Goal: Task Accomplishment & Management: Use online tool/utility

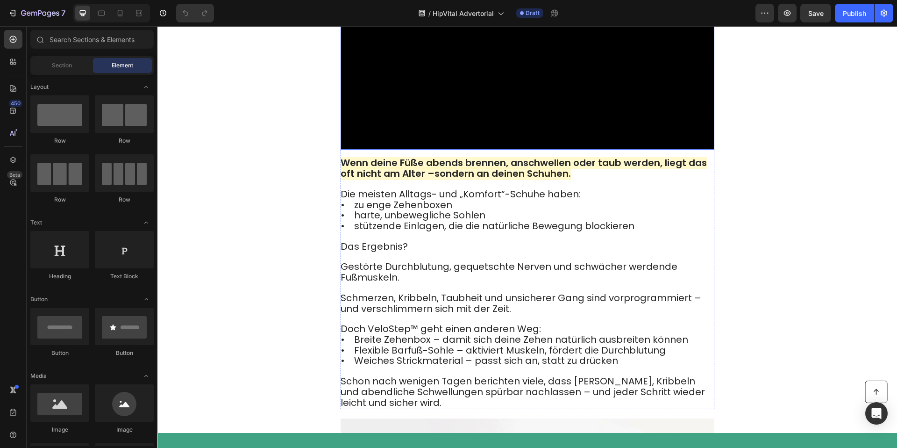
scroll to position [570, 0]
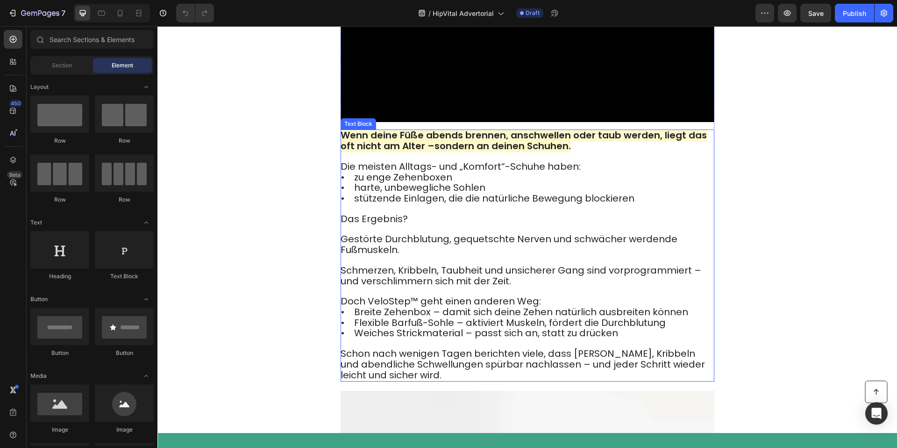
click at [399, 152] on strong "Wenn deine Füße abends brennen, anschwellen oder taub werden, liegt das oft nic…" at bounding box center [524, 140] width 366 height 24
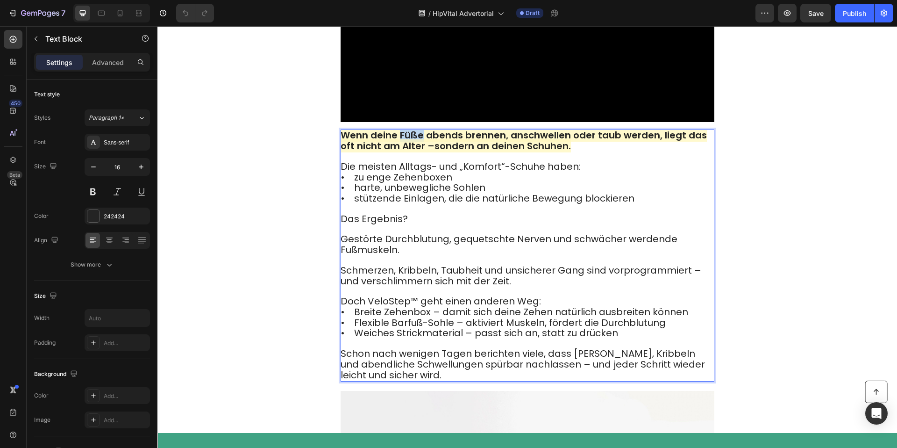
click at [399, 152] on strong "Wenn deine Füße abends brennen, anschwellen oder taub werden, liegt das oft nic…" at bounding box center [524, 140] width 366 height 24
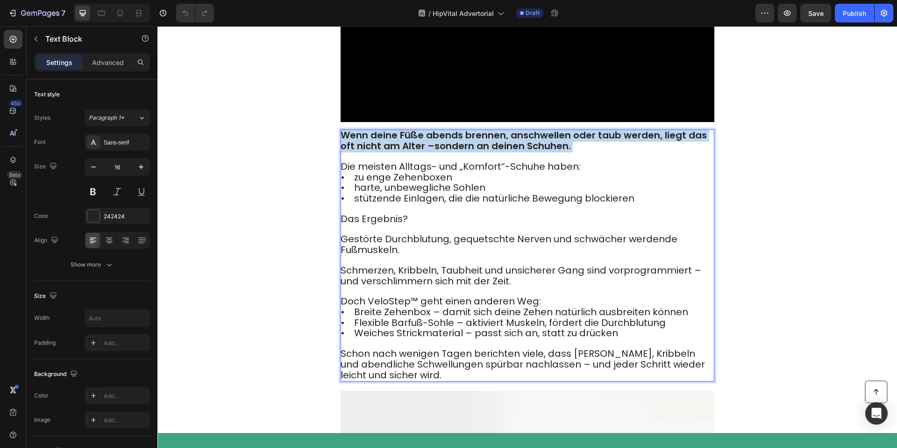
click at [399, 152] on strong "Wenn deine Füße abends brennen, anschwellen oder taub werden, liegt das oft nic…" at bounding box center [524, 140] width 366 height 24
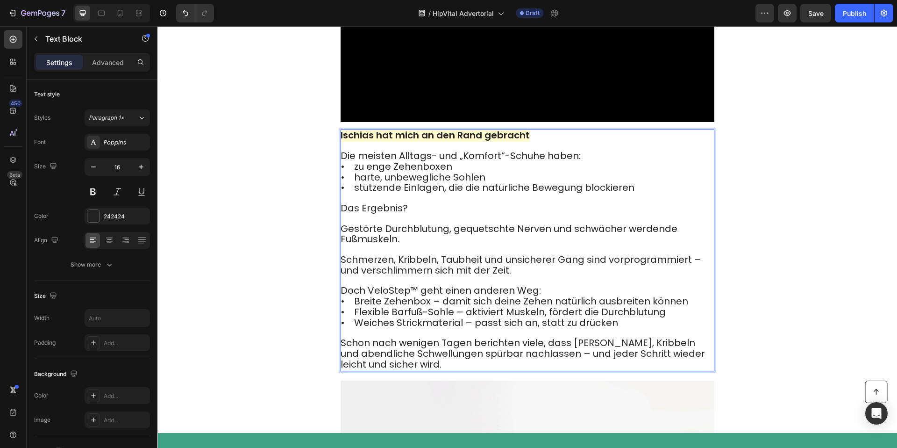
click at [445, 142] on strong "Ischias hat mich an den Rand gebracht" at bounding box center [435, 134] width 189 height 13
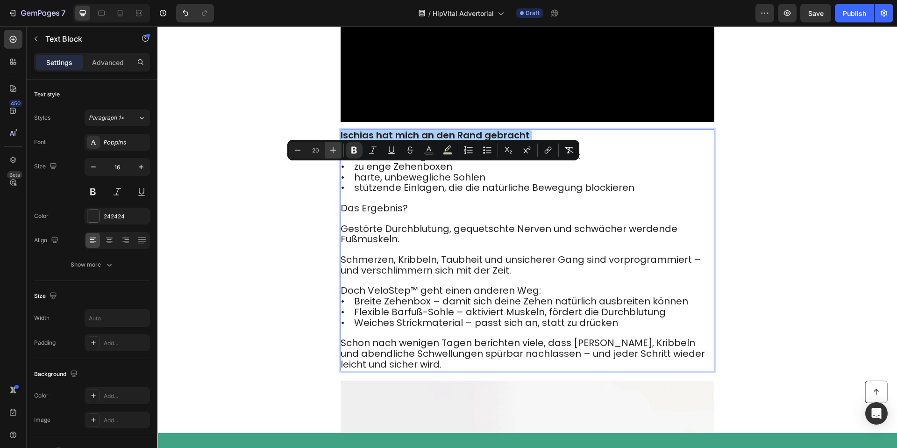
click at [338, 153] on button "Plus" at bounding box center [333, 150] width 17 height 17
type input "23"
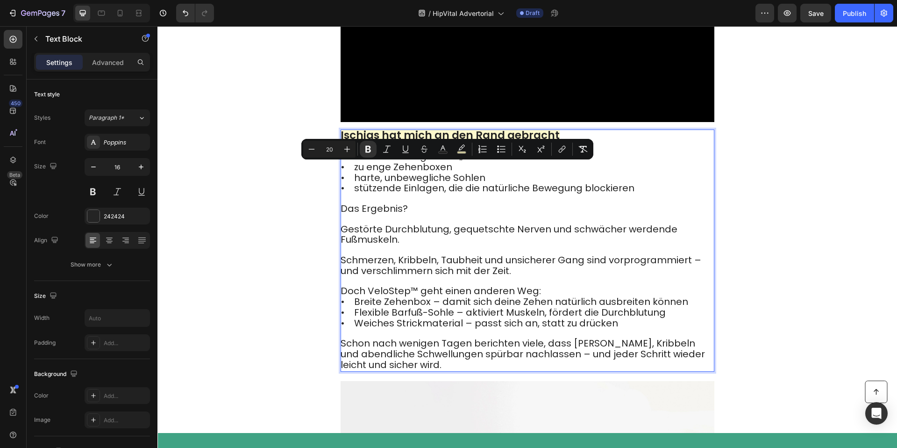
drag, startPoint x: 360, startPoint y: 205, endPoint x: 350, endPoint y: 196, distance: 12.6
click at [360, 173] on span "• zu enge Zehenboxen" at bounding box center [397, 166] width 112 height 13
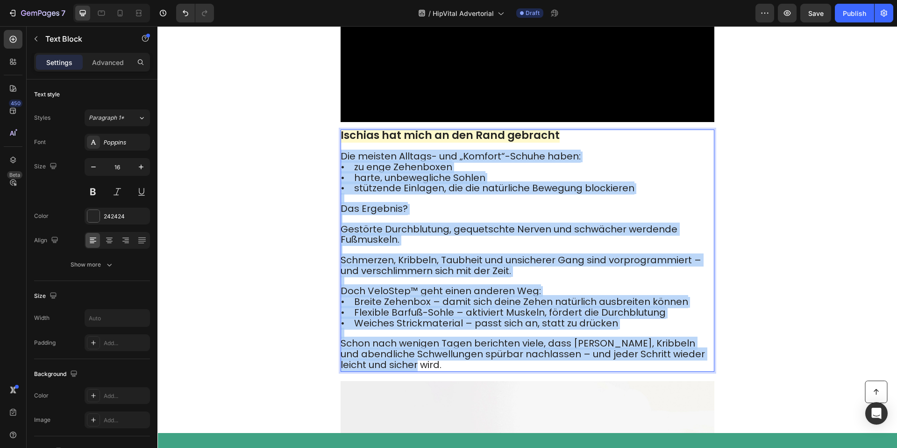
drag, startPoint x: 341, startPoint y: 192, endPoint x: 428, endPoint y: 395, distance: 220.8
click at [428, 371] on div "Ischias hat mich an den Rand gebracht Die meisten Alltags- und „Komfort“-Schuhe…" at bounding box center [528, 250] width 374 height 242
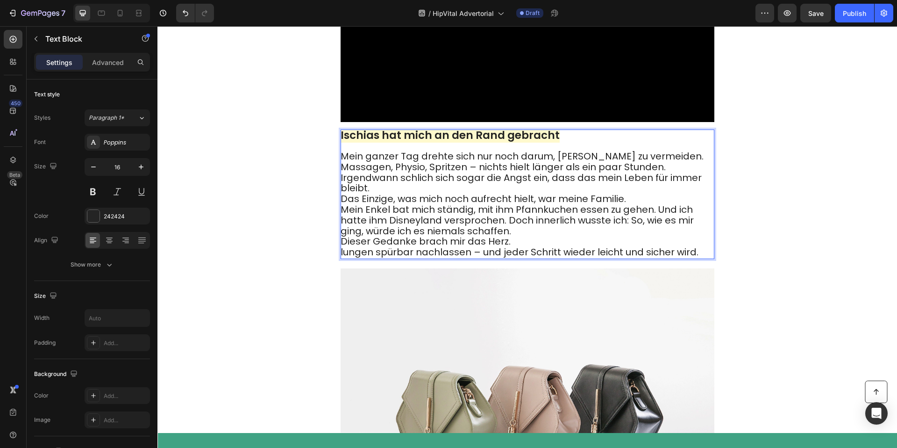
click at [412, 224] on p "Mein ganzer Tag drehte sich nur noch darum, Schmerz zu vermeiden. Massagen, Phy…" at bounding box center [527, 204] width 373 height 107
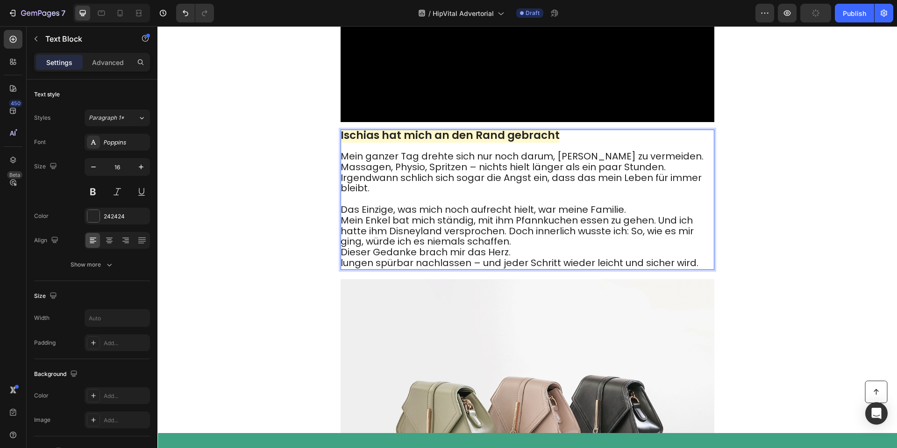
click at [690, 188] on p "Mein ganzer Tag drehte sich nur noch darum, Schmerz zu vermeiden. Massagen, Phy…" at bounding box center [527, 209] width 373 height 117
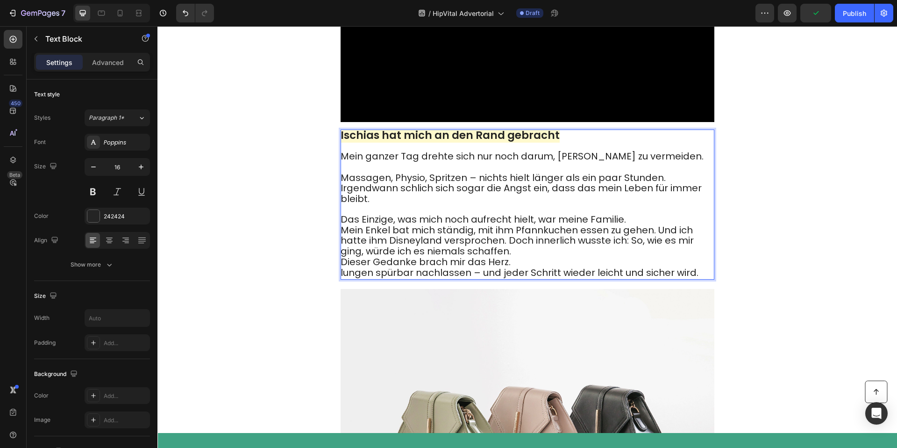
click at [675, 208] on p "Mein ganzer Tag drehte sich nur noch darum, Schmerz zu vermeiden. ⁠⁠⁠⁠⁠⁠⁠ Massa…" at bounding box center [527, 214] width 373 height 127
click at [662, 213] on p "Mein ganzer Tag drehte sich nur noch darum, Schmerz zu vermeiden. ⁠⁠⁠⁠⁠⁠⁠ Massa…" at bounding box center [527, 214] width 373 height 127
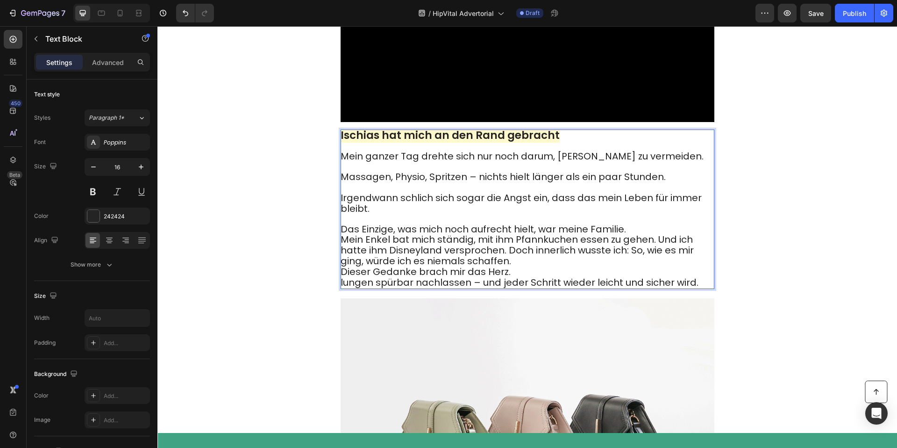
click at [647, 263] on p "Mein ganzer Tag drehte sich nur noch darum, Schmerz zu vermeiden. Massagen, Phy…" at bounding box center [527, 219] width 373 height 136
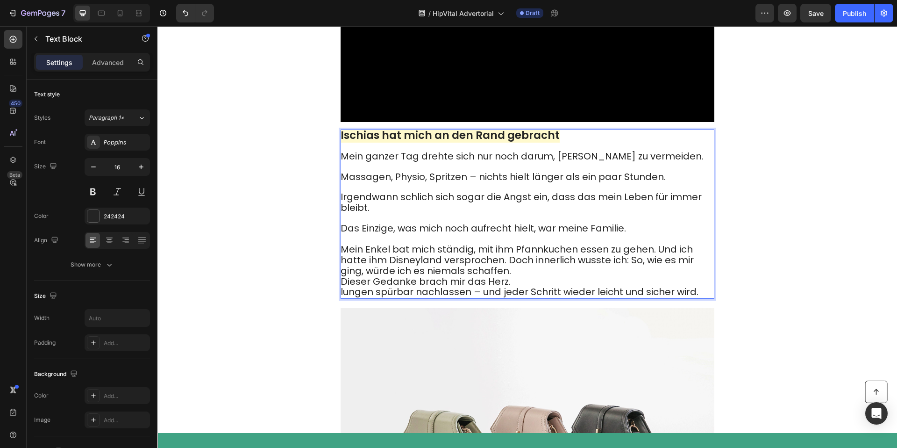
click at [654, 277] on span "Mein Enkel bat mich ständig, mit ihm Pfannkuchen essen zu gehen. Und ich hatte …" at bounding box center [517, 259] width 353 height 35
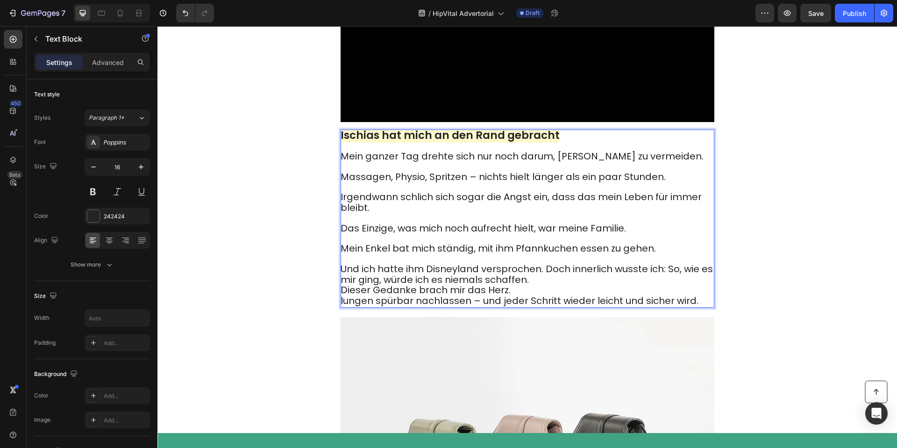
click at [541, 286] on span "Und ich hatte ihm Disneyland versprochen. Doch innerlich wusste ich: So, wie es…" at bounding box center [527, 274] width 372 height 24
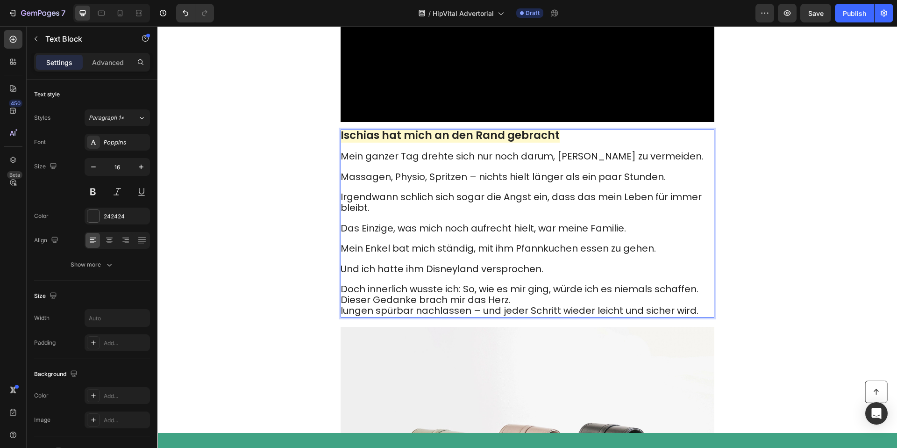
click at [466, 295] on span "Doch innerlich wusste ich: So, wie es mir ging, würde ich es niemals schaffen." at bounding box center [520, 288] width 358 height 13
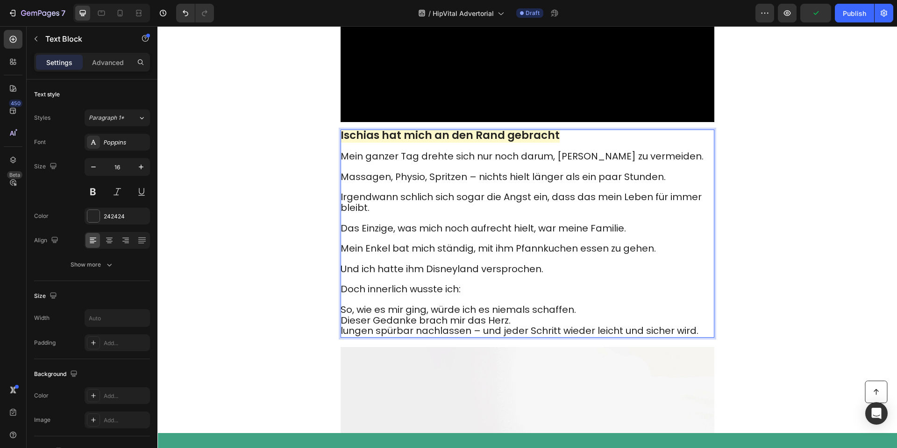
click at [579, 336] on p "Mein ganzer Tag drehte sich nur noch darum, Schmerz zu vermeiden. Massagen, Phy…" at bounding box center [527, 243] width 373 height 185
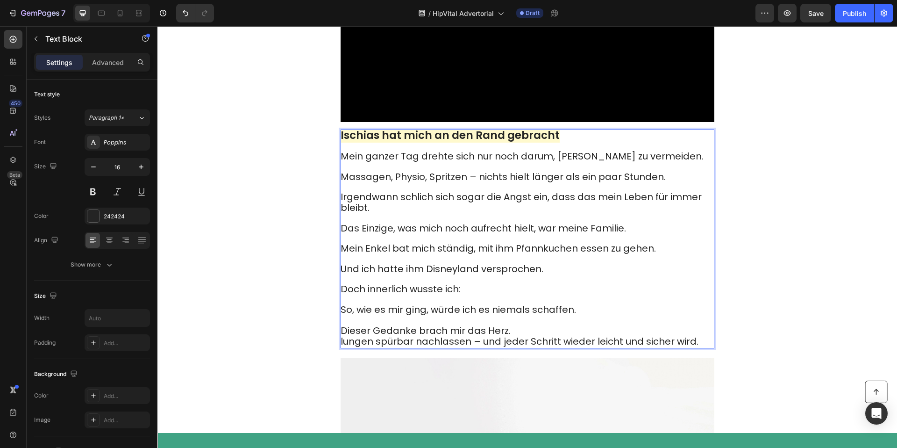
click at [544, 347] on p "Mein ganzer Tag drehte sich nur noch darum, Schmerz zu vermeiden. Massagen, Phy…" at bounding box center [527, 249] width 373 height 196
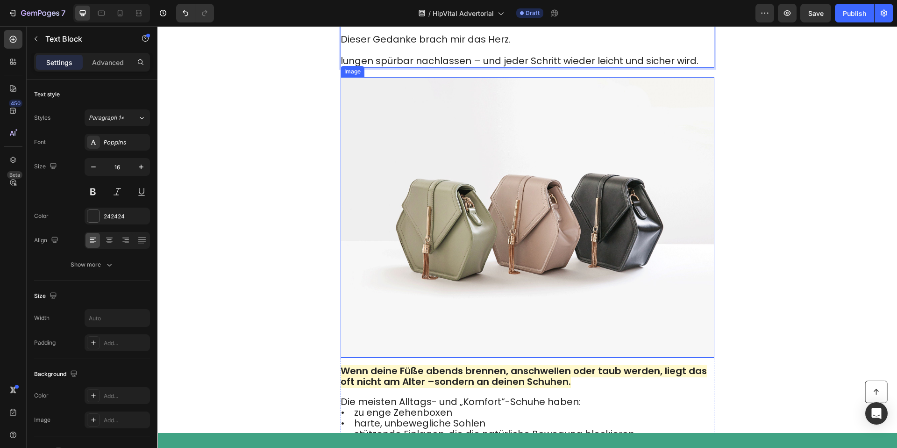
scroll to position [857, 0]
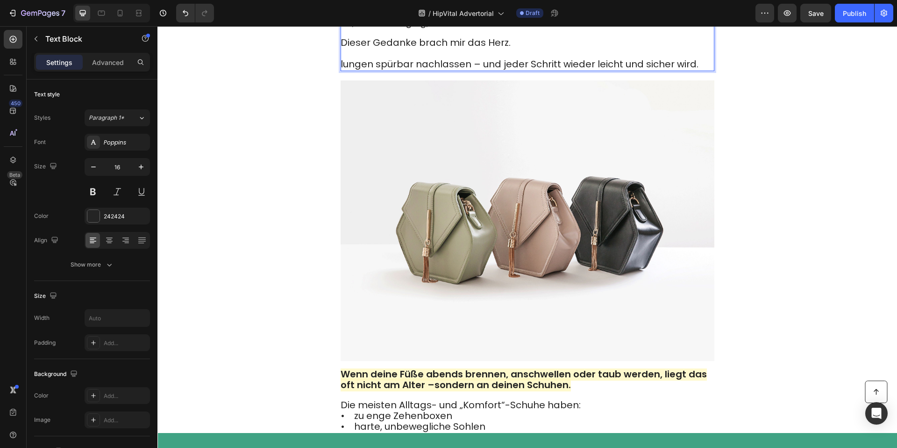
drag, startPoint x: 343, startPoint y: 98, endPoint x: 346, endPoint y: 103, distance: 5.9
click at [344, 71] on span "lungen spürbar nachlassen – und jeder Schritt wieder leicht und sicher wird." at bounding box center [520, 63] width 358 height 13
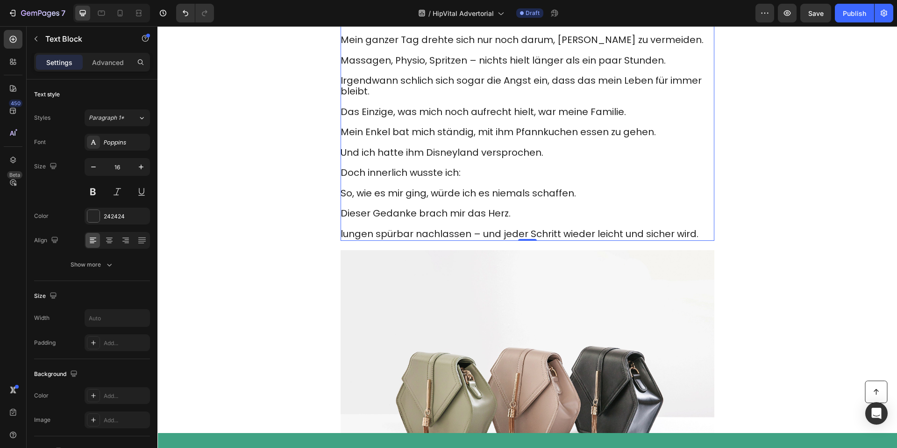
scroll to position [688, 0]
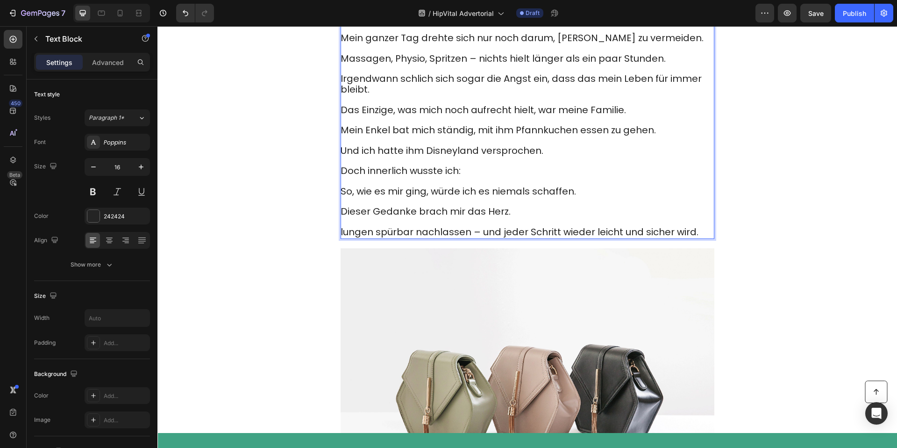
click at [342, 44] on span "Mein ganzer Tag drehte sich nur noch darum, [PERSON_NAME] zu vermeiden." at bounding box center [522, 37] width 363 height 13
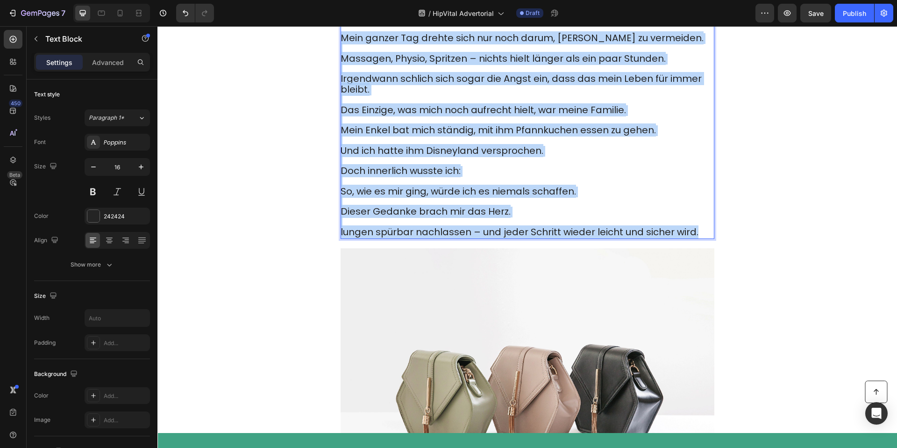
drag, startPoint x: 342, startPoint y: 72, endPoint x: 694, endPoint y: 267, distance: 401.9
click at [693, 238] on p "Mein ganzer Tag drehte sich nur noch darum, Schmerz zu vermeiden. Massagen, Phy…" at bounding box center [527, 135] width 373 height 205
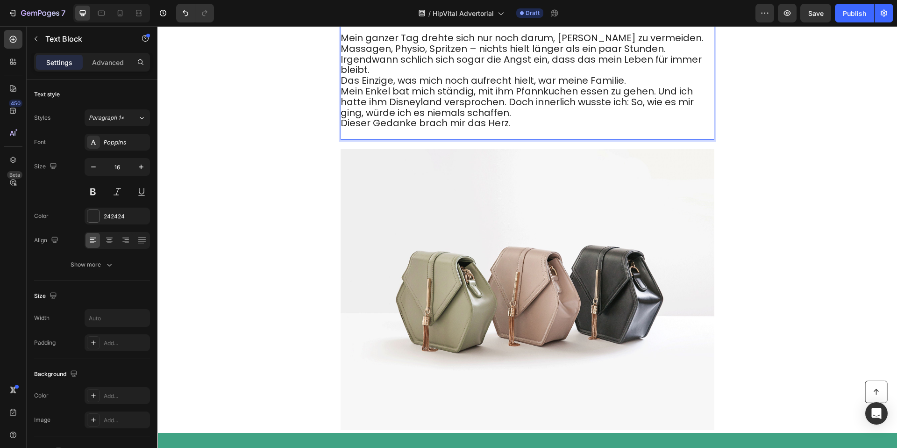
click at [517, 139] on p "Mein ganzer Tag drehte sich nur noch darum, Schmerz zu vermeiden. Massagen, Phy…" at bounding box center [527, 86] width 373 height 106
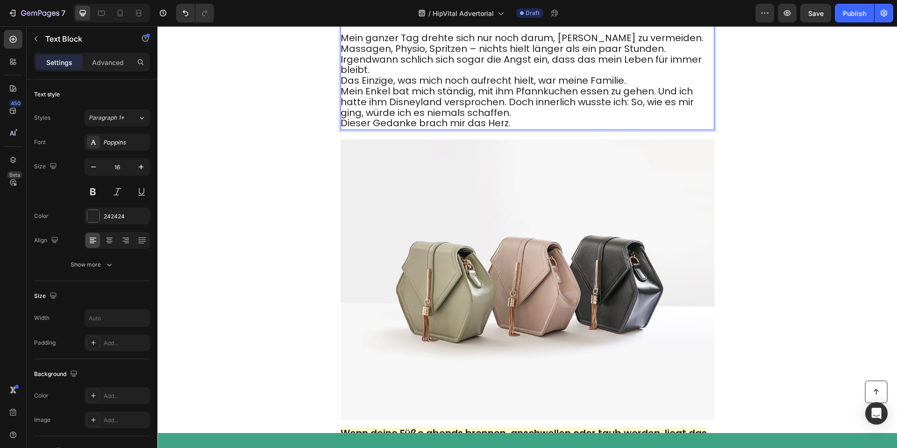
click at [489, 107] on p "Mein ganzer Tag drehte sich nur noch darum, Schmerz zu vermeiden. Massagen, Phy…" at bounding box center [527, 81] width 373 height 96
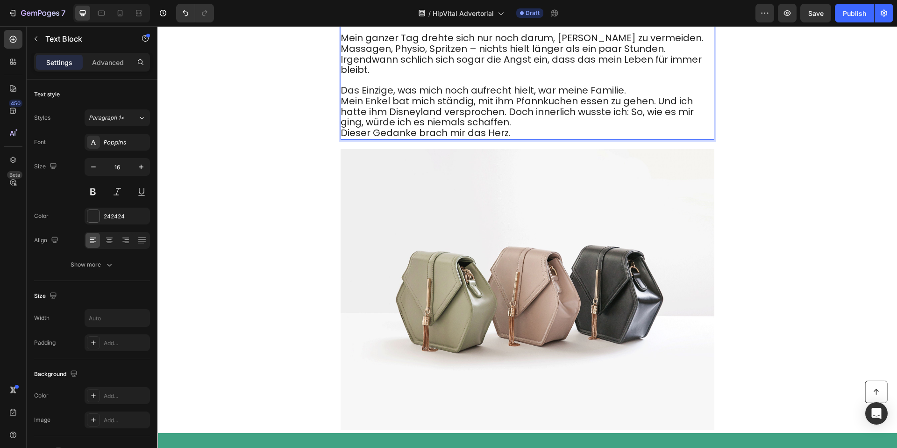
drag, startPoint x: 643, startPoint y: 122, endPoint x: 646, endPoint y: 129, distance: 7.5
click at [643, 123] on p "Das Einzige, was mich noch aufrecht hielt, war meine Familie. Mein Enkel bat mi…" at bounding box center [527, 107] width 373 height 63
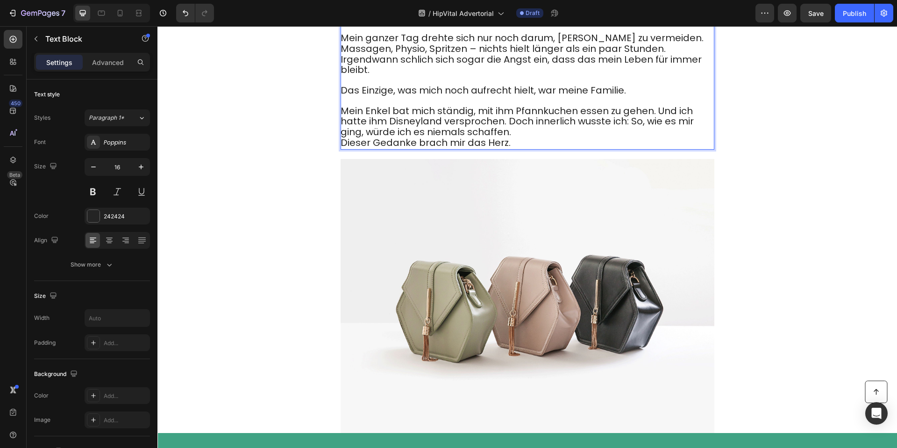
click at [656, 139] on span "Mein Enkel bat mich ständig, mit ihm Pfannkuchen essen zu gehen. Und ich hatte …" at bounding box center [517, 121] width 353 height 35
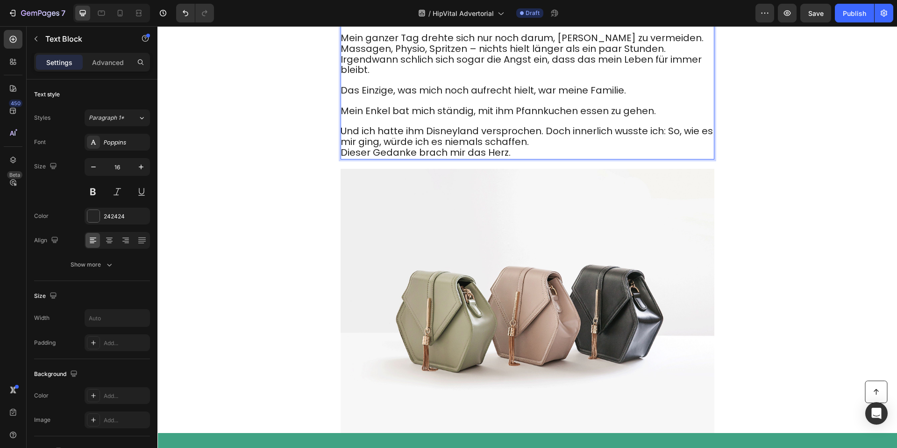
click at [544, 148] on span "Und ich hatte ihm Disneyland versprochen. Doch innerlich wusste ich: So, wie es…" at bounding box center [527, 136] width 372 height 24
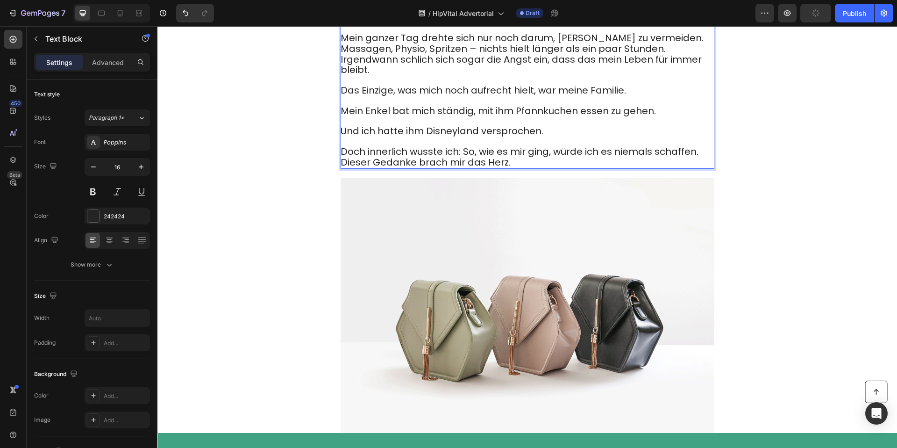
click at [534, 168] on p "Doch innerlich wusste ich: So, wie es mir ging, würde ich es niemals schaffen. …" at bounding box center [527, 157] width 373 height 21
click at [705, 168] on p "Doch innerlich wusste ich: So, wie es mir ging, würde ich es niemals schaffen. …" at bounding box center [527, 157] width 373 height 21
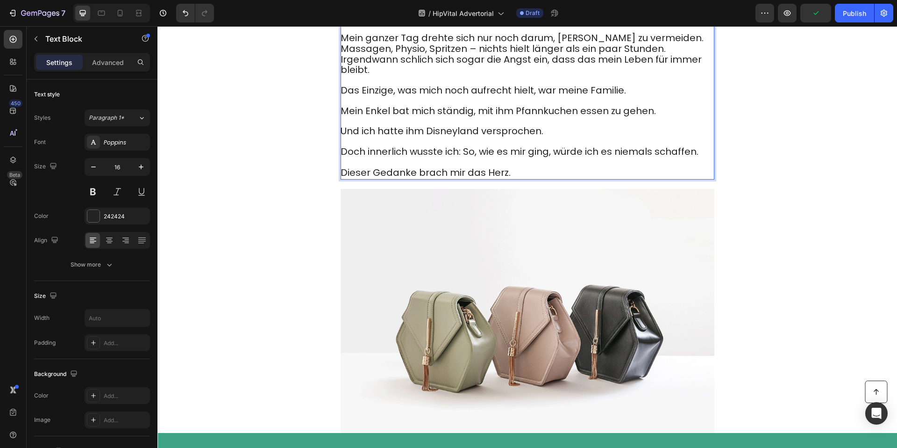
click at [672, 68] on p "Mein ganzer Tag drehte sich nur noch darum, Schmerz zu vermeiden. Massagen, Phy…" at bounding box center [527, 54] width 373 height 43
click at [670, 76] on p "Mein ganzer Tag drehte sich nur noch darum, Schmerz zu vermeiden. Massagen, Phy…" at bounding box center [527, 54] width 373 height 43
click at [669, 76] on p "Mein ganzer Tag drehte sich nur noch darum, Schmerz zu vermeiden. Massagen, Phy…" at bounding box center [527, 54] width 373 height 43
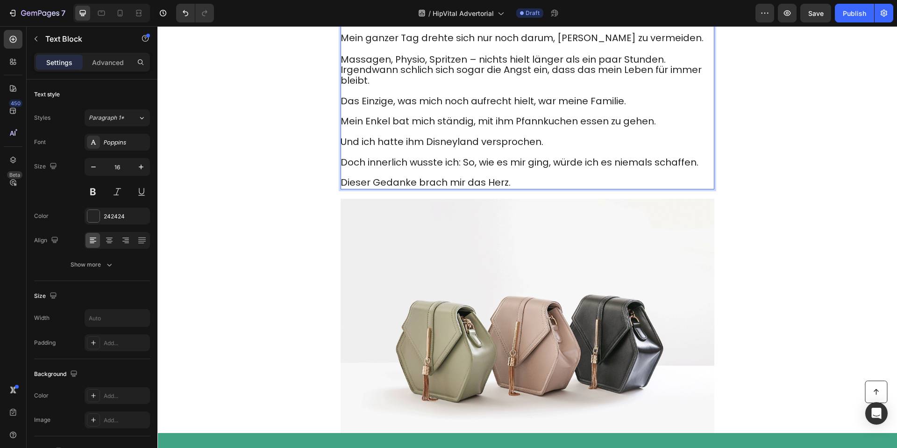
click at [664, 86] on p "⁠⁠⁠⁠⁠⁠⁠ Massagen, Physio, Spritzen – nichts hielt länger als ein paar Stunden. …" at bounding box center [527, 65] width 373 height 43
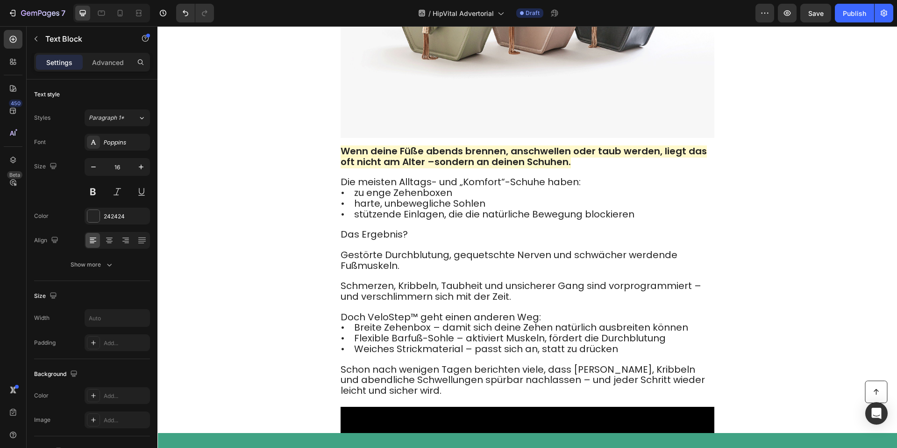
scroll to position [1059, 0]
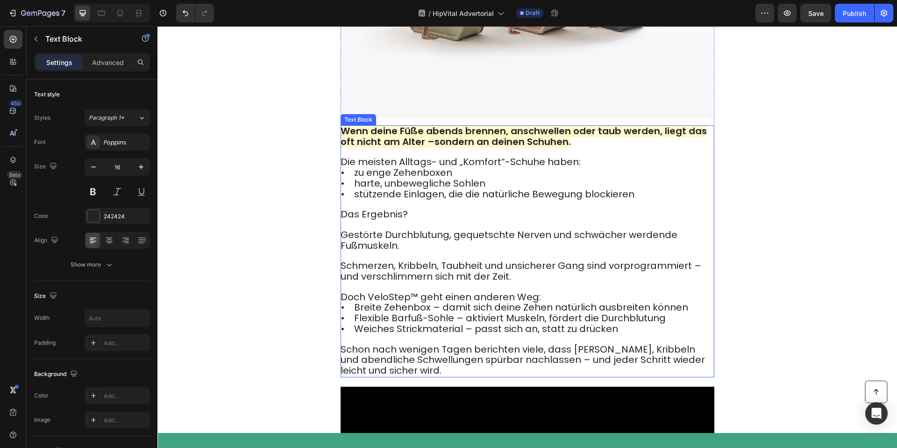
click at [411, 148] on strong "Wenn deine Füße abends brennen, anschwellen oder taub werden, liegt das oft nic…" at bounding box center [524, 136] width 366 height 24
drag, startPoint x: 411, startPoint y: 183, endPoint x: 420, endPoint y: 180, distance: 9.3
click at [415, 148] on strong "Wenn deine Füße abends brennen, anschwellen oder taub werden, liegt das oft nic…" at bounding box center [524, 136] width 366 height 24
click at [424, 148] on strong "Wenn deine Füße abends brennen, anschwellen oder taub werden, liegt das oft nic…" at bounding box center [524, 136] width 366 height 24
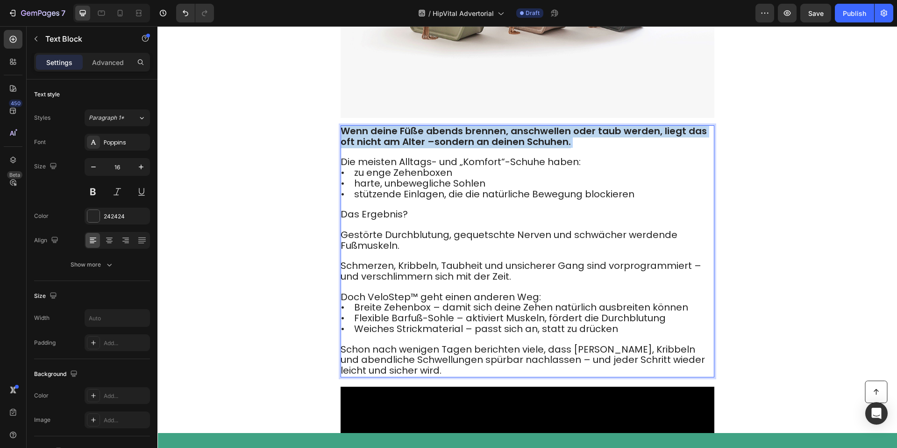
click at [424, 148] on strong "Wenn deine Füße abends brennen, anschwellen oder taub werden, liegt das oft nic…" at bounding box center [524, 136] width 366 height 24
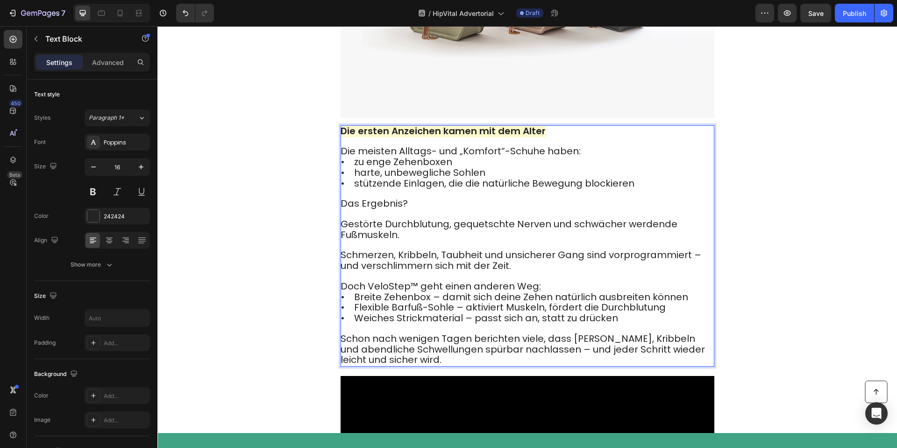
click at [440, 137] on strong "Die ersten Anzeichen kamen mit dem Alter" at bounding box center [443, 130] width 205 height 13
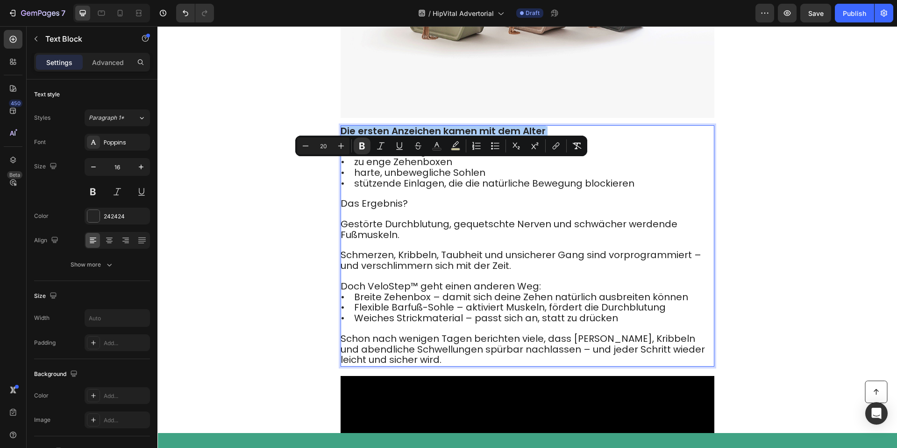
click at [332, 147] on input "20" at bounding box center [323, 145] width 19 height 11
click at [337, 146] on icon "Editor contextual toolbar" at bounding box center [340, 145] width 9 height 9
type input "22"
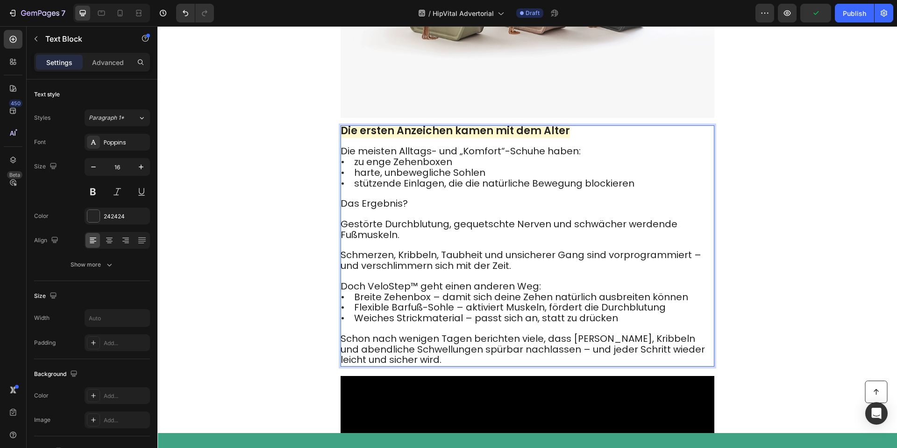
click at [408, 190] on span "• stützende Einlagen, die die natürliche Bewegung blockieren" at bounding box center [488, 183] width 294 height 13
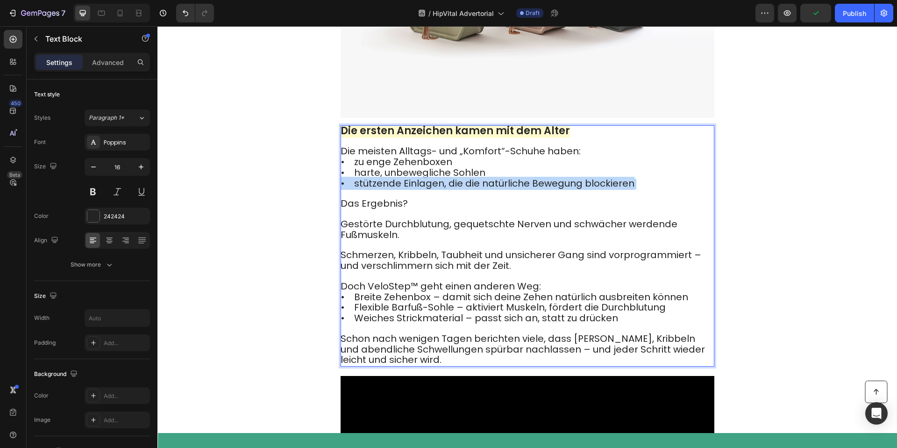
click at [408, 190] on span "• stützende Einlagen, die die natürliche Bewegung blockieren" at bounding box center [488, 183] width 294 height 13
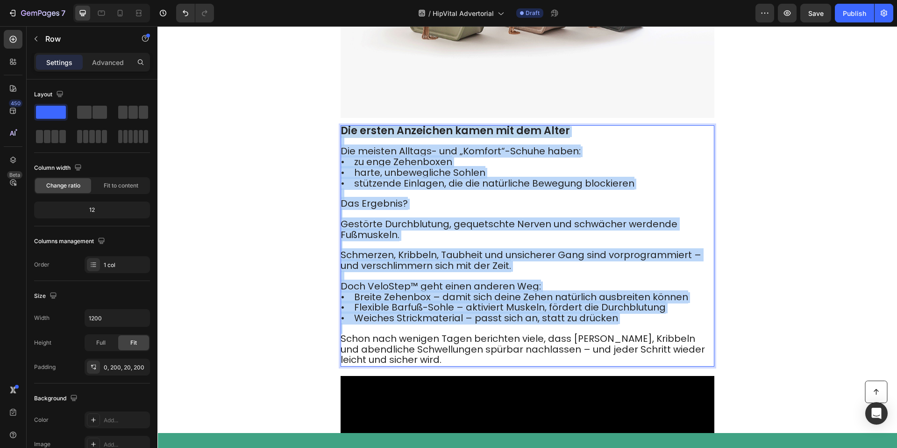
click at [324, 180] on div "Image Die ersten Anzeichen kamen mit dem Alter Die meisten Alltags- und „Komfor…" at bounding box center [527, 106] width 561 height 538
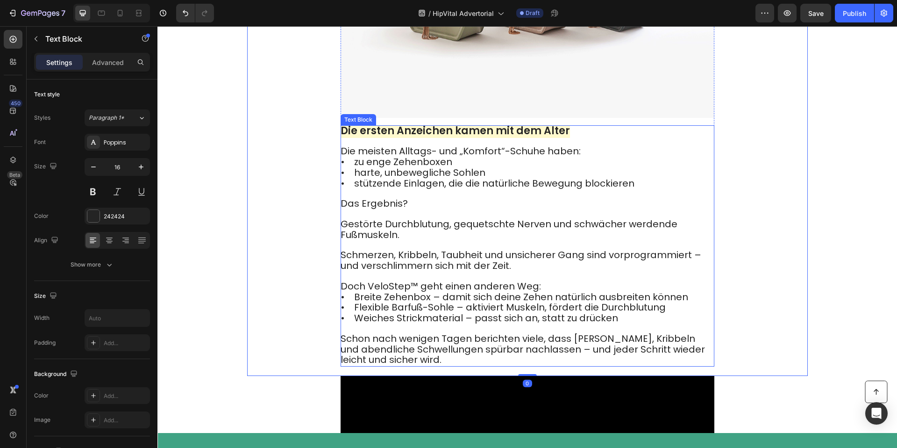
click at [343, 157] on span "Die meisten Alltags- und „Komfort“-Schuhe haben:" at bounding box center [461, 150] width 240 height 13
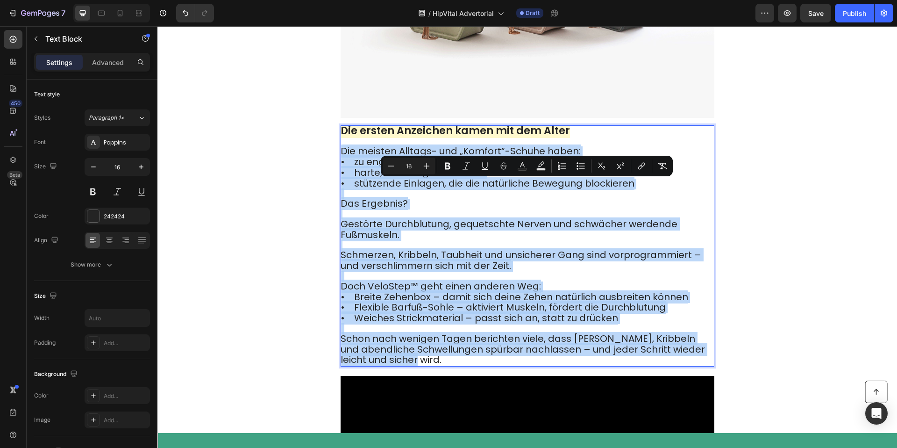
drag, startPoint x: 382, startPoint y: 228, endPoint x: 545, endPoint y: 393, distance: 232.6
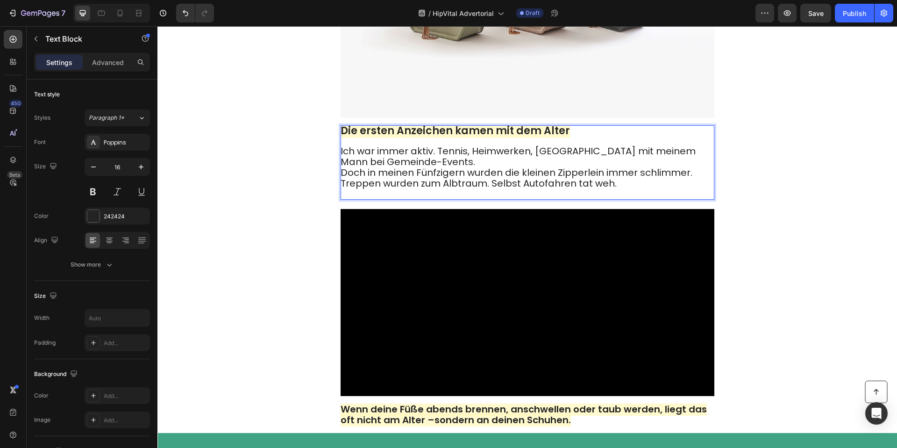
click at [431, 190] on span "Treppen wurden zum Albtraum. Selbst Autofahren tat weh." at bounding box center [479, 183] width 276 height 13
click at [425, 199] on p "Ich war immer aktiv. Tennis, Heimwerken, Tanzen mit meinem Mann bei Gemeinde-Ev…" at bounding box center [527, 172] width 373 height 52
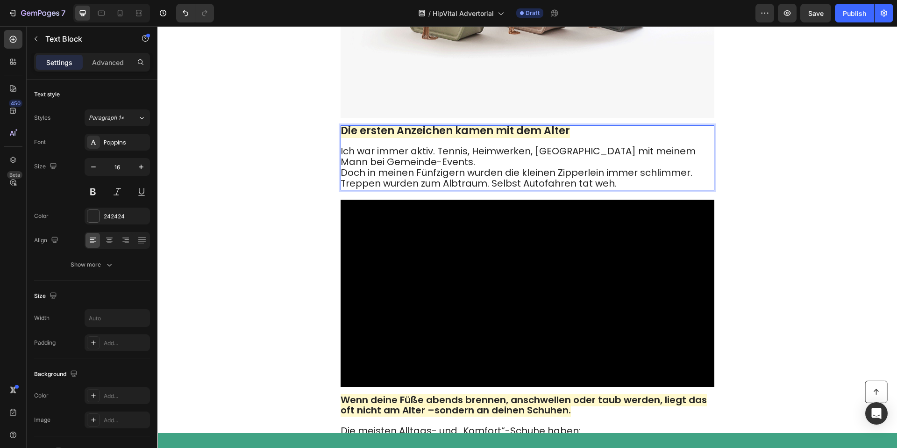
click at [454, 189] on p "Ich war immer aktiv. Tennis, Heimwerken, Tanzen mit meinem Mann bei Gemeinde-Ev…" at bounding box center [527, 167] width 373 height 43
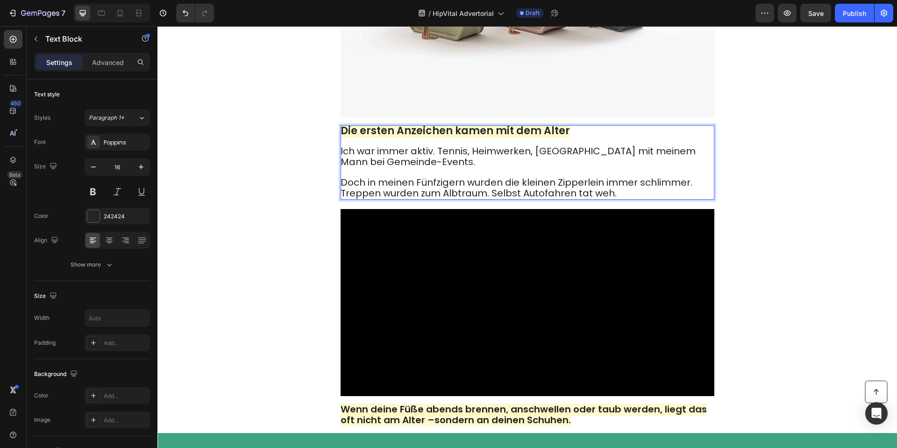
click at [438, 168] on span "Ich war immer aktiv. Tennis, Heimwerken, Tanzen mit meinem Mann bei Gemeinde-Ev…" at bounding box center [518, 156] width 355 height 24
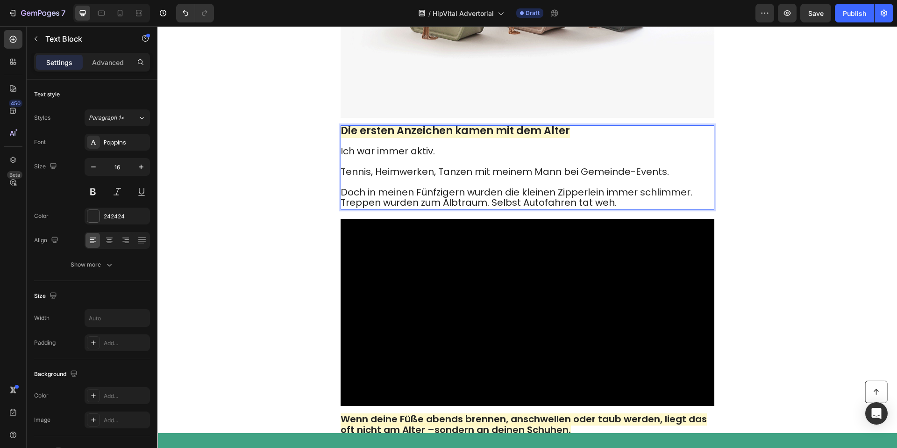
click at [695, 208] on p "Doch in meinen Fünfzigern wurden die kleinen Zipperlein immer schlimmer. Treppe…" at bounding box center [527, 193] width 373 height 31
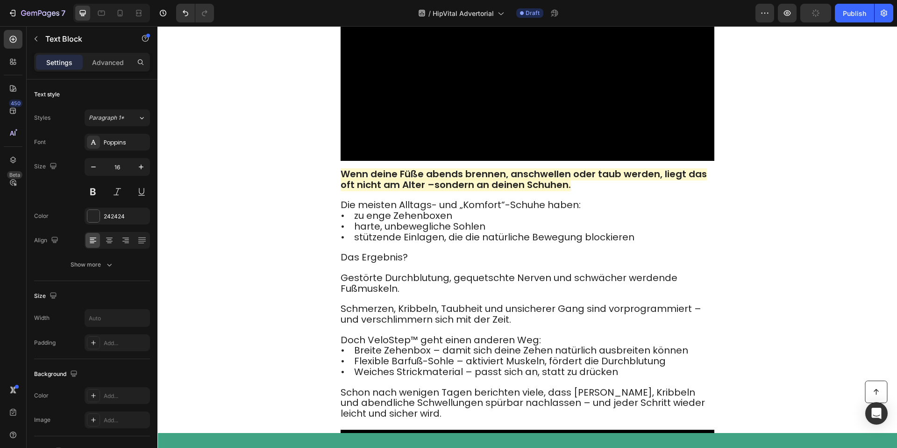
scroll to position [1331, 0]
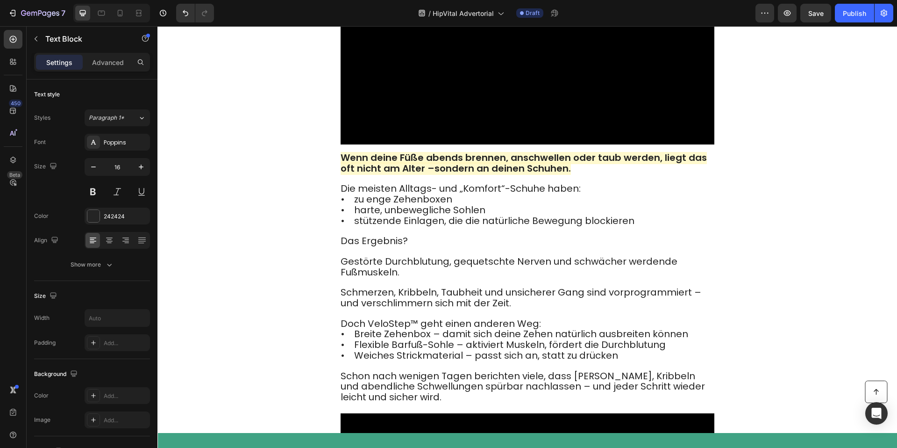
click at [404, 175] on strong "Wenn deine Füße abends brennen, anschwellen oder taub werden, liegt das oft nic…" at bounding box center [524, 163] width 366 height 24
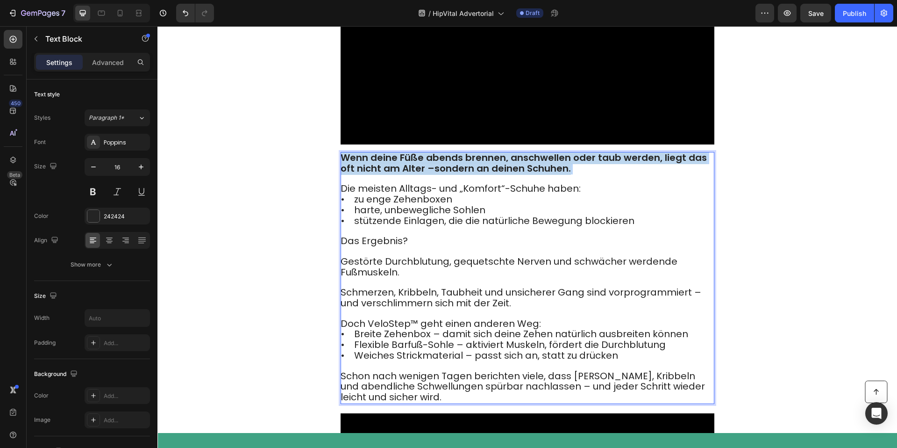
click at [404, 175] on strong "Wenn deine Füße abends brennen, anschwellen oder taub werden, liegt das oft nic…" at bounding box center [524, 163] width 366 height 24
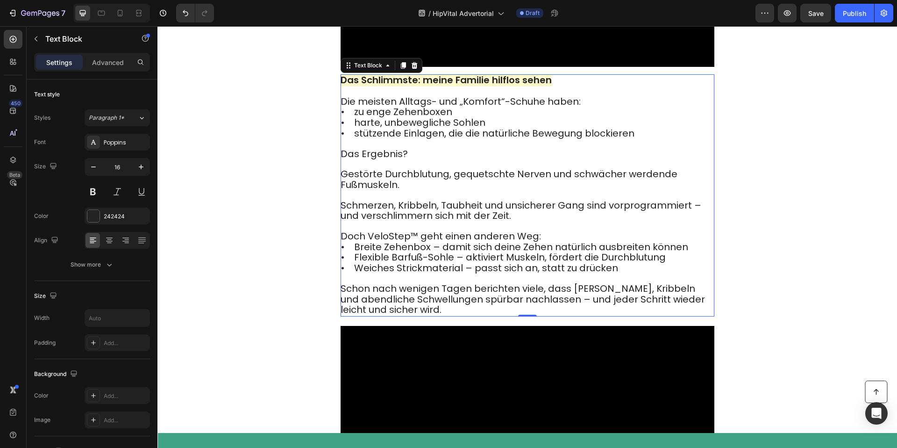
scroll to position [1418, 0]
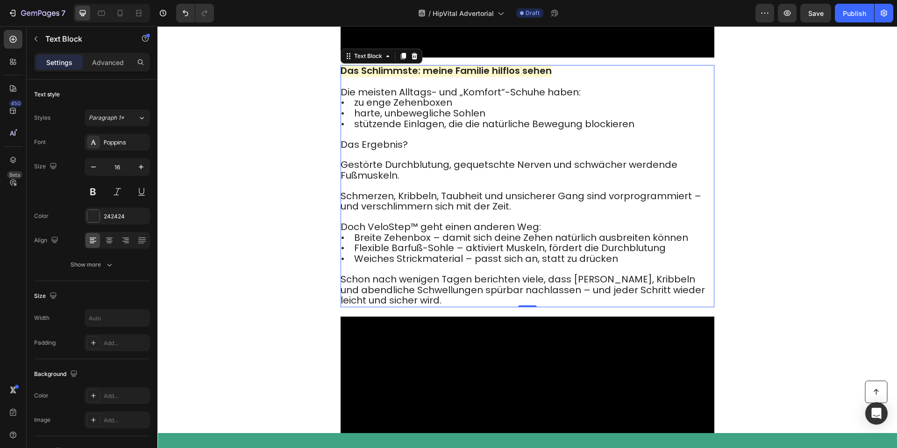
click at [439, 200] on p "Das Ergebnis? Gestörte Durchblutung, gequetschte Nerven und schwächer werdende …" at bounding box center [527, 181] width 373 height 82
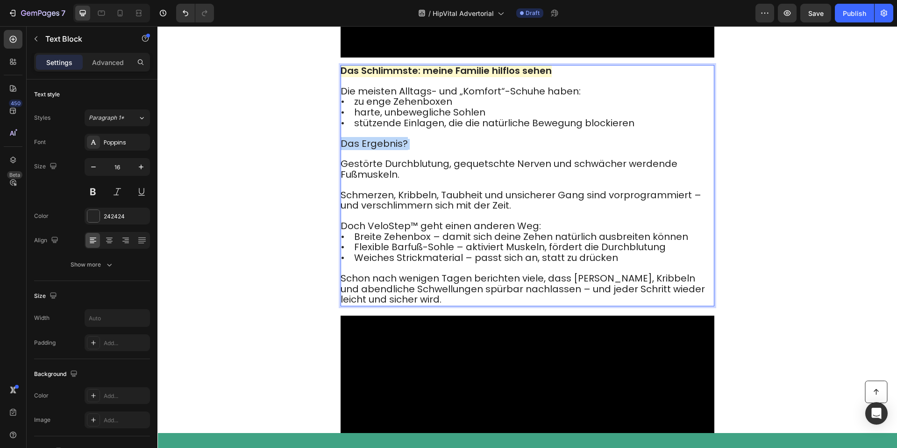
click at [439, 200] on p "Das Ergebnis? Gestörte Durchblutung, gequetschte Nerven und schwächer werdende …" at bounding box center [527, 180] width 373 height 82
drag, startPoint x: 439, startPoint y: 200, endPoint x: 393, endPoint y: 168, distance: 56.3
click at [437, 199] on p "Das Ergebnis? Gestörte Durchblutung, gequetschte Nerven und schwächer werdende …" at bounding box center [527, 180] width 373 height 82
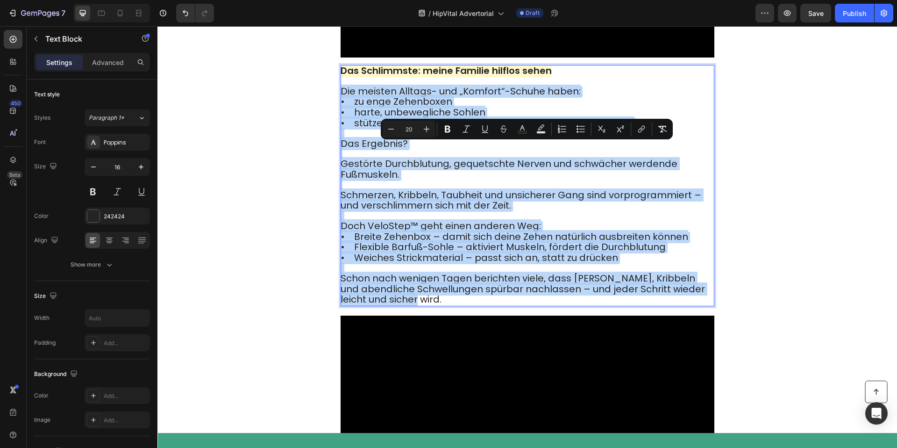
drag, startPoint x: 343, startPoint y: 149, endPoint x: 637, endPoint y: 355, distance: 358.6
click at [637, 306] on div "Das Schlimmste: meine Familie hilflos sehen Die meisten Alltags- und „Komfort“-…" at bounding box center [528, 185] width 374 height 241
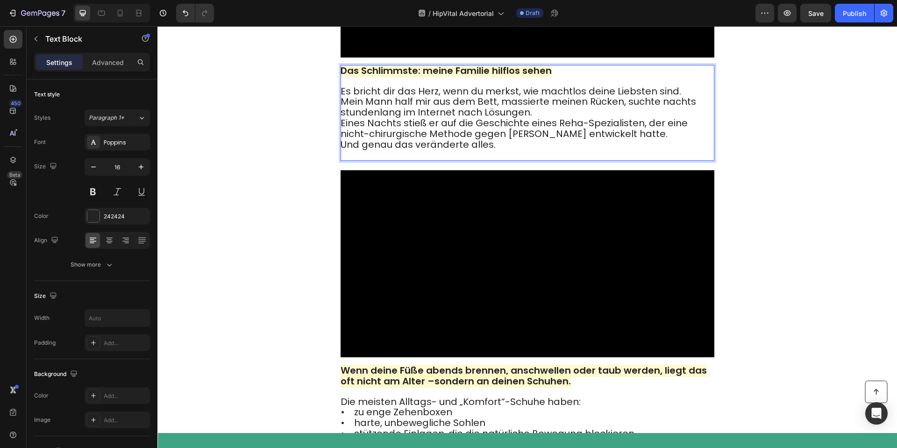
click at [549, 160] on p "Es bricht dir das Herz, wenn du merkst, wie machtlos deine Liebsten sind. Mein …" at bounding box center [527, 123] width 373 height 74
click at [546, 160] on p "Es bricht dir das Herz, wenn du merkst, wie machtlos deine Liebsten sind. Mein …" at bounding box center [527, 123] width 373 height 74
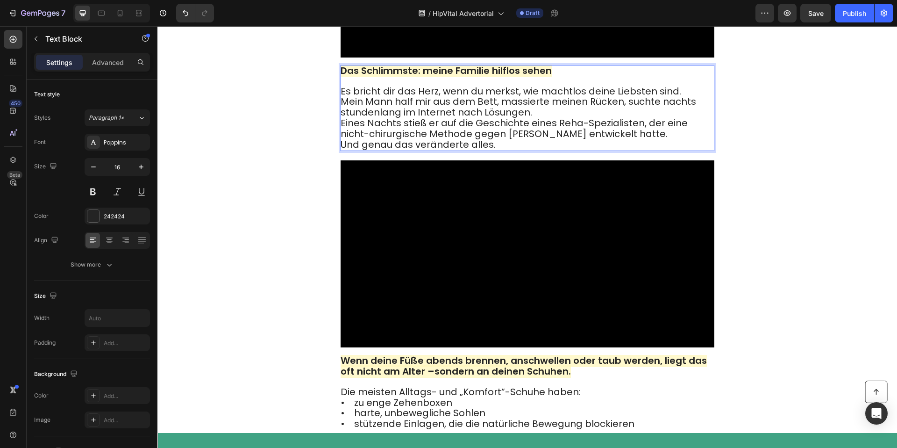
click at [633, 150] on p "Es bricht dir das Herz, wenn du merkst, wie machtlos deine Liebsten sind. Mein …" at bounding box center [527, 118] width 373 height 64
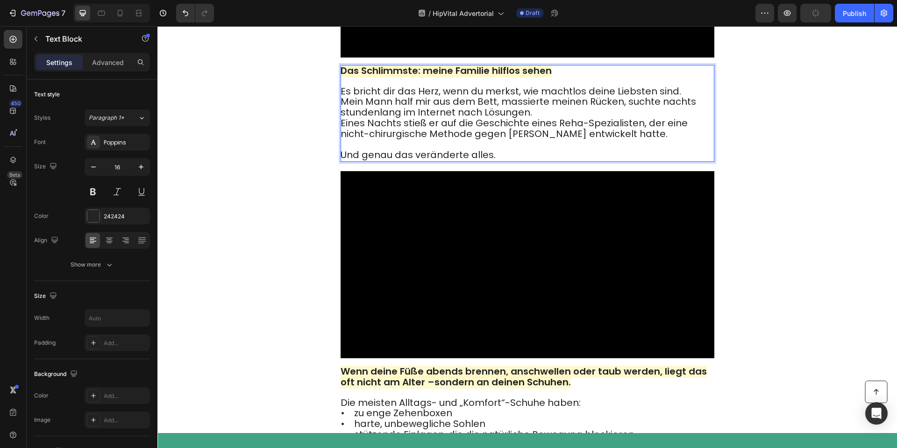
click at [571, 140] on p "Es bricht dir das Herz, wenn du merkst, wie machtlos deine Liebsten sind. Mein …" at bounding box center [527, 112] width 373 height 53
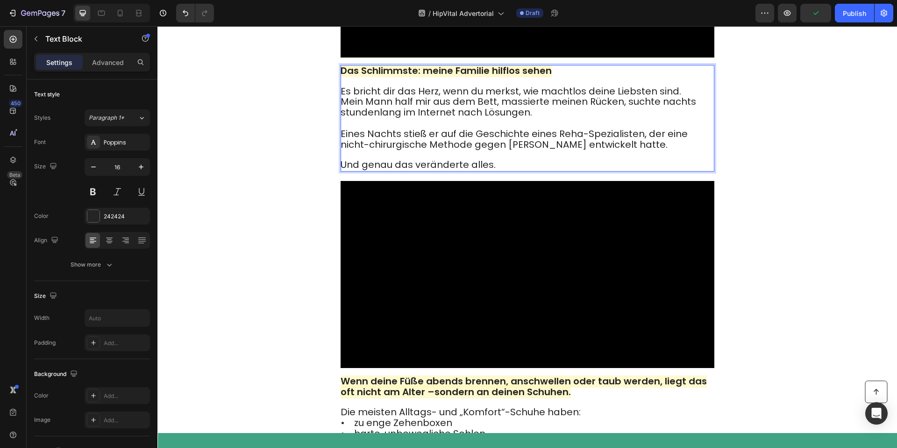
click at [681, 118] on p "Es bricht dir das Herz, wenn du merkst, wie machtlos deine Liebsten sind. Mein …" at bounding box center [527, 102] width 373 height 32
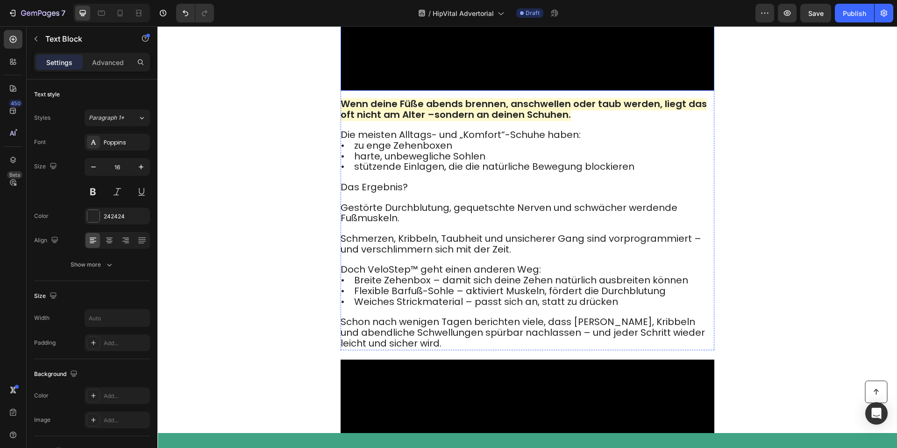
scroll to position [1720, 0]
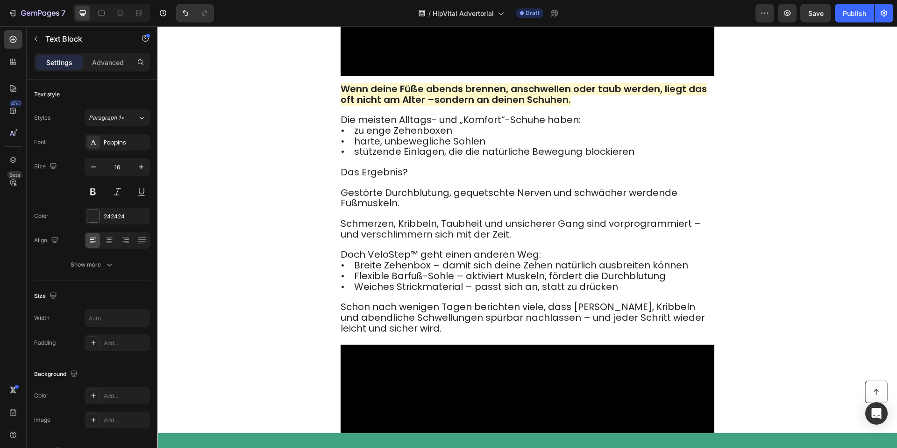
click at [439, 106] on strong "Wenn deine Füße abends brennen, anschwellen oder taub werden, liegt das oft nic…" at bounding box center [524, 94] width 366 height 24
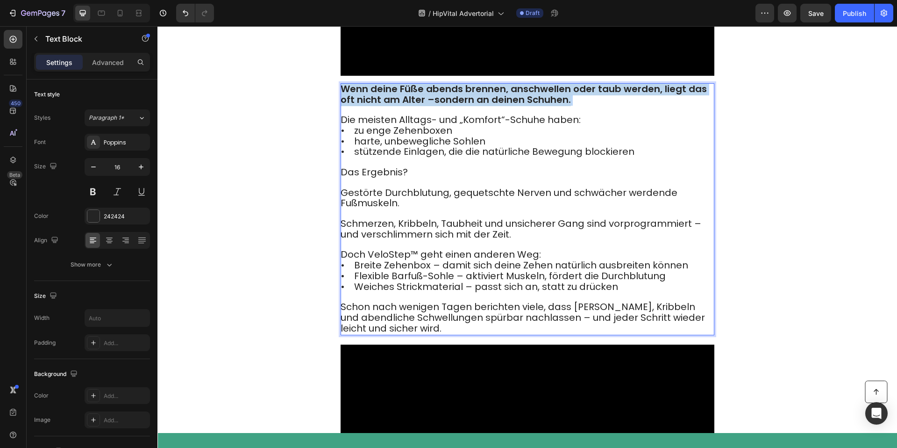
click at [439, 106] on strong "Wenn deine Füße abends brennen, anschwellen oder taub werden, liegt das oft nic…" at bounding box center [524, 94] width 366 height 24
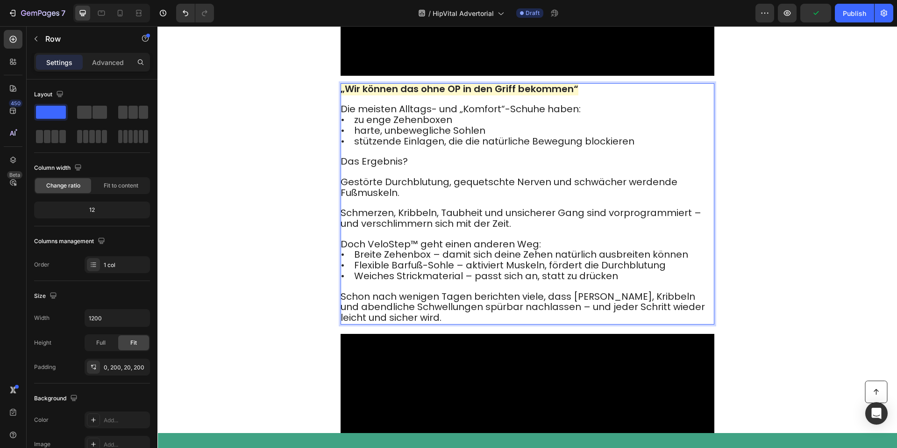
click at [324, 221] on div "Video „Wir können das ohne OP in den Griff bekommen“ Die meisten Alltags- und „…" at bounding box center [527, 111] width 561 height 445
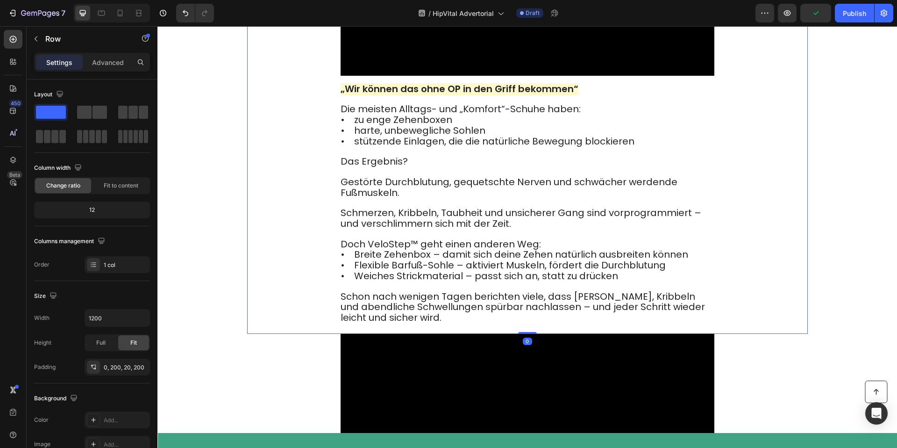
click at [324, 221] on div "Video „Wir können das ohne OP in den Griff bekommen“ Die meisten Alltags- und „…" at bounding box center [527, 111] width 561 height 445
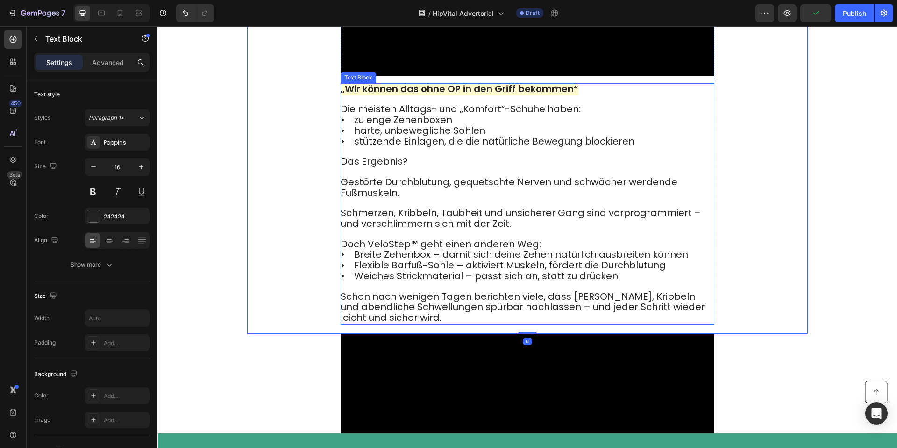
drag, startPoint x: 379, startPoint y: 217, endPoint x: 371, endPoint y: 213, distance: 9.2
click at [376, 156] on p "Die meisten Alltags- und „Komfort“-Schuhe haben: • zu enge Zehenboxen • harte, …" at bounding box center [527, 130] width 373 height 52
click at [351, 126] on span "• zu enge Zehenboxen" at bounding box center [397, 119] width 112 height 13
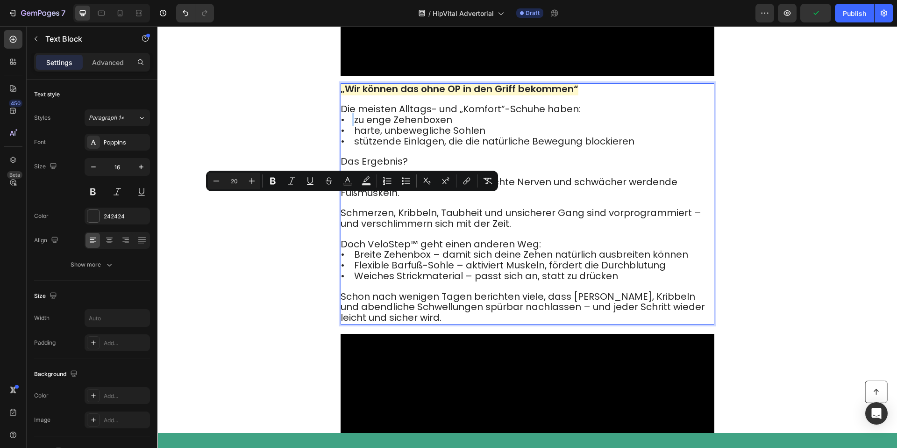
click at [342, 190] on div "Minus 20 Plus Bold Italic Underline Strikethrough Text Color color Numbered Lis…" at bounding box center [352, 181] width 292 height 21
click at [344, 126] on span "• zu enge Zehenboxen" at bounding box center [397, 119] width 112 height 13
click at [343, 156] on p "Die meisten Alltags- und „Komfort“-Schuhe haben: • zu enge Zehenboxen • harte, …" at bounding box center [527, 130] width 373 height 52
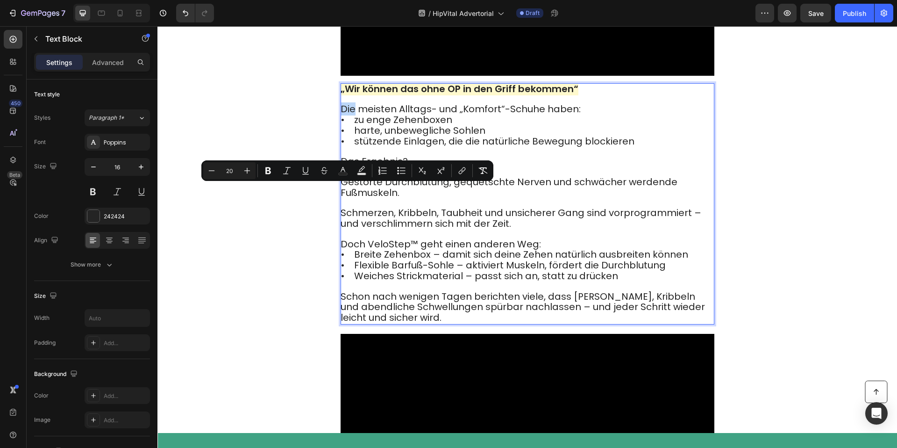
click at [342, 115] on span "Die meisten Alltags- und „Komfort“-Schuhe haben:" at bounding box center [461, 108] width 240 height 13
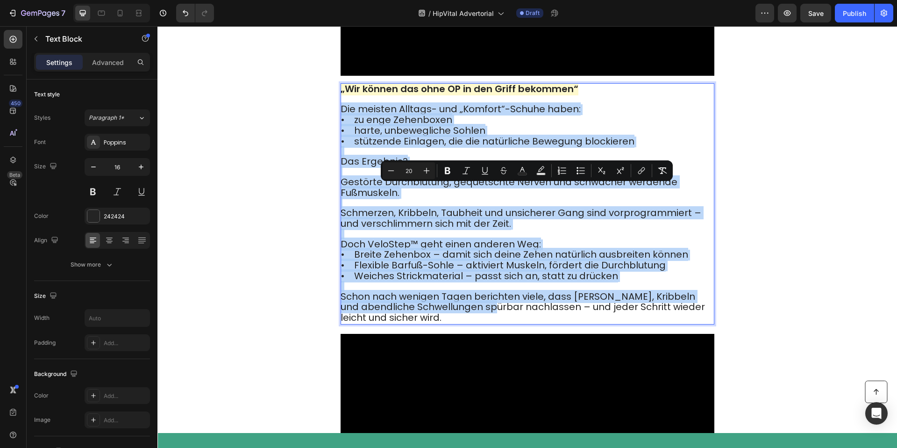
drag, startPoint x: 342, startPoint y: 193, endPoint x: 503, endPoint y: 390, distance: 254.3
click at [502, 324] on div "„Wir können das ohne OP in den Griff bekommen“ Die meisten Alltags- und „Komfor…" at bounding box center [528, 203] width 374 height 241
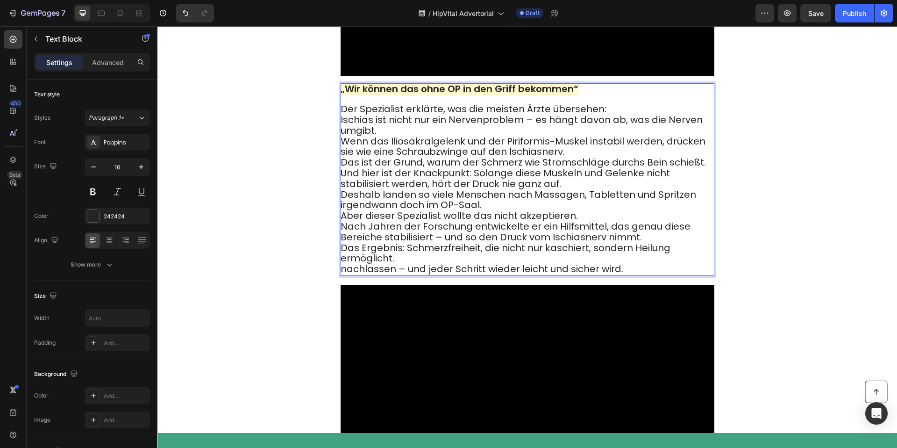
drag, startPoint x: 602, startPoint y: 347, endPoint x: 621, endPoint y: 349, distance: 19.3
click at [612, 275] on span "nachlassen – und jeder Schritt wieder leicht und sicher wird." at bounding box center [482, 268] width 283 height 13
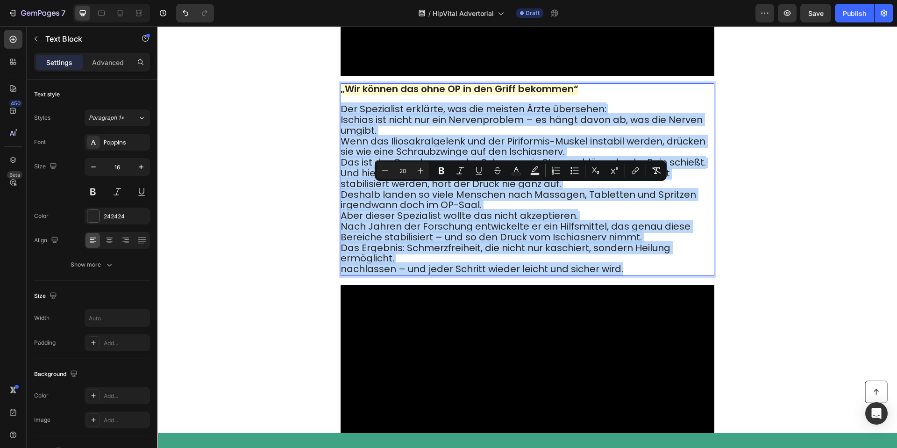
drag, startPoint x: 628, startPoint y: 351, endPoint x: 341, endPoint y: 193, distance: 327.0
click at [341, 193] on p "Der Spezialist erklärte, was die meisten Ärzte übersehen: Ischias ist nicht nur…" at bounding box center [527, 189] width 373 height 171
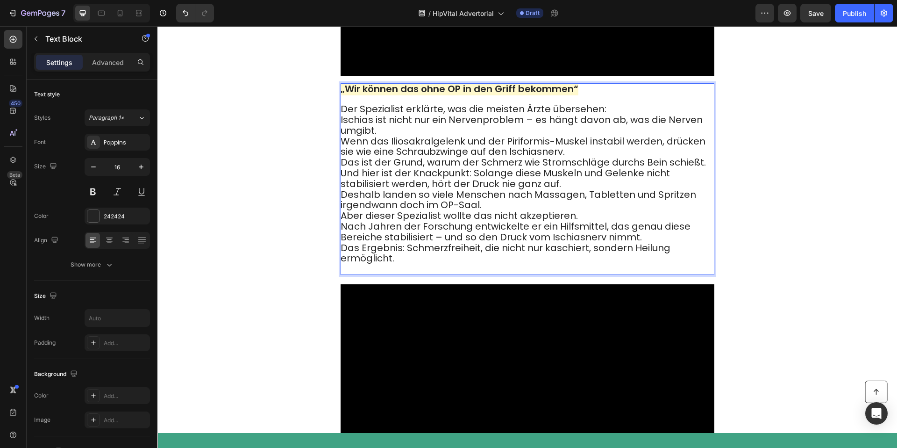
click at [420, 214] on p "Der Spezialist erklärte, was die meisten Ärzte übersehen: Ischias ist nicht nur…" at bounding box center [527, 189] width 373 height 170
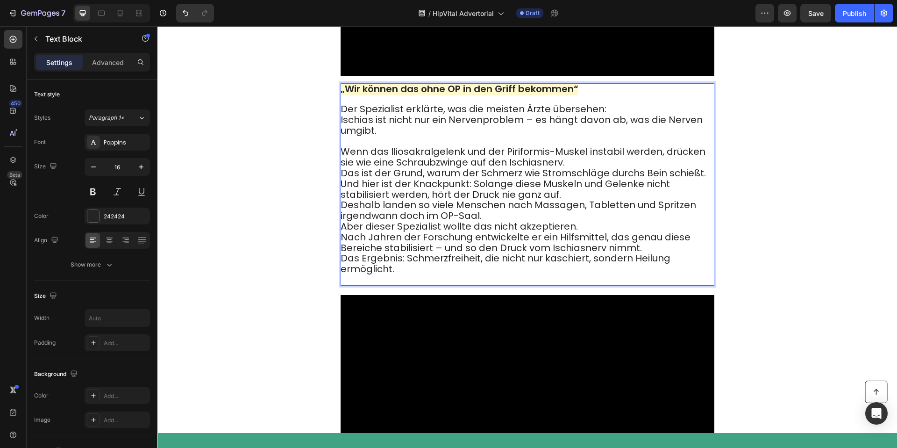
drag, startPoint x: 610, startPoint y: 189, endPoint x: 605, endPoint y: 194, distance: 7.3
click at [610, 136] on p "Der Spezialist erklärte, was die meisten Ärzte übersehen: Ischias ist nicht nur…" at bounding box center [527, 120] width 373 height 32
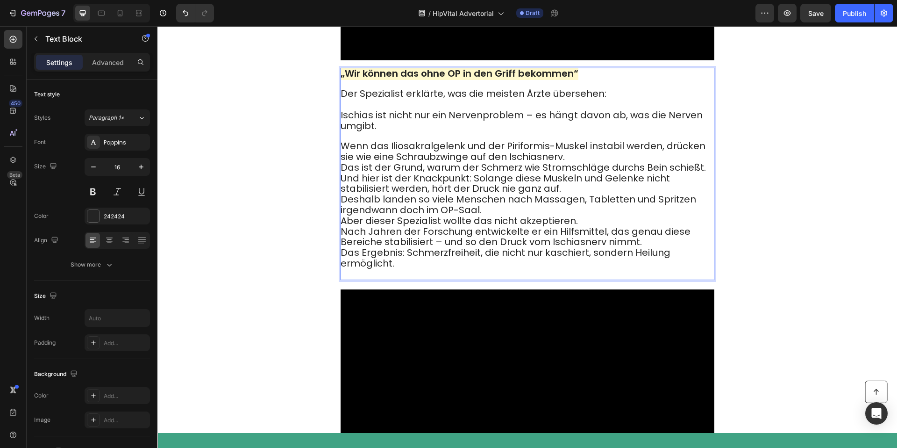
scroll to position [1739, 0]
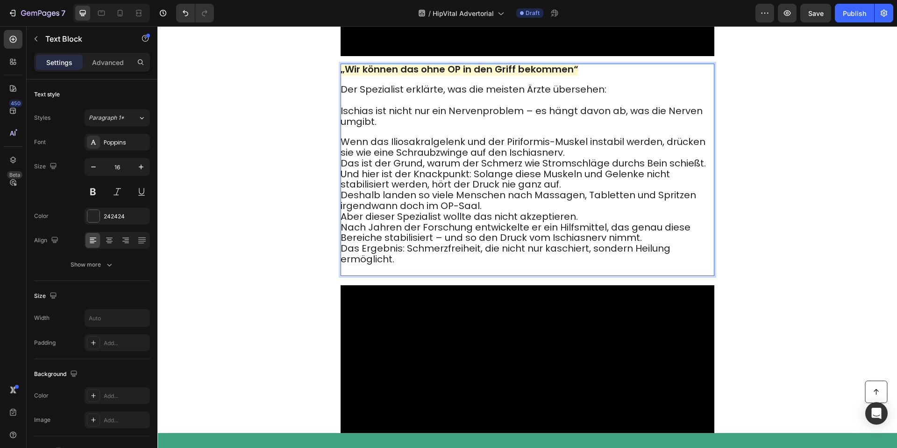
click at [596, 235] on p "Wenn das Iliosakralgelenk und der Piriformis-Muskel instabil werden, drücken si…" at bounding box center [527, 200] width 373 height 147
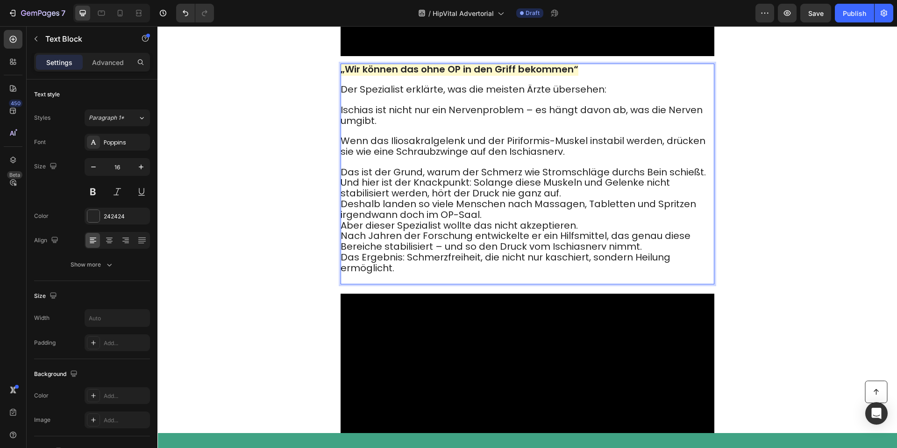
click at [704, 256] on p "Das ist der Grund, warum der Schmerz wie Stromschläge durchs Bein schießt. Und …" at bounding box center [527, 220] width 373 height 126
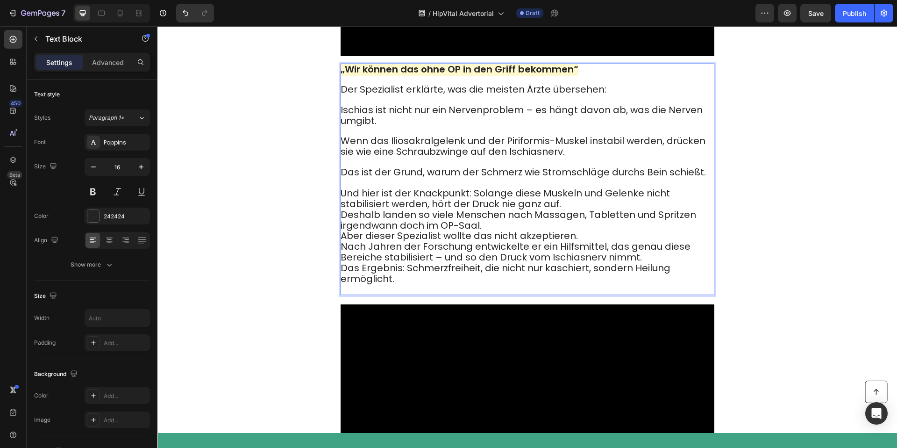
click at [567, 289] on p "⁠⁠⁠⁠⁠⁠⁠ Und hier ist der Knackpunkt: Solange diese Muskeln und Gelenke nicht st…" at bounding box center [527, 236] width 373 height 116
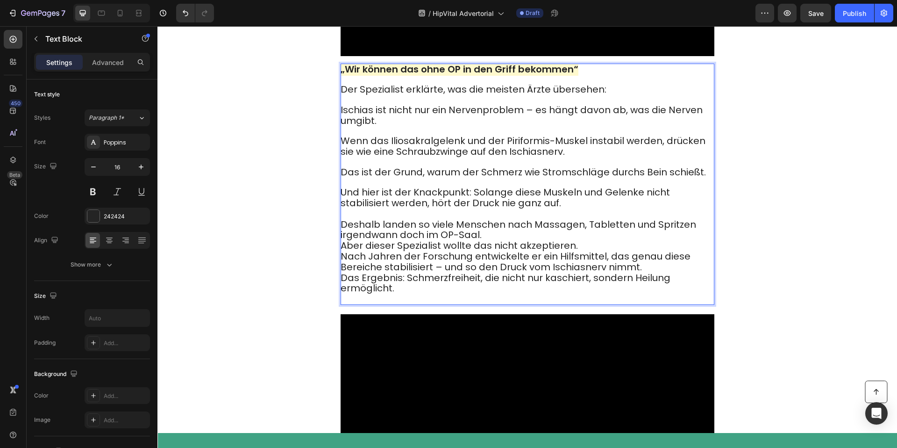
click at [516, 304] on p "⁠⁠⁠⁠⁠⁠⁠ Deshalb landen so viele Menschen nach Massagen, Tabletten und Spritzen …" at bounding box center [527, 256] width 373 height 95
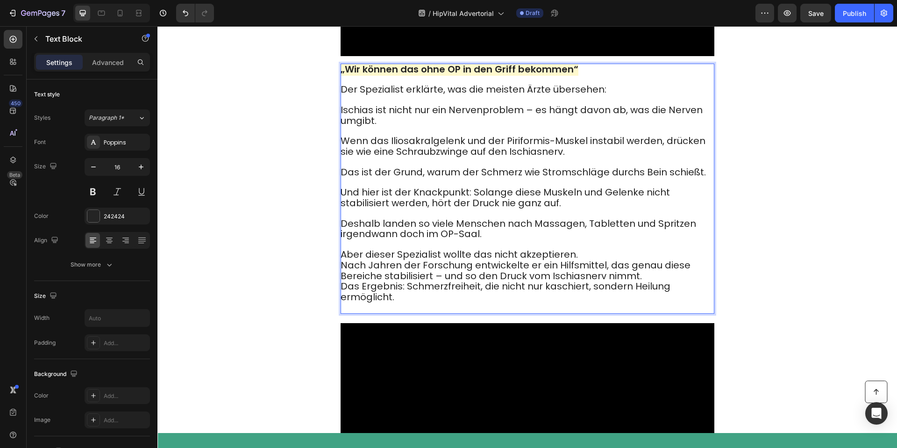
click at [586, 313] on p "Aber dieser Spezialist wollte das nicht akzeptieren. Nach Jahren der Forschung …" at bounding box center [527, 276] width 373 height 73
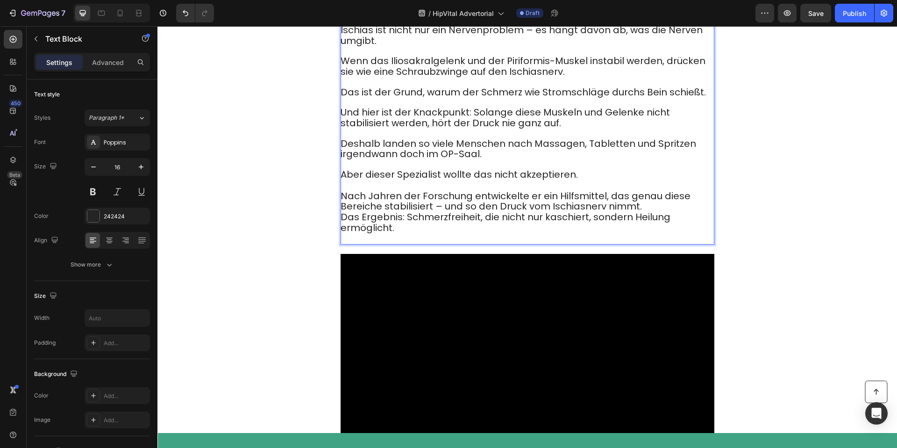
scroll to position [1859, 0]
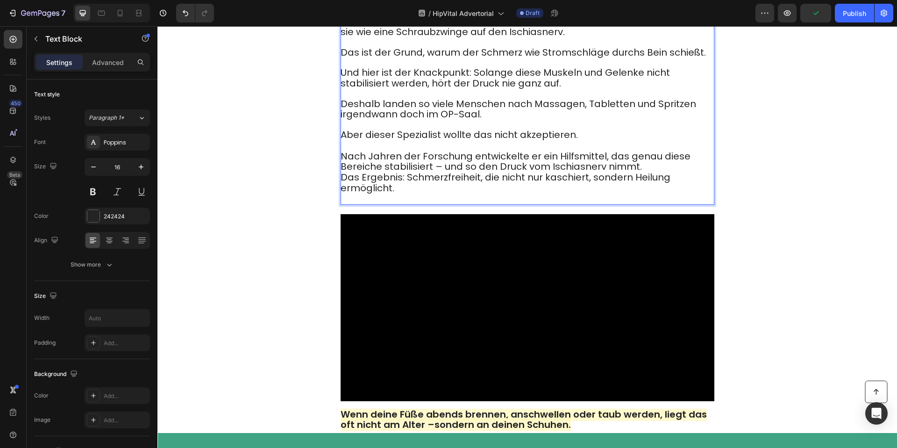
click at [406, 194] on span "Das Ergebnis: Schmerzfreiheit, die nicht nur kaschiert, sondern Heilung ermögli…" at bounding box center [506, 183] width 330 height 24
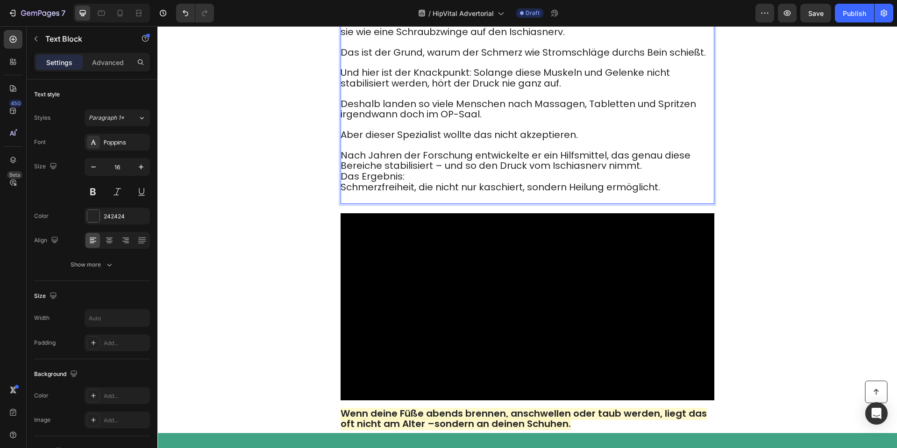
click at [673, 182] on p "Nach Jahren der Forschung entwickelte er ein Hilfsmittel, das genau diese Berei…" at bounding box center [527, 162] width 373 height 42
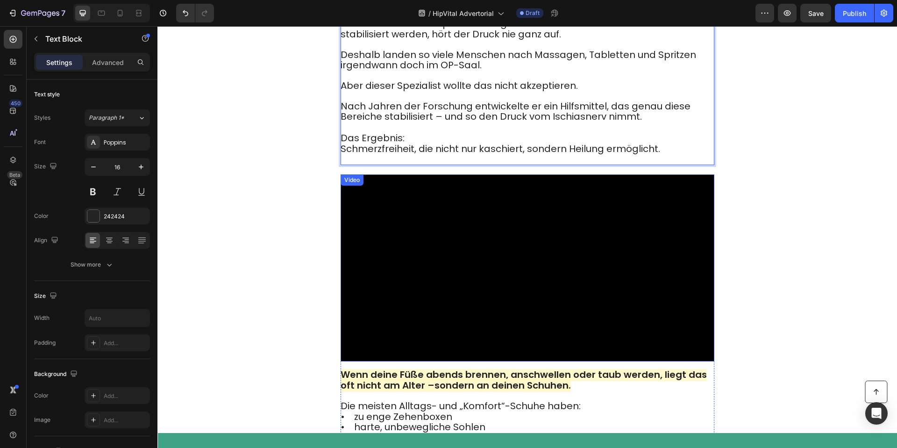
scroll to position [1912, 0]
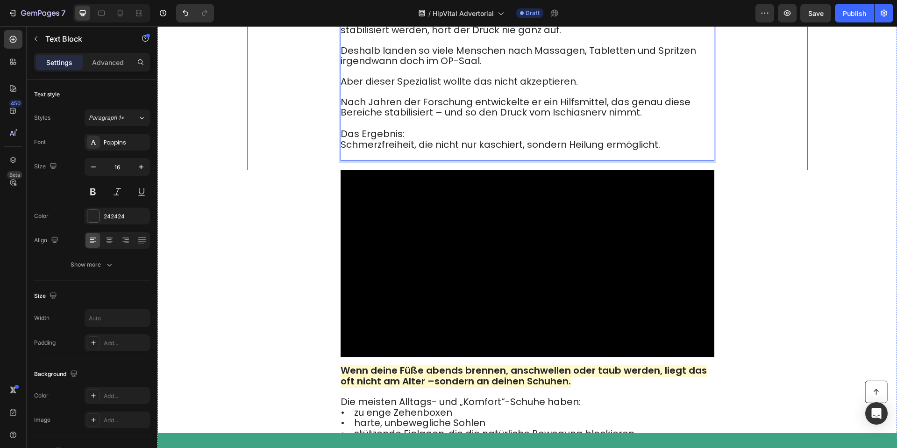
click at [473, 160] on p "Schmerzfreiheit, die nicht nur kaschiert, sondern Heilung ermöglicht." at bounding box center [527, 150] width 373 height 21
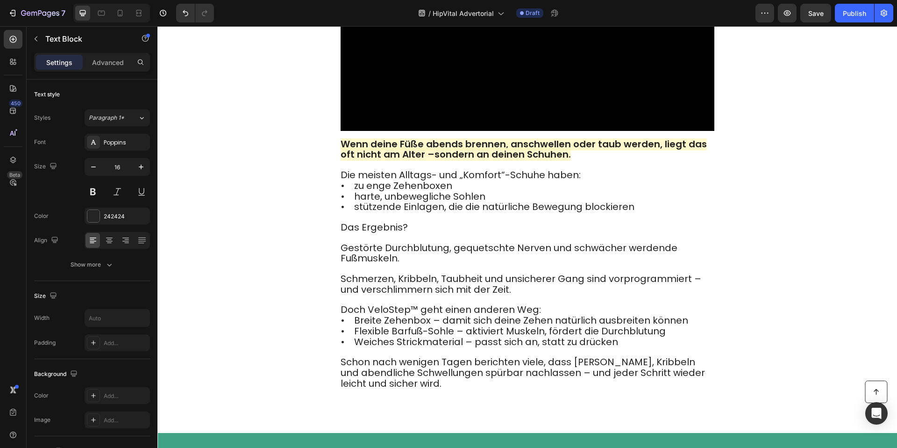
scroll to position [2157, 0]
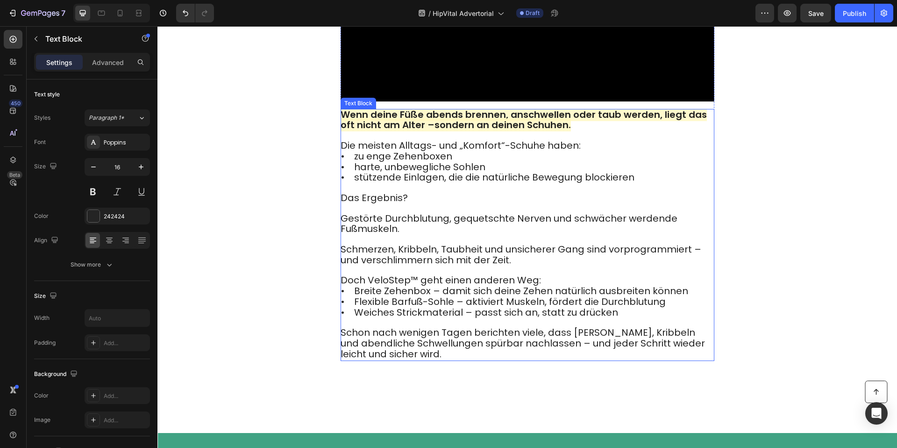
click at [415, 132] on strong "Wenn deine Füße abends brennen, anschwellen oder taub werden, liegt das oft nic…" at bounding box center [524, 120] width 366 height 24
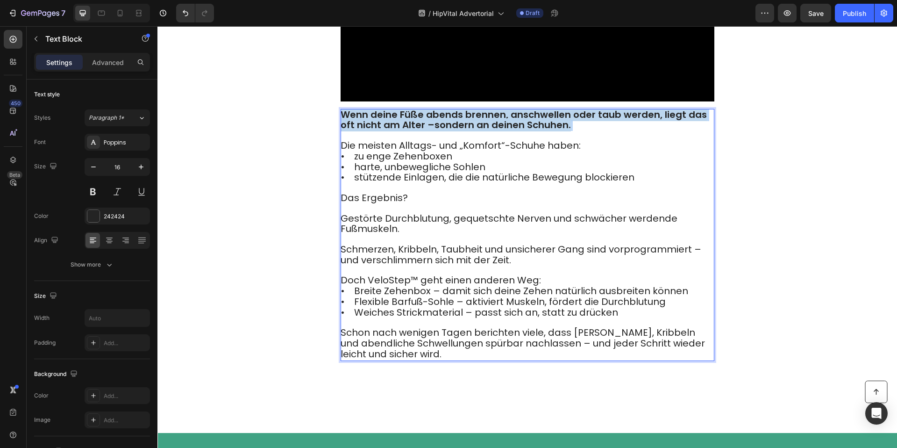
click at [415, 132] on strong "Wenn deine Füße abends brennen, anschwellen oder taub werden, liegt das oft nic…" at bounding box center [524, 120] width 366 height 24
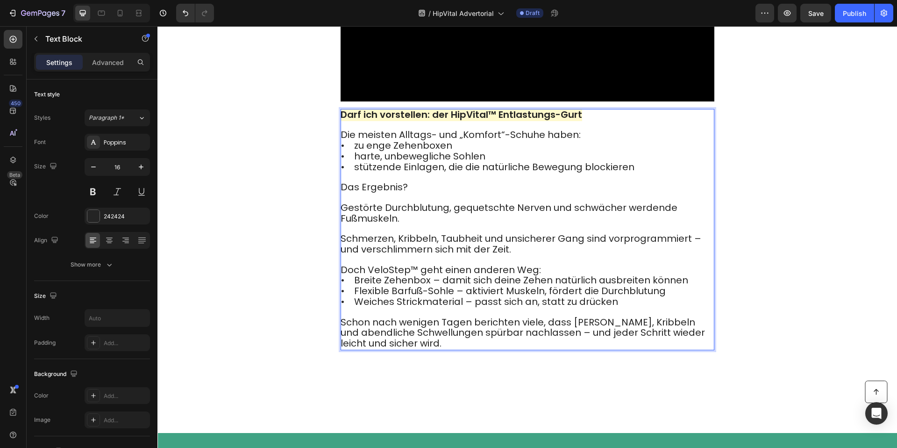
click at [493, 121] on strong "Darf ich vorstellen: der HipVital™ Entlastungs-Gurt" at bounding box center [462, 114] width 242 height 13
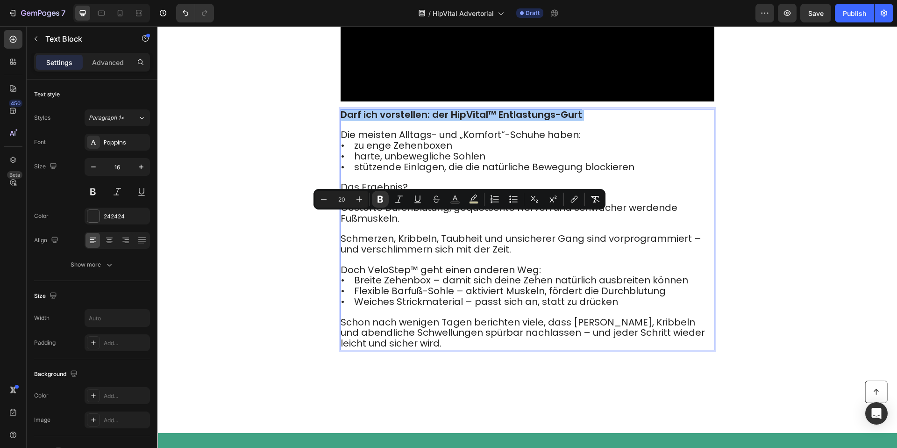
click at [348, 195] on input "20" at bounding box center [341, 198] width 19 height 11
click at [355, 196] on icon "Editor contextual toolbar" at bounding box center [359, 198] width 9 height 9
type input "22"
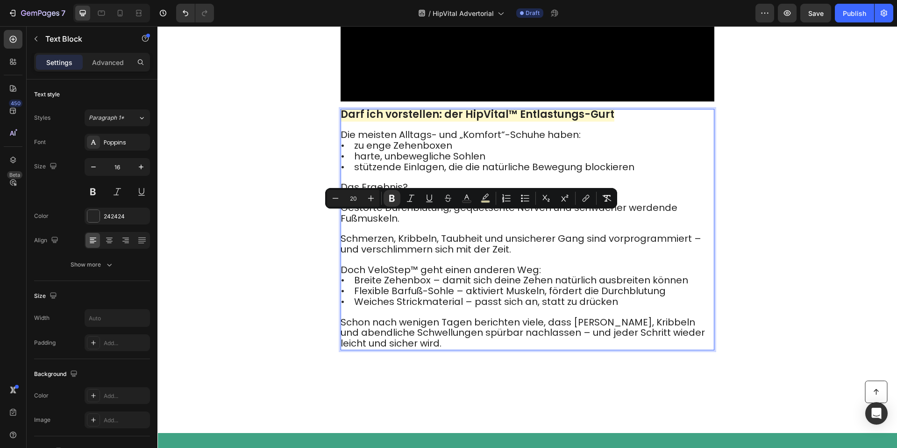
click at [351, 141] on span "Die meisten Alltags- und „Komfort“-Schuhe haben:" at bounding box center [461, 134] width 240 height 13
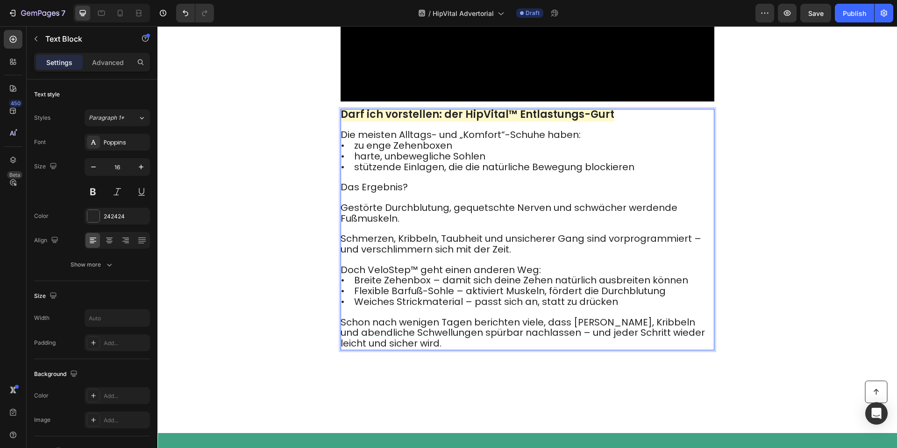
click at [343, 141] on span "Die meisten Alltags- und „Komfort“-Schuhe haben:" at bounding box center [461, 134] width 240 height 13
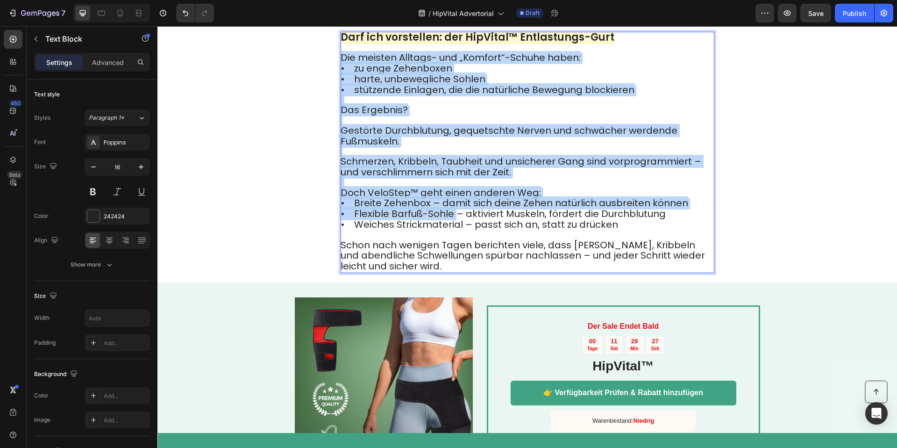
scroll to position [2235, 0]
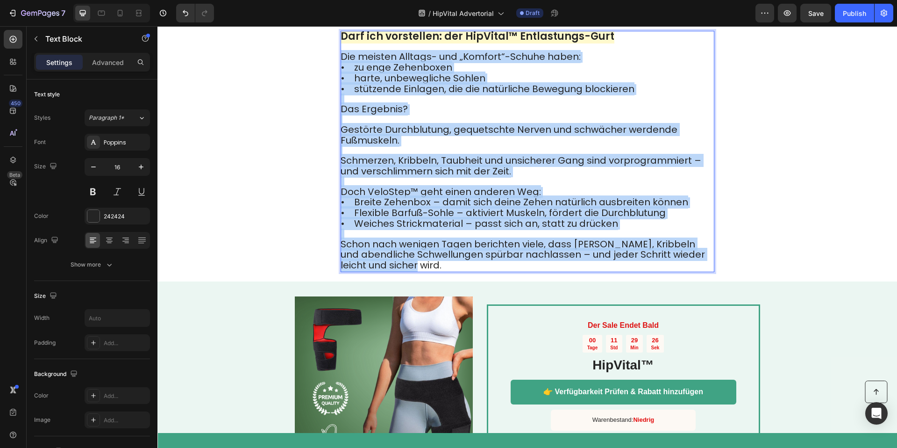
drag, startPoint x: 371, startPoint y: 253, endPoint x: 442, endPoint y: 370, distance: 136.7
click at [441, 272] on div "Darf ich vorstellen: der HipVital™ Entlastungs-Gurt Die meisten Alltags- und „K…" at bounding box center [528, 151] width 374 height 241
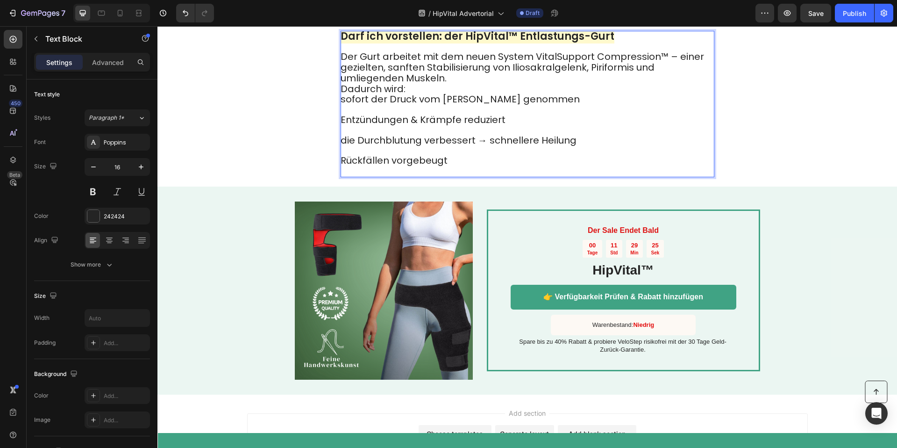
click at [414, 176] on p "Rückfällen vorgebeugt" at bounding box center [527, 161] width 373 height 30
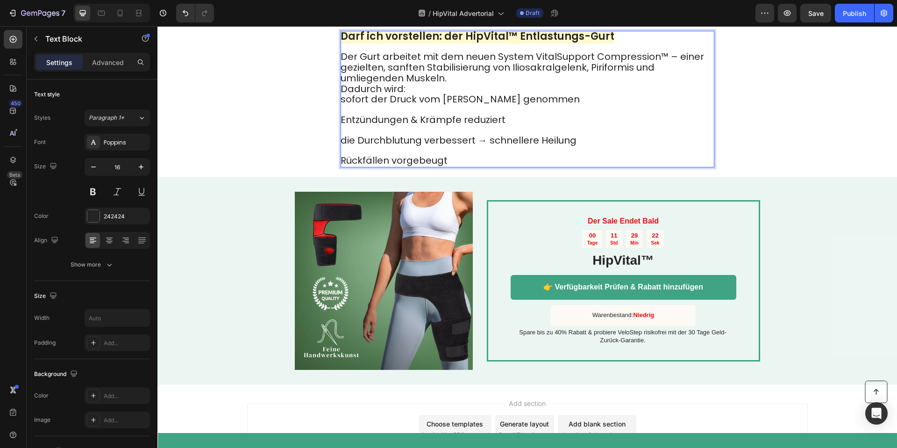
click at [456, 105] on p "Der Gurt arbeitet mit dem neuen System VitalSupport Compression™ – einer geziel…" at bounding box center [527, 78] width 373 height 53
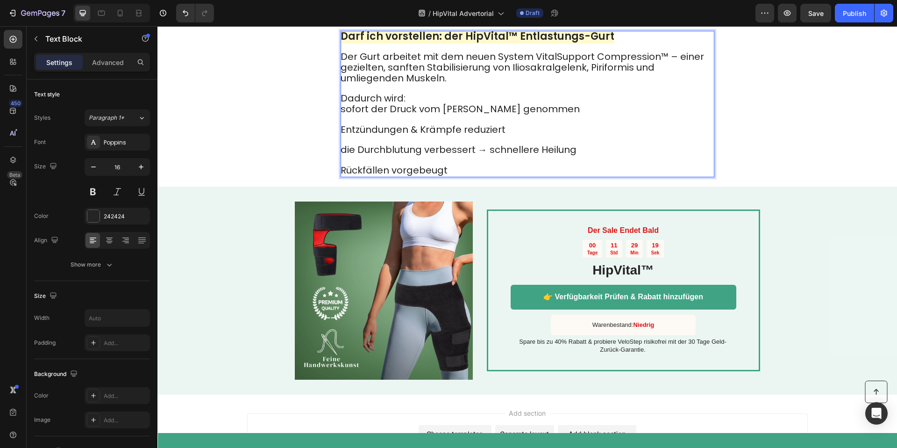
click at [425, 115] on p "Dadurch wird: sofort der Druck vom Ischiasnerv genommen" at bounding box center [527, 99] width 373 height 31
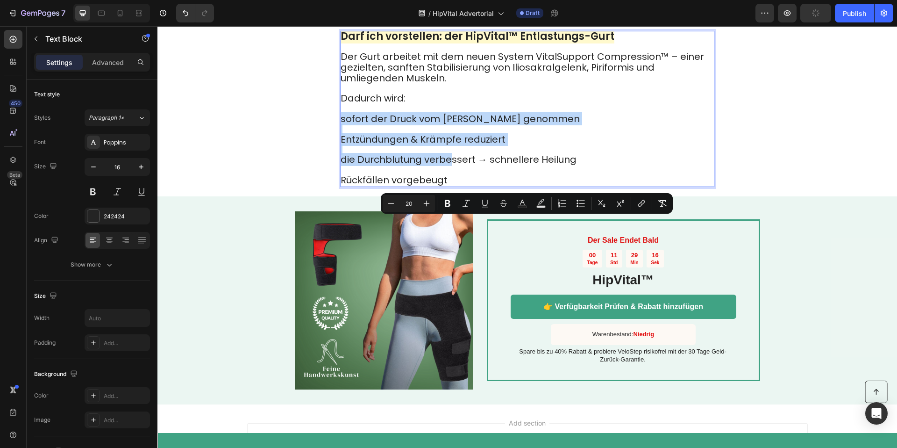
drag, startPoint x: 341, startPoint y: 225, endPoint x: 797, endPoint y: 235, distance: 456.1
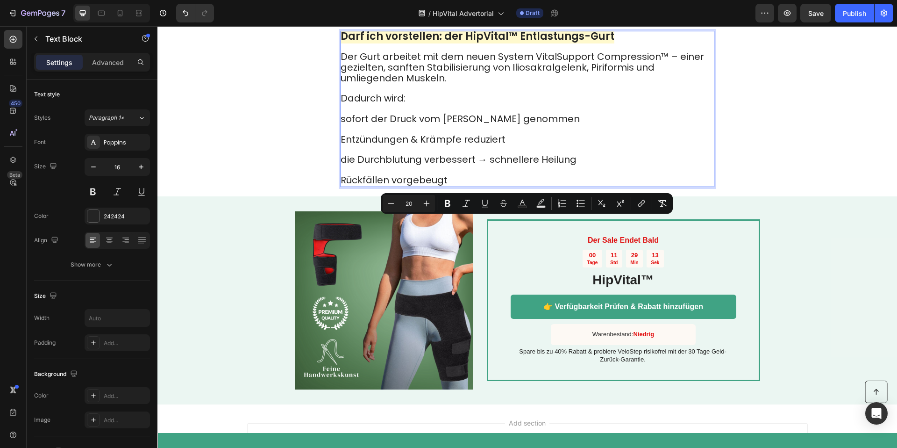
drag, startPoint x: 439, startPoint y: 281, endPoint x: 450, endPoint y: 283, distance: 11.8
click at [440, 186] on span "Rückfällen vorgebeugt" at bounding box center [394, 179] width 107 height 13
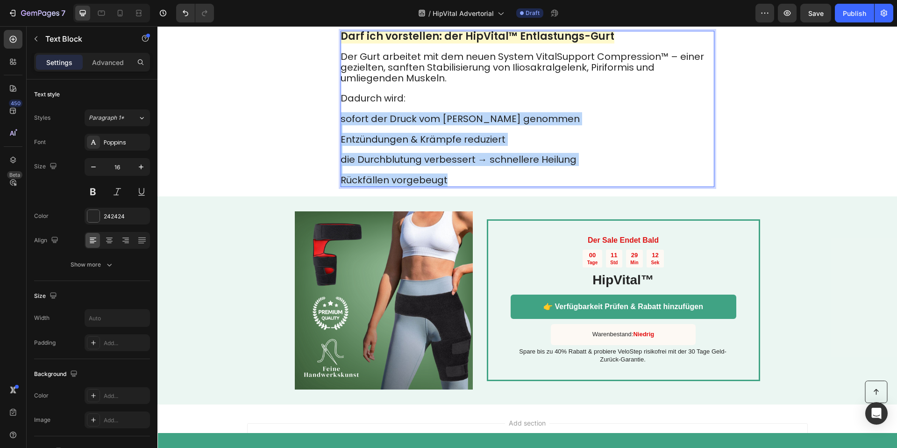
drag, startPoint x: 454, startPoint y: 286, endPoint x: 395, endPoint y: 221, distance: 87.3
click at [342, 187] on div "Darf ich vorstellen: der HipVital™ Entlastungs-Gurt Der Gurt arbeitet mit dem n…" at bounding box center [528, 109] width 374 height 156
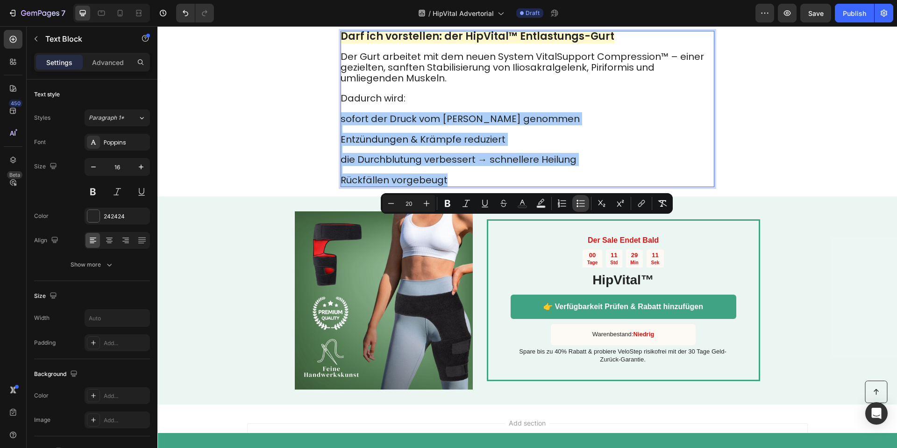
click at [576, 206] on icon "Editor contextual toolbar" at bounding box center [580, 203] width 9 height 9
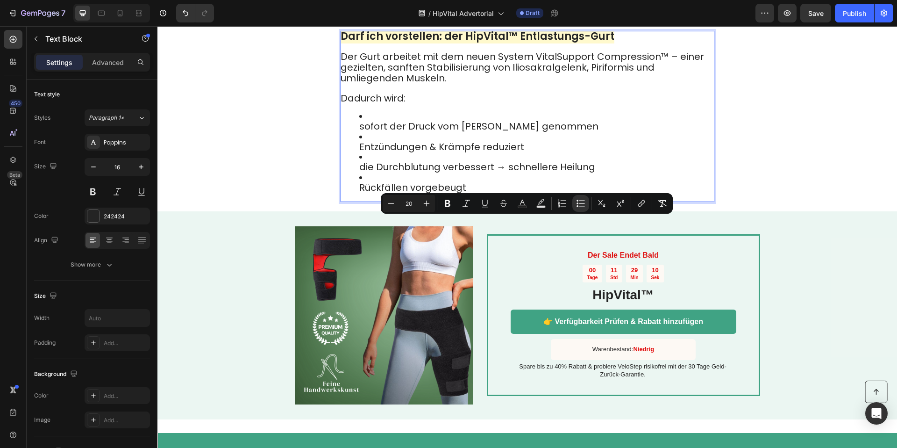
click at [378, 153] on span "Entzündungen & Krämpfe reduziert" at bounding box center [441, 146] width 165 height 13
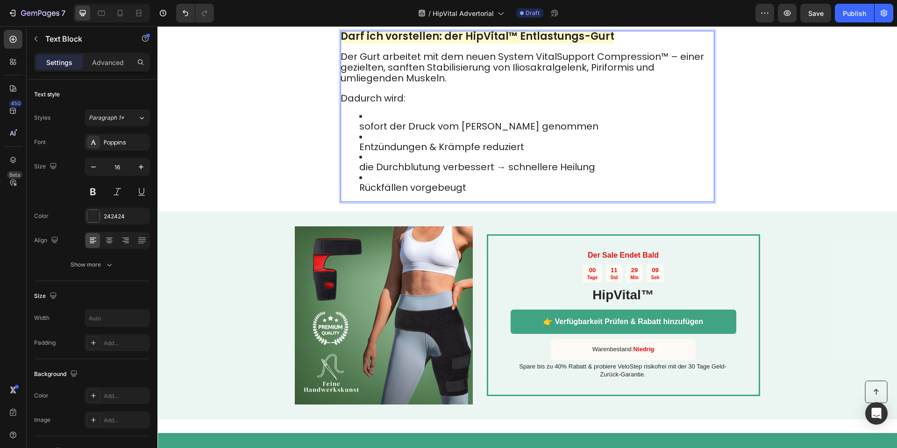
drag, startPoint x: 359, startPoint y: 250, endPoint x: 364, endPoint y: 247, distance: 6.0
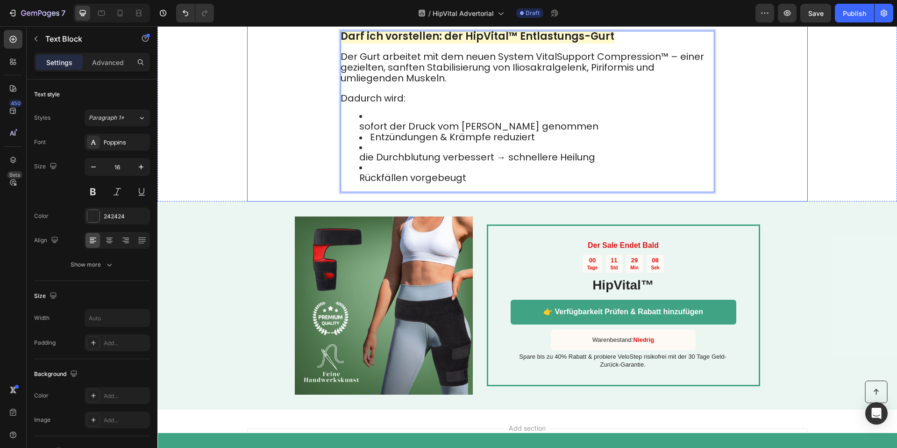
click at [337, 201] on div "Video Darf ich vorstellen: der HipVital™ Entlastungs-Gurt Der Gurt arbeitet mit…" at bounding box center [527, 18] width 561 height 365
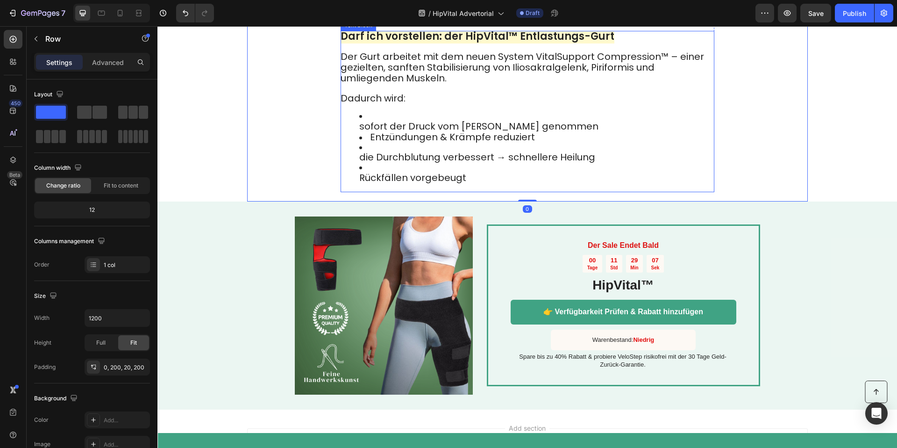
click at [354, 184] on ul "sofort der Druck vom Ischiasnerv genommen Entzündungen & Krämpfe reduziert die …" at bounding box center [527, 148] width 373 height 72
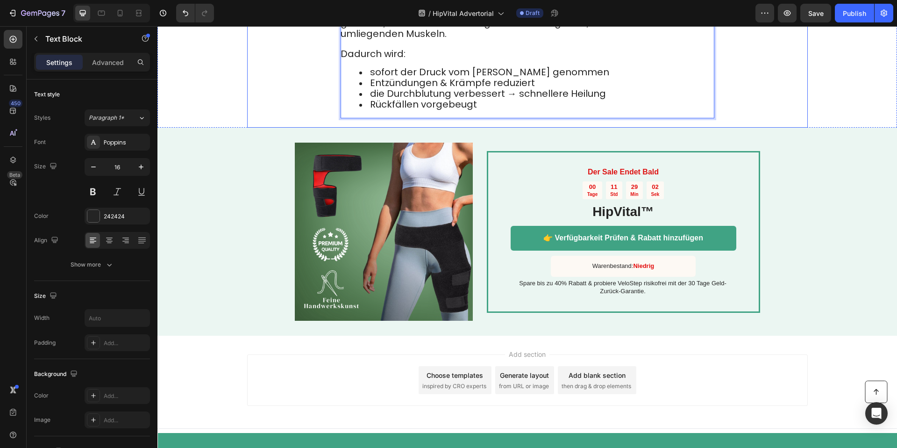
scroll to position [2290, 0]
click at [591, 119] on div "Darf ich vorstellen: der HipVital™ Entlastungs-Gurt Der Gurt arbeitet mit dem n…" at bounding box center [528, 52] width 374 height 132
click at [542, 119] on div "Darf ich vorstellen: der HipVital™ Entlastungs-Gurt Der Gurt arbeitet mit dem n…" at bounding box center [528, 52] width 374 height 132
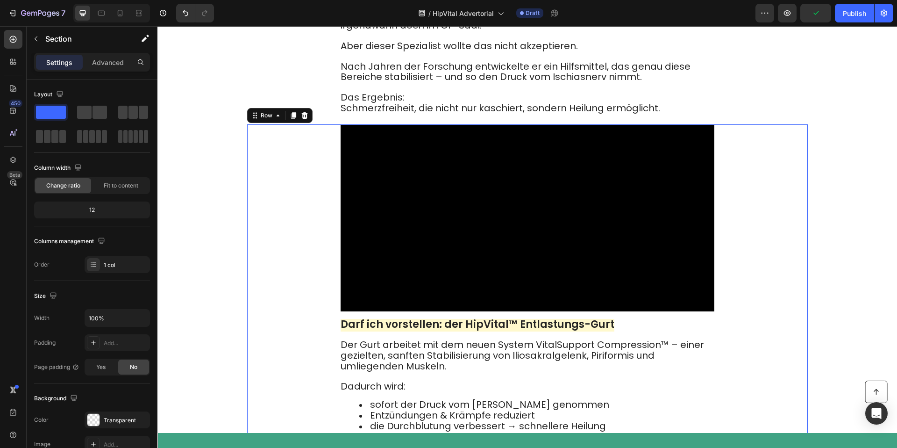
click at [735, 231] on div "Video Darf ich vorstellen: der HipVital™ Entlastungs-Gurt Der Gurt arbeitet mit…" at bounding box center [527, 292] width 561 height 336
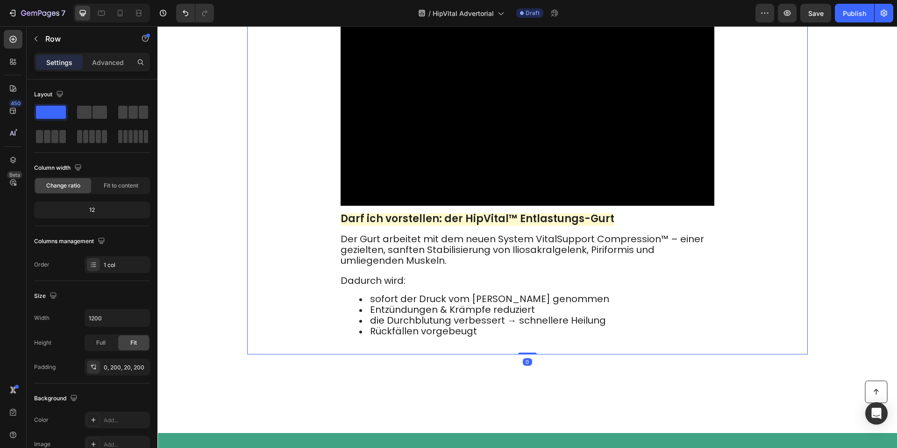
click at [292, 14] on icon at bounding box center [293, 9] width 7 height 7
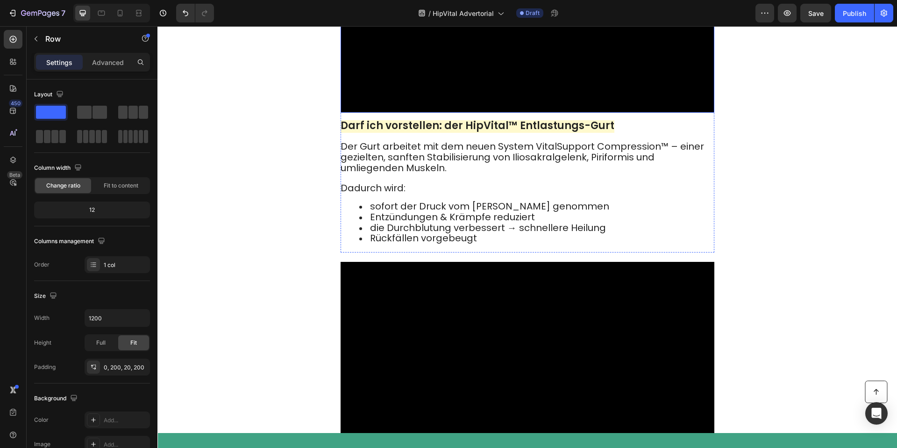
scroll to position [2484, 0]
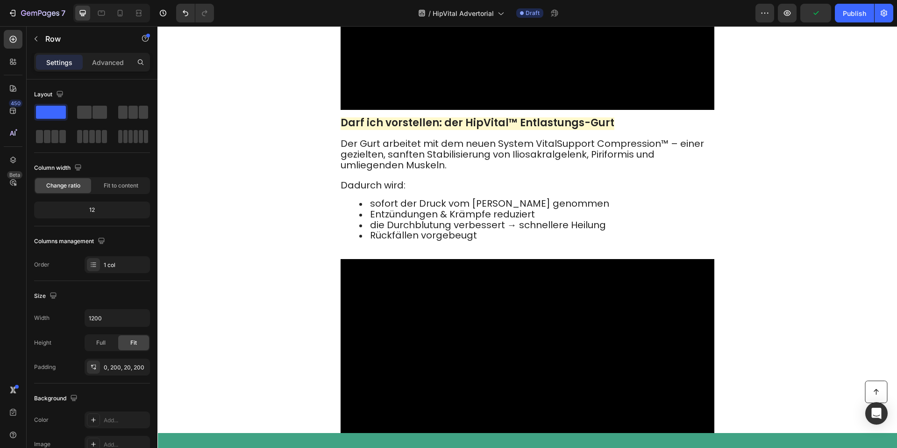
click at [437, 130] on strong "Darf ich vorstellen: der HipVital™ Entlastungs-Gurt" at bounding box center [478, 122] width 274 height 14
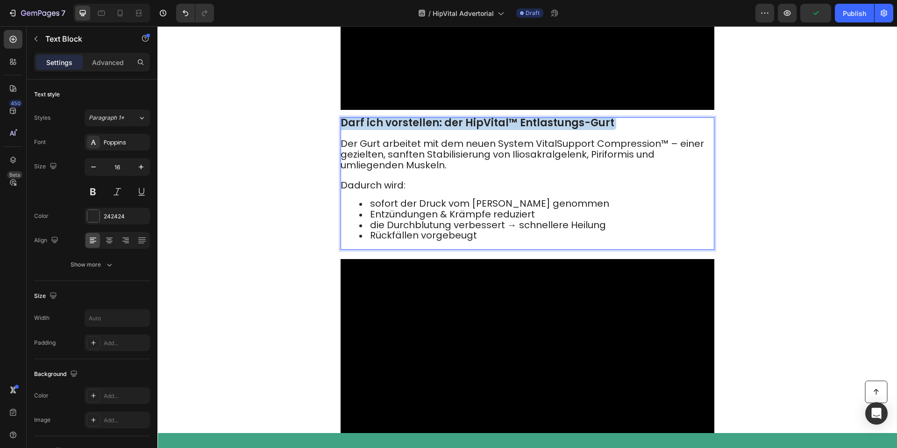
click at [437, 130] on strong "Darf ich vorstellen: der HipVital™ Entlastungs-Gurt" at bounding box center [478, 122] width 274 height 14
click at [435, 171] on span "Der Gurt arbeitet mit dem neuen System VitalSupport Compression™ – einer geziel…" at bounding box center [522, 154] width 363 height 35
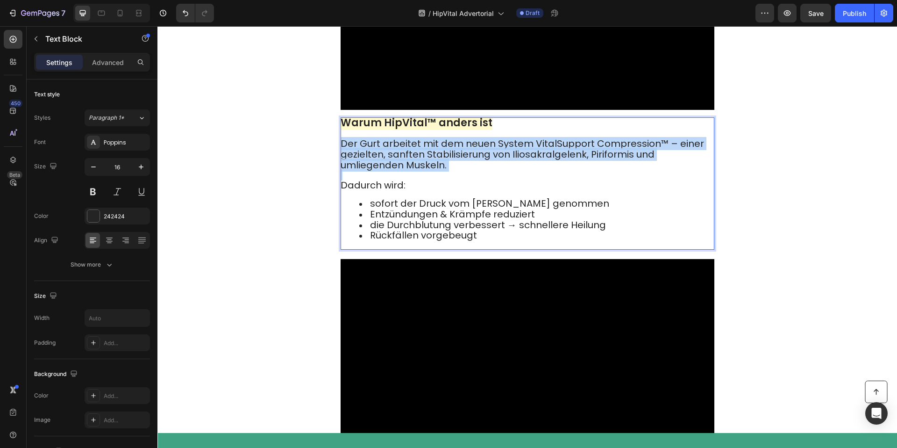
click at [435, 171] on span "Der Gurt arbeitet mit dem neuen System VitalSupport Compression™ – einer geziel…" at bounding box center [522, 154] width 363 height 35
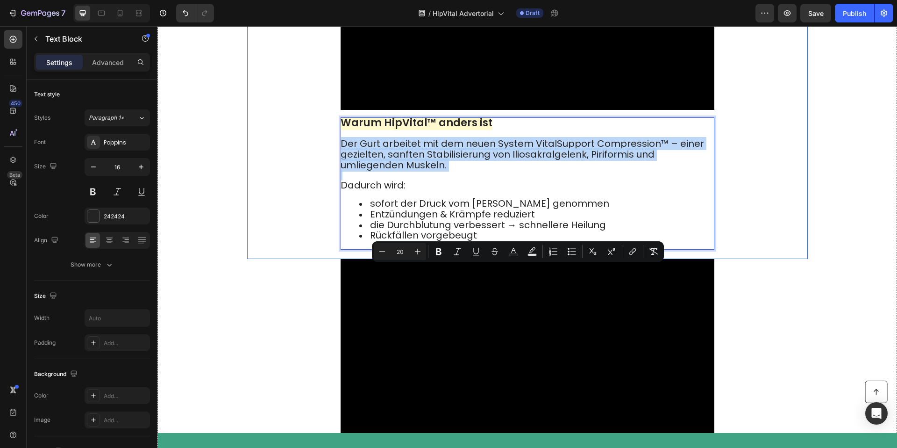
click at [339, 259] on div "Video Warum HipVital™ anders ist Der Gurt arbeitet mit dem neuen System VitalSu…" at bounding box center [527, 91] width 561 height 336
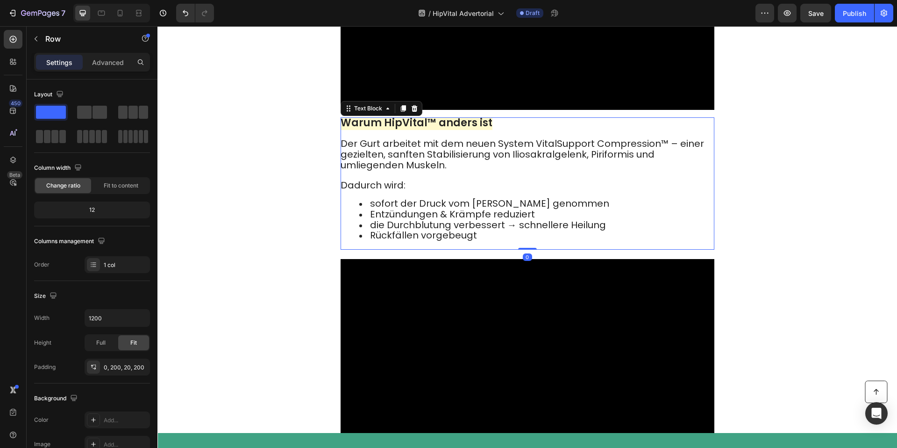
click at [343, 171] on span "Der Gurt arbeitet mit dem neuen System VitalSupport Compression™ – einer geziel…" at bounding box center [522, 154] width 363 height 35
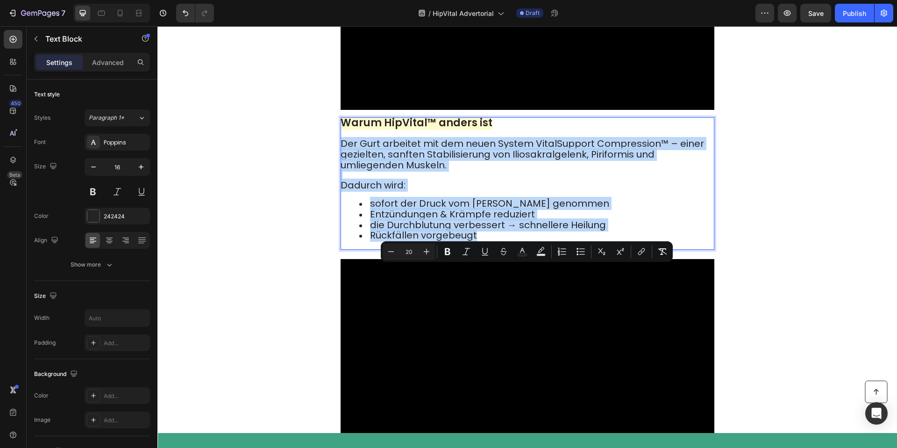
drag, startPoint x: 342, startPoint y: 272, endPoint x: 588, endPoint y: 364, distance: 262.7
click at [588, 249] on div "Warum HipVital™ anders ist Der Gurt arbeitet mit dem neuen System VitalSupport …" at bounding box center [528, 183] width 374 height 132
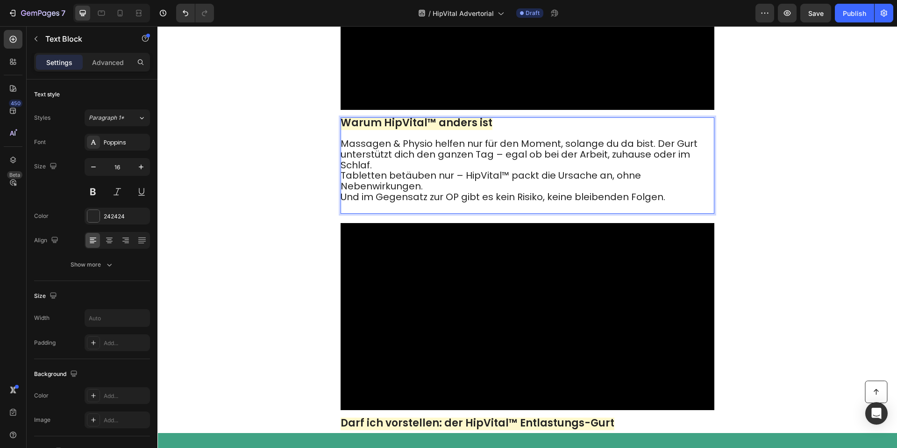
click at [408, 213] on p "Massagen & Physio helfen nur für den Moment, solange du da bist. Der Gurt unter…" at bounding box center [527, 176] width 373 height 74
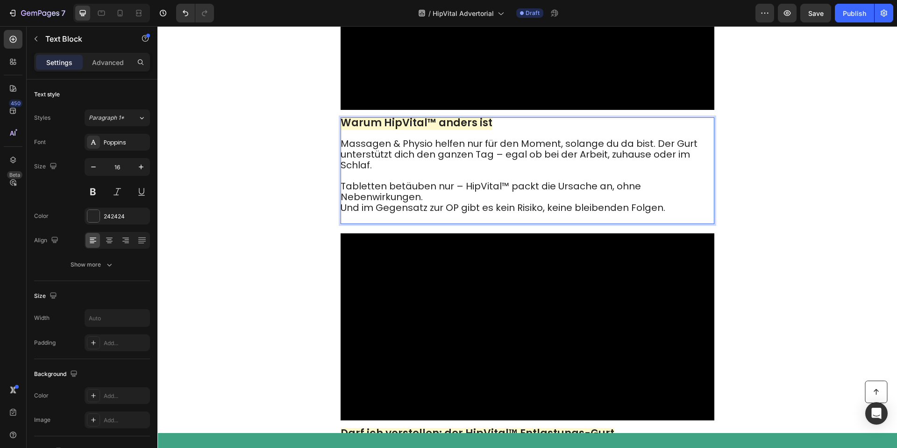
click at [654, 171] on span "Massagen & Physio helfen nur für den Moment, solange du da bist. Der Gurt unter…" at bounding box center [519, 154] width 357 height 35
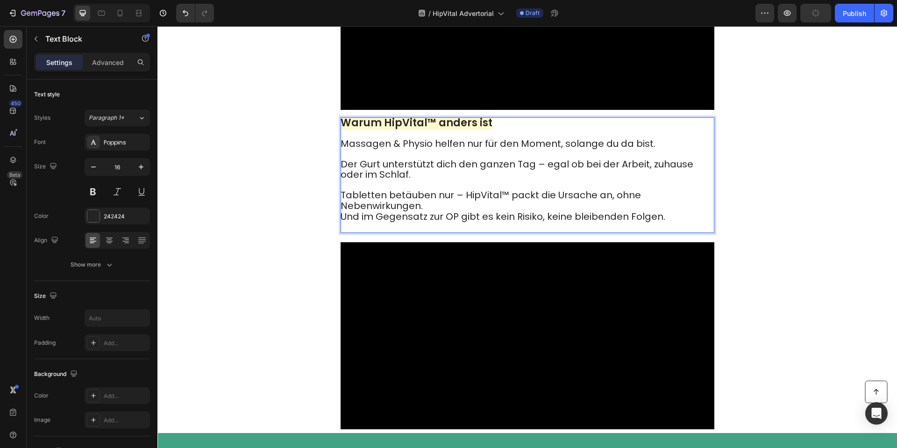
click at [480, 232] on p "Tabletten betäuben nur – HipVital™ packt die Ursache an, ohne Nebenwirkungen. U…" at bounding box center [527, 205] width 373 height 51
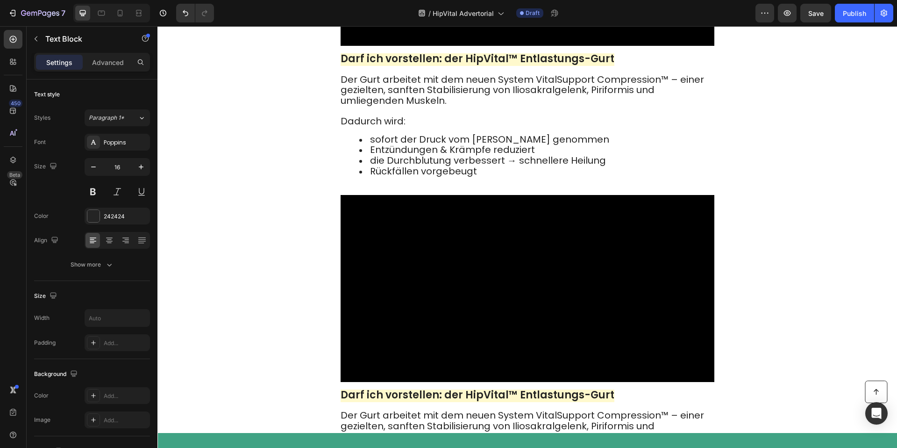
scroll to position [2899, 0]
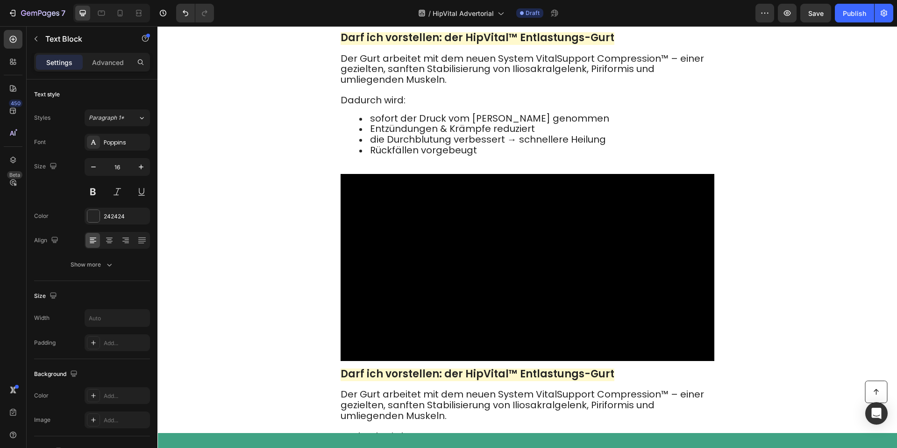
click at [445, 45] on strong "Darf ich vorstellen: der HipVital™ Entlastungs-Gurt" at bounding box center [478, 37] width 274 height 14
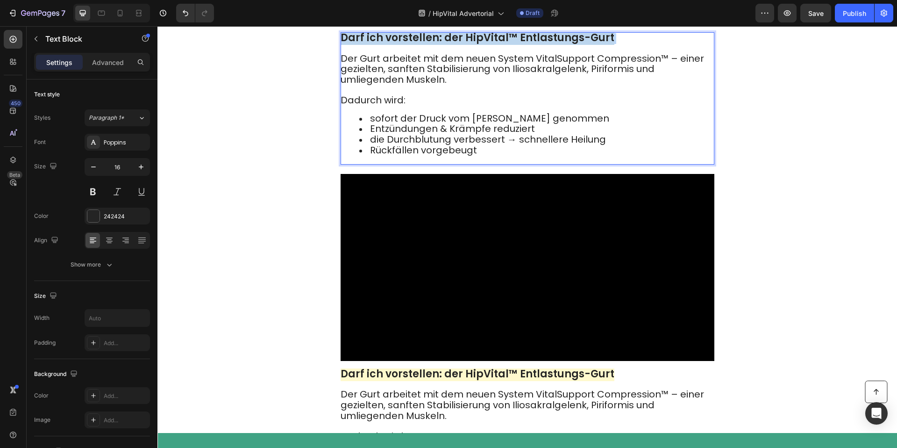
click at [445, 45] on strong "Darf ich vorstellen: der HipVital™ Entlastungs-Gurt" at bounding box center [478, 37] width 274 height 14
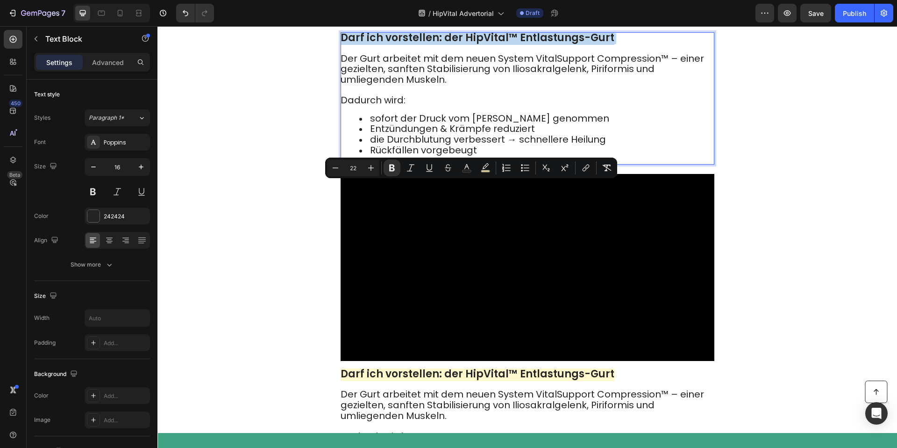
type input "16"
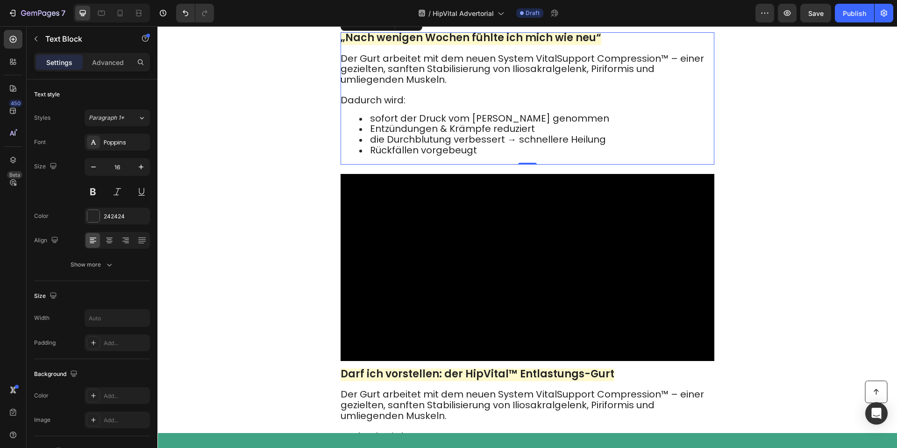
click at [407, 106] on p "Dadurch wird:" at bounding box center [527, 95] width 373 height 21
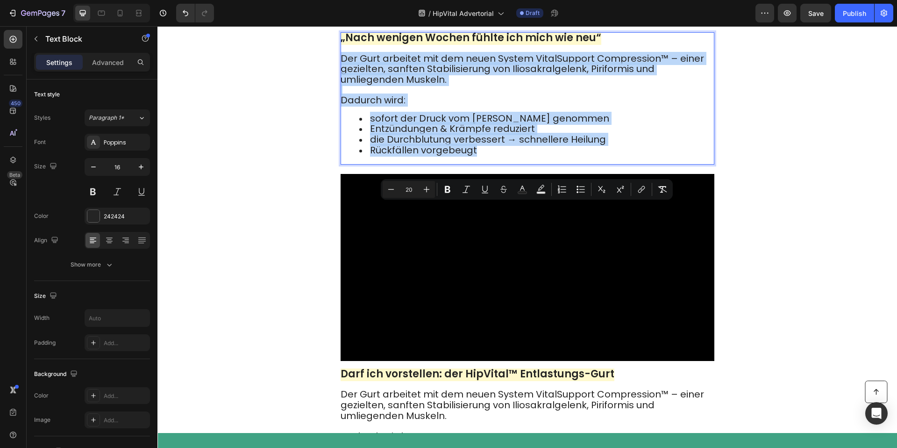
drag, startPoint x: 340, startPoint y: 210, endPoint x: 504, endPoint y: 303, distance: 188.7
click at [504, 164] on div "„Nach wenigen Wochen fühlte ich mich wie neu“ Der Gurt arbeitet mit dem neuen S…" at bounding box center [528, 98] width 374 height 132
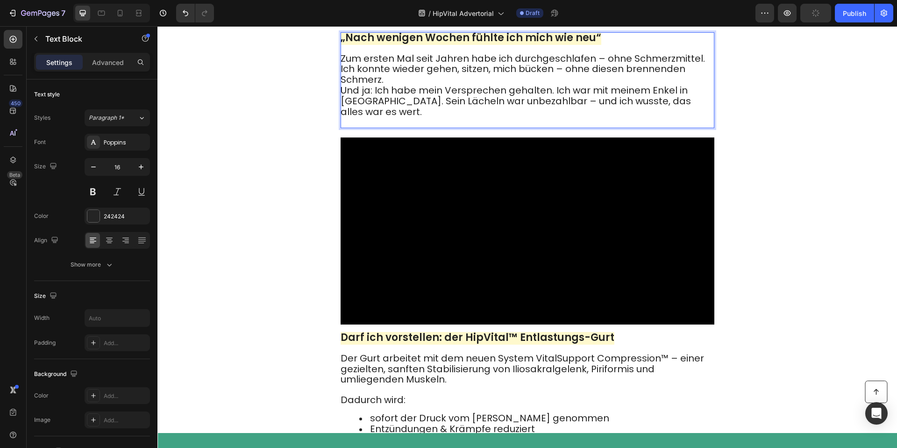
click at [439, 128] on p "Zum ersten Mal seit Jahren habe ich durchgeschlafen – ohne Schmerzmittel. Ich k…" at bounding box center [527, 91] width 373 height 74
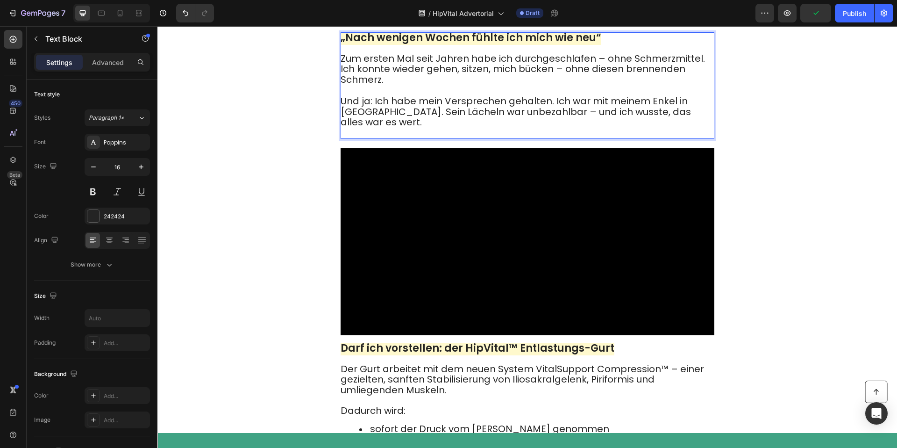
click at [699, 85] on p "Zum ersten Mal seit Jahren habe ich durchgeschlafen – ohne Schmerzmittel. Ich k…" at bounding box center [527, 70] width 373 height 32
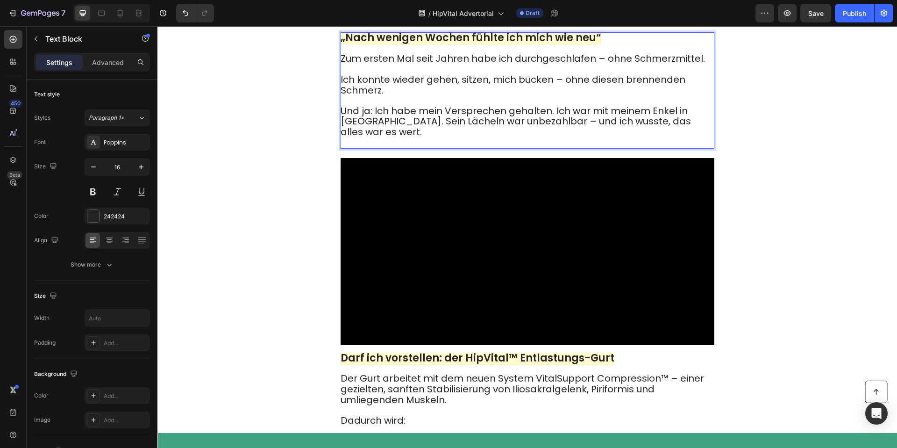
click at [554, 139] on span "Und ja: Ich habe mein Versprechen gehalten. Ich war mit meinem Enkel in Disneyl…" at bounding box center [516, 121] width 350 height 35
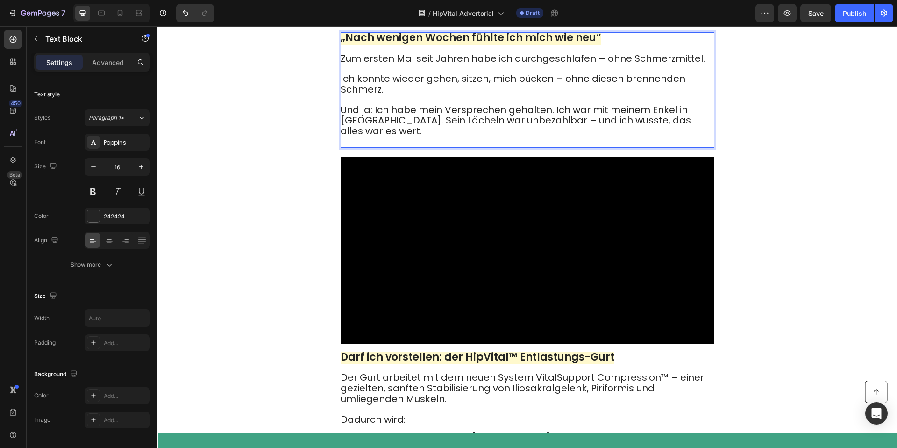
click at [553, 138] on span "Und ja: Ich habe mein Versprechen gehalten. Ich war mit meinem Enkel in Disneyl…" at bounding box center [516, 120] width 350 height 35
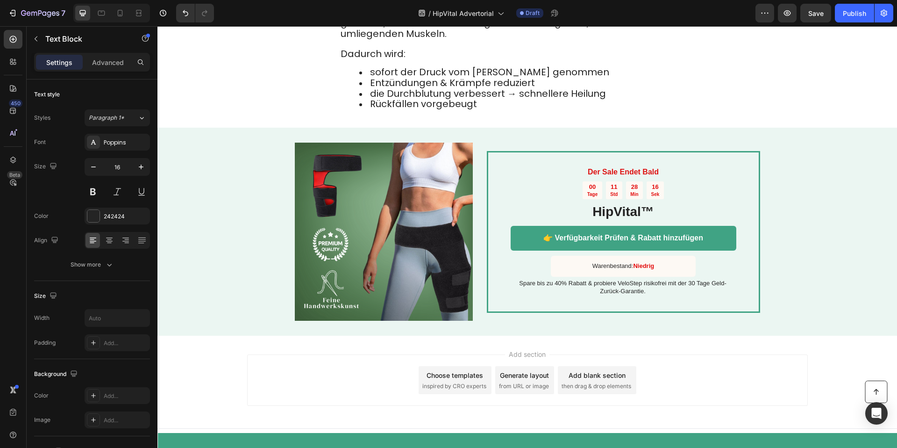
scroll to position [3308, 0]
click at [389, 40] on span "Der Gurt arbeitet mit dem neuen System VitalSupport Compression™ – einer geziel…" at bounding box center [522, 23] width 363 height 35
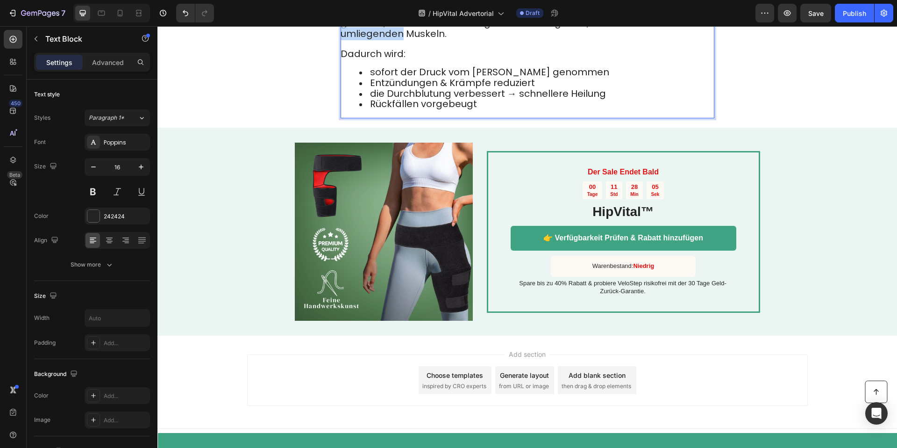
drag, startPoint x: 389, startPoint y: 174, endPoint x: 383, endPoint y: 170, distance: 7.4
click at [388, 40] on span "Der Gurt arbeitet mit dem neuen System VitalSupport Compression™ – einer geziel…" at bounding box center [522, 23] width 363 height 35
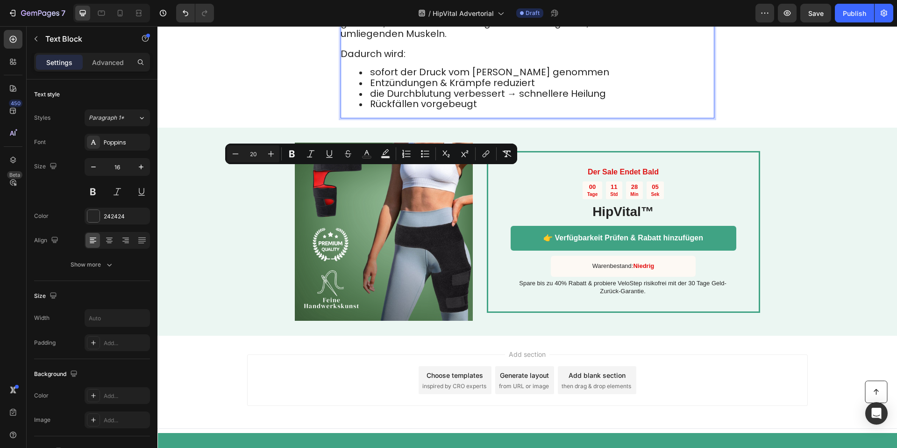
drag, startPoint x: 374, startPoint y: 196, endPoint x: 372, endPoint y: 188, distance: 8.7
click at [373, 60] on span "Dadurch wird:" at bounding box center [373, 53] width 65 height 13
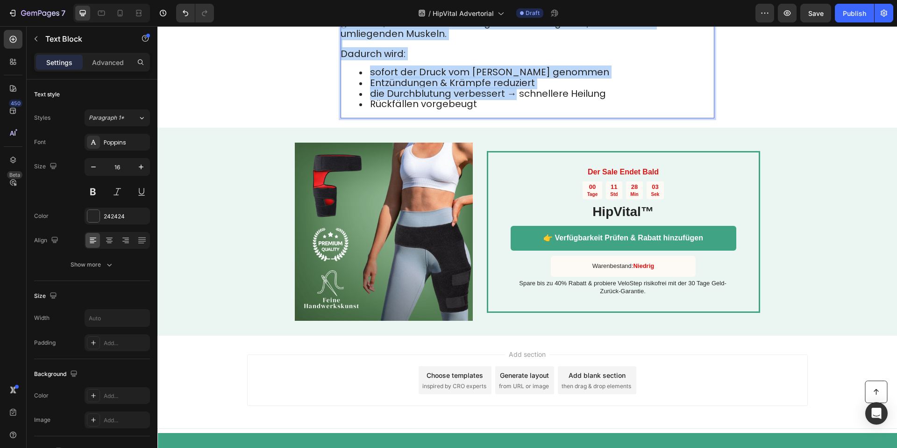
drag, startPoint x: 342, startPoint y: 153, endPoint x: 513, endPoint y: 235, distance: 189.7
click at [513, 119] on div "Exklusives Online-Angebot Der Gurt arbeitet mit dem neuen System VitalSupport C…" at bounding box center [528, 52] width 374 height 132
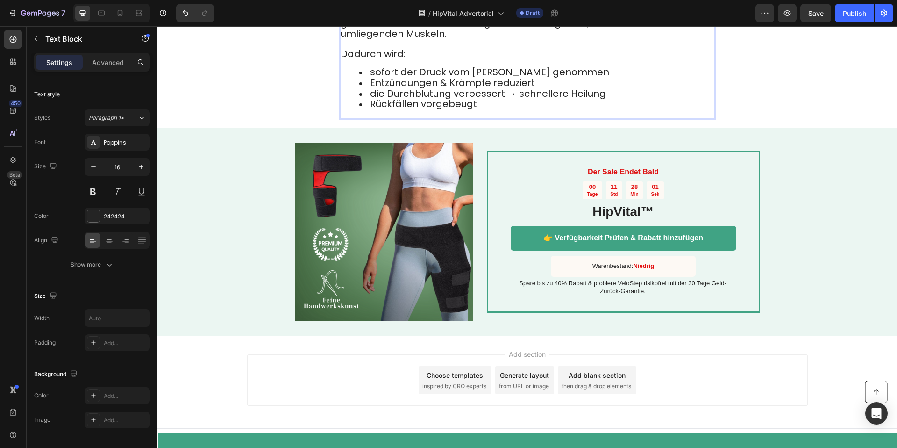
drag, startPoint x: 376, startPoint y: 128, endPoint x: 367, endPoint y: 133, distance: 10.0
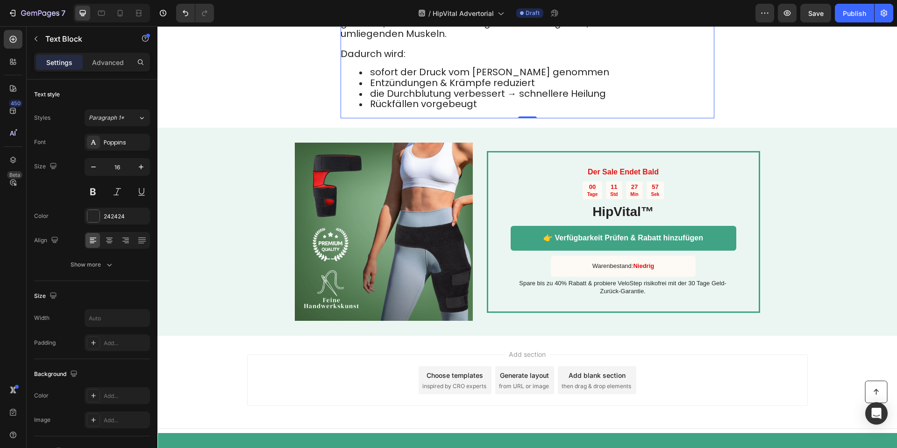
click at [443, 100] on span "die Durchblutung verbessert → schnellere Heilung" at bounding box center [488, 93] width 236 height 13
drag, startPoint x: 443, startPoint y: 227, endPoint x: 456, endPoint y: 230, distance: 13.5
click at [443, 100] on span "die Durchblutung verbessert → schnellere Heilung" at bounding box center [488, 93] width 236 height 13
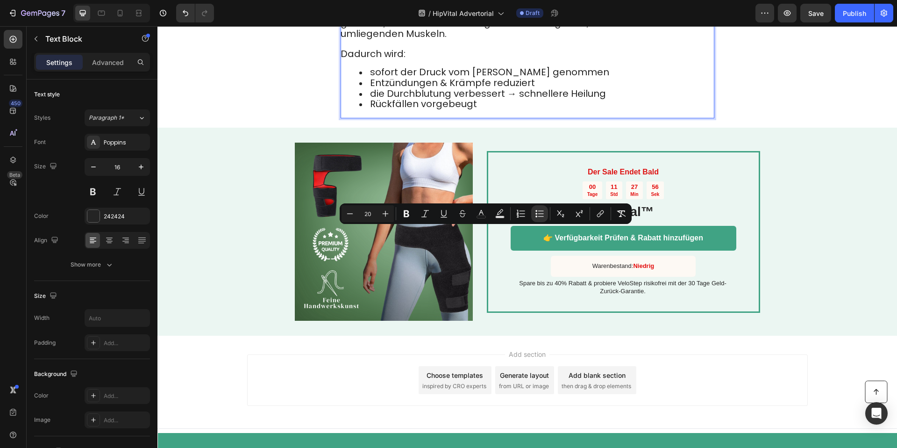
click at [485, 110] on li "Rückfällen vorgebeugt" at bounding box center [536, 104] width 354 height 11
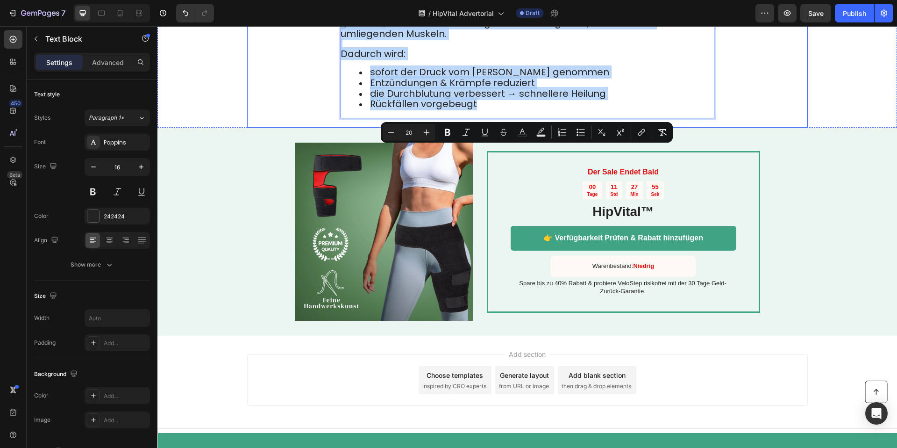
drag, startPoint x: 493, startPoint y: 249, endPoint x: 345, endPoint y: 155, distance: 175.7
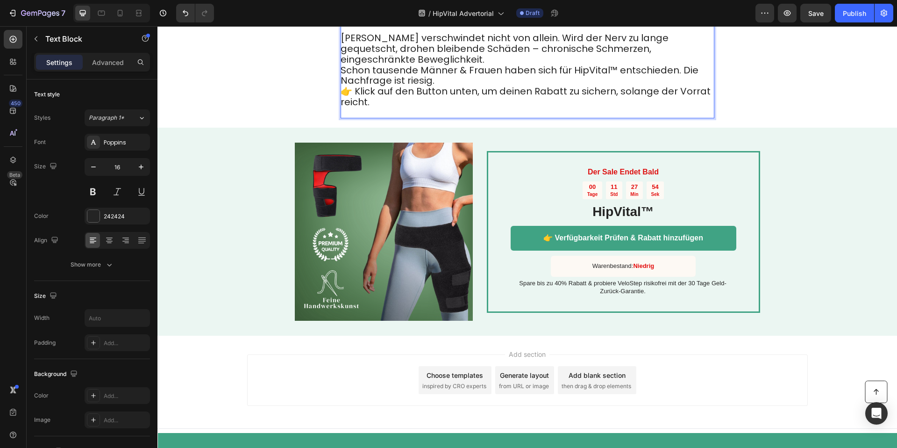
click at [442, 117] on p "Ischias verschwindet nicht von allein. Wird der Nerv zu lange gequetscht, drohe…" at bounding box center [527, 75] width 373 height 84
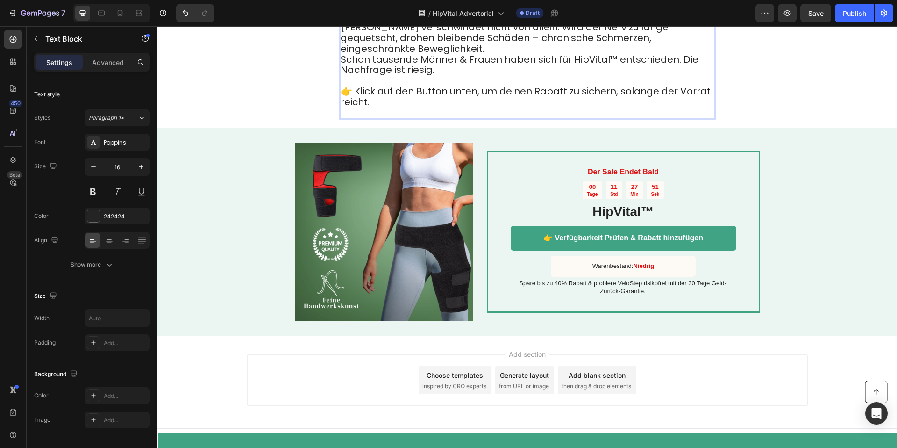
click at [452, 76] on p "Ischias verschwindet nicht von allein. Wird der Nerv zu lange gequetscht, drohe…" at bounding box center [527, 48] width 373 height 53
click at [406, 117] on p "👉 Klick auf den Button unten, um deinen Rabatt zu sichern, solange der Vorrat r…" at bounding box center [527, 97] width 373 height 41
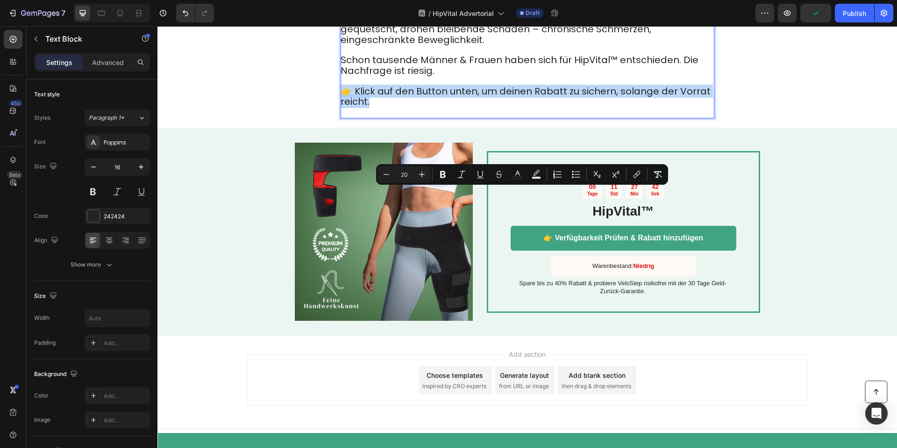
drag, startPoint x: 377, startPoint y: 207, endPoint x: 344, endPoint y: 195, distance: 35.5
click at [344, 117] on p "👉 Klick auf den Button unten, um deinen Rabatt zu sichern, solange der Vorrat r…" at bounding box center [527, 97] width 373 height 41
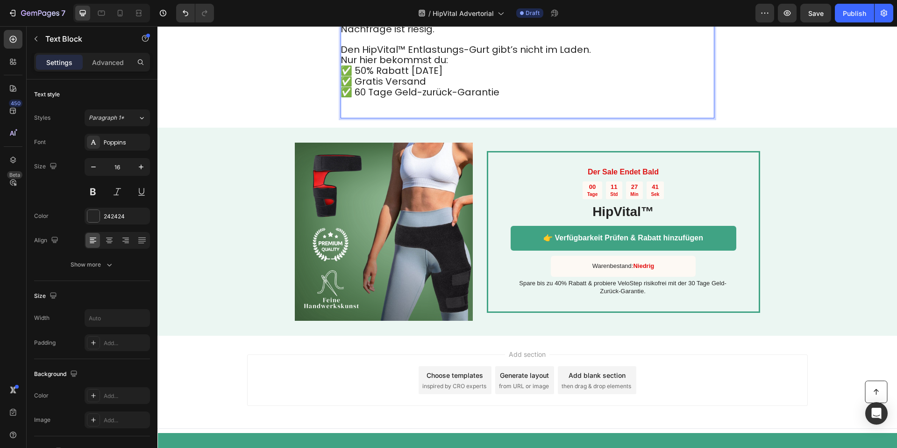
click at [387, 99] on span "✅ 60 Tage Geld-zurück-Garantie" at bounding box center [420, 91] width 159 height 13
click at [386, 117] on p "Den HipVital™ Entlastungs-Gurt gibt’s nicht im Laden. Nur hier bekommst du: ✅ 5…" at bounding box center [527, 76] width 373 height 82
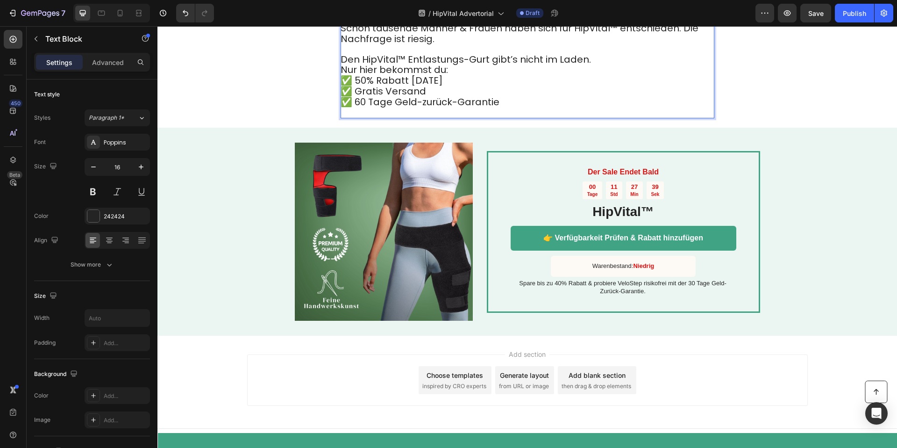
click at [482, 118] on p "Den HipVital™ Entlastungs-Gurt gibt’s nicht im Laden. Nur hier bekommst du: ✅ 5…" at bounding box center [527, 81] width 373 height 73
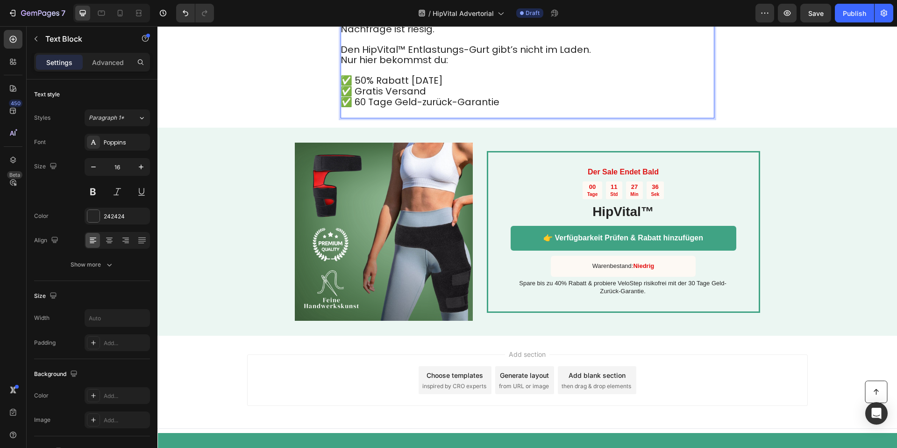
drag, startPoint x: 356, startPoint y: 249, endPoint x: 366, endPoint y: 249, distance: 10.7
click at [356, 108] on span "✅ 60 Tage Geld-zurück-Garantie" at bounding box center [420, 101] width 159 height 13
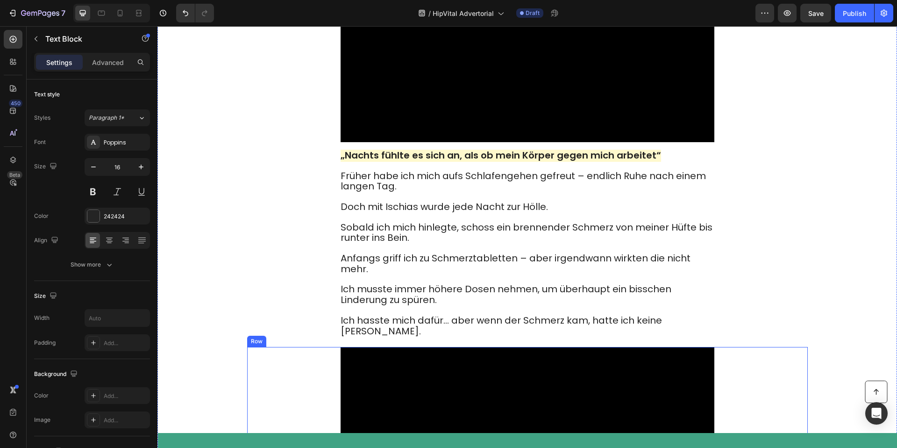
scroll to position [0, 0]
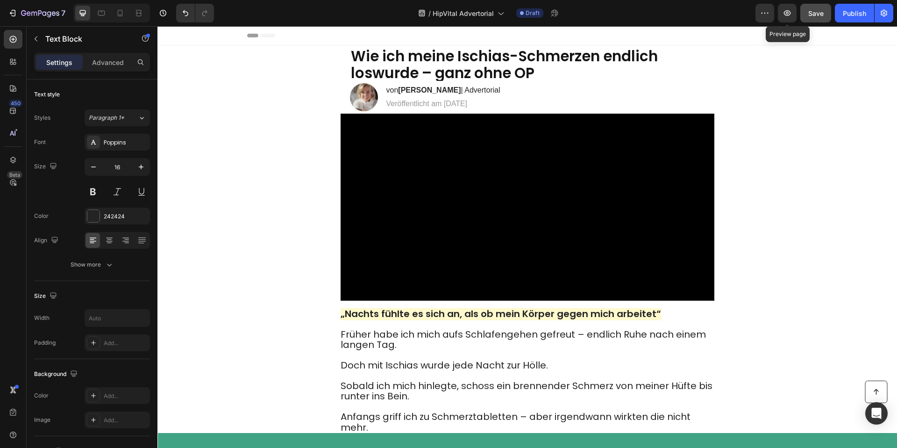
click at [811, 11] on span "Save" at bounding box center [815, 13] width 15 height 8
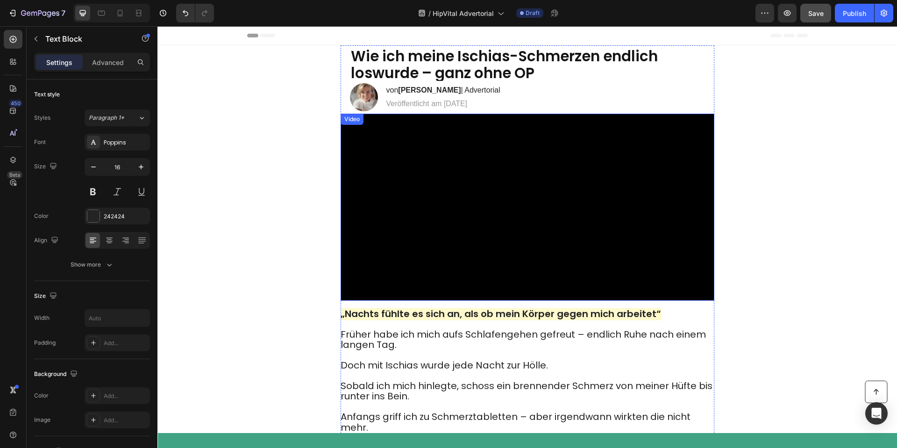
click at [447, 205] on video at bounding box center [528, 207] width 374 height 187
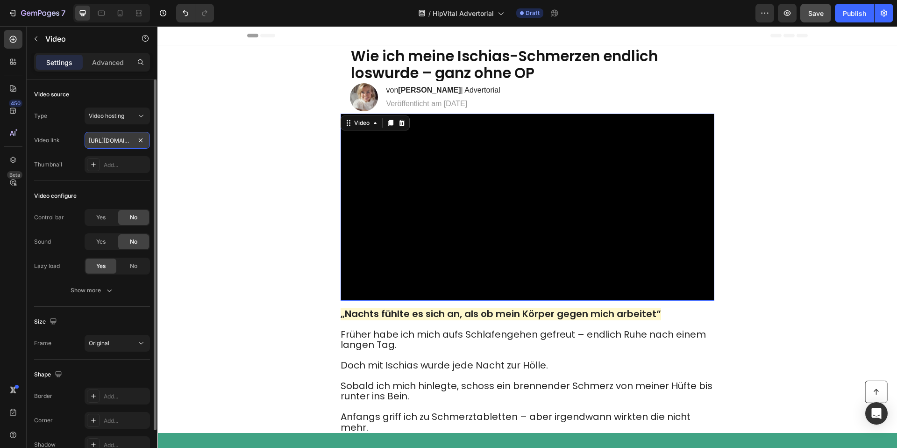
click at [110, 142] on input "https://cdn.shopify.com/videos/c/o/v/85872b92696941a7a9a8c7d54da88fef.mp4" at bounding box center [117, 140] width 65 height 17
paste input "d29217d2aec740fb9ca599da95d69d4d"
type input "[URL][DOMAIN_NAME]"
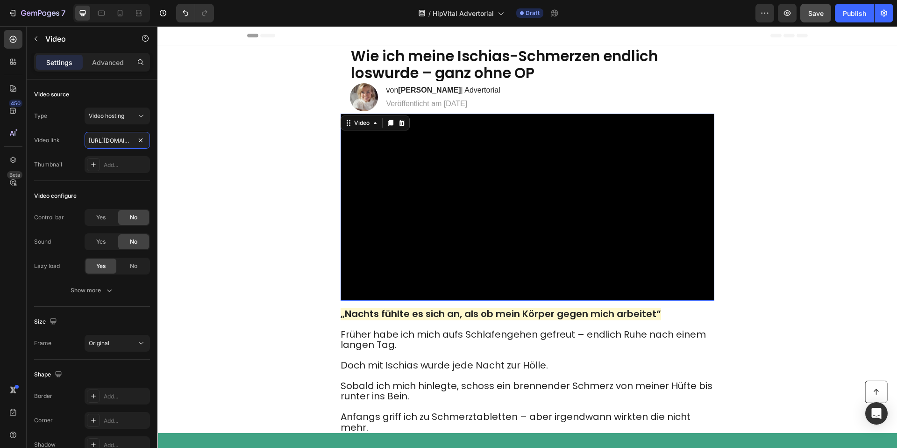
scroll to position [0, 177]
click at [263, 148] on div "Wie ich meine Ischias-Schmerzen endlich loswurde – ganz ohne OP Heading Image v…" at bounding box center [527, 275] width 561 height 460
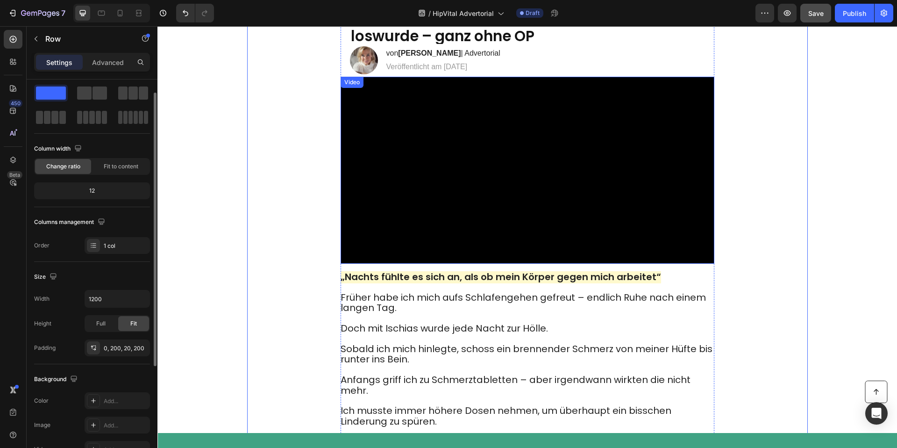
scroll to position [39, 0]
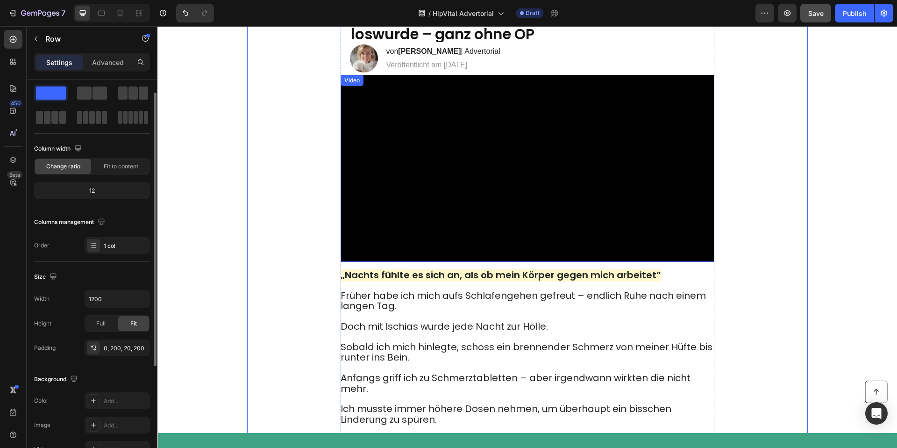
click at [484, 216] on video at bounding box center [528, 168] width 374 height 187
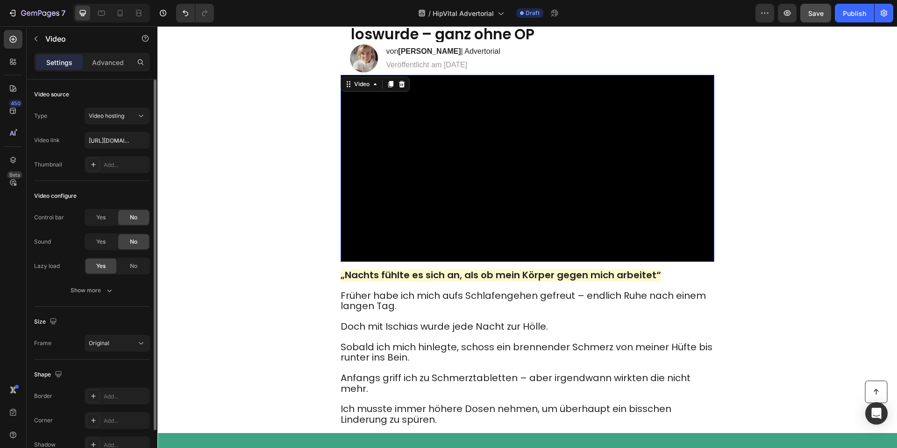
scroll to position [50, 0]
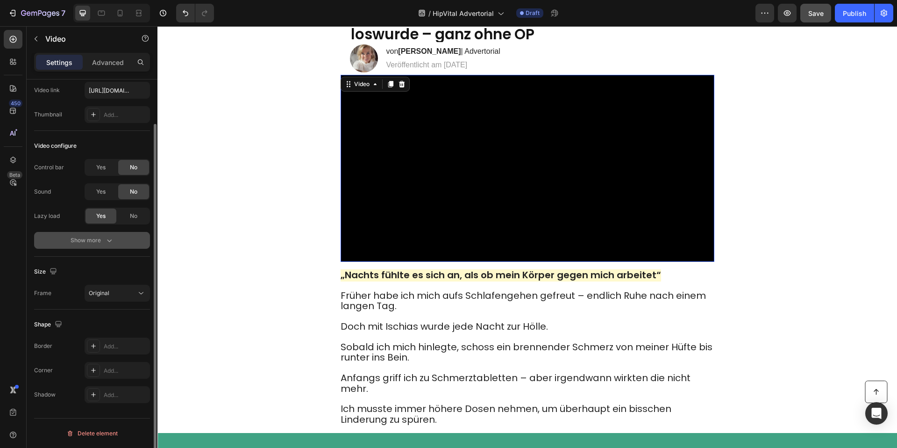
click at [100, 240] on div "Show more" at bounding box center [92, 239] width 43 height 9
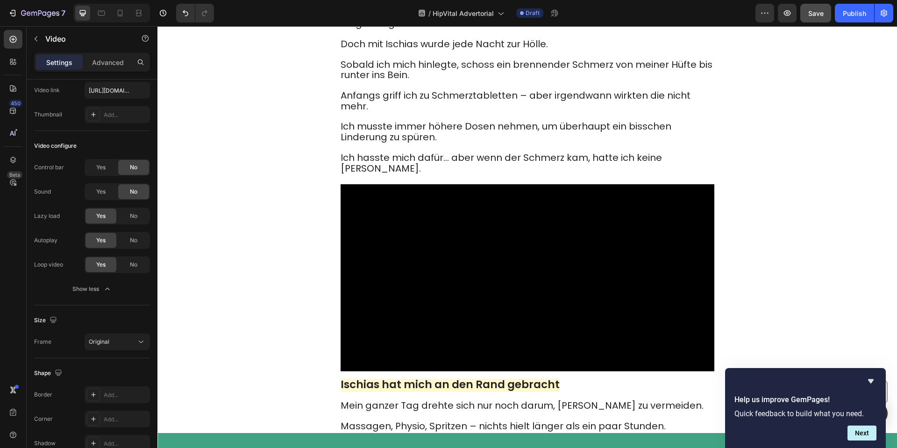
scroll to position [412, 0]
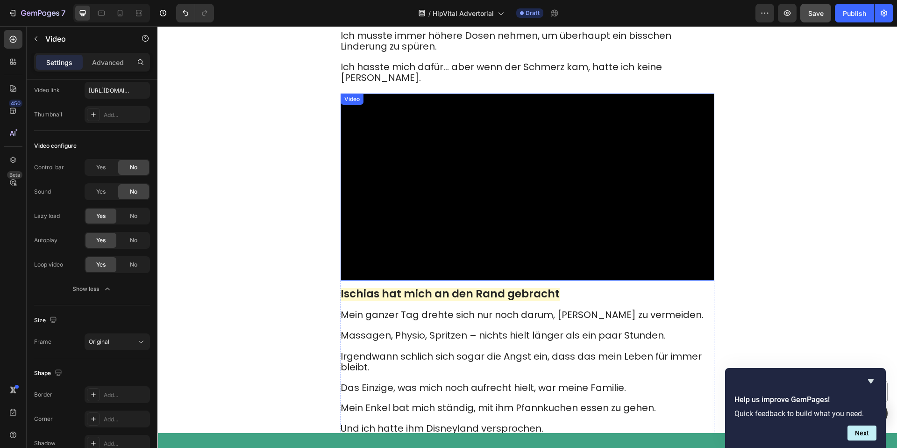
drag, startPoint x: 415, startPoint y: 218, endPoint x: 401, endPoint y: 207, distance: 17.7
click at [415, 218] on video at bounding box center [528, 186] width 374 height 187
click at [36, 42] on icon "button" at bounding box center [35, 38] width 7 height 7
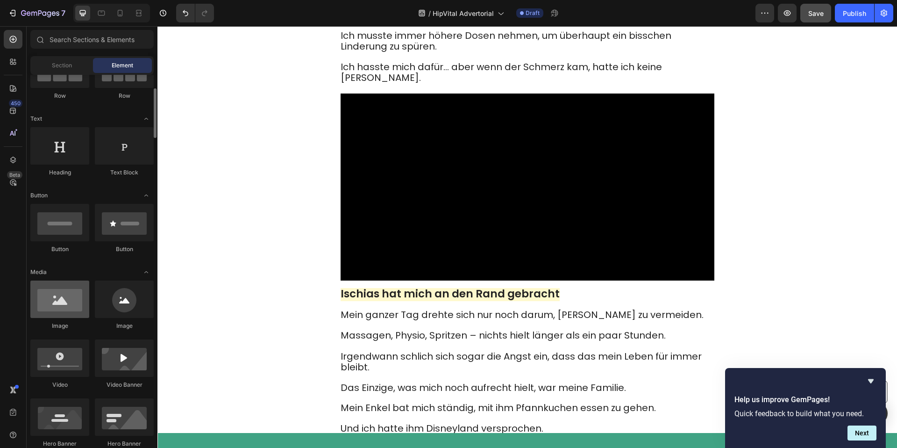
scroll to position [123, 0]
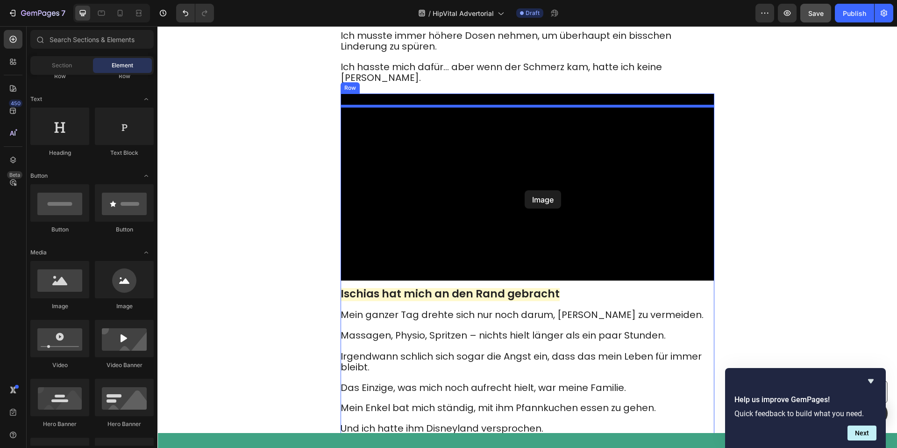
drag, startPoint x: 223, startPoint y: 317, endPoint x: 524, endPoint y: 192, distance: 325.7
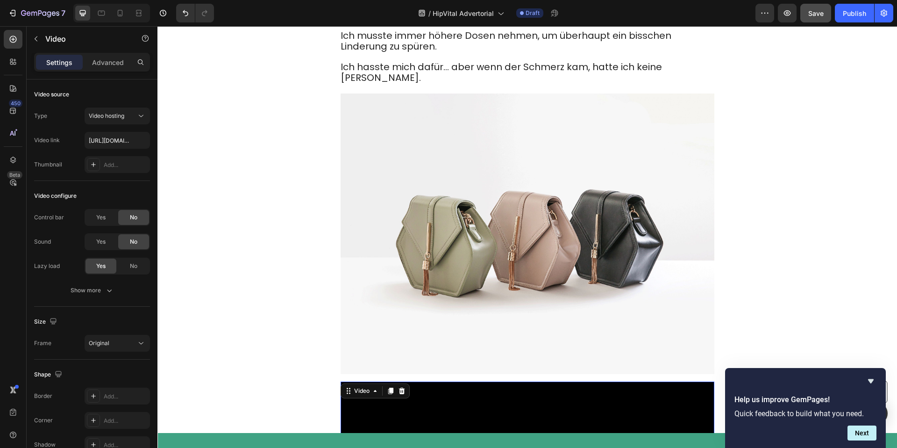
click at [402, 394] on icon at bounding box center [401, 390] width 6 height 7
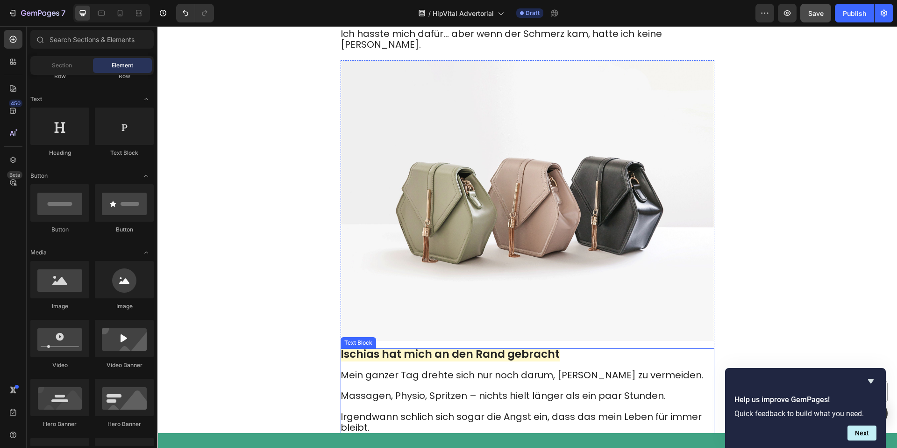
scroll to position [372, 0]
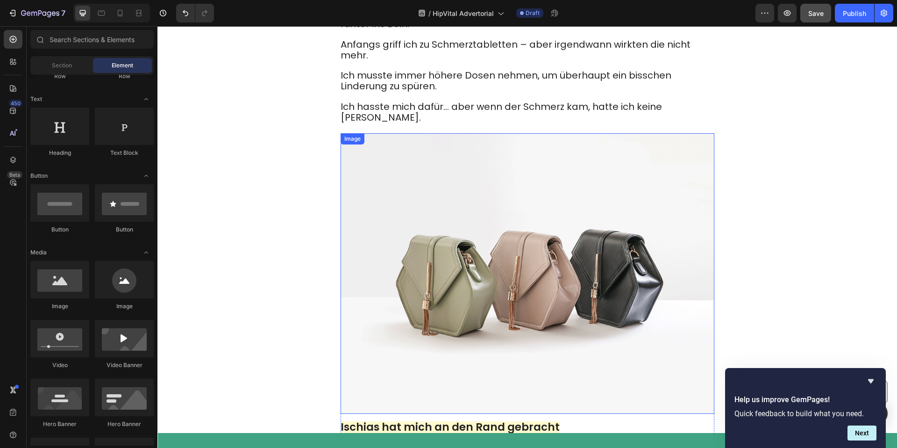
drag, startPoint x: 557, startPoint y: 232, endPoint x: 676, endPoint y: 154, distance: 142.7
click at [557, 232] on img at bounding box center [528, 273] width 374 height 280
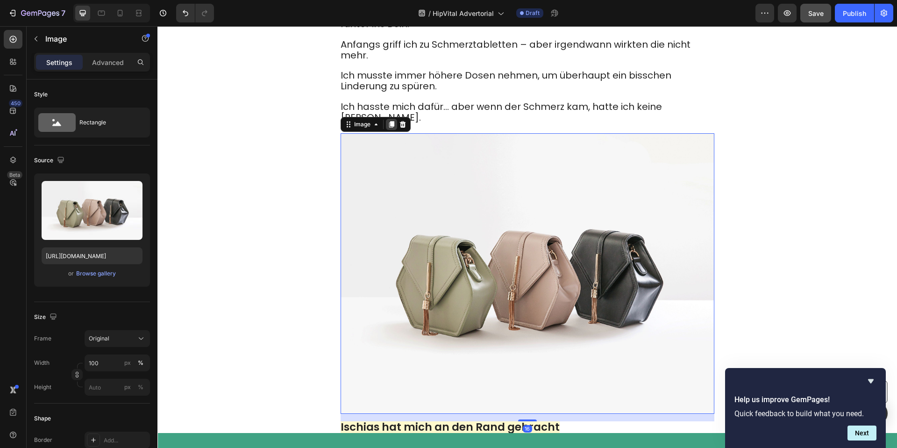
click at [389, 128] on icon at bounding box center [391, 124] width 5 height 7
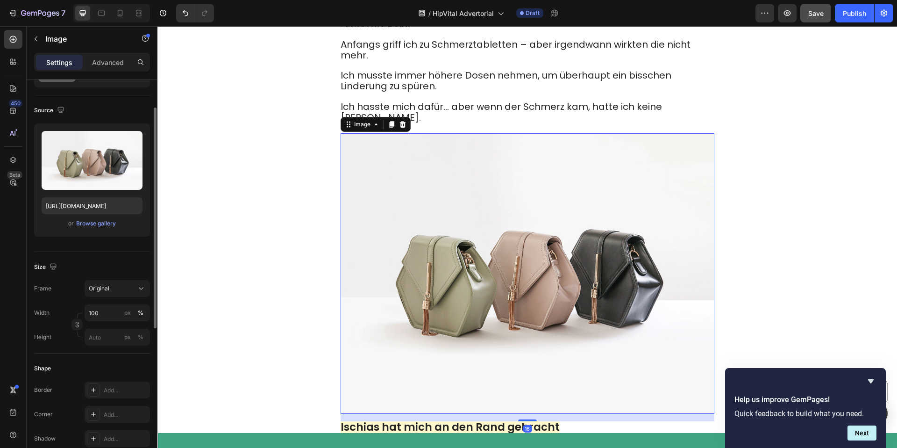
scroll to position [484, 0]
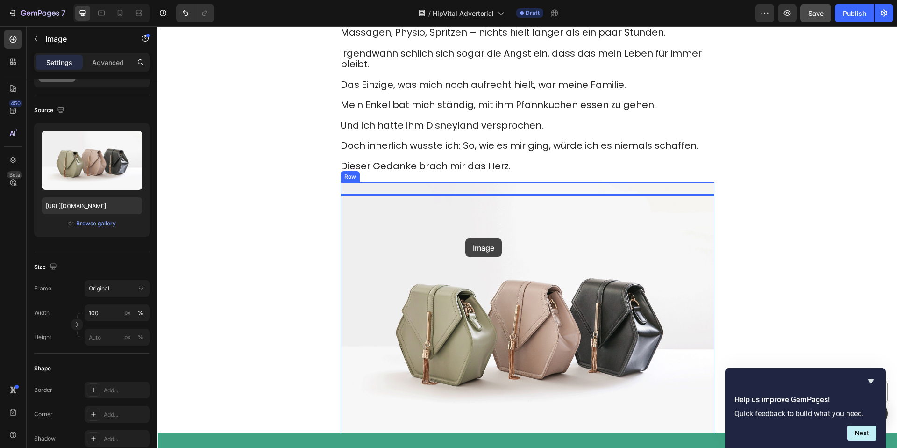
drag, startPoint x: 456, startPoint y: 202, endPoint x: 465, endPoint y: 238, distance: 37.2
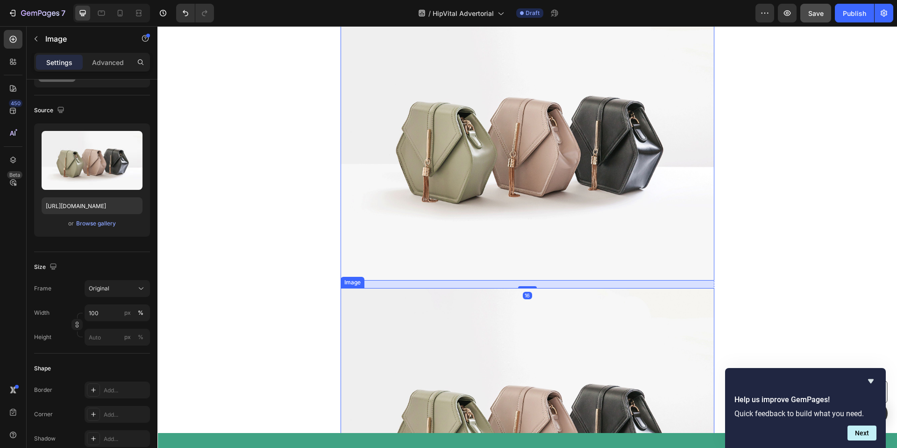
scroll to position [996, 0]
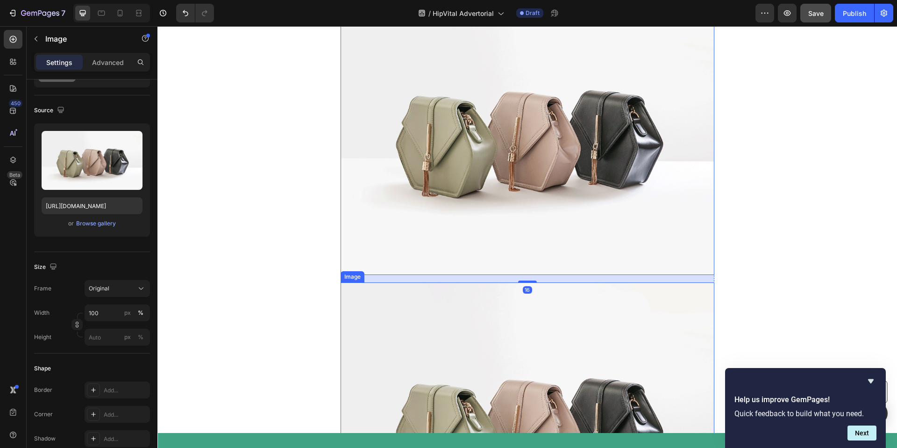
click at [519, 373] on img at bounding box center [528, 422] width 374 height 280
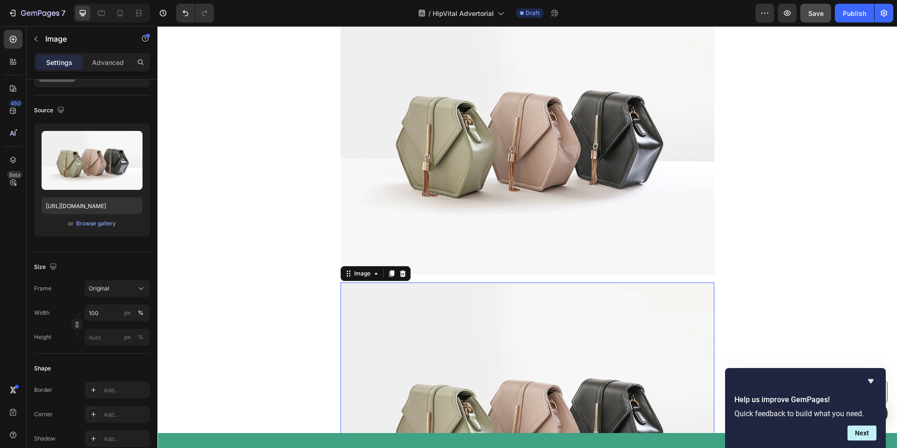
click at [404, 277] on icon at bounding box center [402, 273] width 6 height 7
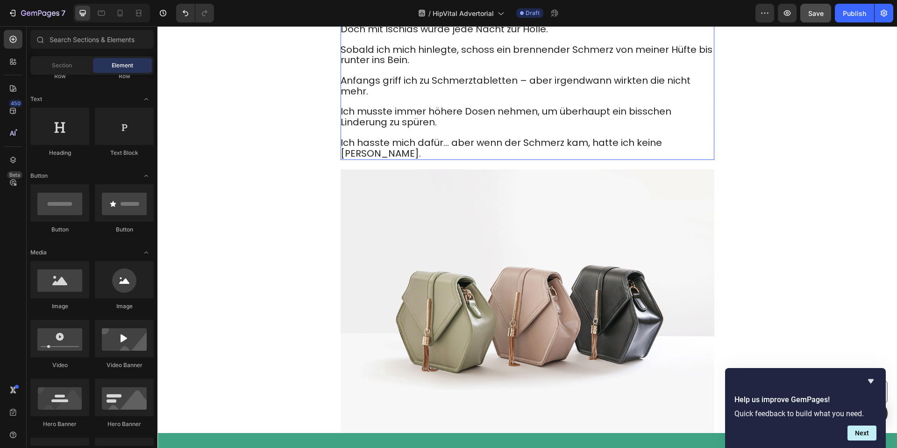
scroll to position [388, 0]
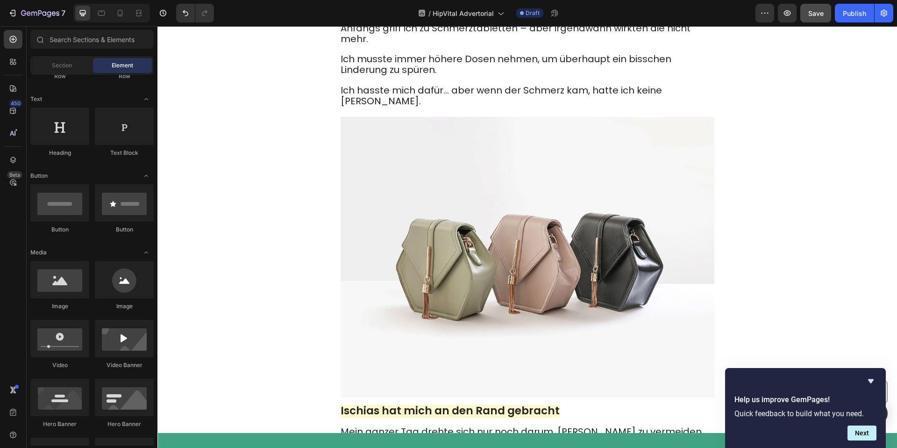
click at [504, 196] on img at bounding box center [528, 257] width 374 height 280
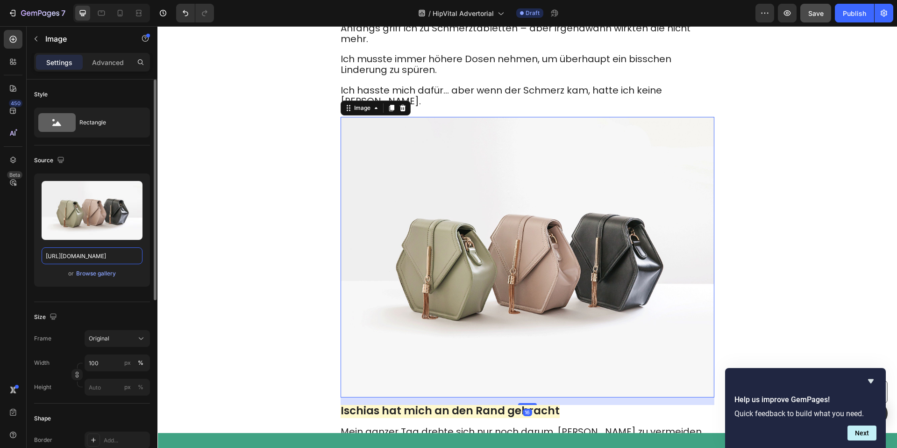
click at [78, 255] on input "[URL][DOMAIN_NAME]" at bounding box center [92, 255] width 101 height 17
paste input "55-57"
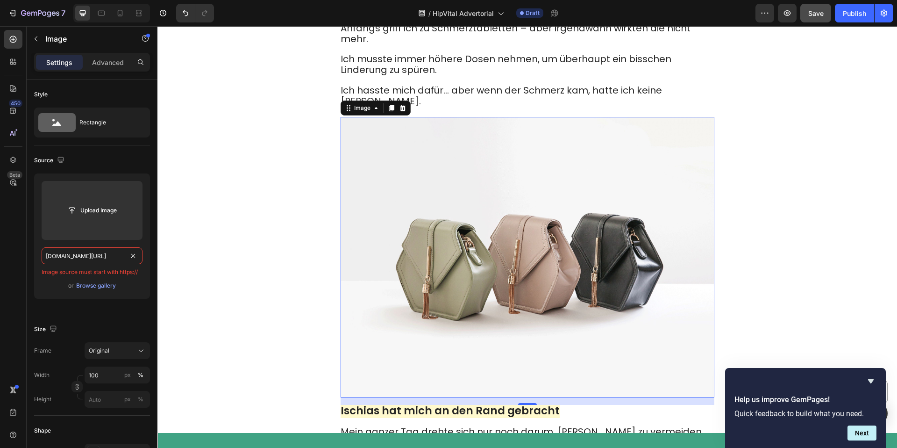
paste input "text"
type input "55-57"
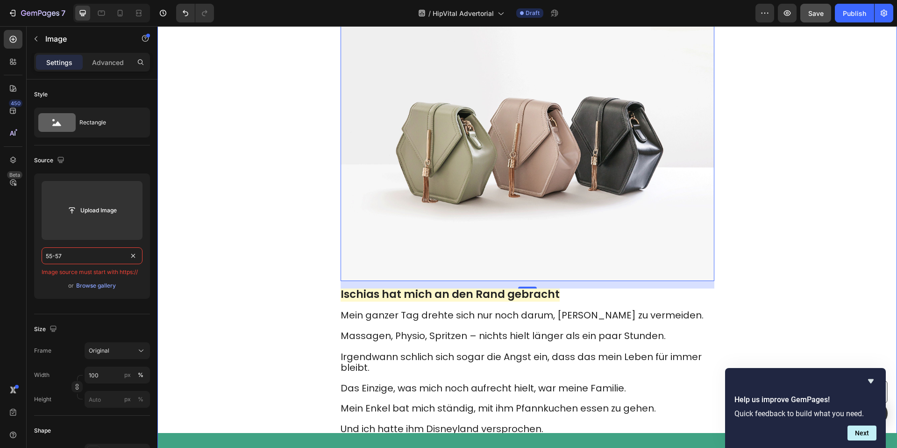
scroll to position [552, 0]
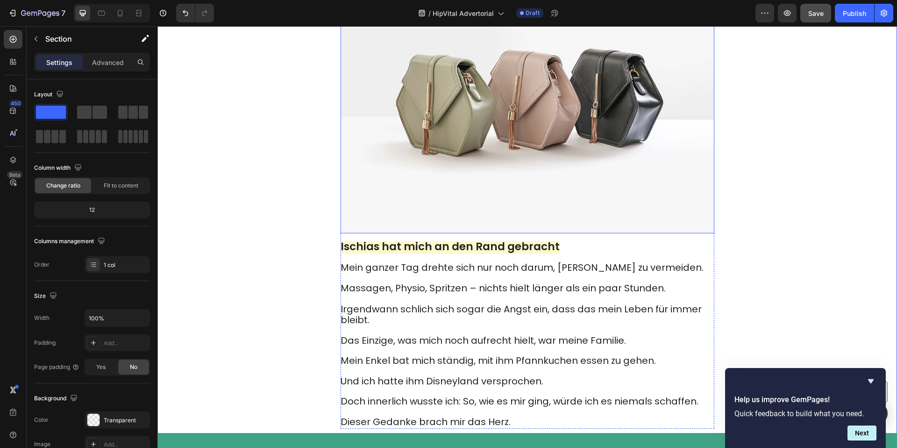
click at [484, 170] on img at bounding box center [528, 93] width 374 height 280
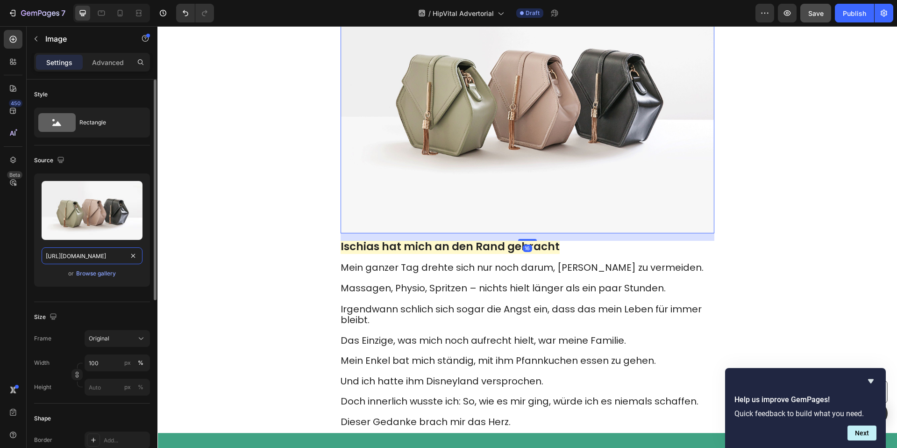
click at [83, 255] on input "[URL][DOMAIN_NAME]" at bounding box center [92, 255] width 101 height 17
paste input "0904/2411/5533/files/2_e869b874-7966-4d61-ae90-e874e00299f2.jpg?v=1758942492"
type input "[URL][DOMAIN_NAME]"
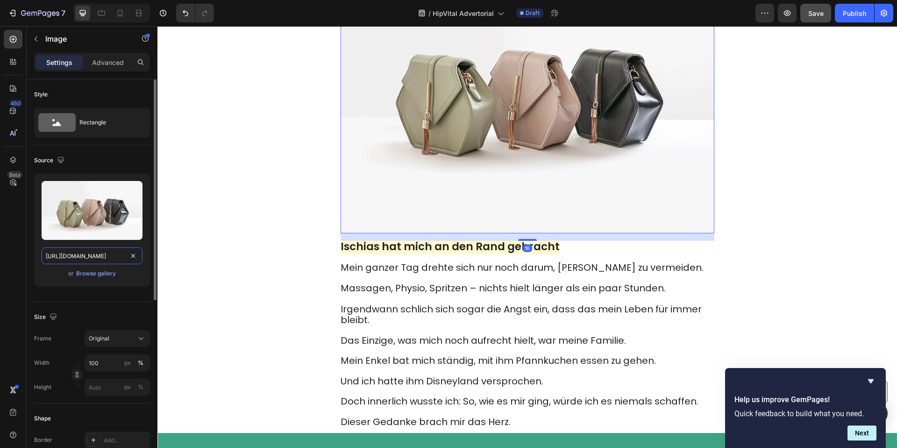
scroll to position [0, 243]
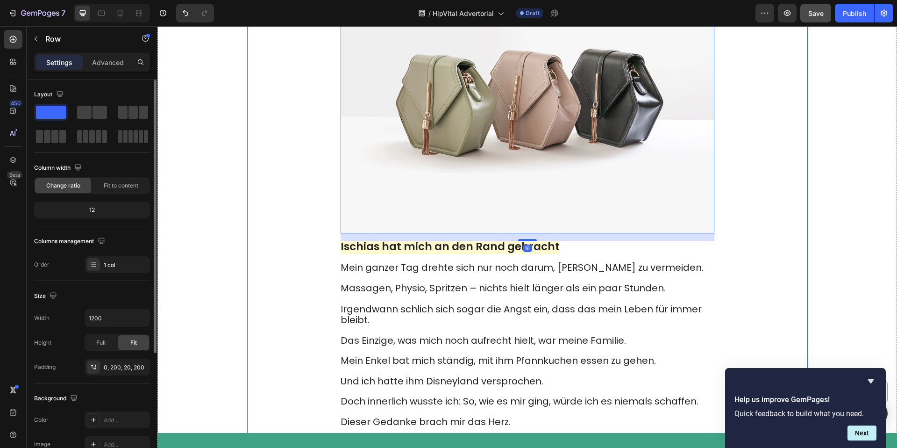
click at [278, 224] on div "Image 16 Ischias hat mich an den Rand gebracht Mein ganzer Tag drehte sich nur …" at bounding box center [527, 195] width 561 height 484
click at [498, 164] on img at bounding box center [528, 93] width 374 height 280
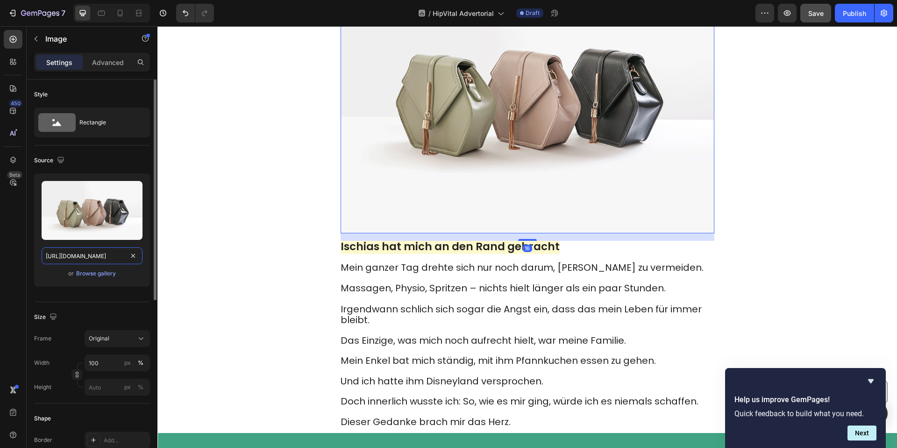
click at [80, 249] on input "[URL][DOMAIN_NAME]" at bounding box center [92, 255] width 101 height 17
paste input "0904/2411/5533/files/2_e869b874-7966-4d61-ae90-e874e00299f2.jpg?v=1758942492"
type input "[URL][DOMAIN_NAME]"
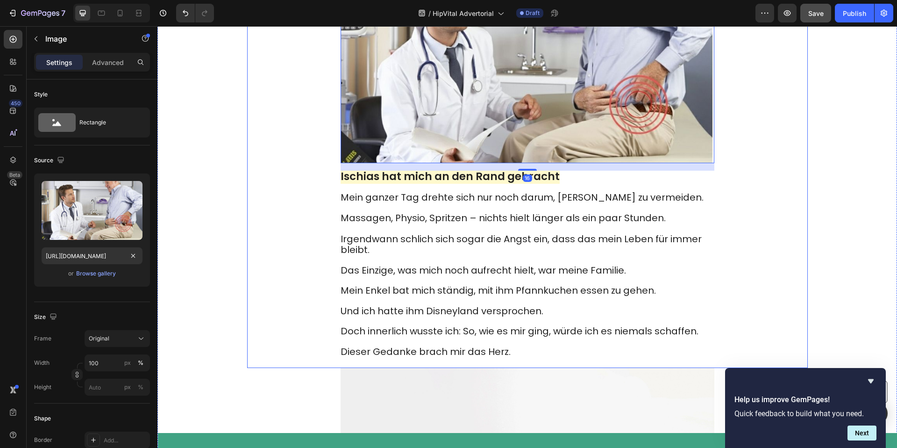
drag, startPoint x: 256, startPoint y: 194, endPoint x: 415, endPoint y: 264, distance: 174.5
click at [255, 194] on div "Image 16 Ischias hat mich an den Rand gebracht Mein ganzer Tag drehte sich nur …" at bounding box center [527, 160] width 561 height 414
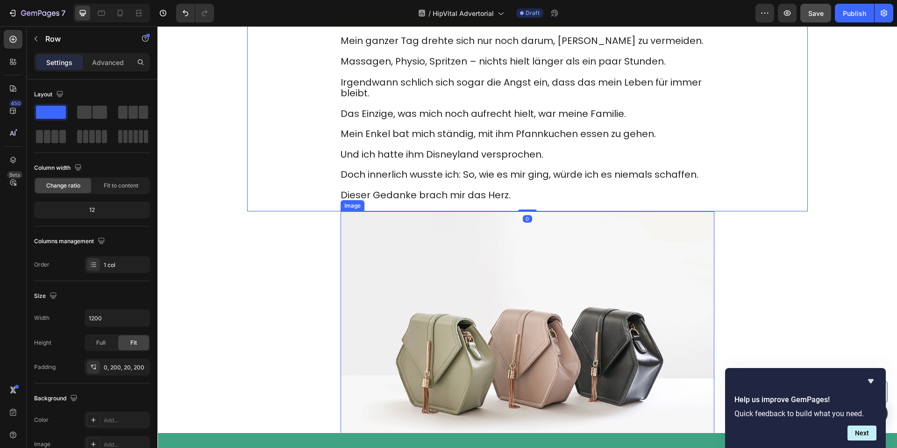
scroll to position [773, 0]
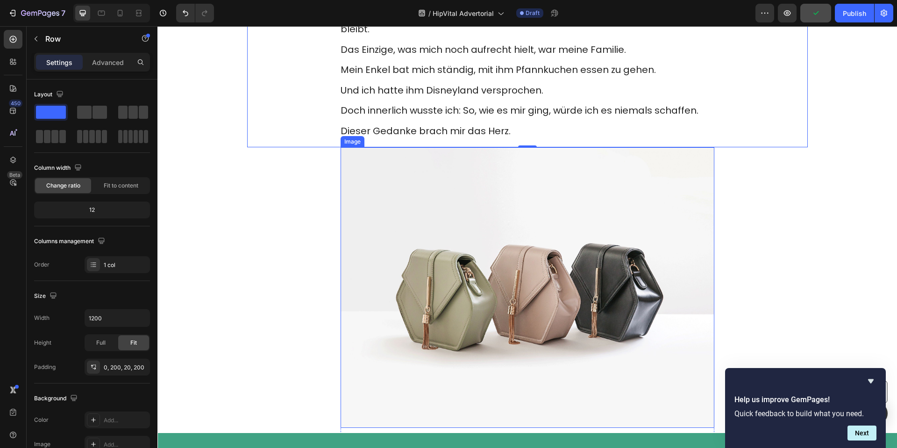
click at [530, 235] on img at bounding box center [528, 287] width 374 height 280
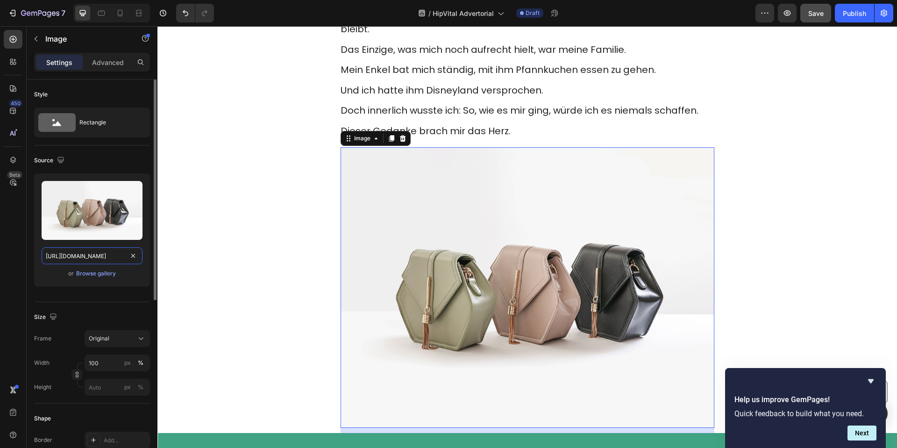
click at [111, 254] on input "[URL][DOMAIN_NAME]" at bounding box center [92, 255] width 101 height 17
paste input "0904/2411/5533/files/3_431fe3a9-6f67-49be-8258-65aa356c6d69.jpg?v=1758942493"
type input "[URL][DOMAIN_NAME]"
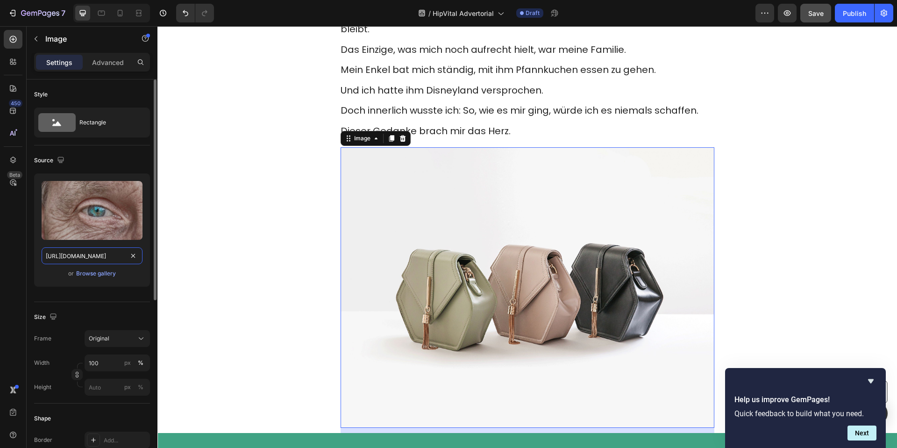
scroll to position [0, 241]
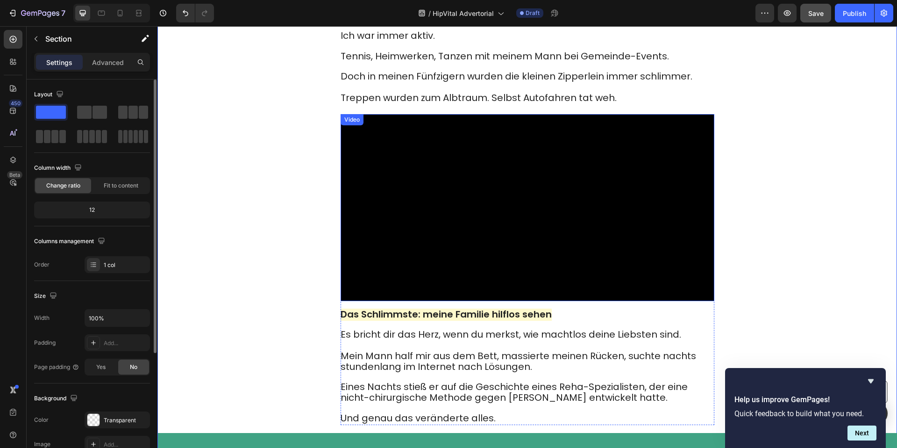
scroll to position [1158, 0]
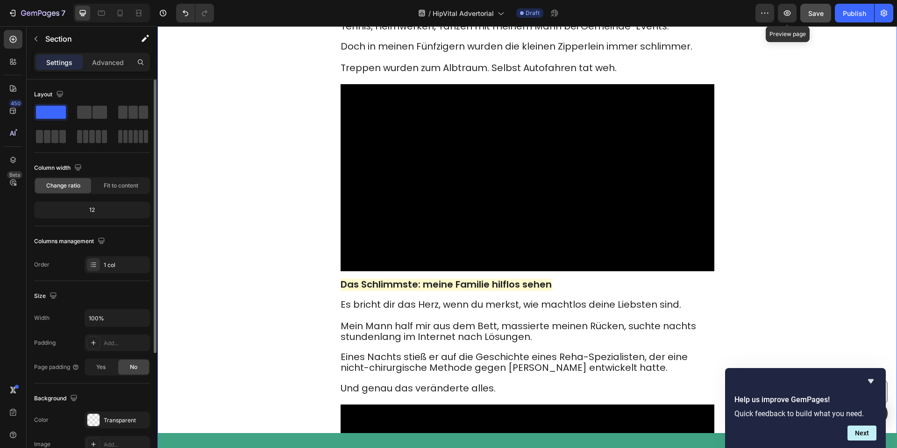
click at [817, 17] on div "Save" at bounding box center [815, 13] width 15 height 10
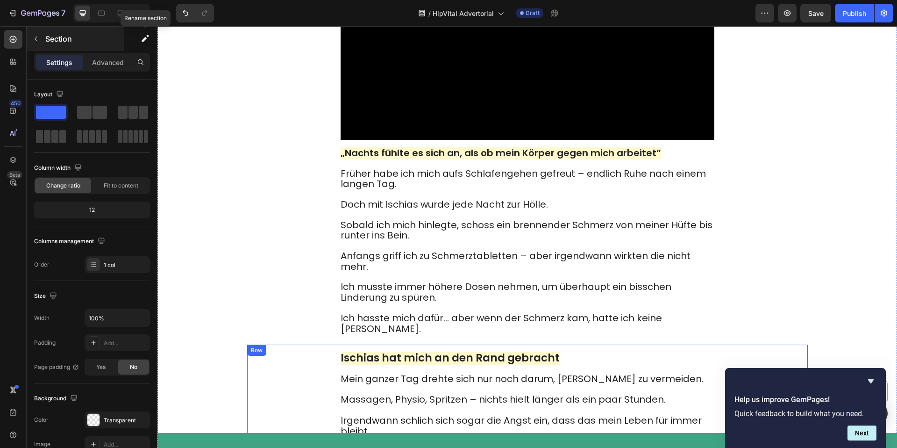
scroll to position [92, 0]
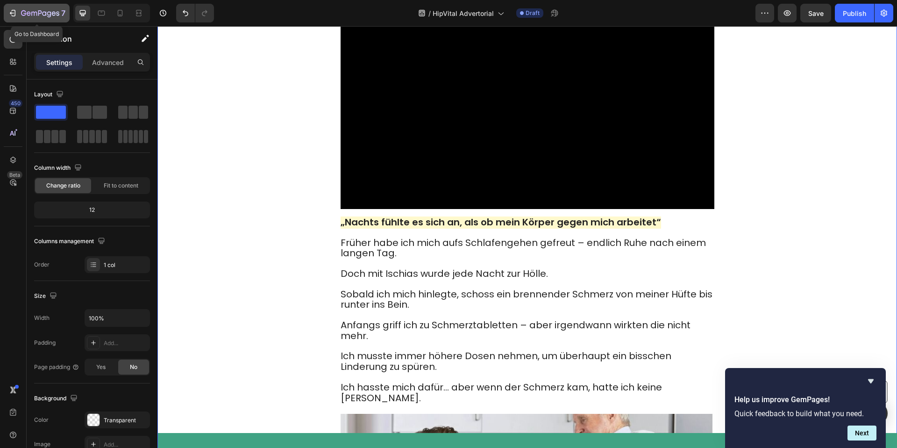
click at [36, 17] on icon "button" at bounding box center [40, 14] width 38 height 8
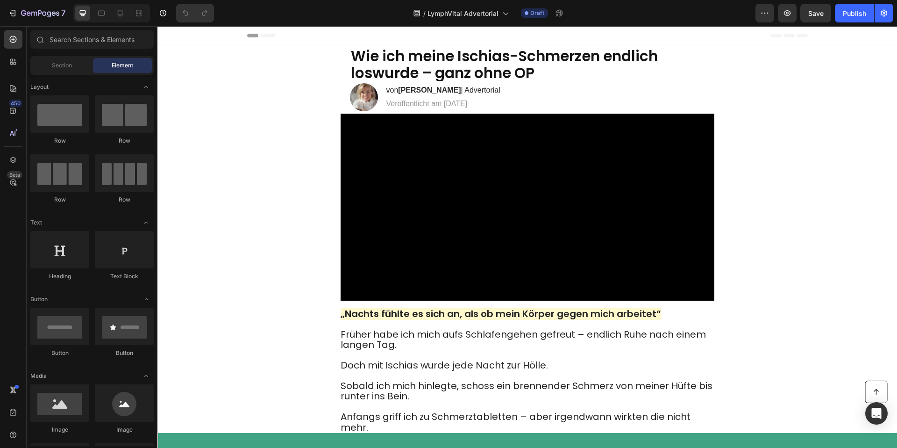
click at [420, 80] on span "Wie ich meine Ischias-Schmerzen endlich loswurde – ganz ohne OP" at bounding box center [504, 64] width 307 height 37
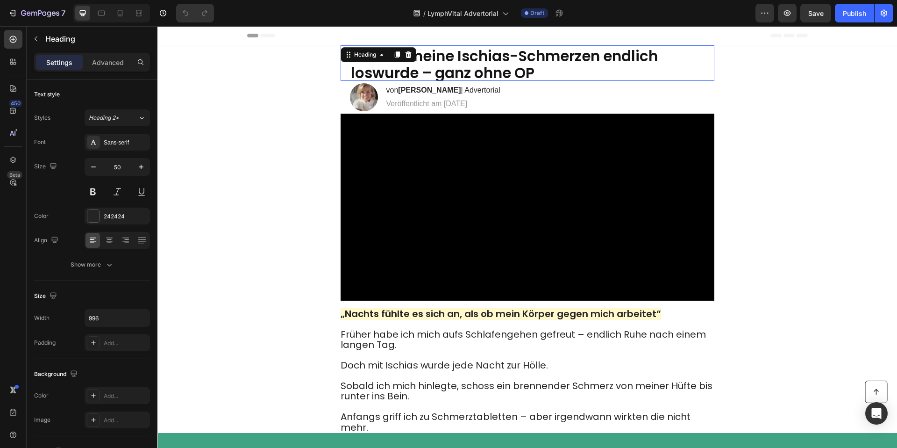
click at [429, 78] on span "Wie ich meine Ischias-Schmerzen endlich loswurde – ganz ohne OP" at bounding box center [504, 64] width 307 height 37
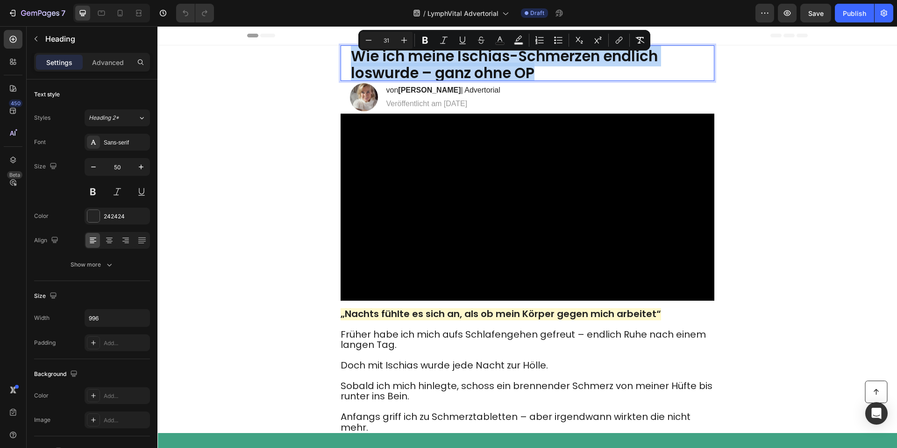
click at [429, 78] on span "Wie ich meine Ischias-Schmerzen endlich loswurde – ganz ohne OP" at bounding box center [504, 64] width 307 height 37
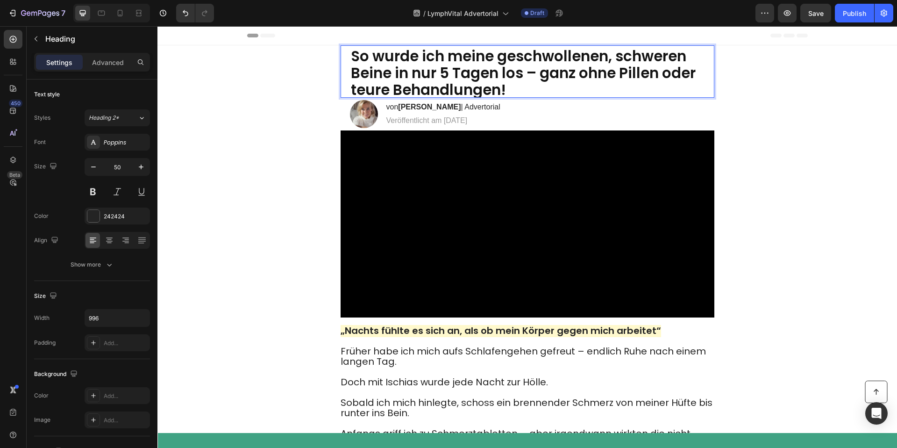
scroll to position [2, 0]
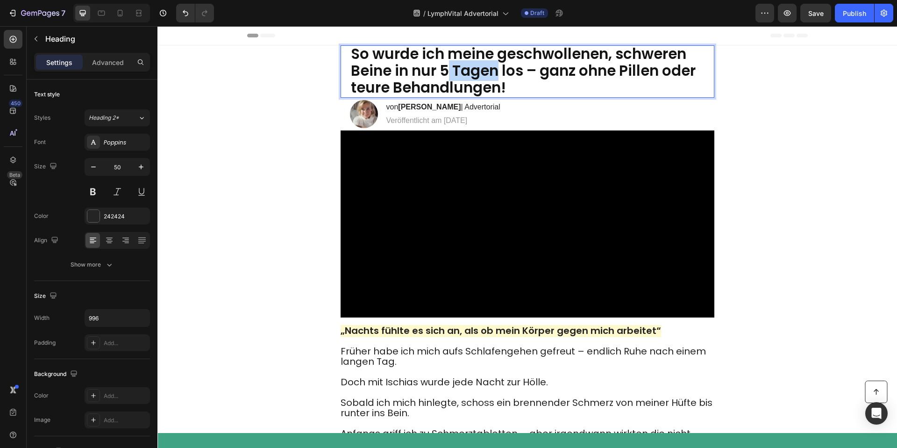
drag, startPoint x: 498, startPoint y: 70, endPoint x: 448, endPoint y: 73, distance: 49.7
click at [447, 74] on span "So wurde ich meine geschwollenen, schweren Beine in nur 5 Tagen los – ganz ohne…" at bounding box center [523, 70] width 345 height 54
click at [440, 72] on span "So wurde ich meine geschwollenen, schweren Beine in nur 5 Tagen los – ganz ohne…" at bounding box center [523, 70] width 345 height 54
drag, startPoint x: 444, startPoint y: 71, endPoint x: 494, endPoint y: 72, distance: 50.5
click at [494, 72] on span "So wurde ich meine geschwollenen, schweren Beine in nur 5 Tagen los – ganz ohne…" at bounding box center [523, 70] width 345 height 54
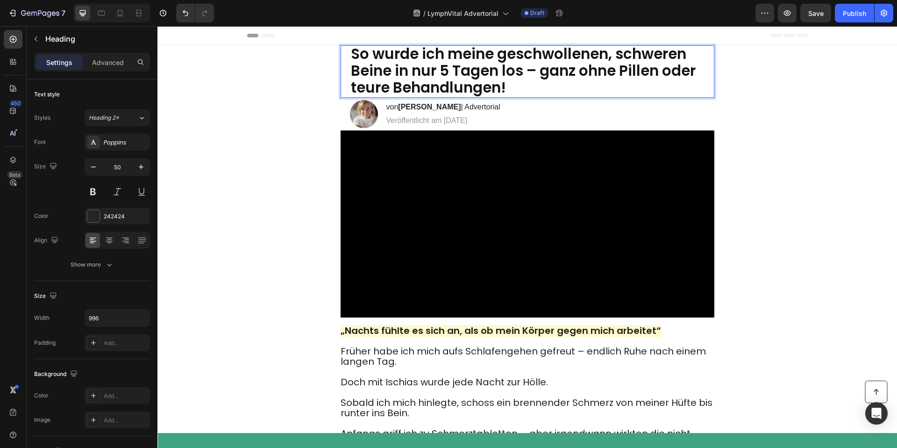
click at [500, 71] on span "So wurde ich meine geschwollenen, schweren Beine in nur 5 Tagen los – ganz ohne…" at bounding box center [523, 70] width 345 height 54
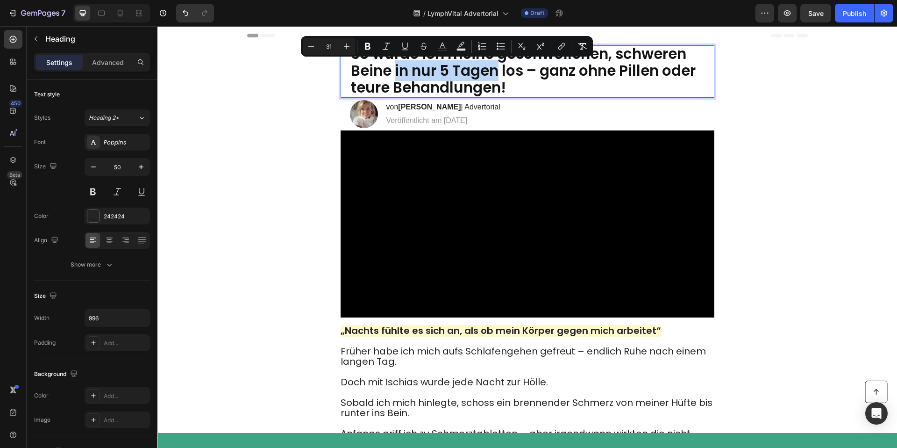
drag, startPoint x: 500, startPoint y: 72, endPoint x: 396, endPoint y: 71, distance: 104.7
click at [396, 71] on span "So wurde ich meine geschwollenen, schweren Beine in nur 5 Tagen los – ganz ohne…" at bounding box center [523, 70] width 345 height 54
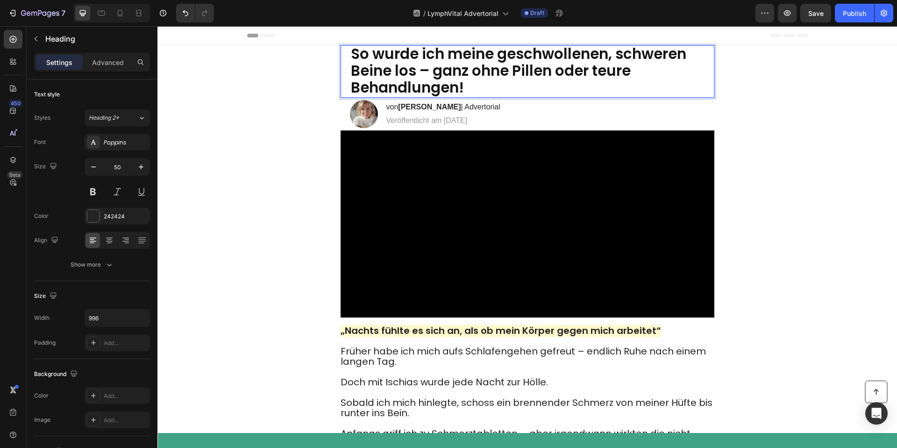
click at [594, 87] on p "So wurde ich meine geschwollenen, schweren Beine los – ganz ohne Pillen oder te…" at bounding box center [527, 69] width 353 height 50
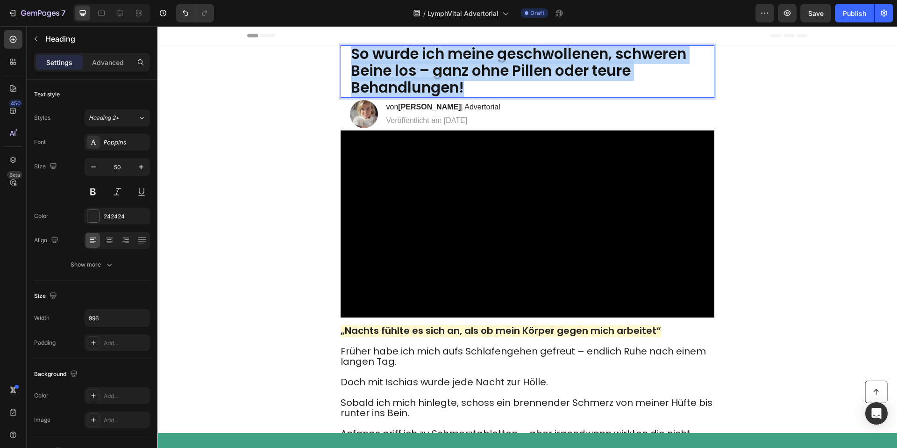
click at [594, 87] on p "So wurde ich meine geschwollenen, schweren Beine los – ganz ohne Pillen oder te…" at bounding box center [527, 69] width 353 height 50
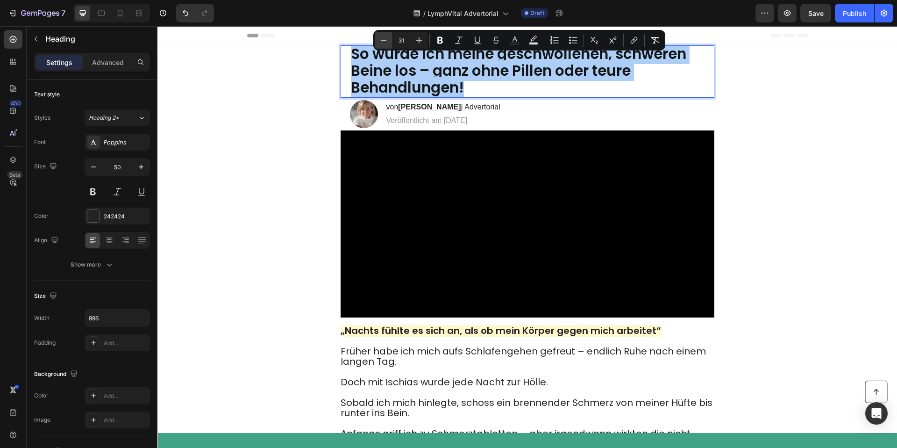
click at [384, 38] on icon "Editor contextual toolbar" at bounding box center [383, 40] width 9 height 9
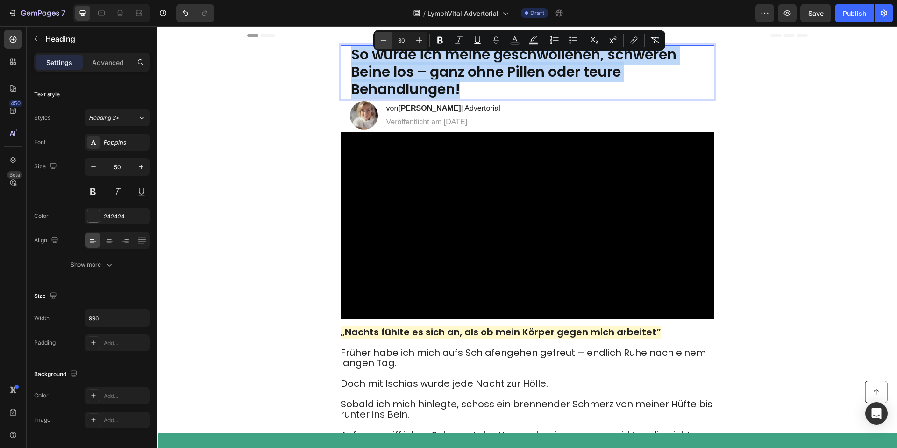
scroll to position [2, 0]
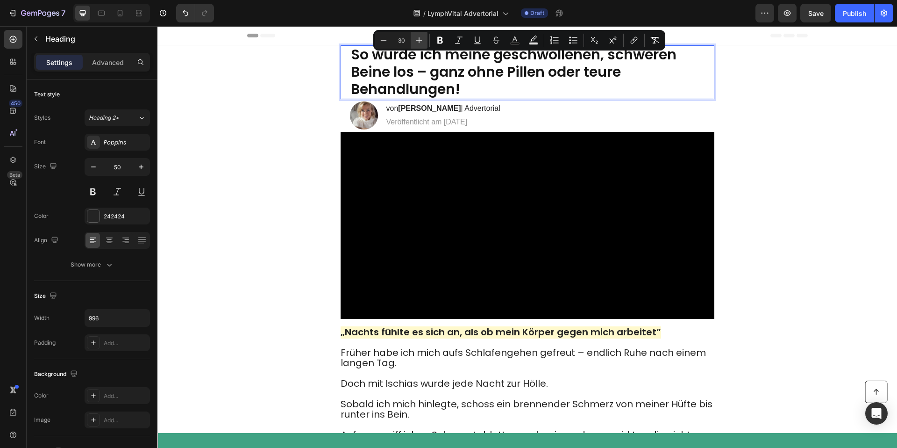
click at [421, 42] on icon "Editor contextual toolbar" at bounding box center [418, 40] width 9 height 9
type input "31"
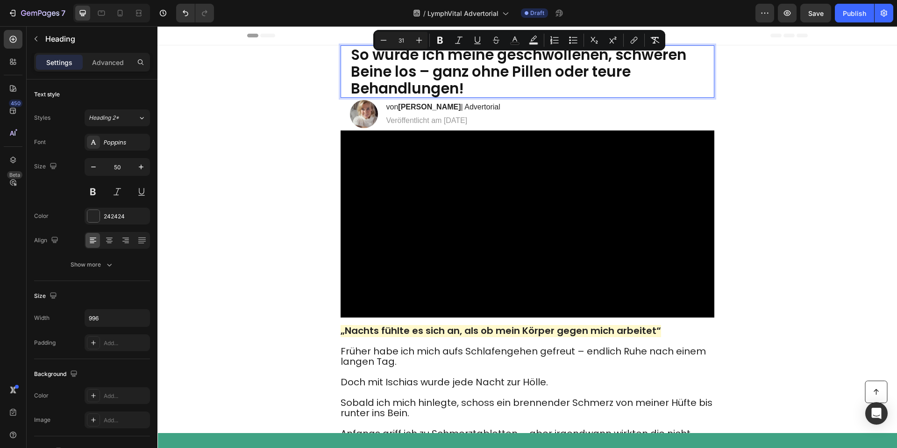
click at [565, 78] on span "So wurde ich meine geschwollenen, schweren Beine los – ganz ohne Pillen oder te…" at bounding box center [518, 71] width 335 height 54
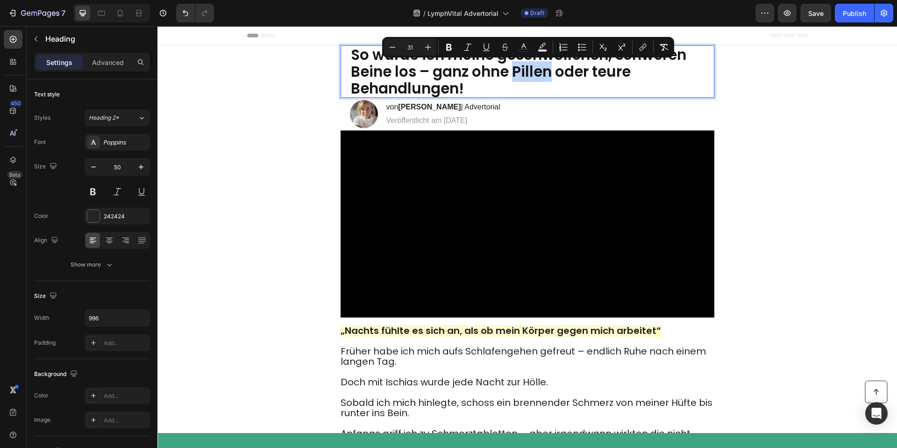
click at [549, 72] on span "So wurde ich meine geschwollenen, schweren Beine los – ganz ohne Pillen oder te…" at bounding box center [518, 71] width 335 height 54
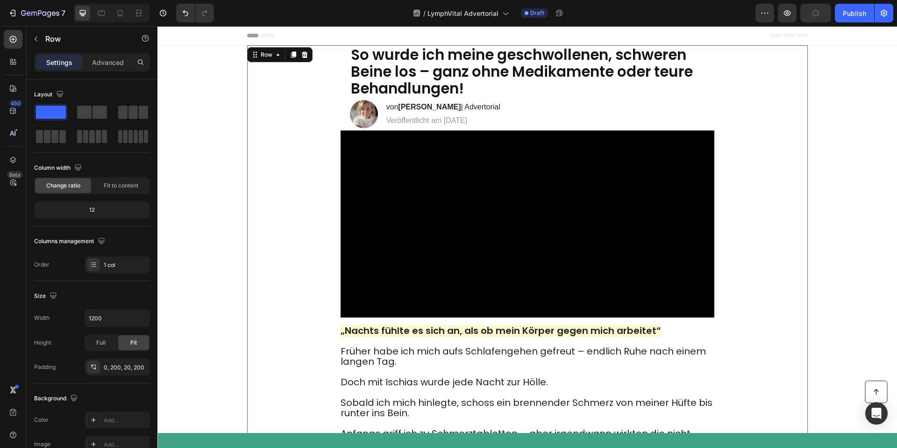
click at [805, 115] on div "⁠⁠⁠⁠⁠⁠⁠ So wurde ich meine geschwollenen, schweren Beine los – ganz ohne Medika…" at bounding box center [527, 283] width 561 height 477
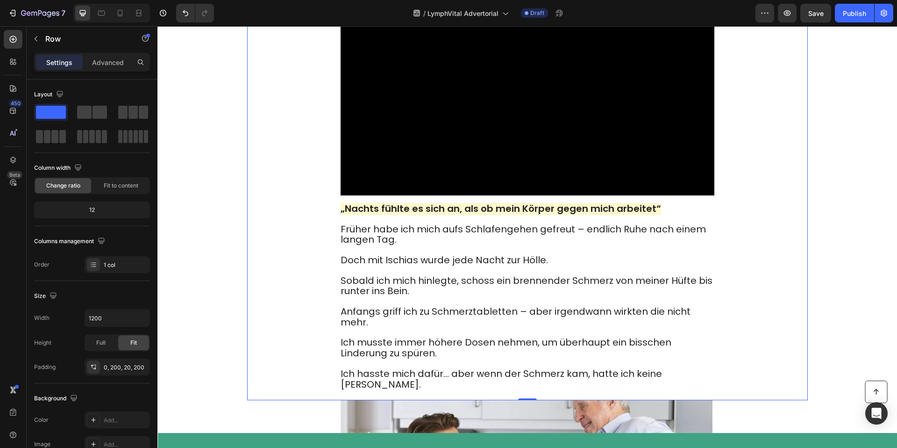
scroll to position [98, 0]
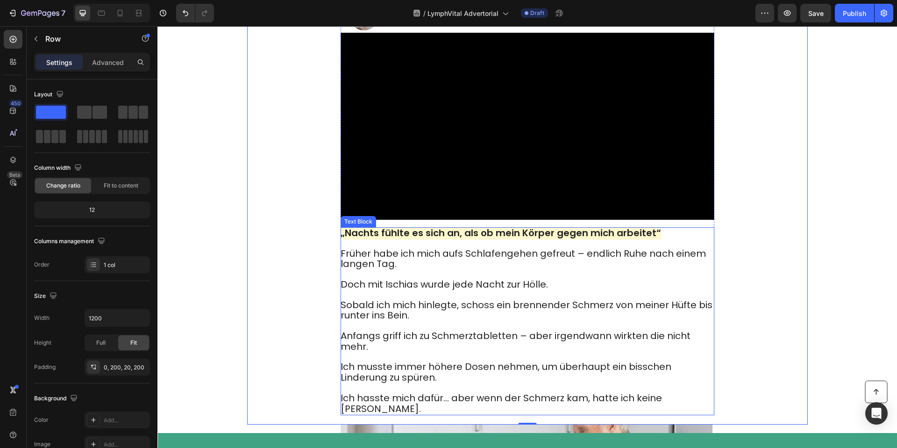
click at [585, 270] on p "Früher habe ich mich aufs Schlafengehen gefreut – endlich Ruhe nach einem lange…" at bounding box center [527, 259] width 373 height 21
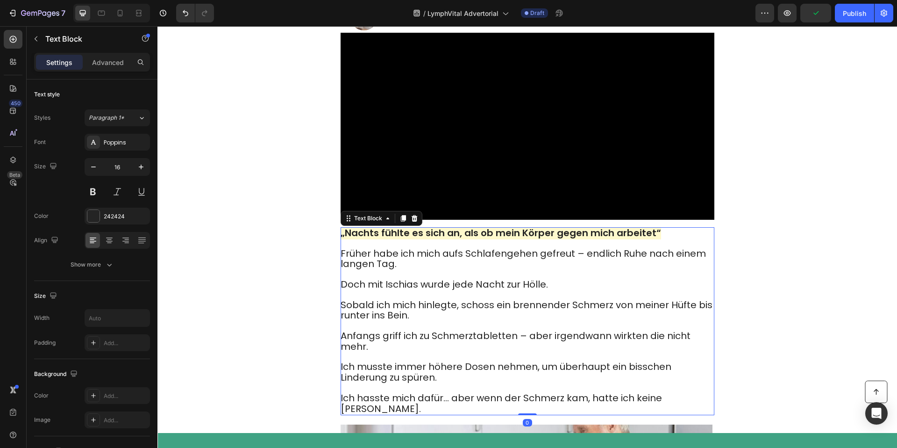
drag, startPoint x: 404, startPoint y: 242, endPoint x: 439, endPoint y: 288, distance: 57.4
click at [405, 221] on icon at bounding box center [402, 218] width 5 height 7
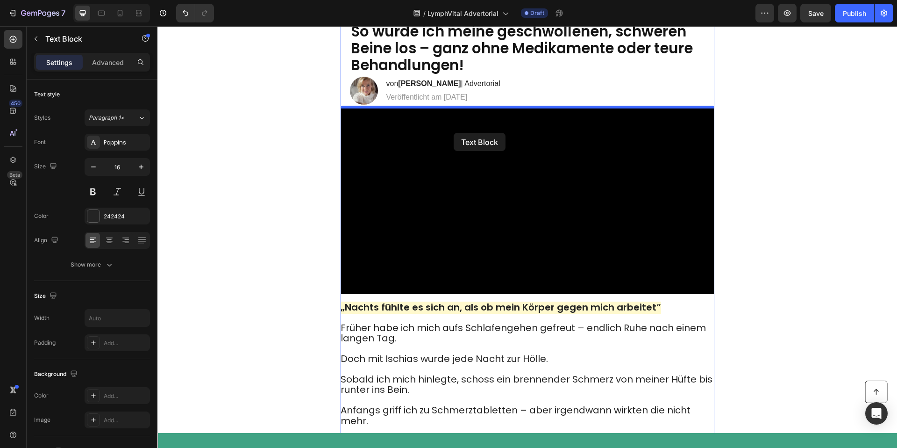
scroll to position [0, 0]
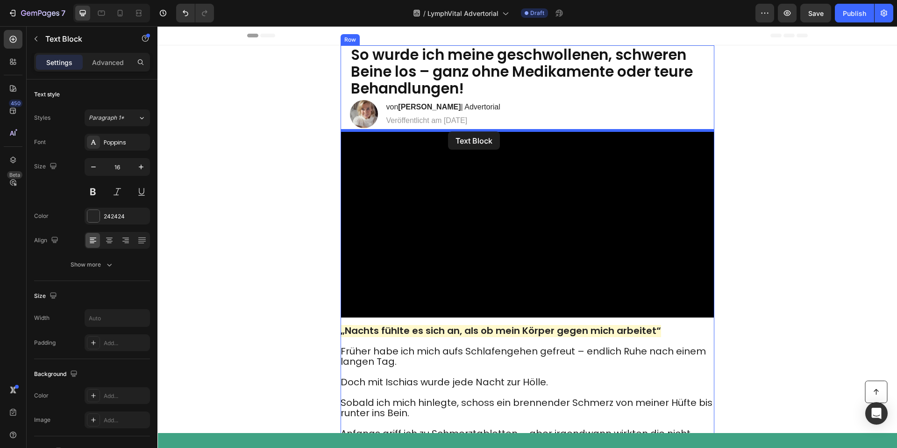
drag, startPoint x: 460, startPoint y: 161, endPoint x: 448, endPoint y: 137, distance: 26.8
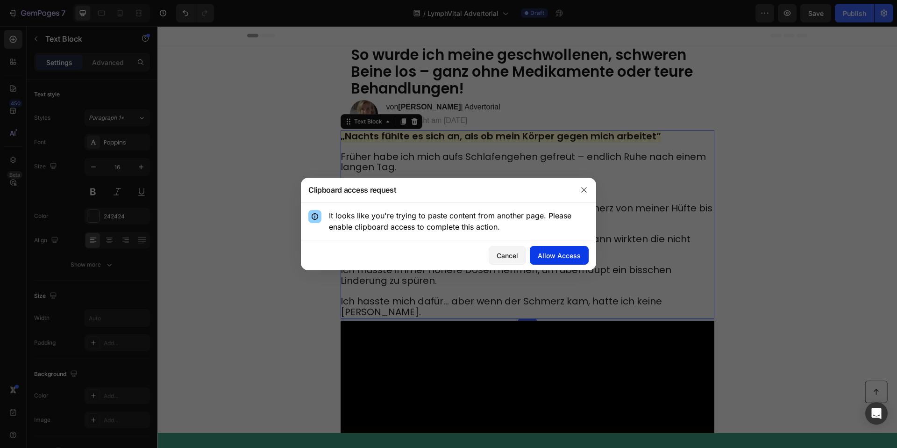
click at [561, 261] on button "Allow Access" at bounding box center [559, 255] width 59 height 19
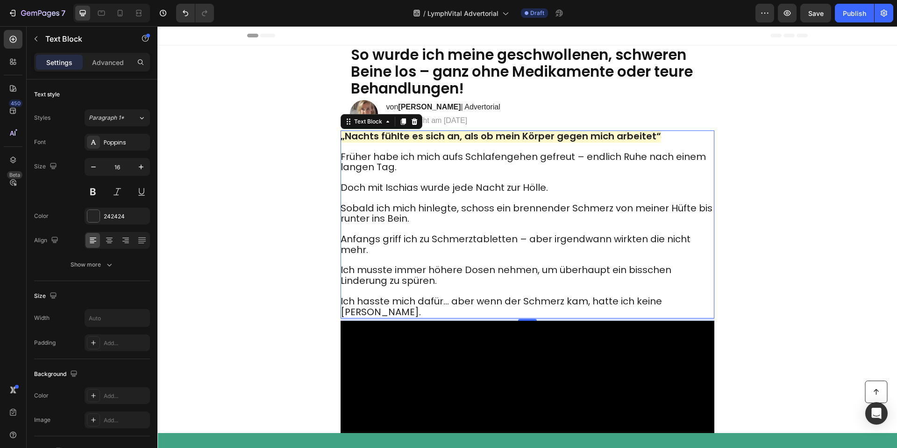
click at [519, 199] on p "Sobald ich mich hinlegte, schoss ein brennender Schmerz von meiner Hüfte bis ru…" at bounding box center [527, 208] width 373 height 31
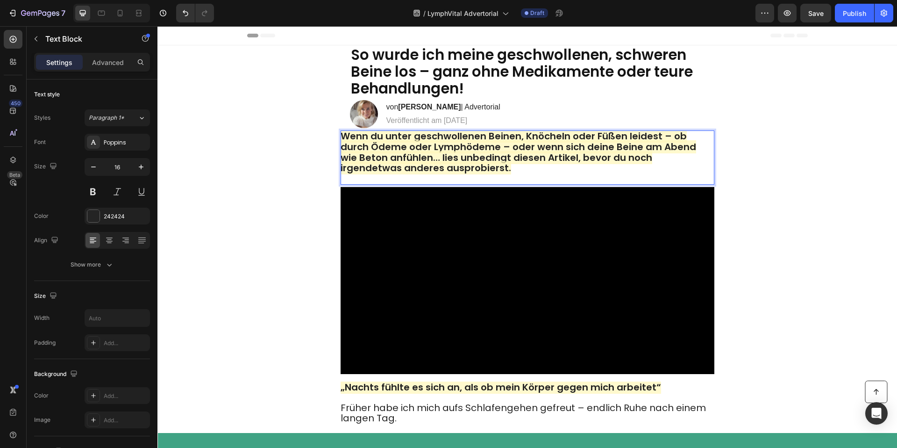
click at [482, 173] on p "Wenn du unter geschwollenen Beinen, Knöcheln oder Füßen leidest – ob durch Ödem…" at bounding box center [527, 157] width 373 height 52
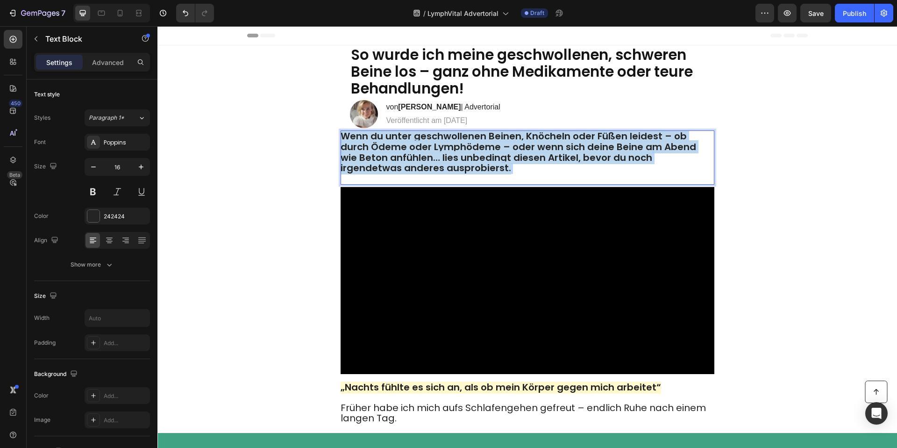
click at [482, 173] on p "Wenn du unter geschwollenen Beinen, Knöcheln oder Füßen leidest – ob durch Ödem…" at bounding box center [527, 157] width 373 height 52
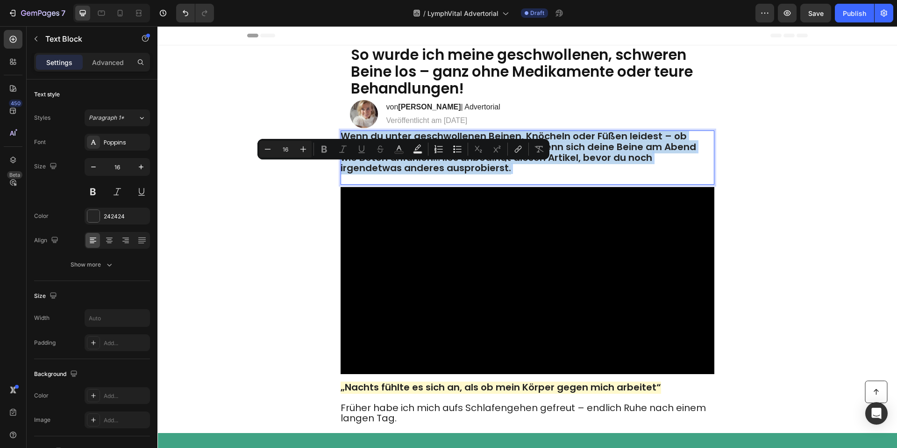
type input "20"
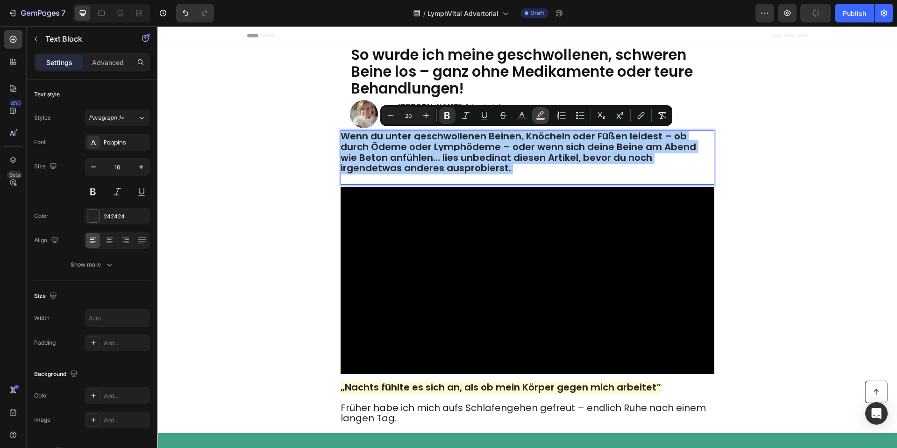
click at [540, 115] on icon "Editor contextual toolbar" at bounding box center [540, 115] width 9 height 9
type input "FFF7BF"
type input "77"
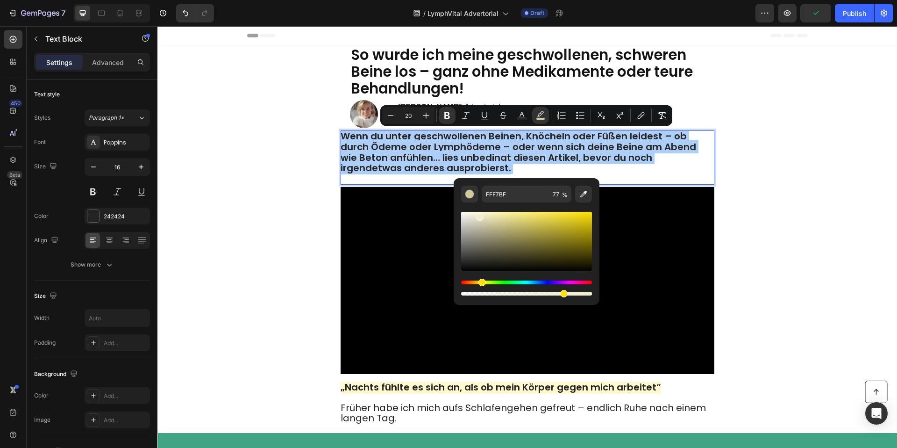
drag, startPoint x: 637, startPoint y: 242, endPoint x: 409, endPoint y: 184, distance: 235.2
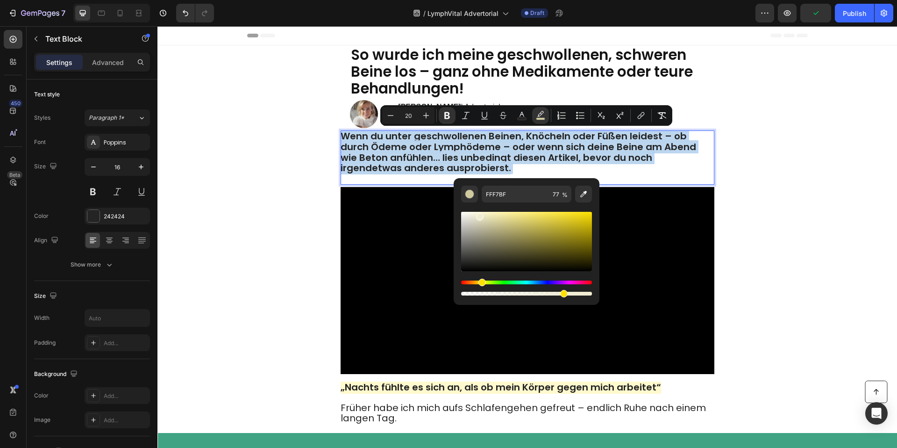
type input "FFFEFC"
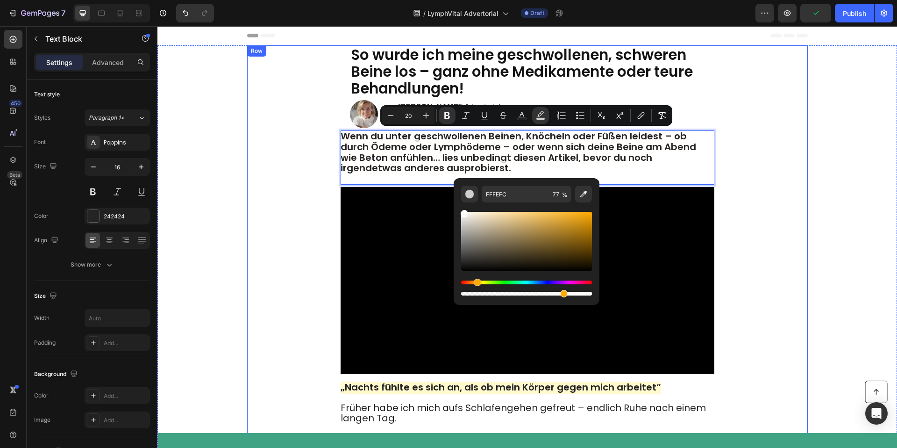
drag, startPoint x: 235, startPoint y: 174, endPoint x: 248, endPoint y: 173, distance: 12.6
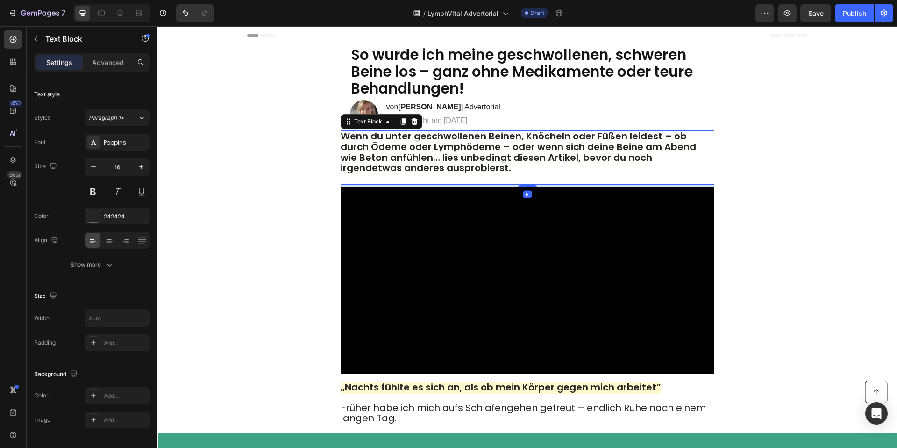
click at [459, 162] on strong "Wenn du unter geschwollenen Beinen, Knöcheln oder Füßen leidest – ob durch Ödem…" at bounding box center [519, 151] width 356 height 45
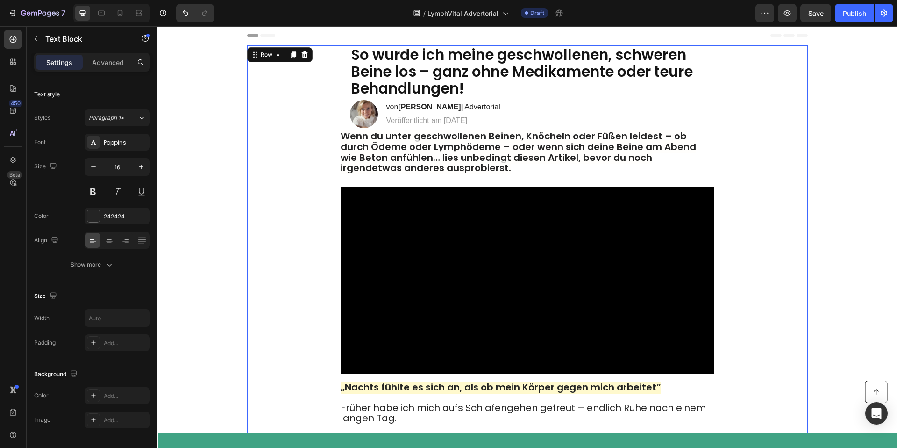
drag, startPoint x: 760, startPoint y: 147, endPoint x: 539, endPoint y: 144, distance: 221.4
click at [740, 147] on div "⁠⁠⁠⁠⁠⁠⁠ So wurde ich meine geschwollenen, schweren Beine los – ganz ohne Medika…" at bounding box center [527, 311] width 561 height 533
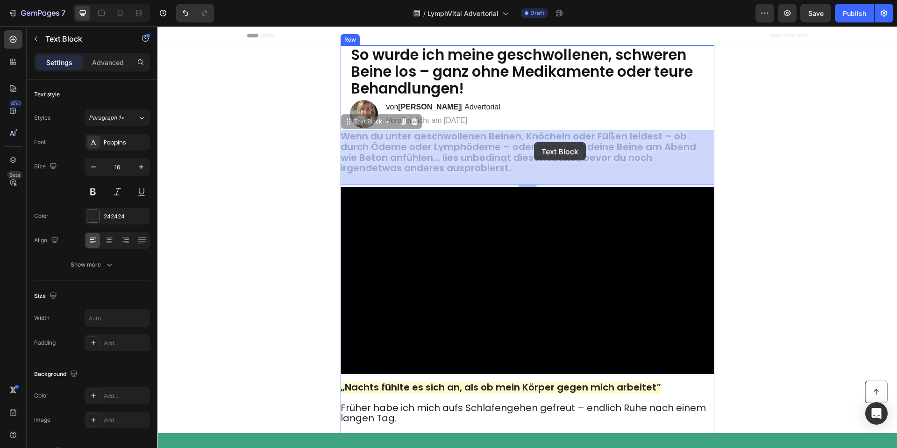
drag, startPoint x: 537, startPoint y: 140, endPoint x: 533, endPoint y: 142, distance: 4.8
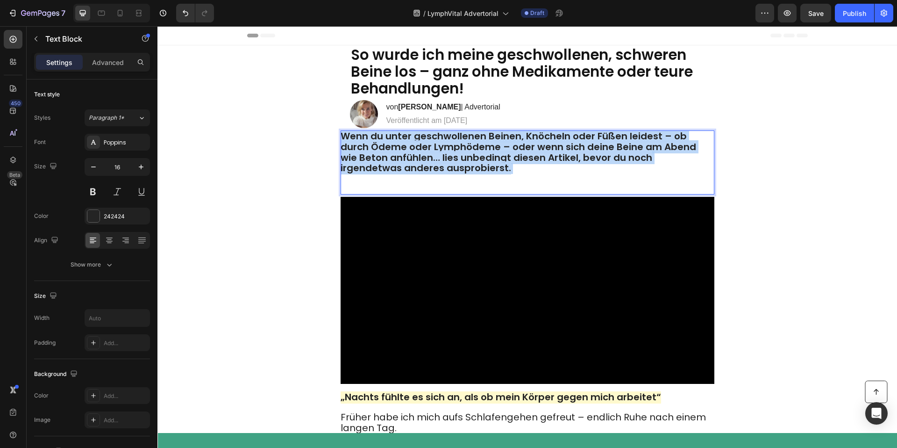
click at [463, 166] on p "Wenn du unter geschwollenen Beinen, Knöcheln oder Füßen leidest – ob durch Ödem…" at bounding box center [527, 162] width 373 height 62
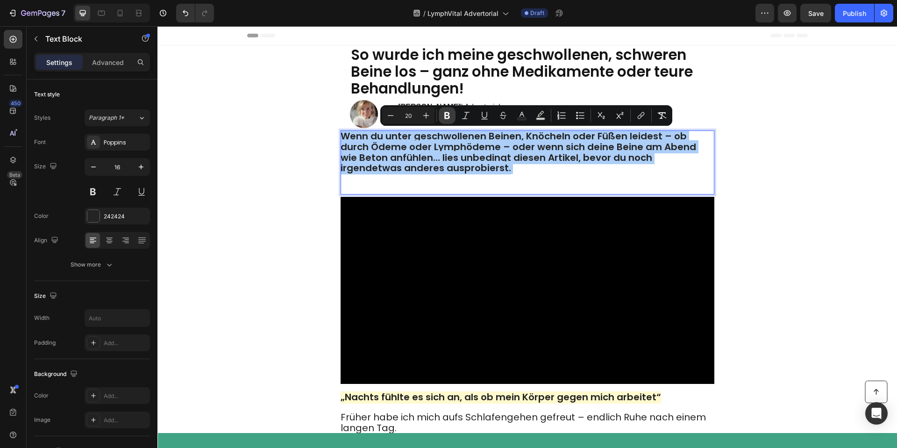
click at [448, 113] on icon "Editor contextual toolbar" at bounding box center [447, 115] width 6 height 7
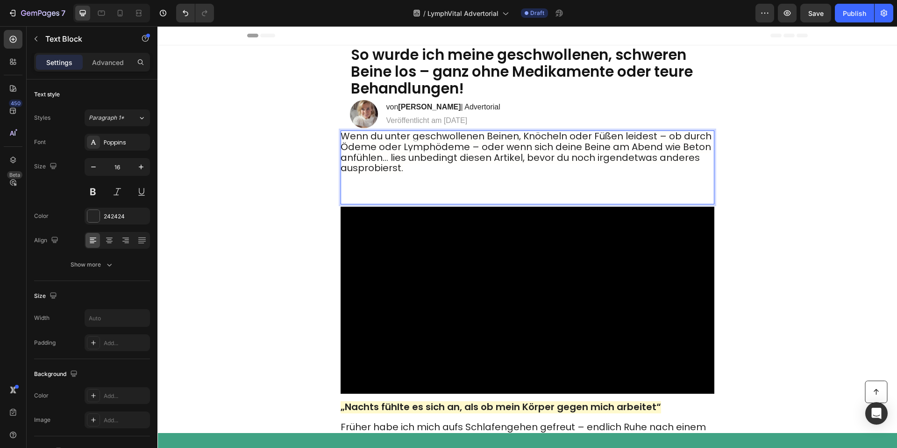
click at [428, 178] on p "Wenn du unter geschwollenen Beinen, Knöcheln oder Füßen leidest – ob durch Ödem…" at bounding box center [527, 167] width 373 height 72
click at [422, 186] on p "Wenn du unter geschwollenen Beinen, Knöcheln oder Füßen leidest – ob durch Ödem…" at bounding box center [527, 167] width 373 height 72
click at [455, 181] on p "Wenn du unter geschwollenen Beinen, Knöcheln oder Füßen leidest – ob durch Ödem…" at bounding box center [527, 167] width 373 height 72
click at [466, 176] on p "Wenn du unter geschwollenen Beinen, Knöcheln oder Füßen leidest – ob durch Ödem…" at bounding box center [527, 167] width 373 height 72
click at [466, 172] on p "Wenn du unter geschwollenen Beinen, Knöcheln oder Füßen leidest – ob durch Ödem…" at bounding box center [527, 167] width 373 height 72
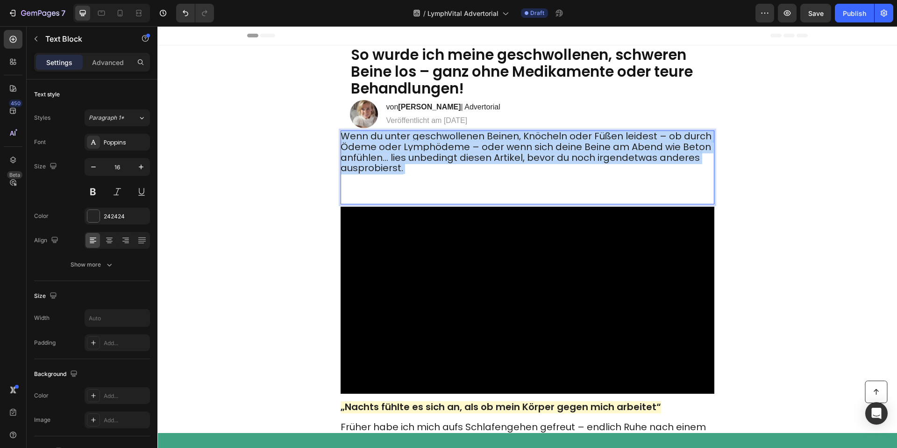
drag, startPoint x: 466, startPoint y: 172, endPoint x: 448, endPoint y: 170, distance: 18.9
click at [460, 171] on p "Wenn du unter geschwollenen Beinen, Knöcheln oder Füßen leidest – ob durch Ödem…" at bounding box center [527, 167] width 373 height 72
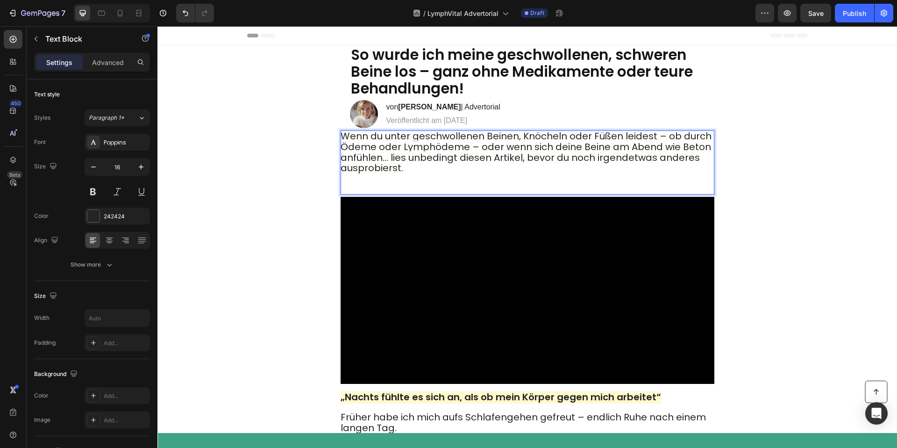
click at [355, 173] on span "Wenn du unter geschwollenen Beinen, Knöcheln oder Füßen leidest – ob durch Ödem…" at bounding box center [526, 151] width 371 height 45
click at [359, 177] on p "Wenn du unter geschwollenen Beinen, Knöcheln oder Füßen leidest – ob durch Ödem…" at bounding box center [527, 162] width 373 height 62
click at [371, 182] on p "Wenn du unter geschwollenen Beinen, Knöcheln oder Füßen leidest – ob durch Ödem…" at bounding box center [527, 162] width 373 height 62
click at [115, 69] on div "Advanced" at bounding box center [108, 62] width 47 height 15
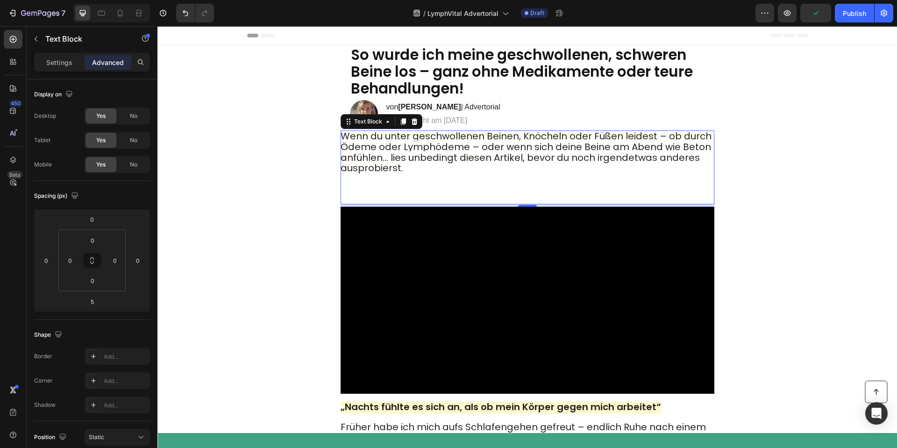
drag, startPoint x: 460, startPoint y: 154, endPoint x: 210, endPoint y: 178, distance: 251.1
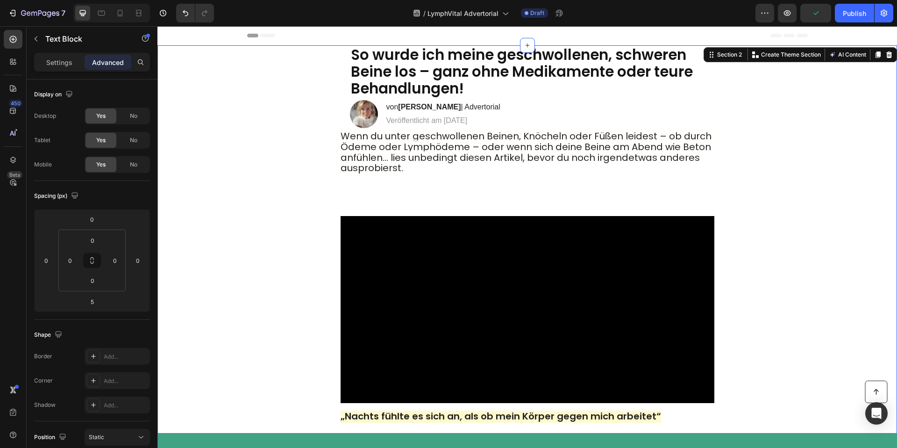
drag, startPoint x: 206, startPoint y: 178, endPoint x: 402, endPoint y: 174, distance: 196.2
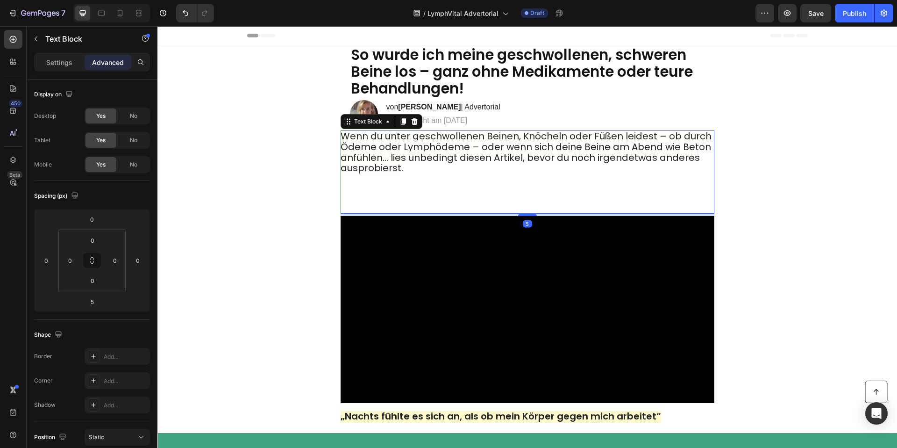
click at [422, 166] on p "Wenn du unter geschwollenen Beinen, Knöcheln oder Füßen leidest – ob durch Ödem…" at bounding box center [527, 171] width 373 height 81
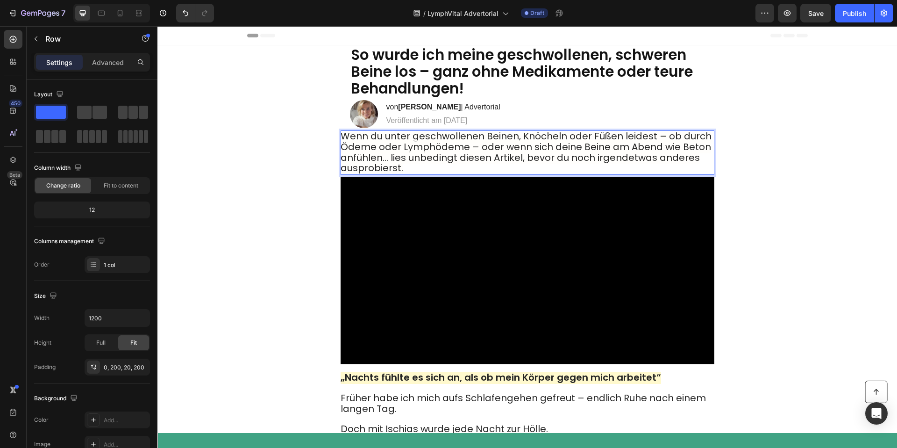
click at [781, 186] on div "⁠⁠⁠⁠⁠⁠⁠ So wurde ich meine geschwollenen, schweren Beine los – ganz ohne Medika…" at bounding box center [527, 307] width 561 height 524
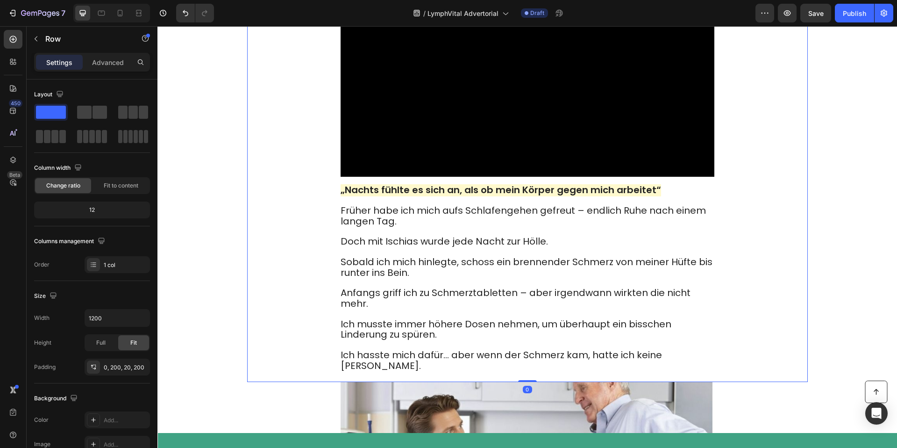
scroll to position [195, 0]
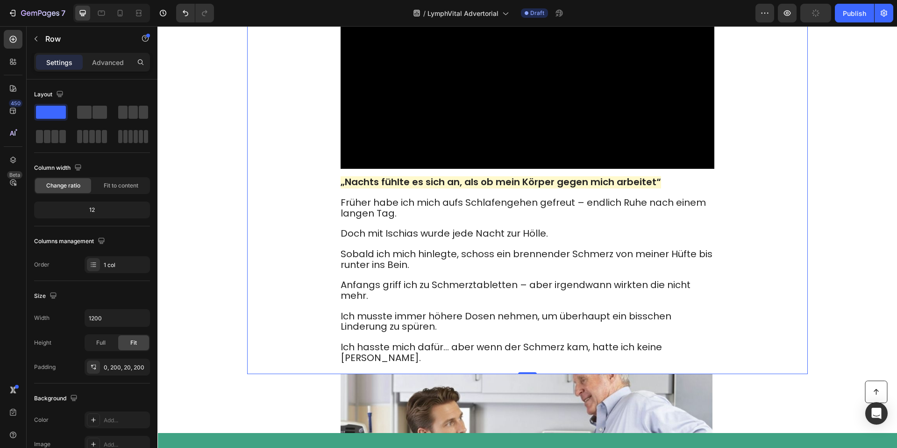
click at [480, 188] on strong "„Nachts fühlte es sich an, als ob mein Körper gegen mich arbeitet“" at bounding box center [501, 181] width 320 height 13
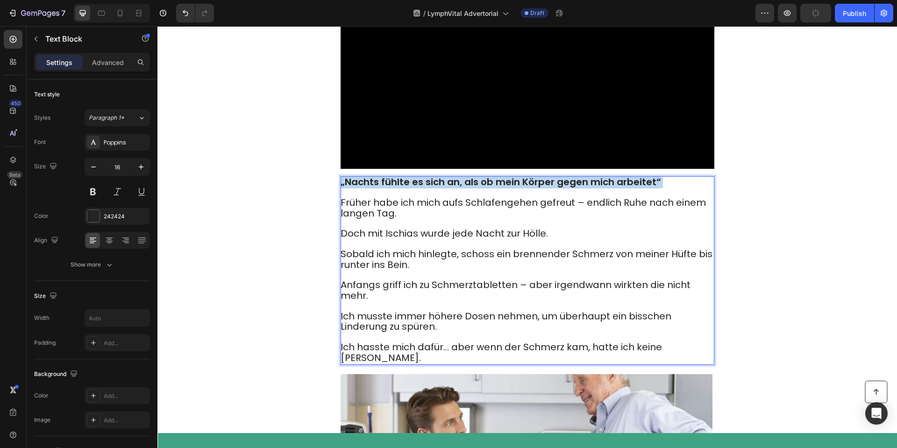
click at [480, 188] on strong "„Nachts fühlte es sich an, als ob mein Körper gegen mich arbeitet“" at bounding box center [501, 181] width 320 height 13
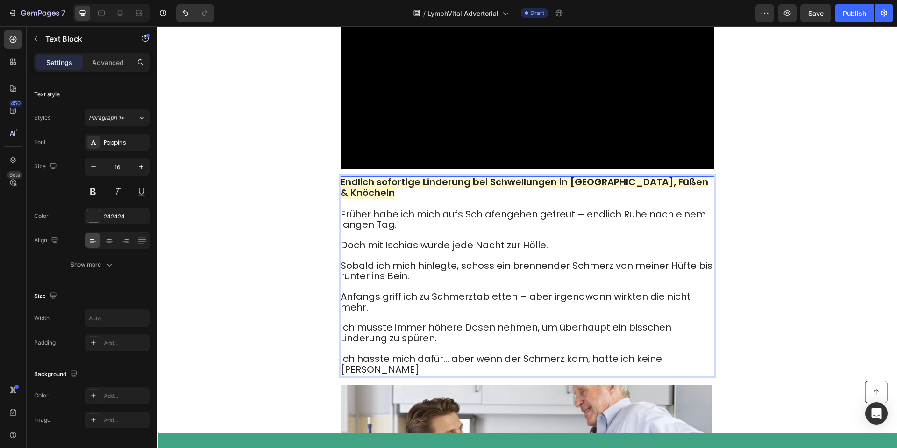
click at [336, 234] on div "⁠⁠⁠⁠⁠⁠⁠ So wurde ich meine geschwollenen, schweren Beine los – ganz ohne Medika…" at bounding box center [527, 117] width 561 height 535
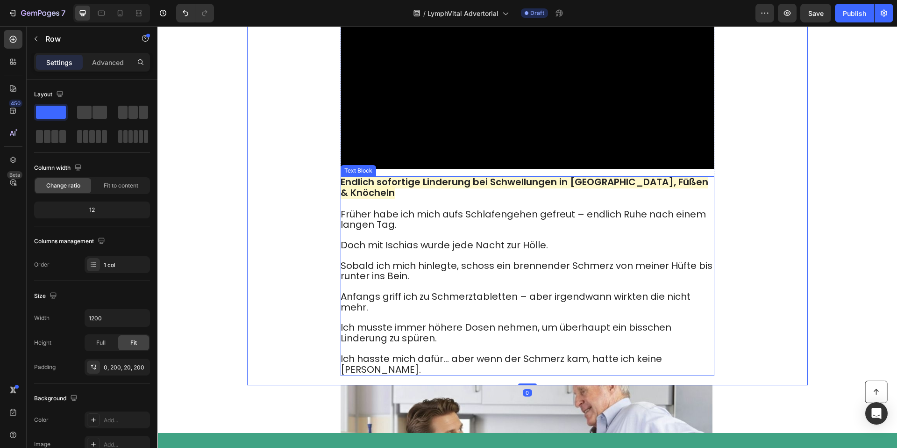
click at [343, 226] on span "Früher habe ich mich aufs Schlafengehen gefreut – endlich Ruhe nach einem lange…" at bounding box center [523, 219] width 365 height 24
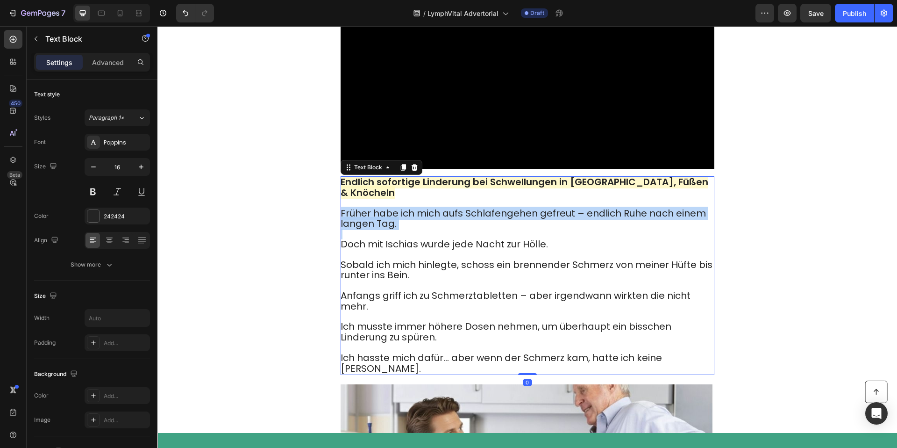
click at [343, 226] on span "Früher habe ich mich aufs Schlafengehen gefreut – endlich Ruhe nach einem lange…" at bounding box center [523, 218] width 365 height 24
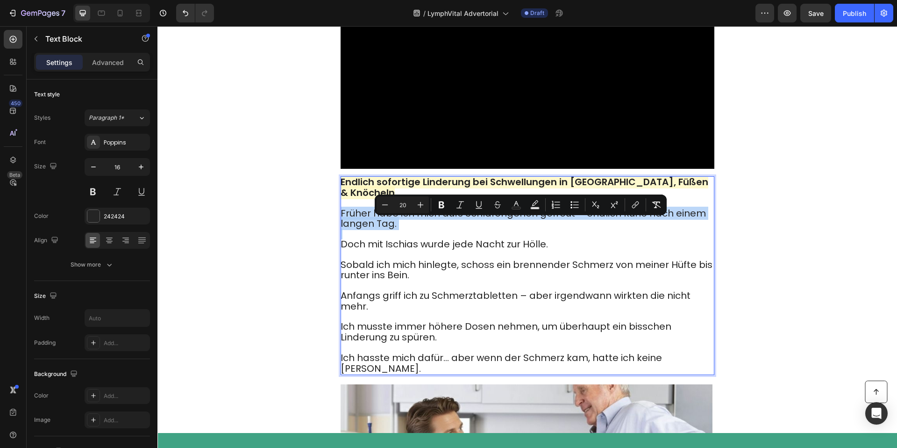
click at [344, 226] on span "Früher habe ich mich aufs Schlafengehen gefreut – endlich Ruhe nach einem lange…" at bounding box center [523, 218] width 365 height 24
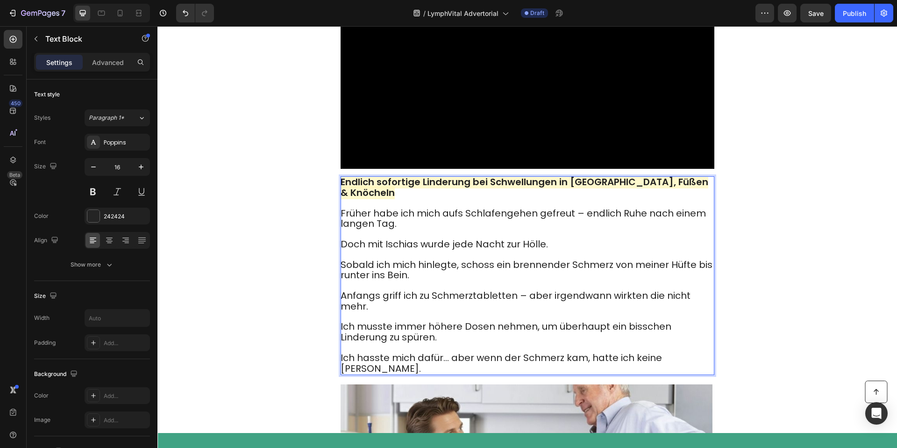
drag, startPoint x: 342, startPoint y: 226, endPoint x: 632, endPoint y: 342, distance: 312.3
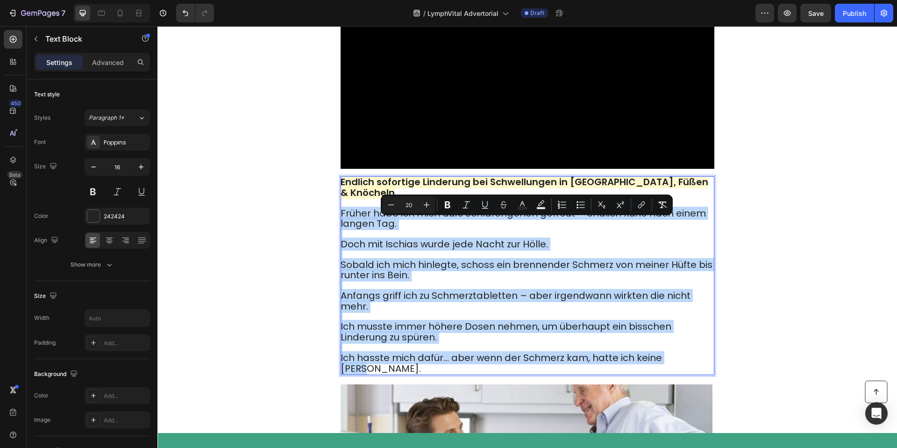
drag, startPoint x: 575, startPoint y: 327, endPoint x: 342, endPoint y: 228, distance: 252.7
click at [342, 228] on div "Endlich sofortige Linderung bei Schwellungen in [GEOGRAPHIC_DATA], Füßen & Knöc…" at bounding box center [528, 275] width 374 height 199
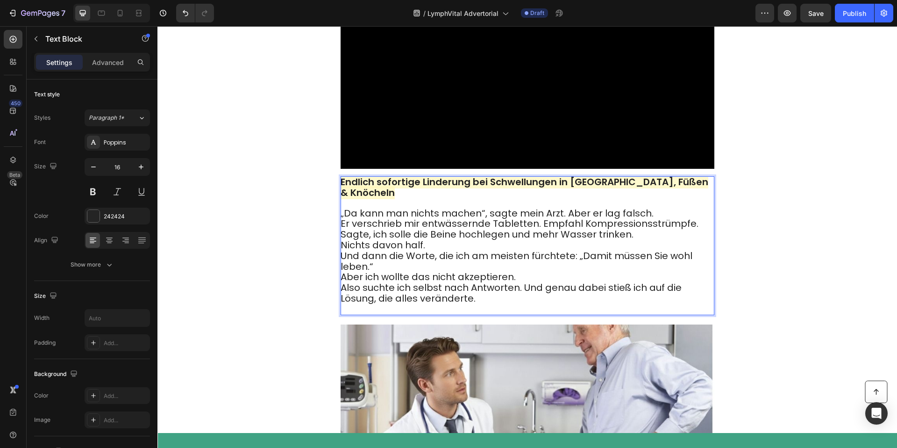
click at [394, 305] on span "Also suchte ich selbst nach Antworten. Und genau dabei stieß ich auf die Lösung…" at bounding box center [511, 293] width 341 height 24
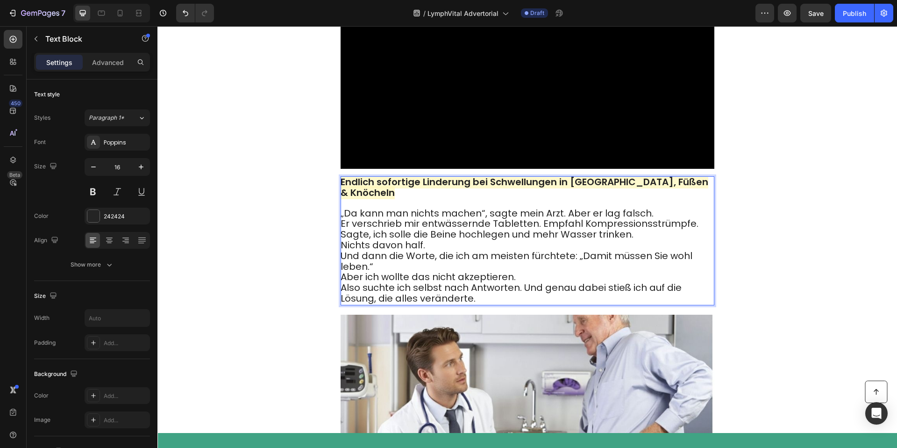
click at [409, 280] on p "„Da kann man nichts machen“, sagte mein Arzt. Aber er lag falsch. Er verschrieb…" at bounding box center [527, 256] width 373 height 96
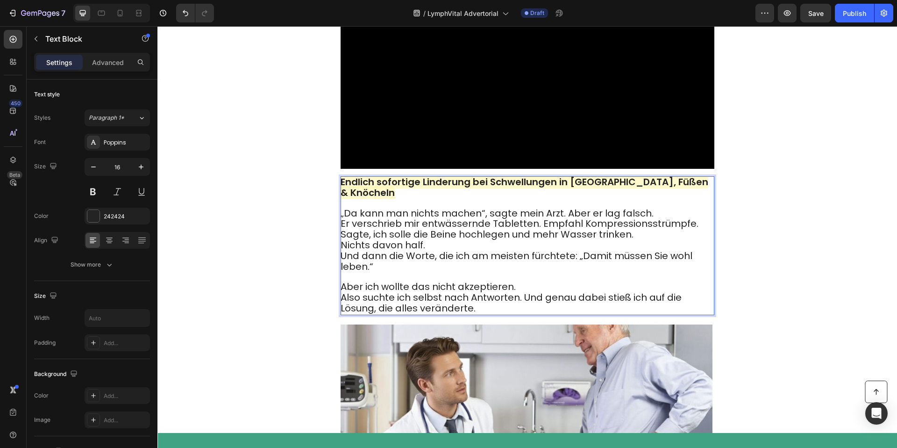
click at [522, 300] on p "Aber ich wollte das nicht akzeptieren. Also suchte ich selbst nach Antworten. U…" at bounding box center [527, 293] width 373 height 42
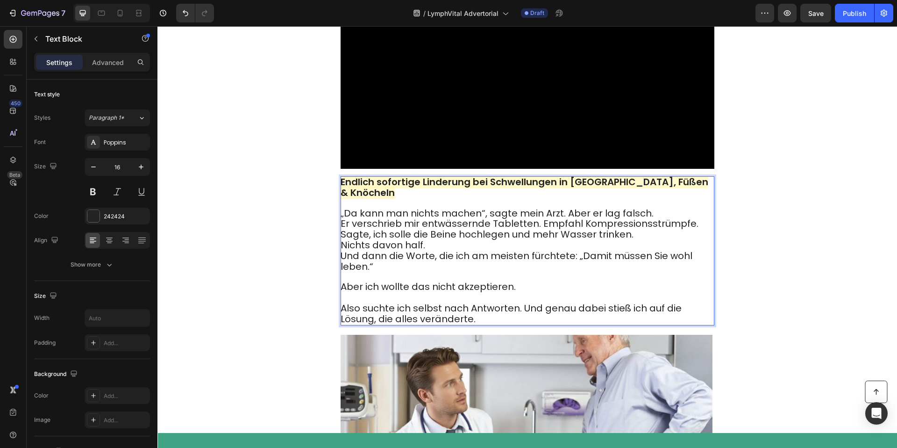
click at [489, 260] on p "„Da kann man nichts machen“, sagte mein Arzt. Aber er lag falsch. Er verschrieb…" at bounding box center [527, 240] width 373 height 64
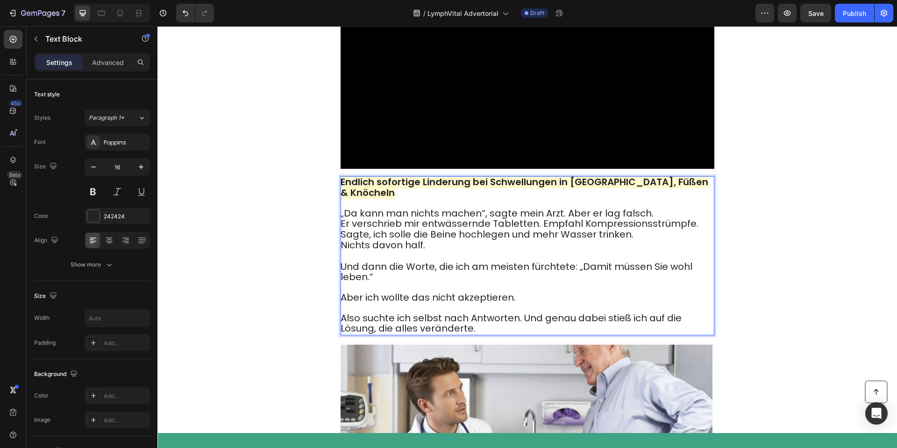
click at [670, 222] on p "„Da kann man nichts machen“, sagte mein Arzt. Aber er lag falsch. Er verschrieb…" at bounding box center [527, 229] width 373 height 43
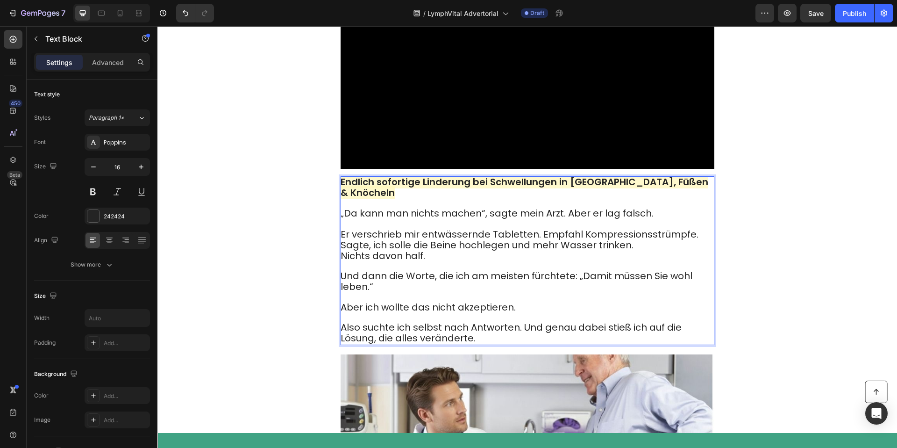
click at [700, 250] on p "⁠⁠⁠⁠⁠⁠⁠ Er verschrieb mir entwässernde Tabletten. Empfahl Kompressionsstrümpfe.…" at bounding box center [527, 240] width 373 height 43
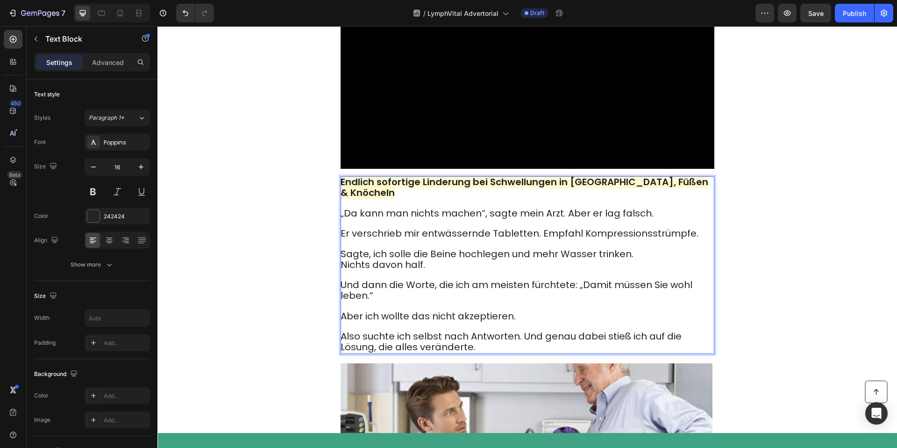
click at [650, 265] on p "Sagte, ich solle die Beine hochlegen und mehr Wasser trinken. Nichts davon half." at bounding box center [527, 259] width 373 height 21
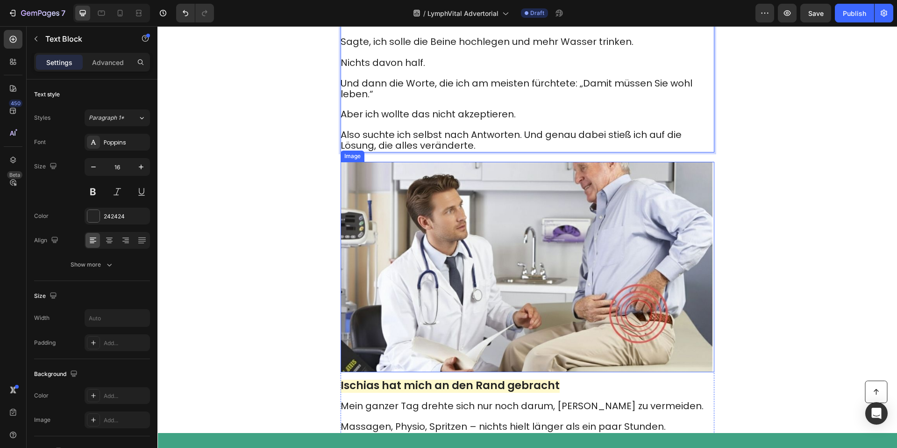
scroll to position [492, 0]
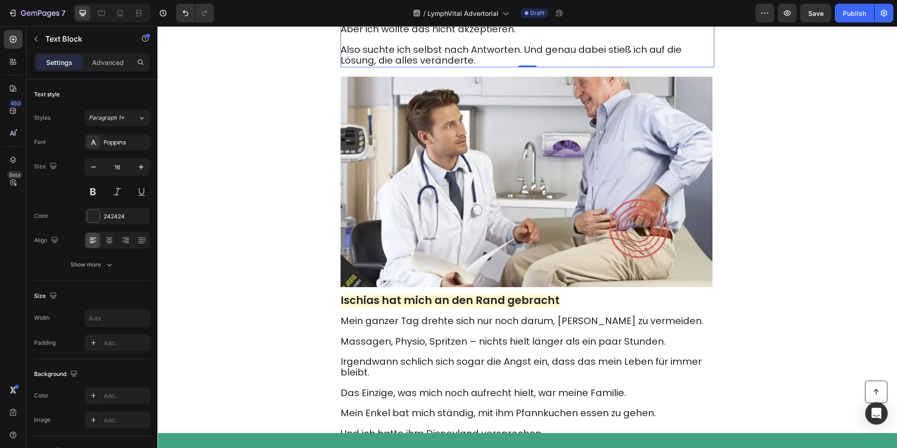
click at [419, 307] on strong "Ischias hat mich an den Rand gebracht" at bounding box center [450, 299] width 219 height 15
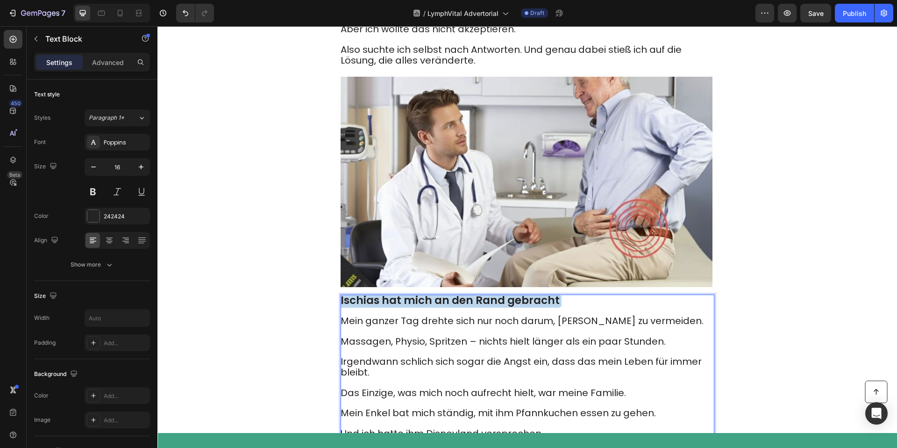
click at [419, 307] on strong "Ischias hat mich an den Rand gebracht" at bounding box center [450, 299] width 219 height 15
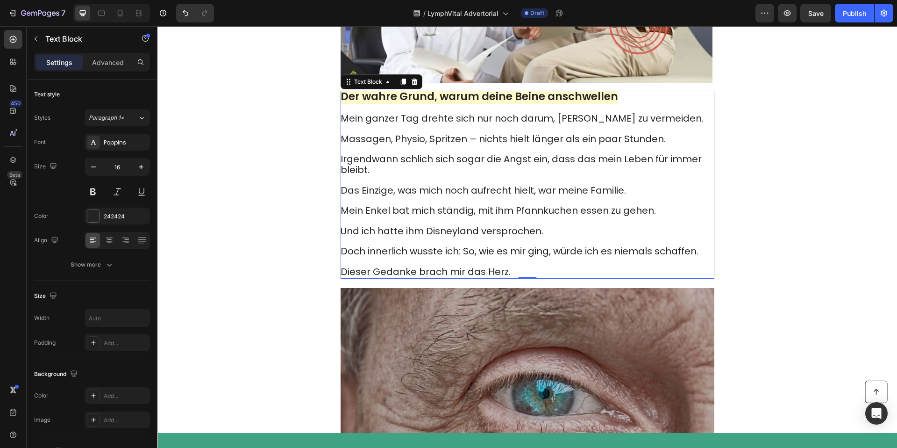
scroll to position [729, 0]
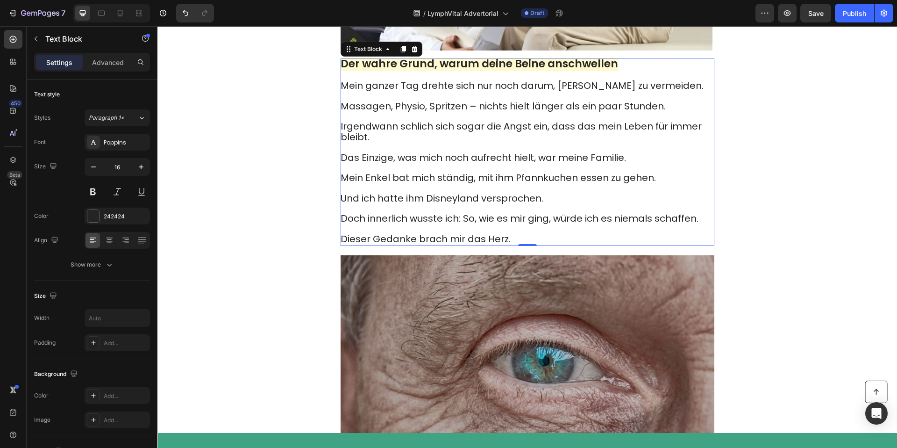
click at [443, 205] on span "Und ich hatte ihm Disneyland versprochen." at bounding box center [442, 198] width 203 height 13
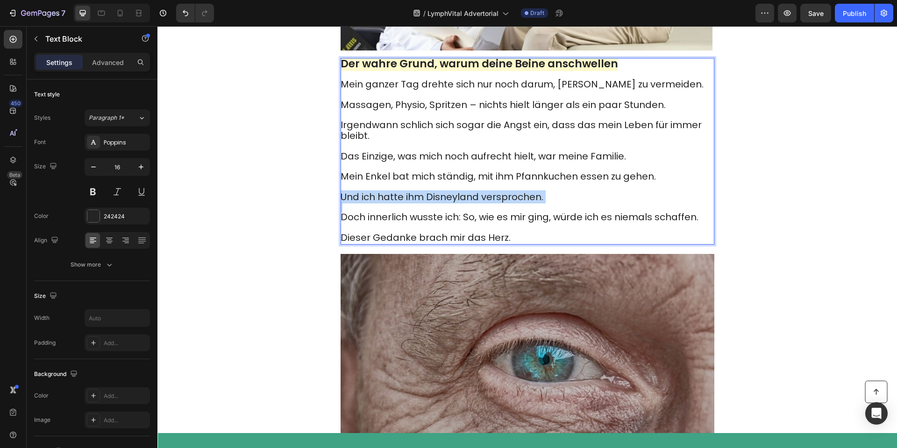
drag, startPoint x: 443, startPoint y: 213, endPoint x: 382, endPoint y: 110, distance: 119.8
click at [443, 203] on span "Und ich hatte ihm Disneyland versprochen." at bounding box center [442, 196] width 203 height 13
click at [351, 91] on span "Mein ganzer Tag drehte sich nur noch darum, [PERSON_NAME] zu vermeiden." at bounding box center [522, 84] width 363 height 13
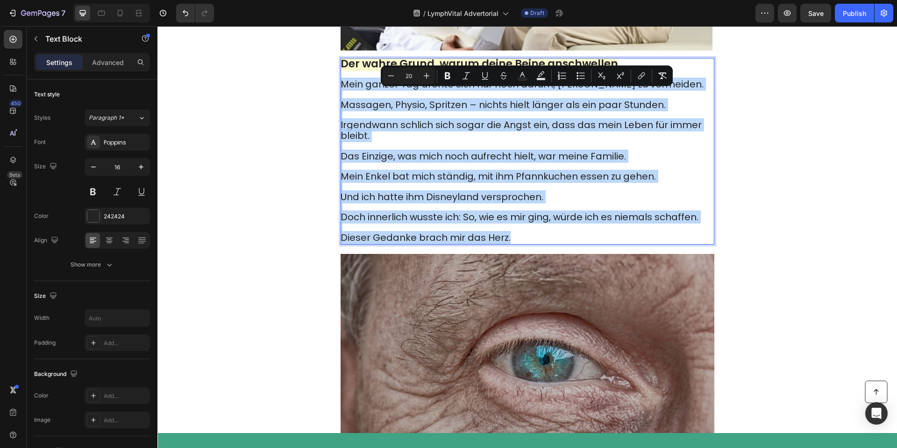
drag, startPoint x: 342, startPoint y: 96, endPoint x: 522, endPoint y: 249, distance: 235.9
click at [522, 244] on div "Der wahre Grund, warum deine Beine anschwellen Mein ganzer Tag drehte sich nur …" at bounding box center [528, 151] width 374 height 186
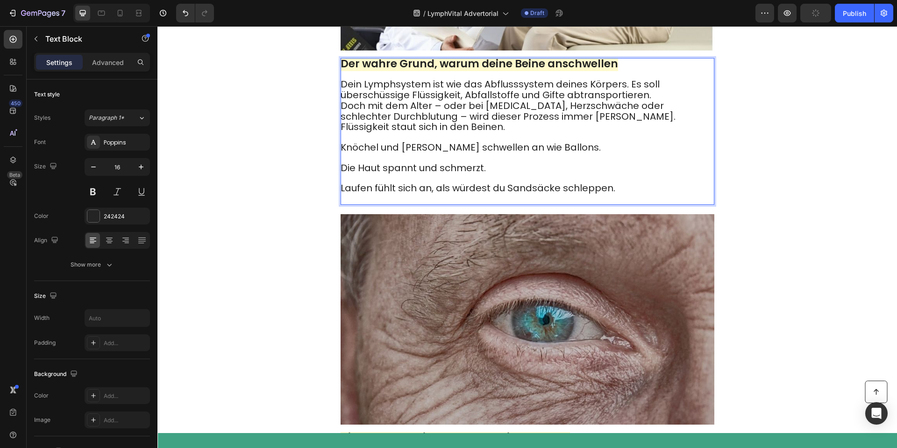
click at [541, 133] on p "Dein Lymphsystem ist wie das Abflusssystem deines Körpers. Es soll überschüssig…" at bounding box center [527, 105] width 373 height 53
click at [584, 126] on p "Dein Lymphsystem ist wie das Abflusssystem deines Körpers. Es soll überschüssig…" at bounding box center [527, 105] width 373 height 53
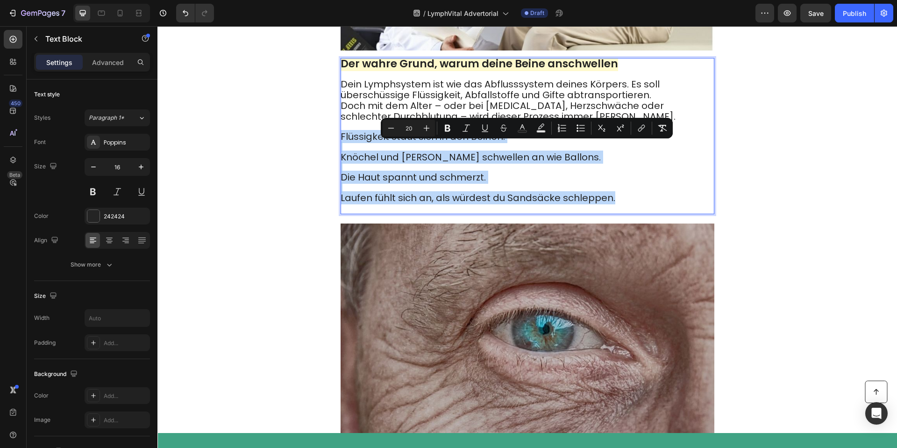
drag, startPoint x: 342, startPoint y: 149, endPoint x: 622, endPoint y: 213, distance: 287.1
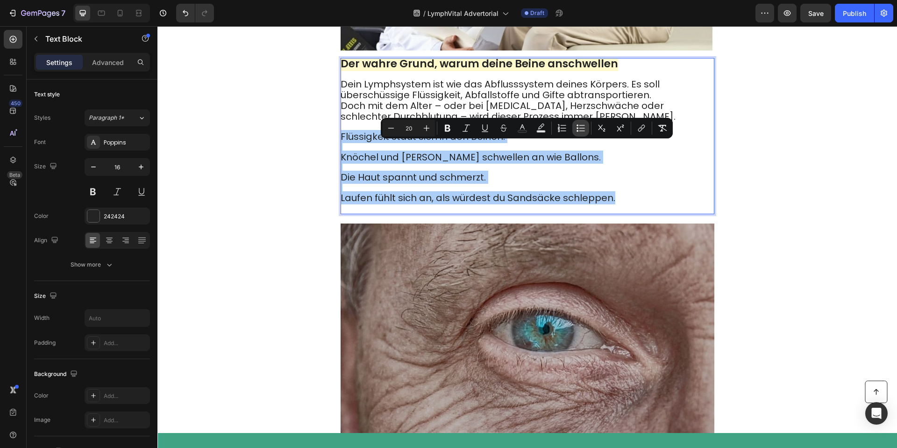
click at [579, 131] on icon "Editor contextual toolbar" at bounding box center [580, 127] width 9 height 9
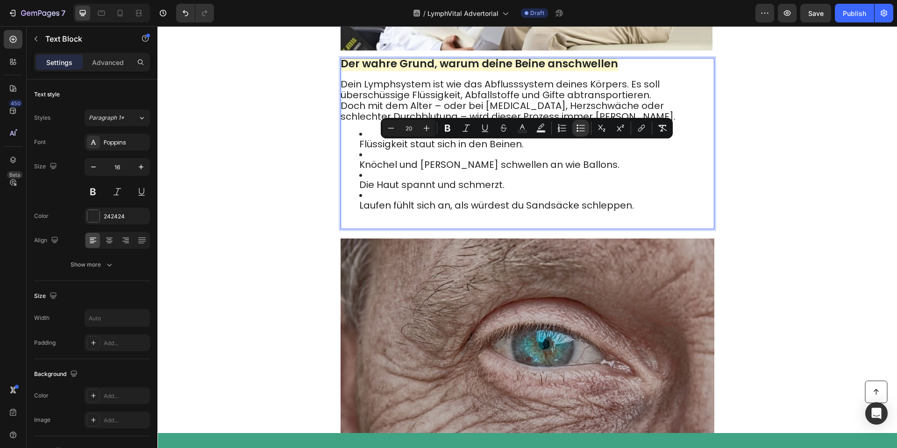
click at [537, 101] on span "Dein Lymphsystem ist wie das Abflusssystem deines Körpers. Es soll überschüssig…" at bounding box center [500, 90] width 319 height 24
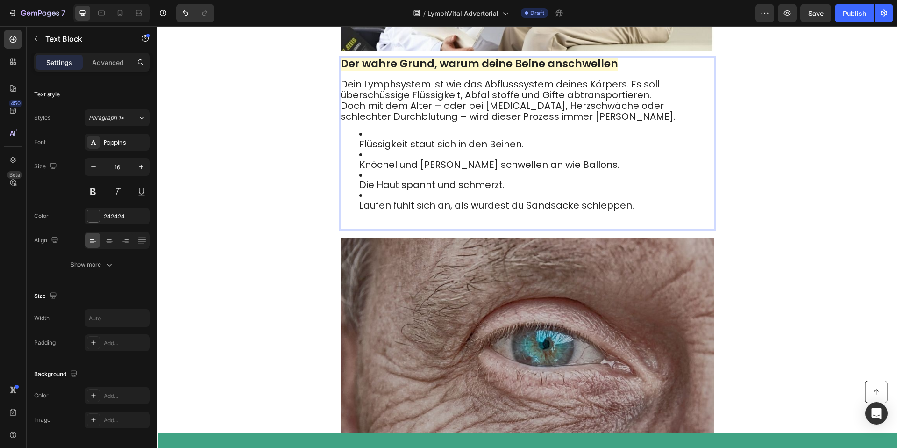
click at [354, 154] on ul "Flüssigkeit staut sich in den Beinen. Knöchel und [PERSON_NAME] schwellen an wi…" at bounding box center [527, 174] width 373 height 91
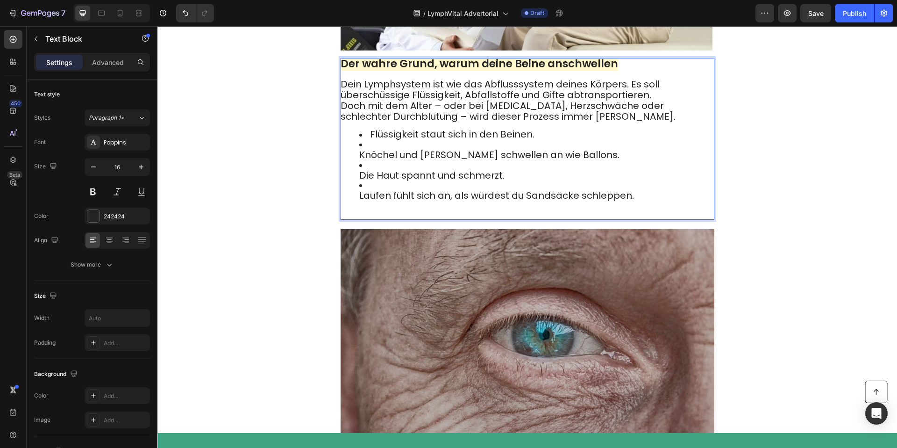
drag, startPoint x: 359, startPoint y: 168, endPoint x: 363, endPoint y: 173, distance: 6.1
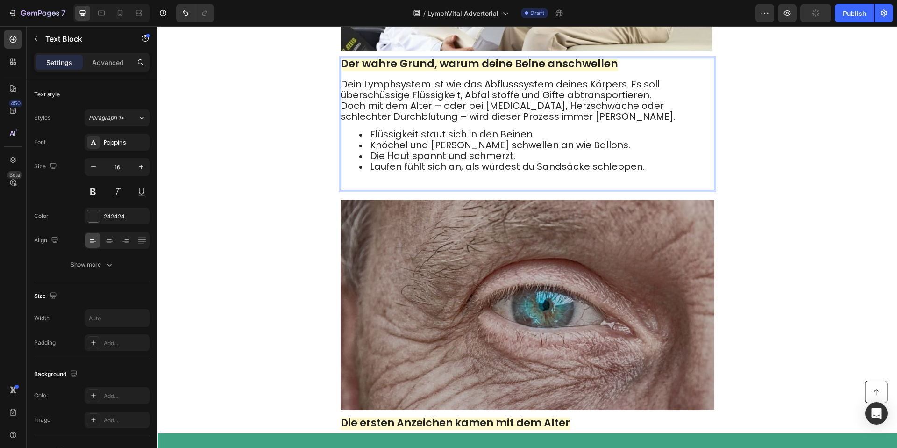
click at [628, 96] on span "Dein Lymphsystem ist wie das Abflusssystem deines Körpers. Es soll überschüssig…" at bounding box center [500, 90] width 319 height 24
click at [628, 99] on span "Dein Lymphsystem ist wie das Abflusssystem deines Körpers. Es soll überschüssig…" at bounding box center [500, 90] width 319 height 24
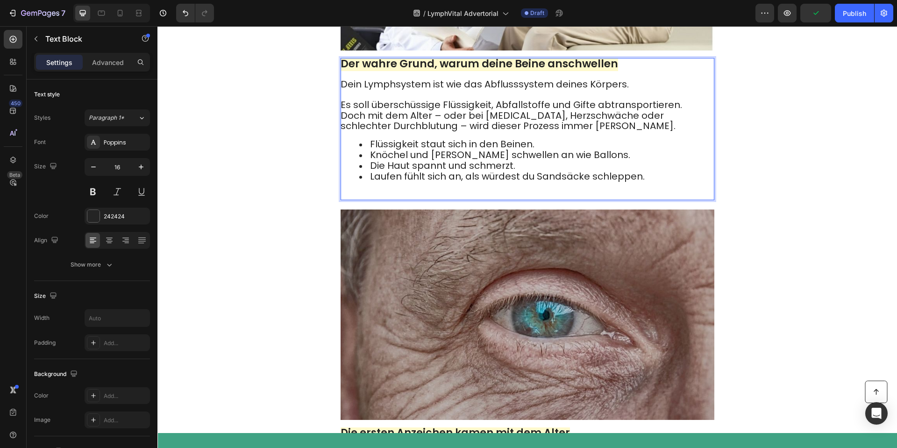
click at [675, 115] on p "Es soll überschüssige Flüssigkeit, Abfallstoffe und Gifte abtransportieren. Doc…" at bounding box center [527, 116] width 373 height 32
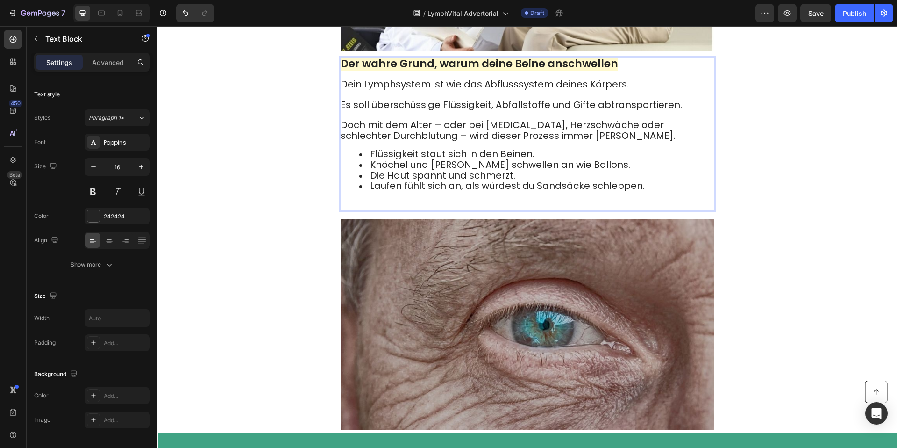
click at [436, 201] on li "Laufen fühlt sich an, als würdest du Sandsäcke schleppen." at bounding box center [536, 191] width 354 height 21
click at [423, 210] on div "Der wahre Grund, warum deine Beine anschwellen Dein Lymphsystem ist wie das Abf…" at bounding box center [528, 134] width 374 height 152
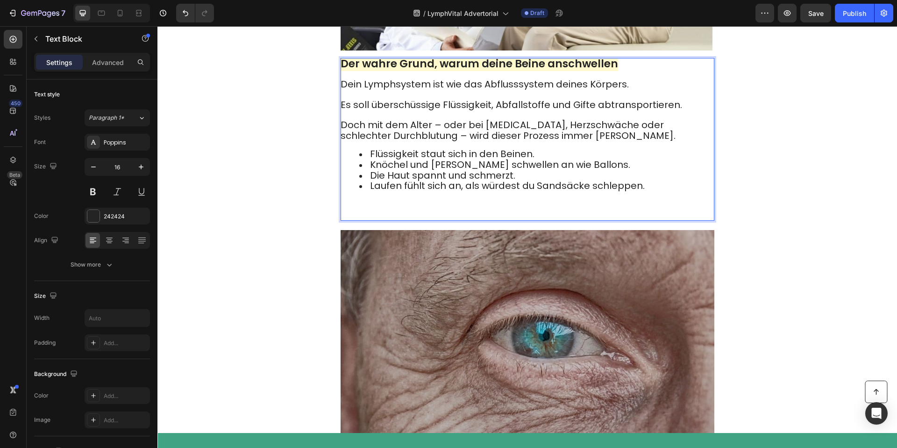
click at [384, 220] on p "Rich Text Editor. Editing area: main" at bounding box center [527, 214] width 373 height 11
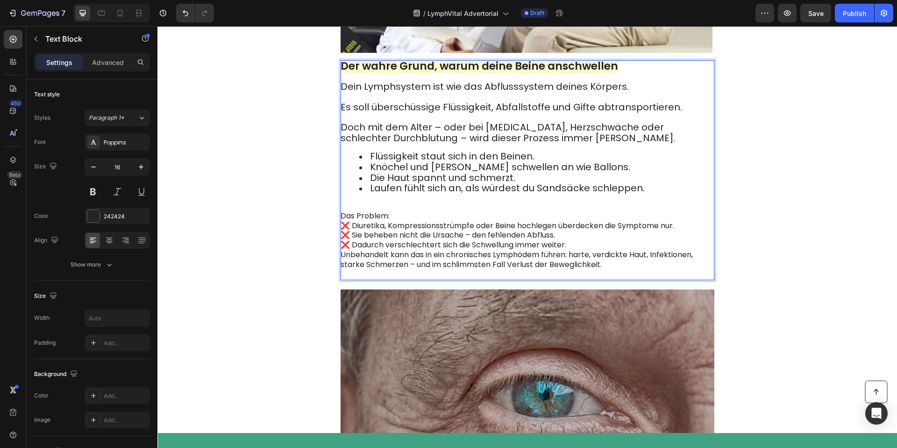
scroll to position [725, 0]
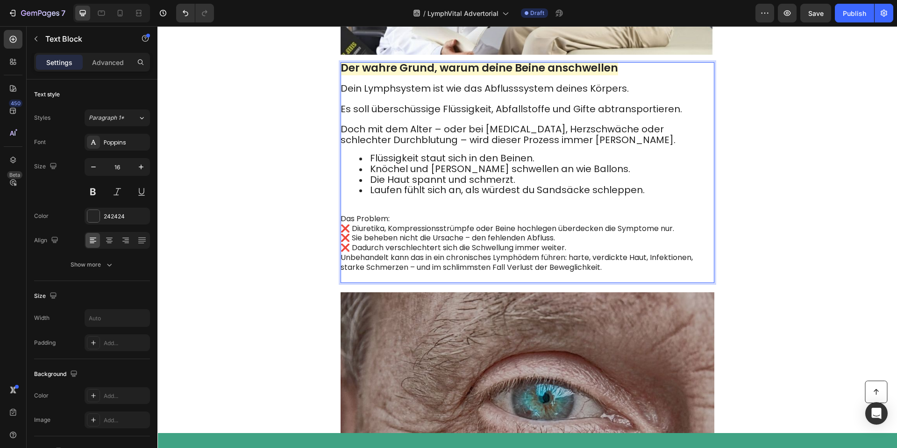
click at [377, 214] on p "Rich Text Editor. Editing area: main" at bounding box center [527, 208] width 373 height 11
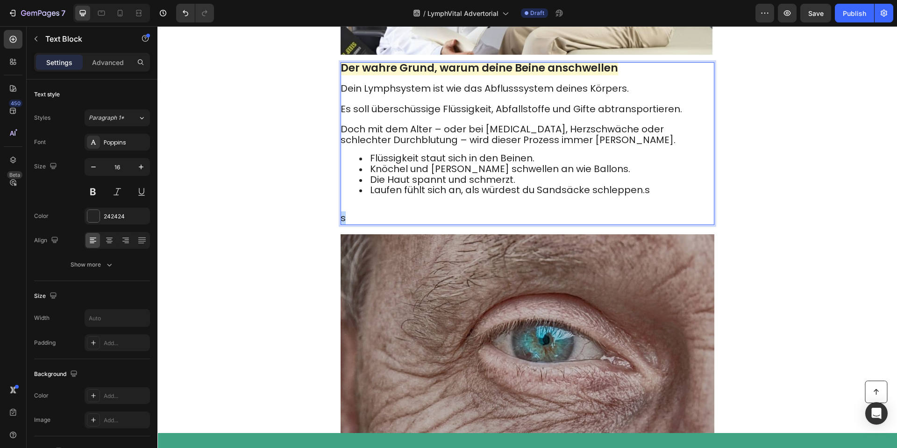
drag, startPoint x: 334, startPoint y: 228, endPoint x: 328, endPoint y: 229, distance: 6.1
click at [328, 229] on div "Image Der wahre Grund, warum deine Beine anschwellen Dein Lymphsystem ist wie d…" at bounding box center [527, 39] width 561 height 390
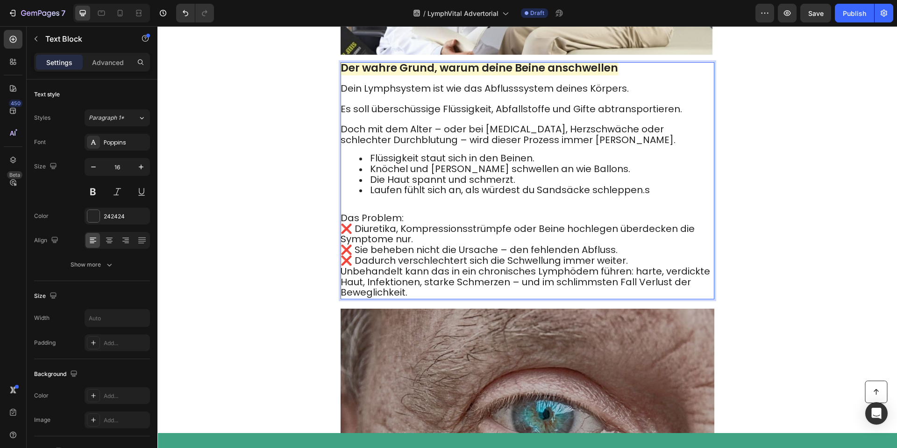
click at [427, 227] on p "Das Problem: ❌ Diuretika, Kompressionsstrümpfe oder Beine hochlegen überdecken …" at bounding box center [527, 255] width 373 height 85
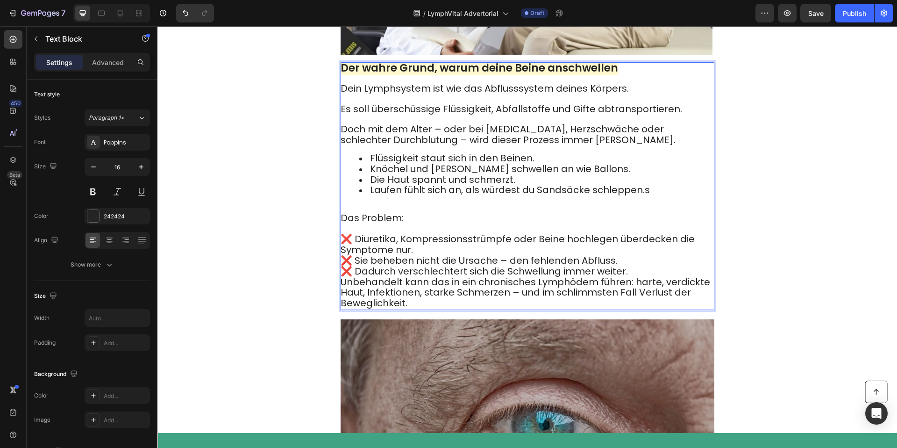
click at [421, 258] on p "Das Problem: ⁠⁠⁠⁠⁠⁠⁠ ❌ Diuretika, Kompressionsstrümpfe oder Beine hochlegen übe…" at bounding box center [527, 261] width 373 height 96
click at [616, 270] on p "Das Problem: ❌ Diuretika, Kompressionsstrümpfe oder Beine hochlegen überdecken …" at bounding box center [527, 260] width 373 height 95
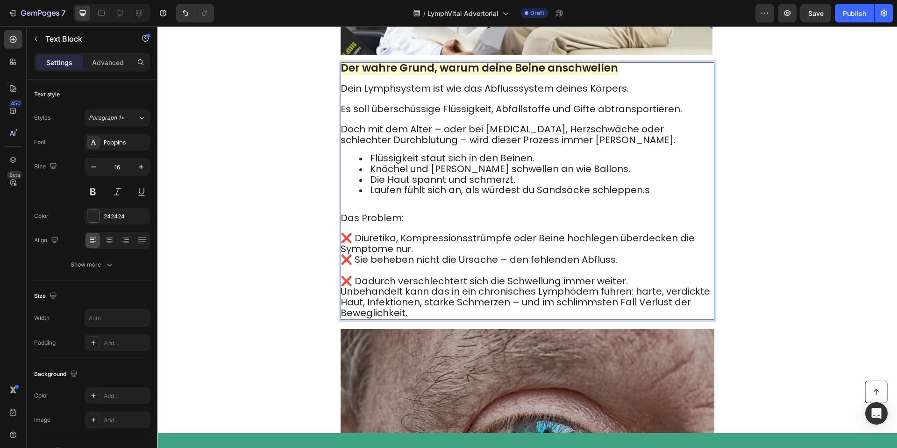
click at [647, 289] on p "Das Problem: ❌ Diuretika, Kompressionsstrümpfe oder Beine hochlegen überdecken …" at bounding box center [527, 266] width 373 height 106
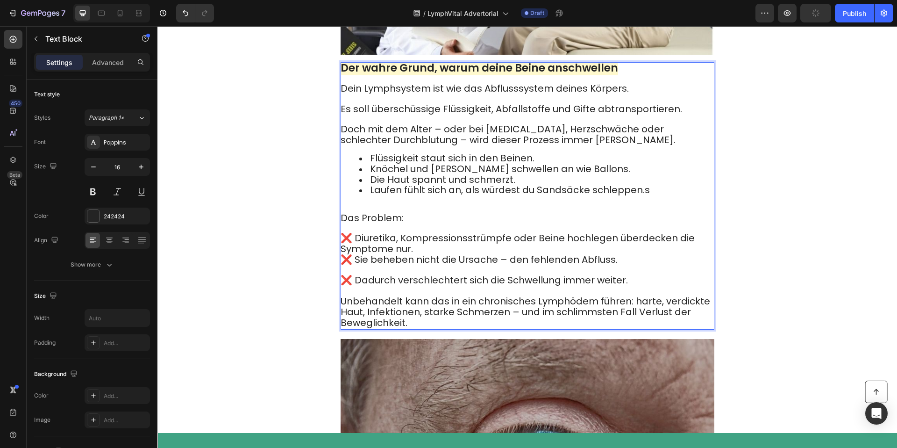
click at [426, 261] on p "Das Problem: ❌ Diuretika, Kompressionsstrümpfe oder Beine hochlegen überdecken …" at bounding box center [527, 270] width 373 height 115
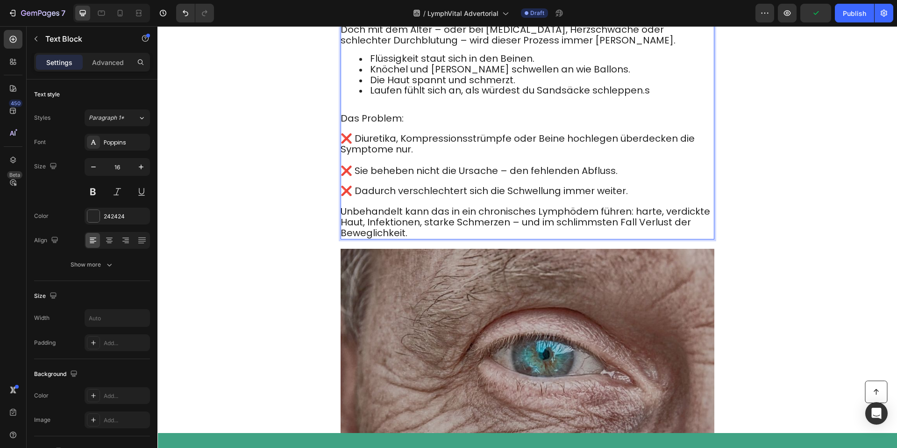
scroll to position [827, 0]
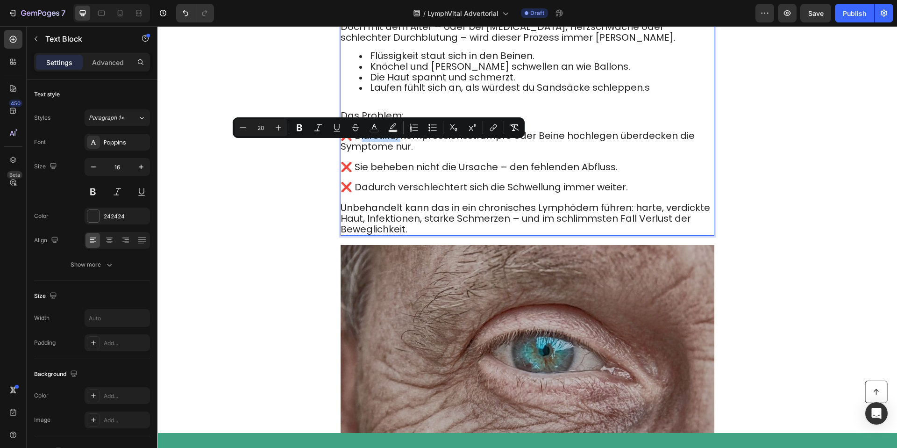
drag, startPoint x: 399, startPoint y: 148, endPoint x: 354, endPoint y: 150, distance: 45.4
click at [356, 150] on span "❌ Diuretika, Kompressionsstrümpfe oder Beine hochlegen überdecken die Symptome …" at bounding box center [518, 141] width 354 height 24
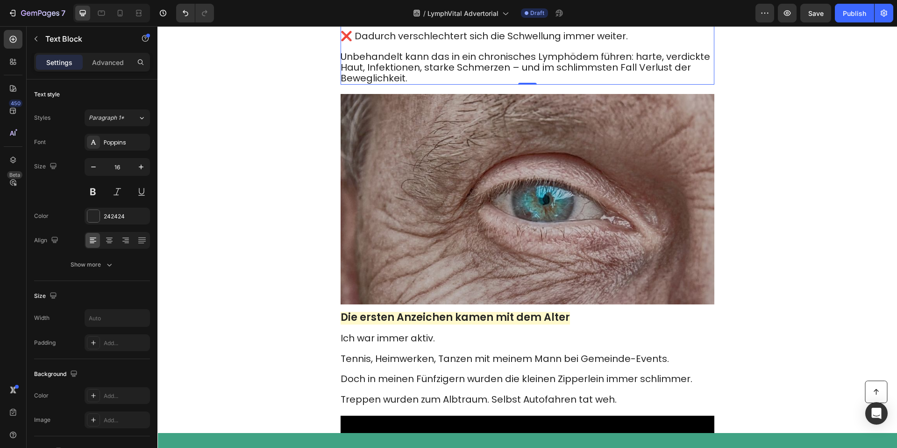
scroll to position [1128, 0]
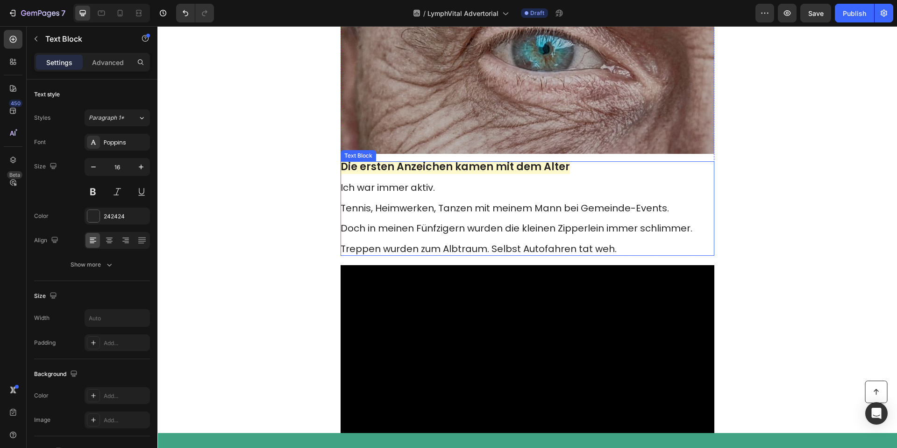
click at [445, 174] on strong "Die ersten Anzeichen kamen mit dem Alter" at bounding box center [455, 166] width 229 height 14
click at [439, 193] on p "Ich war immer aktiv." at bounding box center [527, 188] width 373 height 11
click at [342, 194] on span "Ich war immer aktiv." at bounding box center [388, 187] width 94 height 13
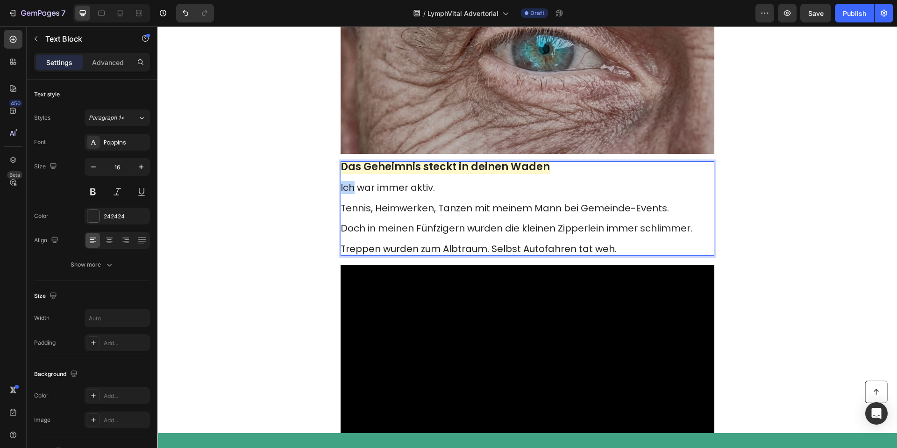
click at [342, 194] on span "Ich war immer aktiv." at bounding box center [388, 187] width 94 height 13
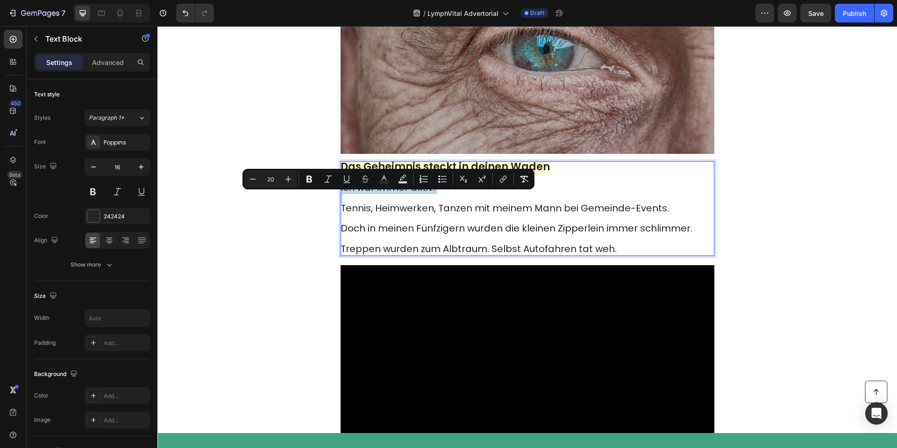
click at [348, 194] on span "Ich war immer aktiv." at bounding box center [388, 187] width 94 height 13
click at [342, 194] on span "Ich war immer aktiv." at bounding box center [388, 187] width 94 height 13
click at [345, 194] on span "Ich war immer aktiv." at bounding box center [388, 187] width 94 height 13
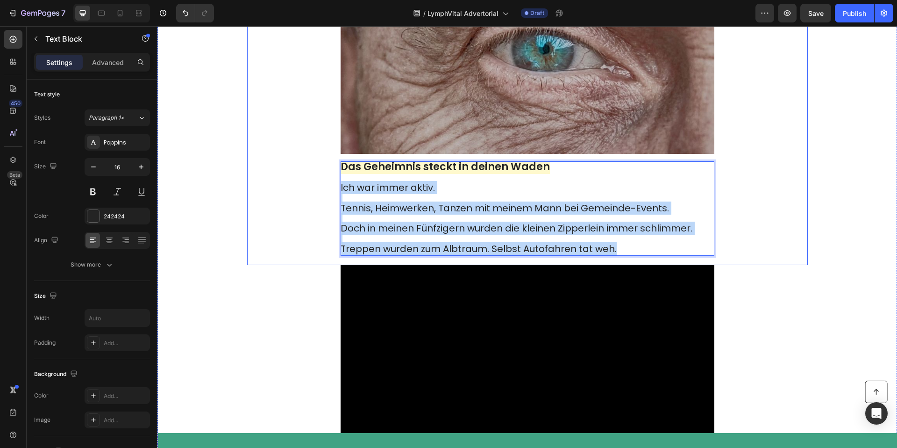
drag, startPoint x: 627, startPoint y: 260, endPoint x: 335, endPoint y: 204, distance: 297.8
click at [335, 204] on div "Image Das Geheimnis steckt in deinen Waden Ich war immer aktiv. Tennis, Heimwer…" at bounding box center [527, 103] width 561 height 321
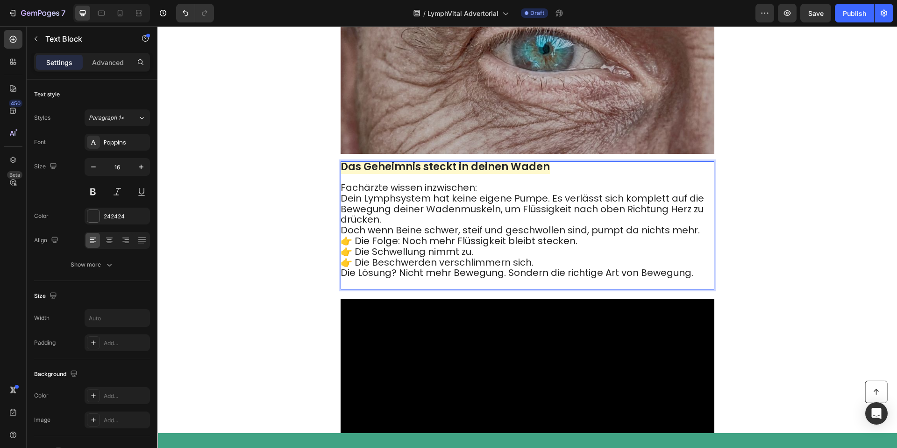
click at [503, 199] on p "Fachärzte wissen inzwischen: Dein Lymphsystem hat keine eigene Pumpe. Es verläs…" at bounding box center [527, 236] width 373 height 106
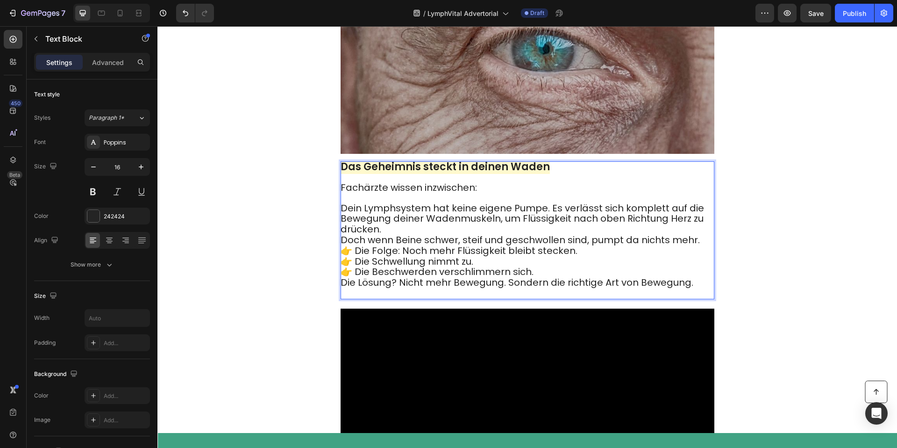
click at [419, 243] on p "Fachärzte wissen inzwischen: Dein Lymphsystem hat keine eigene Pumpe. Es verläs…" at bounding box center [527, 240] width 373 height 115
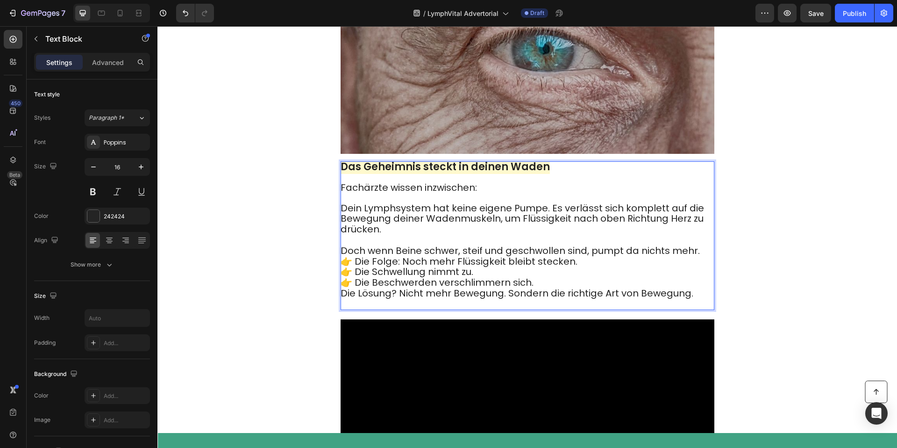
click at [580, 272] on p "Fachärzte wissen inzwischen: Dein Lymphsystem hat keine eigene Pumpe. Es verläs…" at bounding box center [527, 246] width 373 height 126
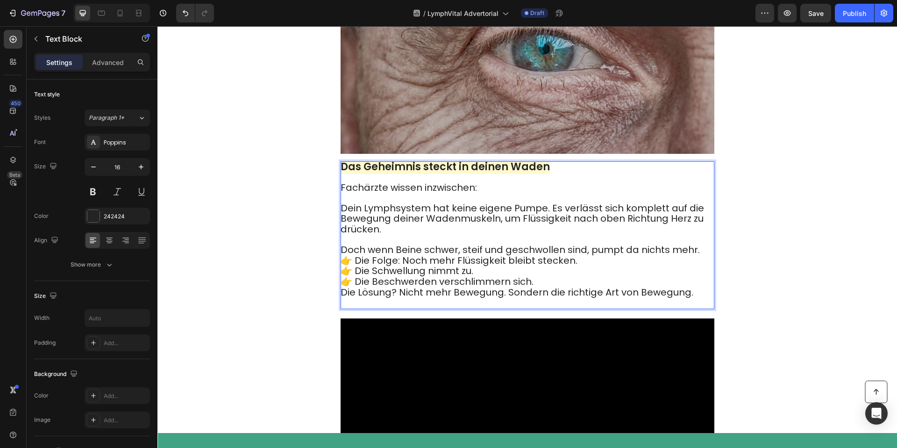
click at [702, 256] on p "Fachärzte wissen inzwischen: Dein Lymphsystem hat keine eigene Pumpe. Es verläs…" at bounding box center [527, 245] width 373 height 125
click at [699, 259] on p "Fachärzte wissen inzwischen: Dein Lymphsystem hat keine eigene Pumpe. Es verläs…" at bounding box center [527, 245] width 373 height 125
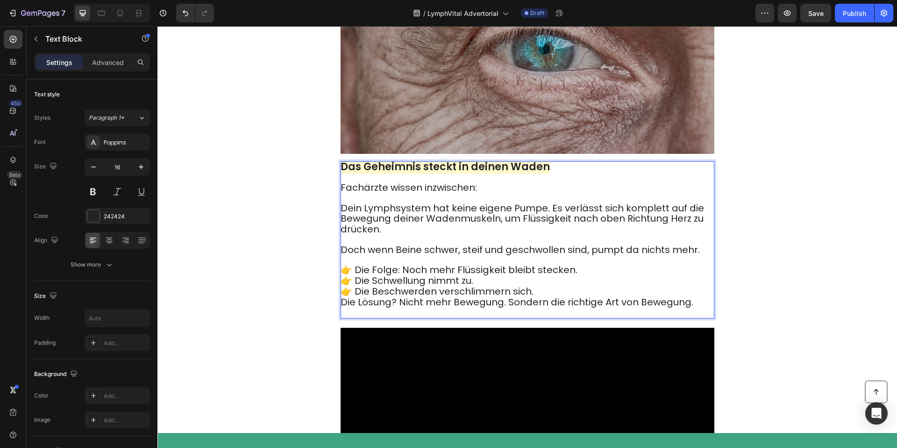
click at [604, 299] on p "Fachärzte wissen inzwischen: Dein Lymphsystem hat keine eigene Pumpe. Es verläs…" at bounding box center [527, 250] width 373 height 135
click at [591, 302] on p "Fachärzte wissen inzwischen: Dein Lymphsystem hat keine eigene Pumpe. Es verläs…" at bounding box center [527, 250] width 373 height 135
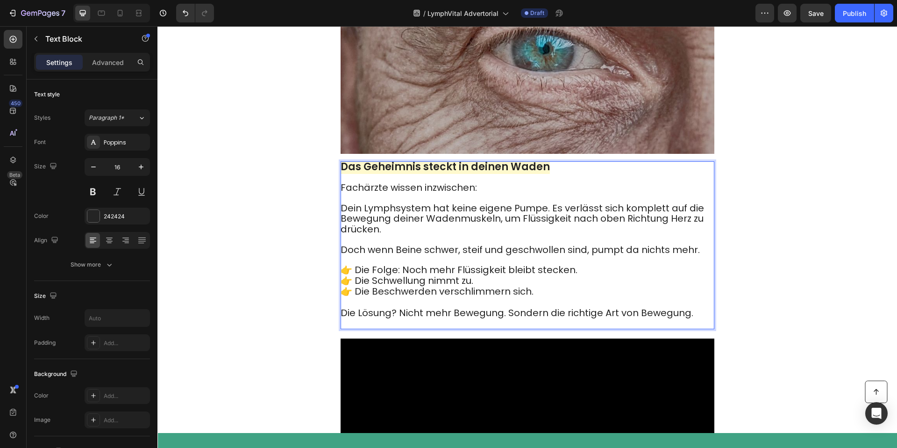
click at [549, 218] on span "Dein Lymphsystem hat keine eigene Pumpe. Es verlässt sich komplett auf die Bewe…" at bounding box center [522, 218] width 363 height 35
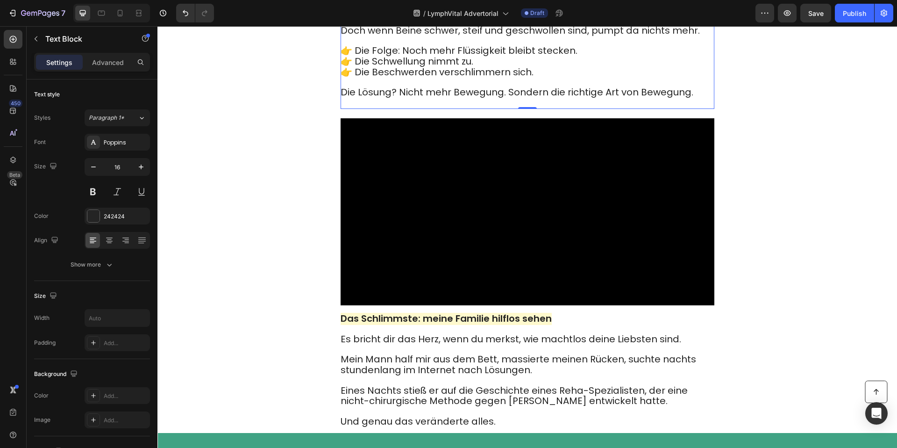
scroll to position [1430, 0]
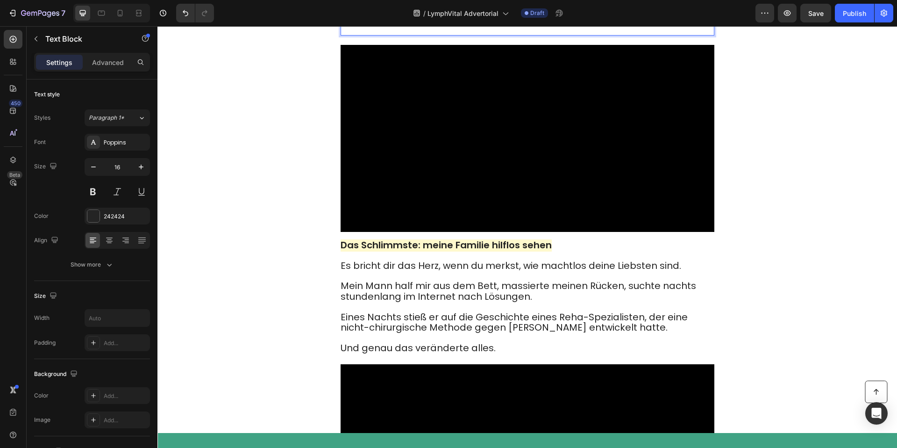
click at [426, 251] on strong "Das Schlimmste: meine Familie hilflos sehen" at bounding box center [446, 244] width 211 height 13
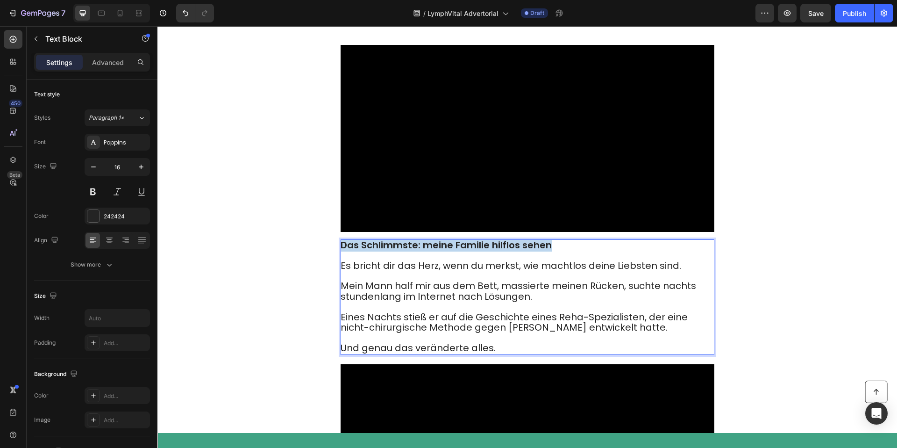
click at [426, 251] on strong "Das Schlimmste: meine Familie hilflos sehen" at bounding box center [446, 244] width 211 height 13
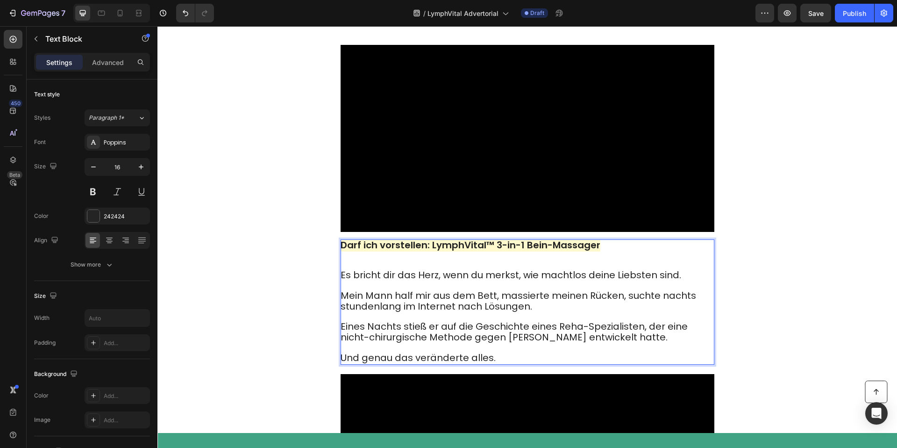
click at [449, 261] on p "Darf ich vorstellen: LymphVital™ 3-in-1 Bein-Massager" at bounding box center [527, 250] width 373 height 21
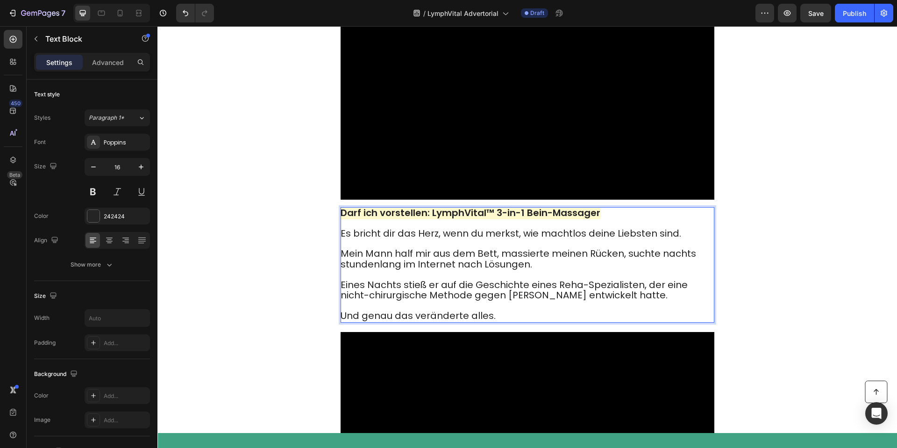
scroll to position [1508, 0]
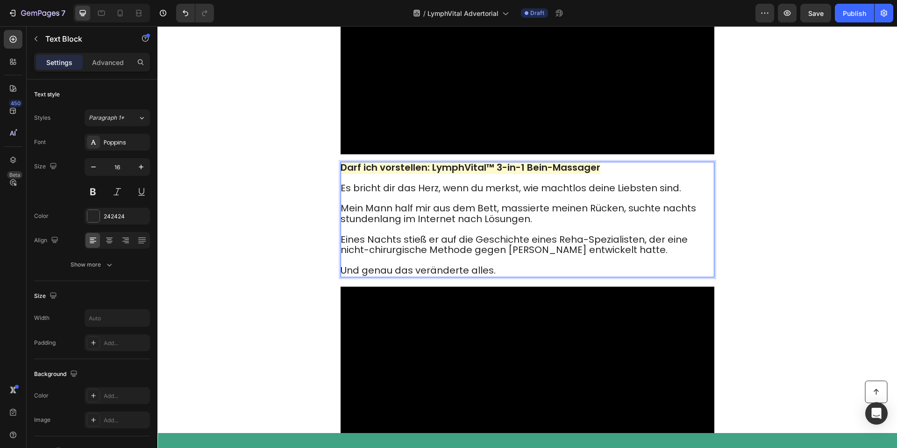
click at [358, 194] on span "Es bricht dir das Herz, wenn du merkst, wie machtlos deine Liebsten sind." at bounding box center [511, 187] width 341 height 13
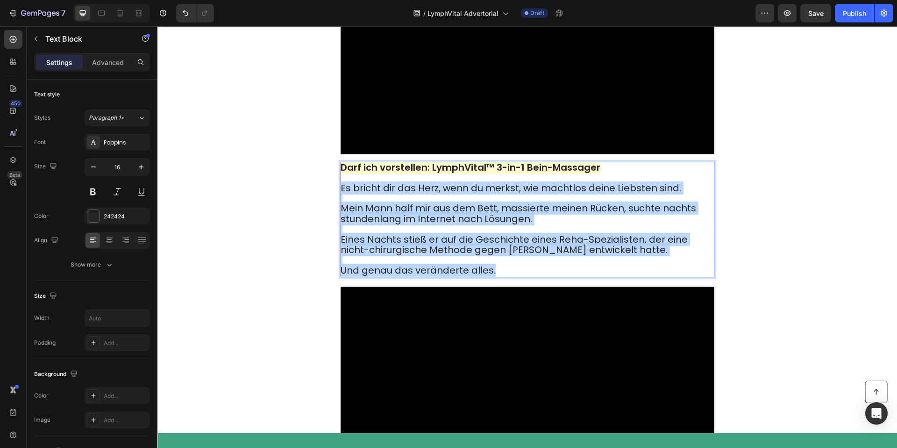
drag, startPoint x: 341, startPoint y: 224, endPoint x: 526, endPoint y: 306, distance: 202.4
click at [526, 277] on div "Darf ich vorstellen: LymphVital™ 3-in-1 Bein-Massager Es bricht dir das Herz, w…" at bounding box center [528, 219] width 374 height 115
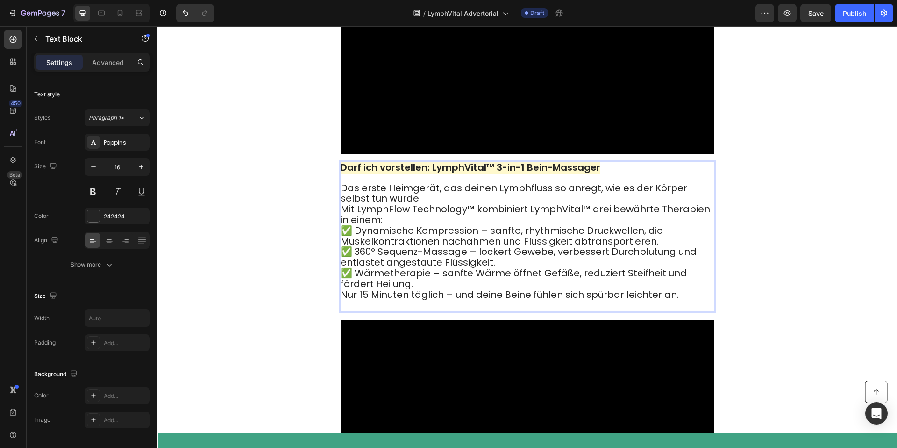
click at [492, 232] on p "Das erste Heimgerät, das deinen Lymphfluss so anregt, wie es der Körper selbst …" at bounding box center [527, 246] width 373 height 127
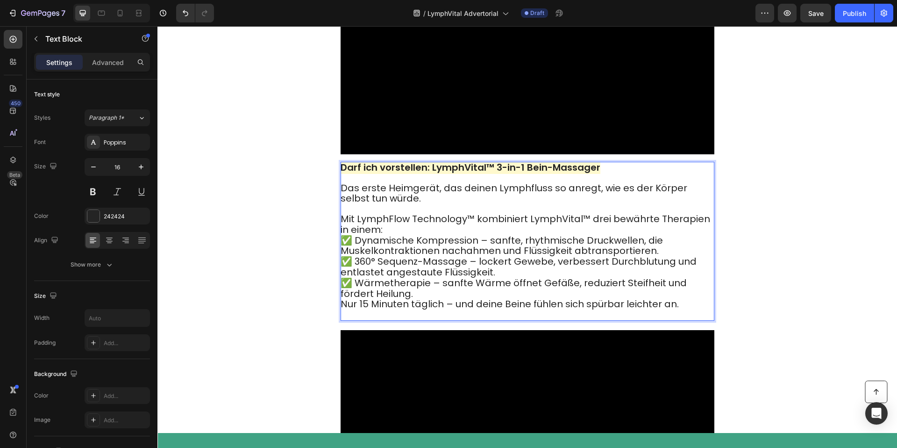
click at [404, 320] on p "Das erste Heimgerät, das deinen Lymphfluss so anregt, wie es der Körper selbst …" at bounding box center [527, 251] width 373 height 136
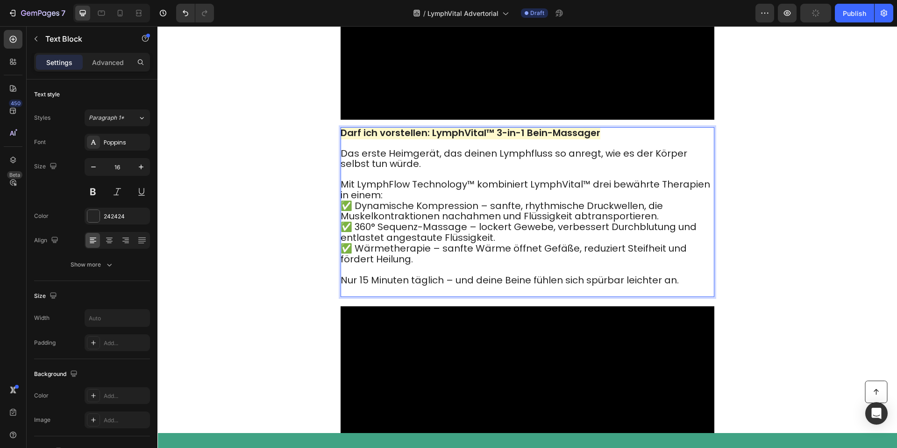
scroll to position [1549, 0]
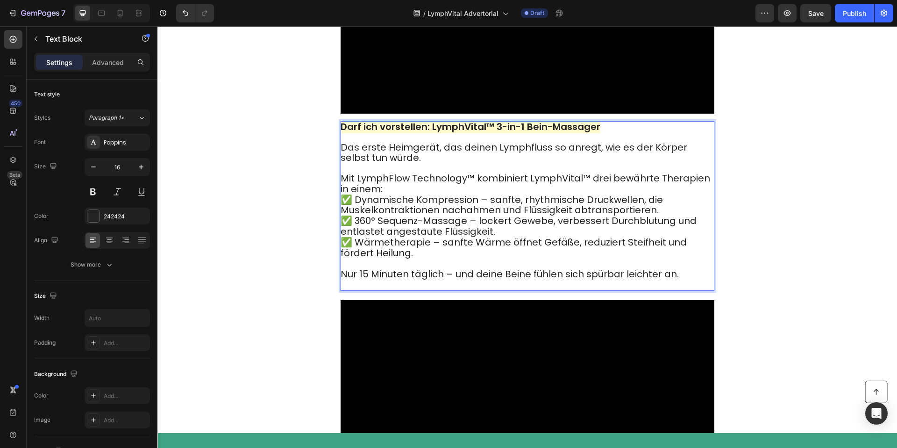
click at [420, 195] on span "Mit LymphFlow Technology™ kombiniert LymphVital™ drei bewährte Therapien in ein…" at bounding box center [526, 183] width 370 height 24
click at [409, 217] on span "✅ Dynamische Kompression – sanfte, rhythmische Druckwellen, die Muskelkontrakti…" at bounding box center [502, 205] width 322 height 24
click at [414, 222] on p "Das erste Heimgerät, das deinen Lymphfluss so anregt, wie es der Körper selbst …" at bounding box center [527, 215] width 373 height 146
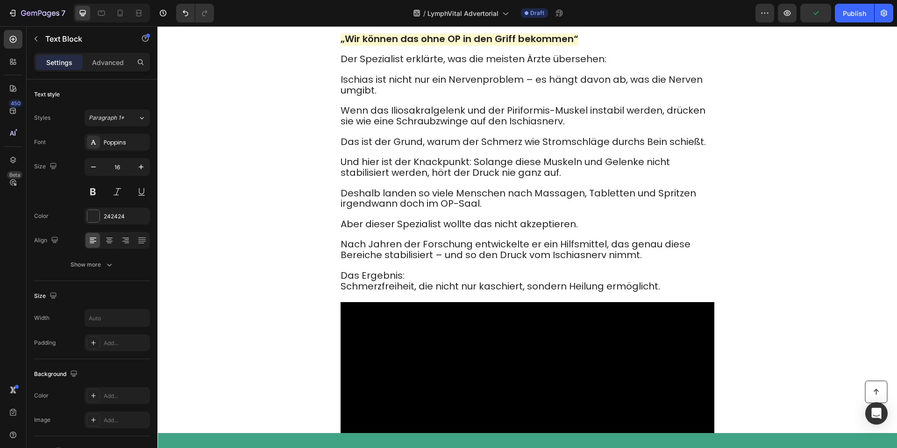
scroll to position [2053, 0]
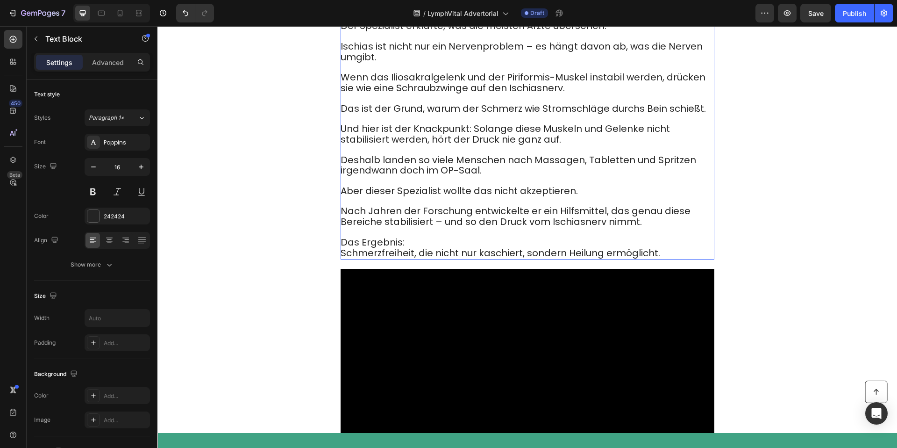
click at [430, 12] on strong "„Wir können das ohne OP in den Griff bekommen“" at bounding box center [460, 5] width 238 height 13
click at [496, 94] on span "Wenn das Iliosakralgelenk und der Piriformis-Muskel instabil werden, drücken si…" at bounding box center [523, 83] width 365 height 24
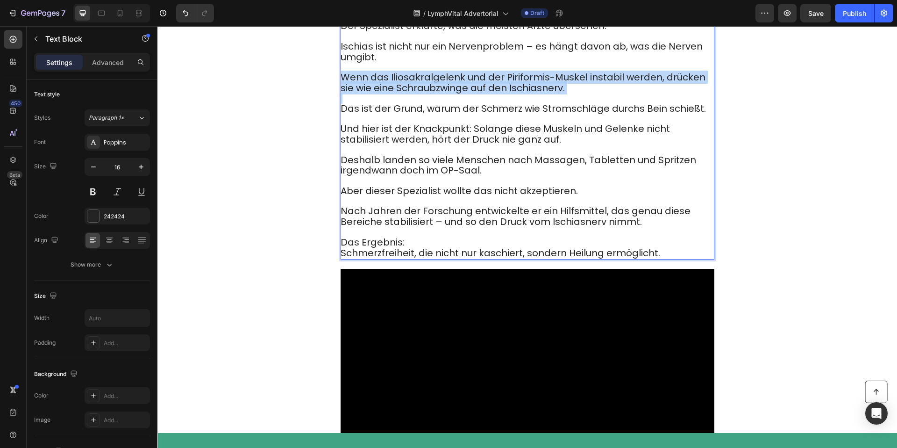
drag, startPoint x: 496, startPoint y: 147, endPoint x: 472, endPoint y: 137, distance: 26.2
click at [485, 94] on span "Wenn das Iliosakralgelenk und der Piriformis-Muskel instabil werden, drücken si…" at bounding box center [523, 83] width 365 height 24
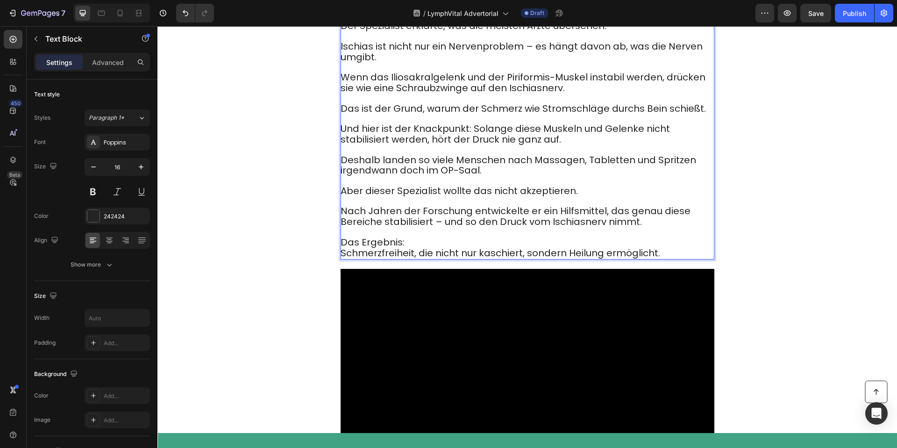
click at [341, 32] on span "Der Spezialist erklärte, was die meisten Ärzte übersehen:" at bounding box center [474, 25] width 266 height 13
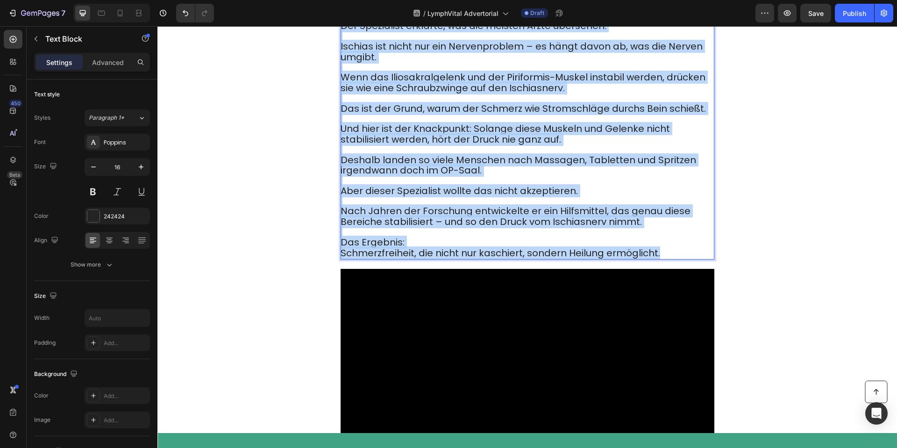
drag, startPoint x: 342, startPoint y: 84, endPoint x: 661, endPoint y: 313, distance: 391.9
click at [661, 260] on div "Warum LymphVital™ besser ist als Socken & Tabletten Der Spezialist erklärte, wa…" at bounding box center [528, 130] width 374 height 260
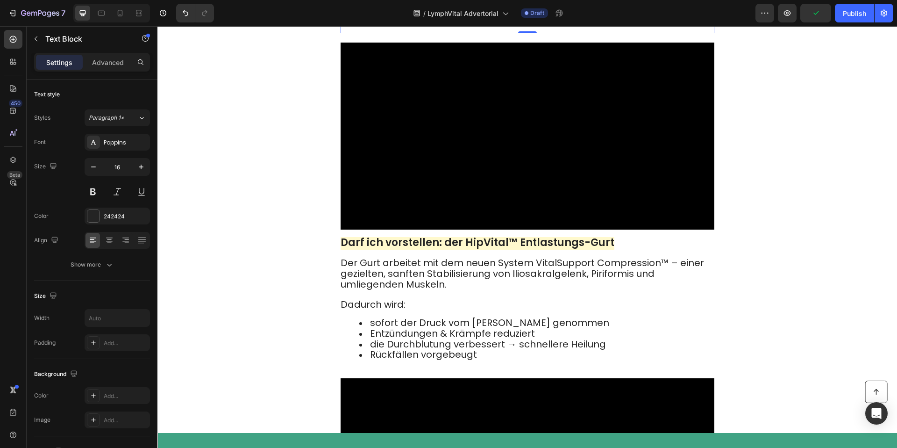
scroll to position [2217, 0]
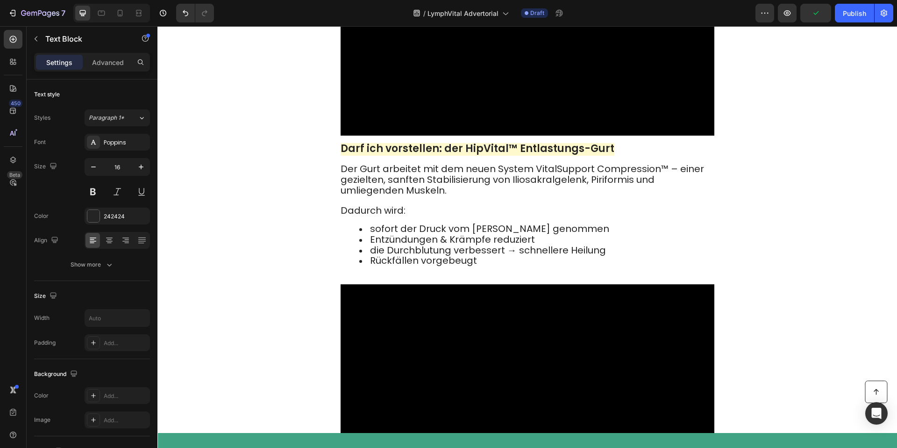
click at [405, 156] on strong "Darf ich vorstellen: der HipVital™ Entlastungs-Gurt" at bounding box center [478, 148] width 274 height 14
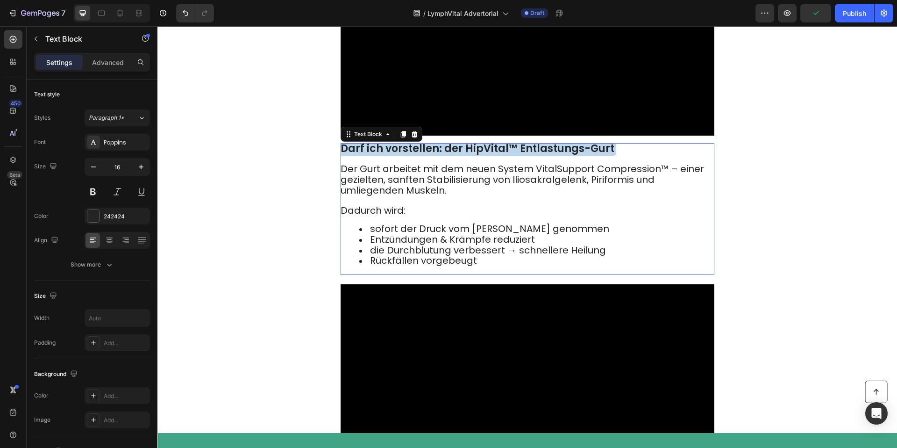
click at [405, 156] on strong "Darf ich vorstellen: der HipVital™ Entlastungs-Gurt" at bounding box center [478, 148] width 274 height 14
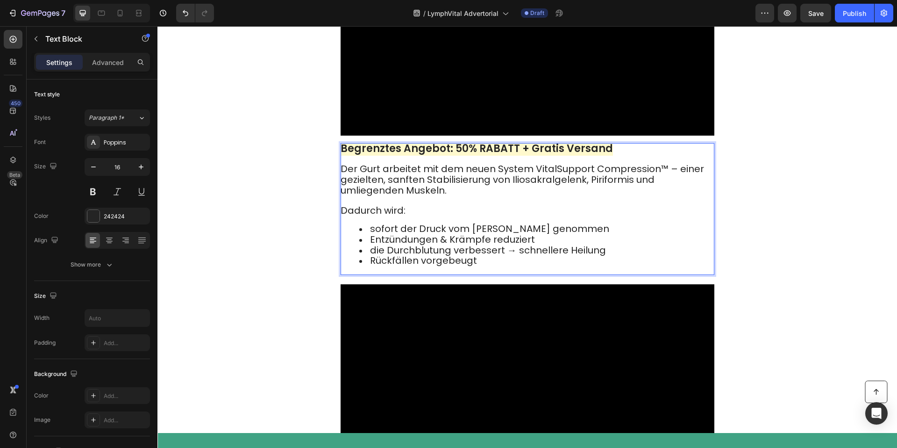
click at [441, 197] on span "Der Gurt arbeitet mit dem neuen System VitalSupport Compression™ – einer geziel…" at bounding box center [522, 179] width 363 height 35
click at [433, 197] on span "Der Gurt arbeitet mit dem neuen System VitalSupport Compression™ – einer geziel…" at bounding box center [522, 179] width 363 height 35
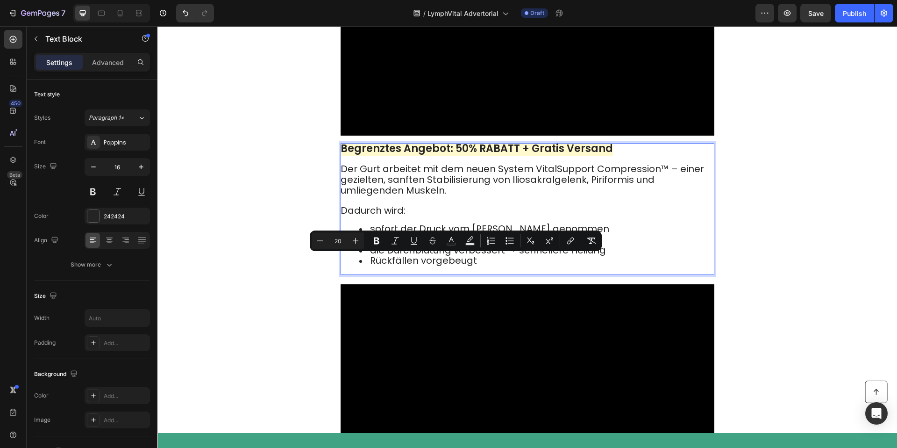
click at [345, 197] on span "Der Gurt arbeitet mit dem neuen System VitalSupport Compression™ – einer geziel…" at bounding box center [522, 179] width 363 height 35
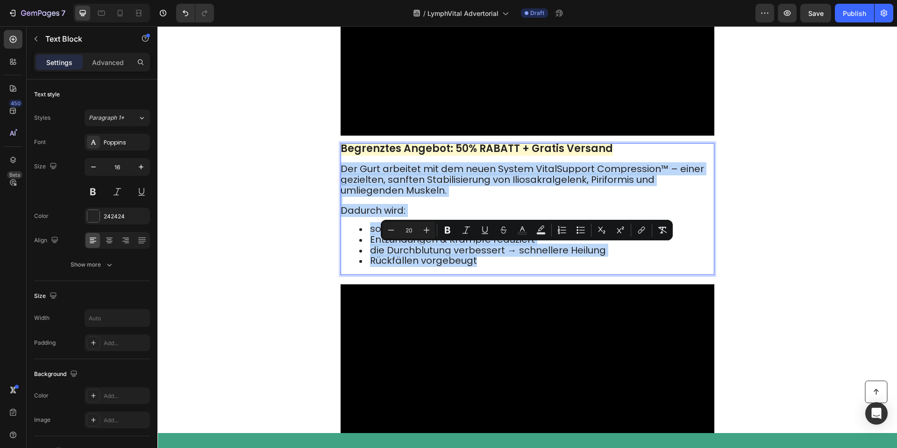
drag, startPoint x: 347, startPoint y: 253, endPoint x: 536, endPoint y: 342, distance: 209.2
click at [536, 275] on div "Begrenztes Angebot: 50% RABATT + Gratis Versand Der Gurt arbeitet mit dem neuen…" at bounding box center [528, 209] width 374 height 132
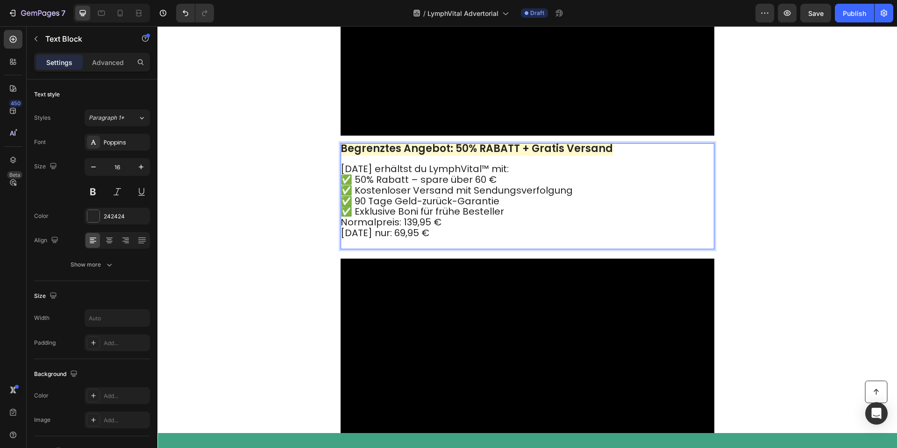
click at [519, 248] on p "[DATE] erhältst du LymphVital™ mit: ✅ 50% Rabatt – spare über 60 € ✅ Kostenlose…" at bounding box center [527, 206] width 373 height 84
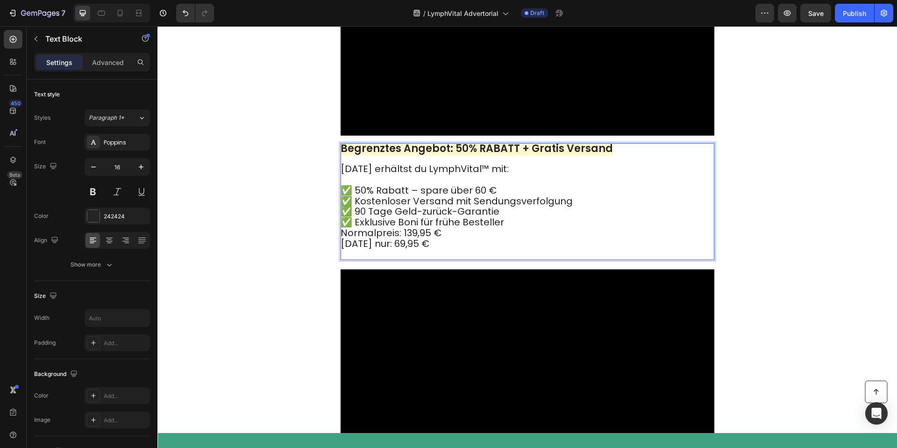
click at [527, 259] on p "[DATE] erhältst du LymphVital™ mit: ⁠⁠⁠⁠⁠⁠⁠ ✅ 50% Rabatt – spare über 60 € ✅ Ko…" at bounding box center [527, 211] width 373 height 95
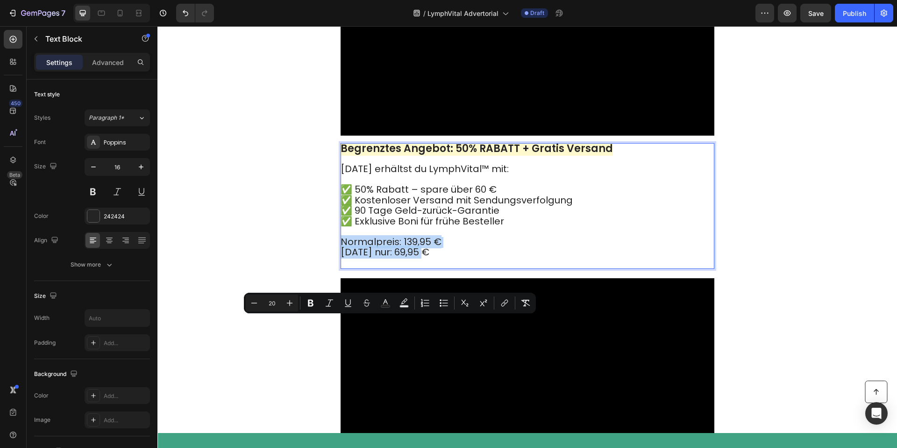
drag, startPoint x: 474, startPoint y: 338, endPoint x: 338, endPoint y: 324, distance: 136.7
click at [338, 278] on div "Video Begrenztes Angebot: 50% RABATT + Gratis Versand [DATE] erhältst du LymphV…" at bounding box center [527, 114] width 561 height 330
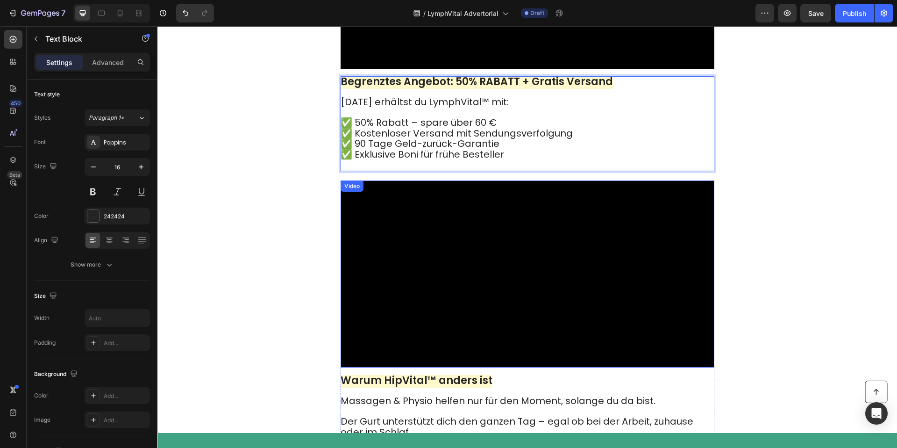
scroll to position [2299, 0]
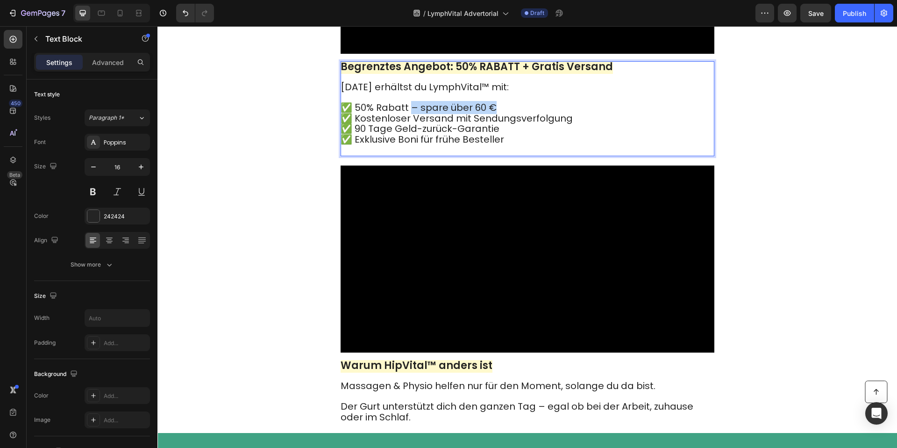
drag, startPoint x: 499, startPoint y: 186, endPoint x: 408, endPoint y: 190, distance: 91.2
click at [408, 155] on p "[DATE] erhältst du LymphVital™ mit: ✅ 50% Rabatt – spare über 60 € ✅ Kostenlose…" at bounding box center [527, 118] width 373 height 73
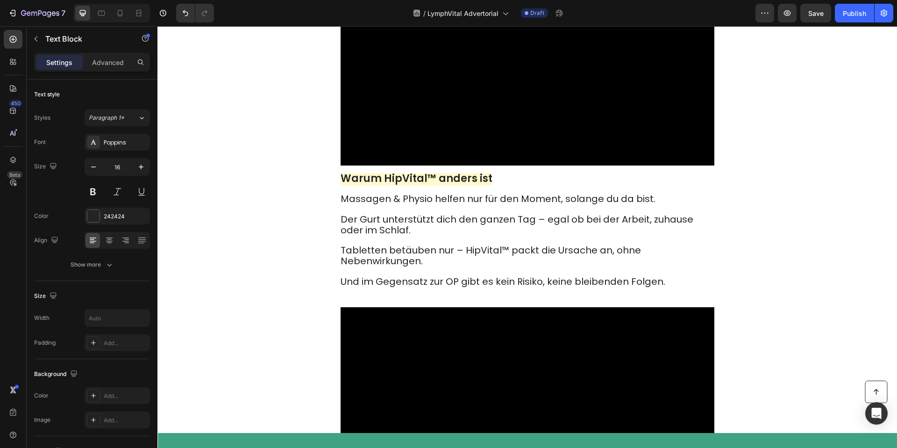
scroll to position [2532, 0]
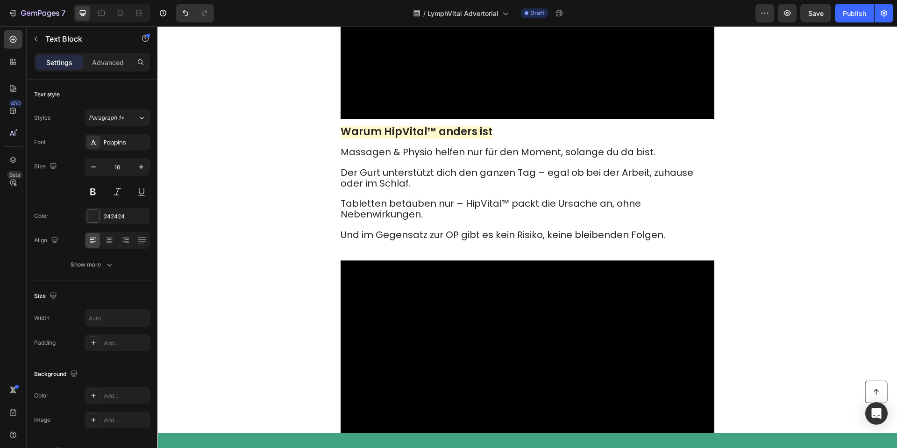
click at [409, 139] on strong "Warum HipVital™ anders ist" at bounding box center [417, 131] width 152 height 14
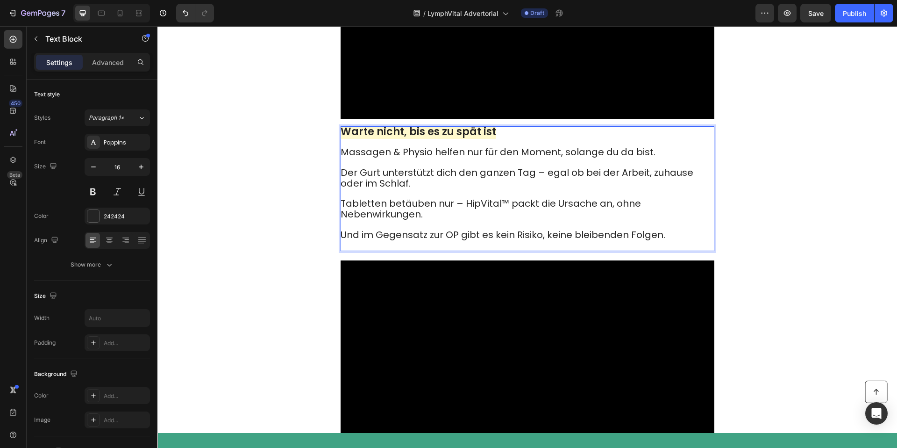
click at [342, 158] on span "Massagen & Physio helfen nur für den Moment, solange du da bist." at bounding box center [498, 151] width 315 height 13
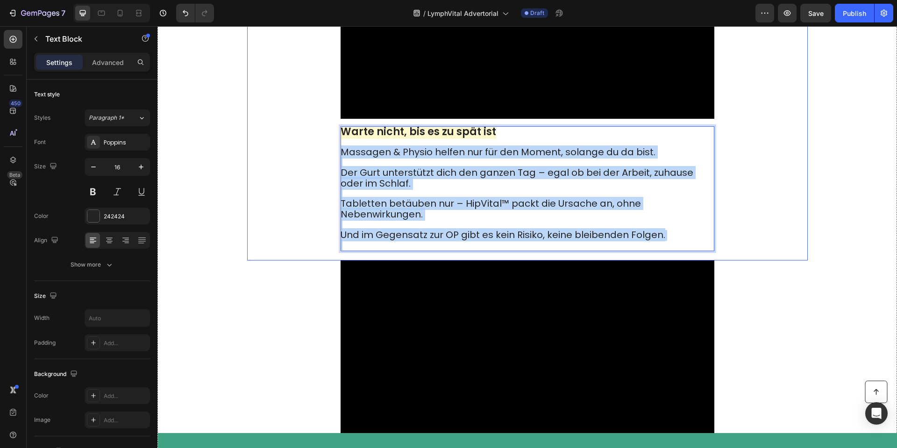
drag, startPoint x: 341, startPoint y: 257, endPoint x: 728, endPoint y: 346, distance: 396.9
click at [728, 261] on div "Video Warte nicht, bis es zu spät ist Massagen & Physio helfen nur für den Mome…" at bounding box center [527, 96] width 561 height 329
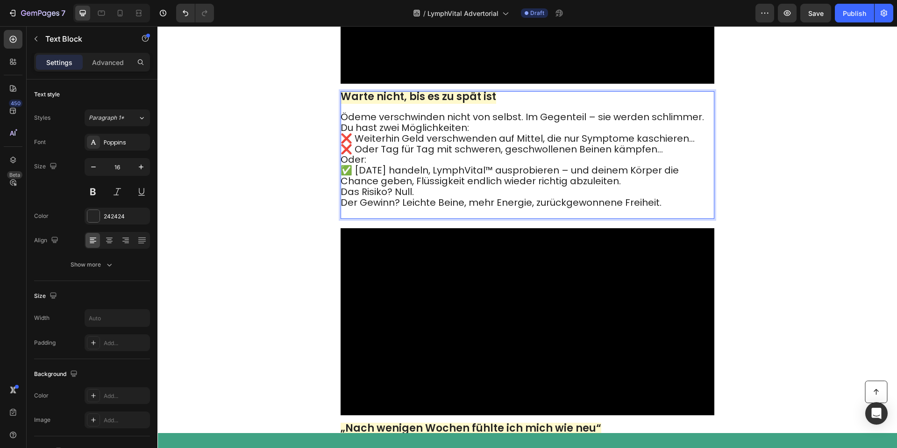
scroll to position [2576, 0]
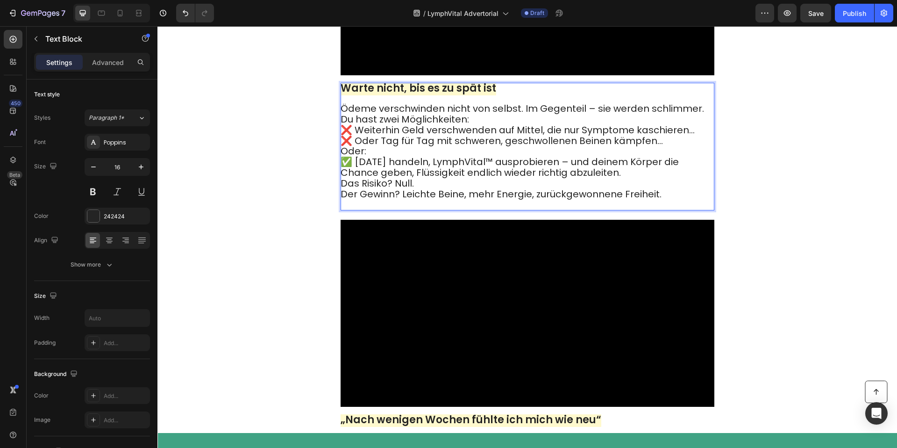
click at [428, 209] on p "Ödeme verschwinden nicht von selbst. Im Gegenteil – sie werden schlimmer. Du ha…" at bounding box center [527, 157] width 373 height 106
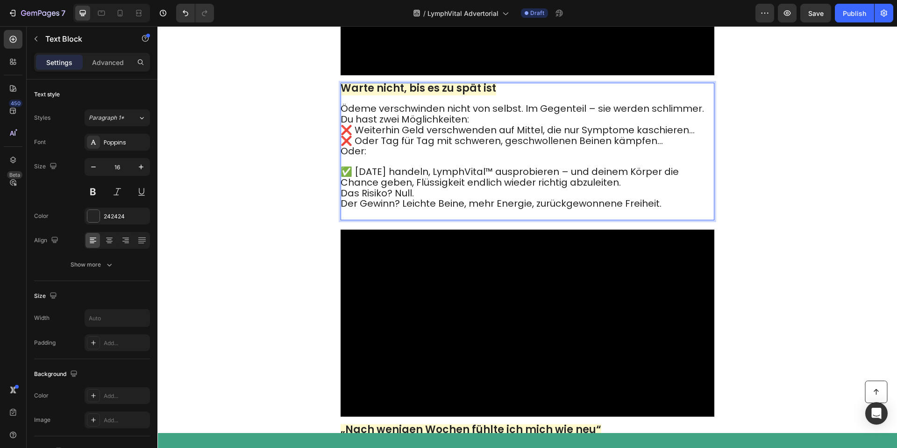
click at [489, 219] on p "Ödeme verschwinden nicht von selbst. Im Gegenteil – sie werden schlimmer. Du ha…" at bounding box center [527, 161] width 373 height 115
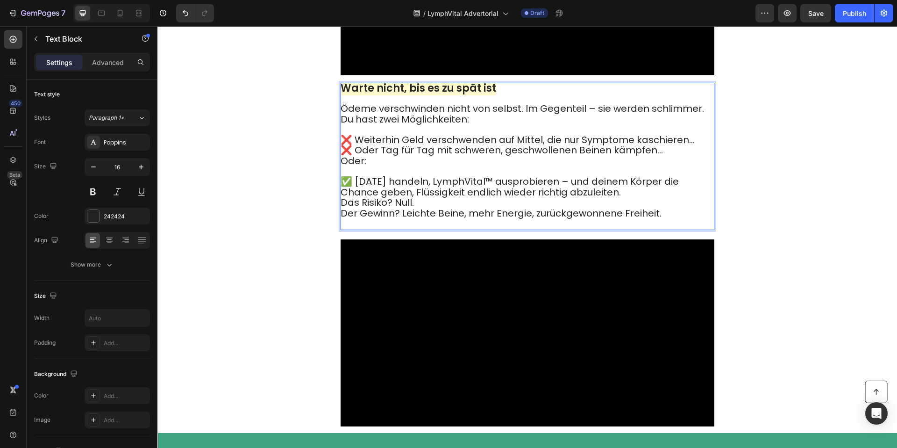
click at [672, 229] on p "Ödeme verschwinden nicht von selbst. Im Gegenteil – sie werden schlimmer. Du ha…" at bounding box center [527, 166] width 373 height 125
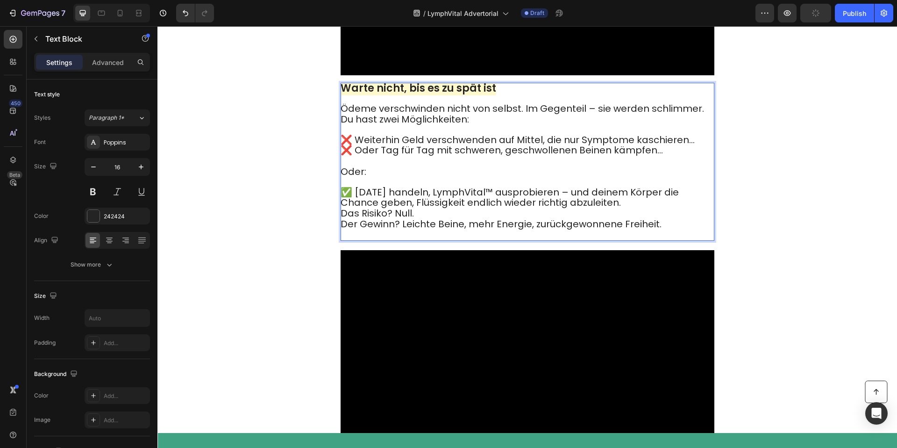
click at [484, 239] on p "Ödeme verschwinden nicht von selbst. Im Gegenteil – sie werden schlimmer. Du ha…" at bounding box center [527, 171] width 373 height 135
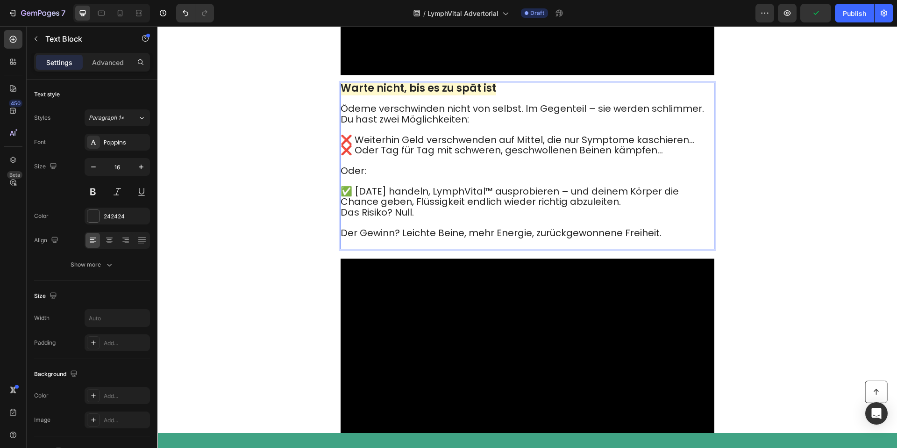
click at [625, 248] on p "Ödeme verschwinden nicht von selbst. Im Gegenteil – sie werden schlimmer. Du ha…" at bounding box center [527, 176] width 373 height 144
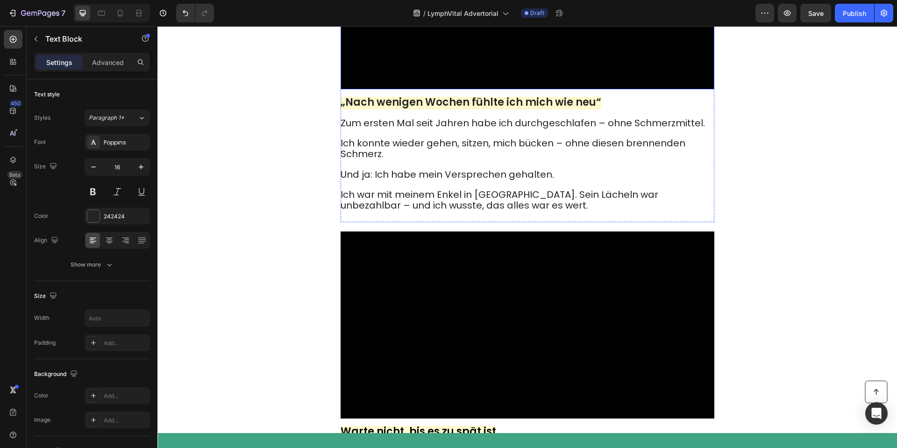
scroll to position [2974, 0]
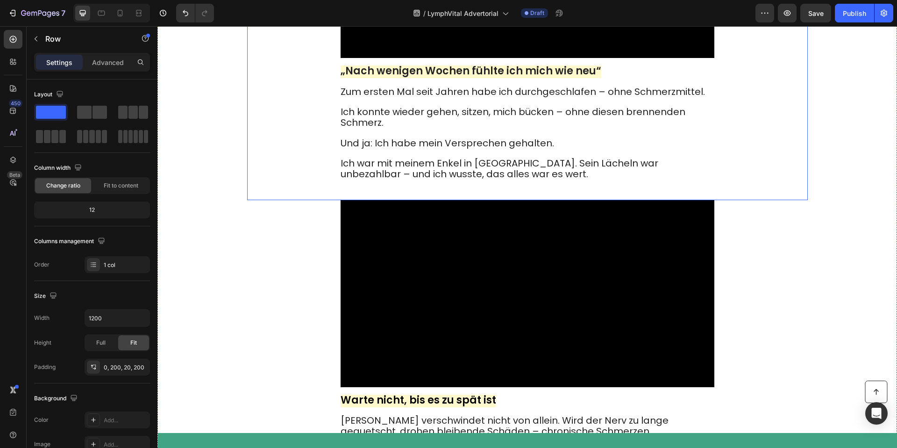
click at [720, 190] on div "Video „Nach wenigen Wochen fühlte ich mich wie neu“ Zum ersten Mal seit Jahren …" at bounding box center [527, 35] width 561 height 329
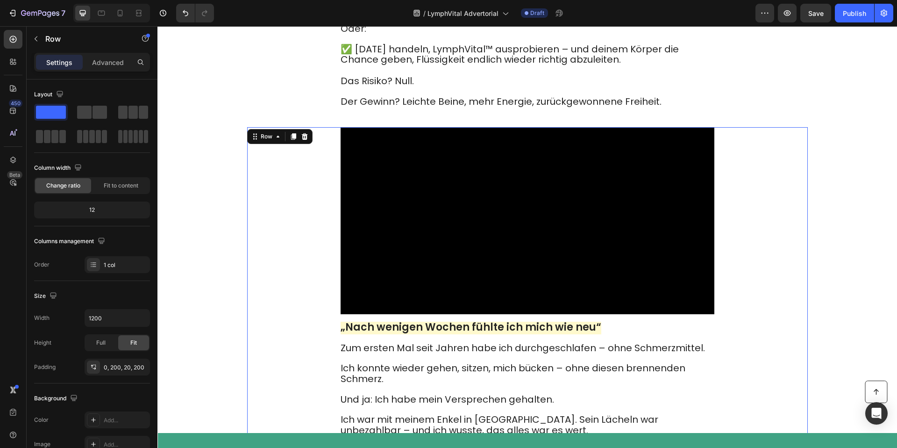
scroll to position [2709, 0]
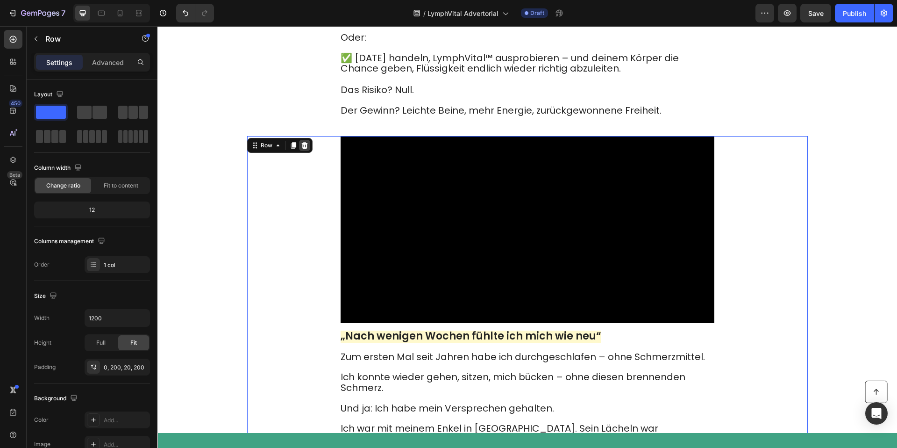
click at [306, 149] on icon at bounding box center [304, 145] width 6 height 7
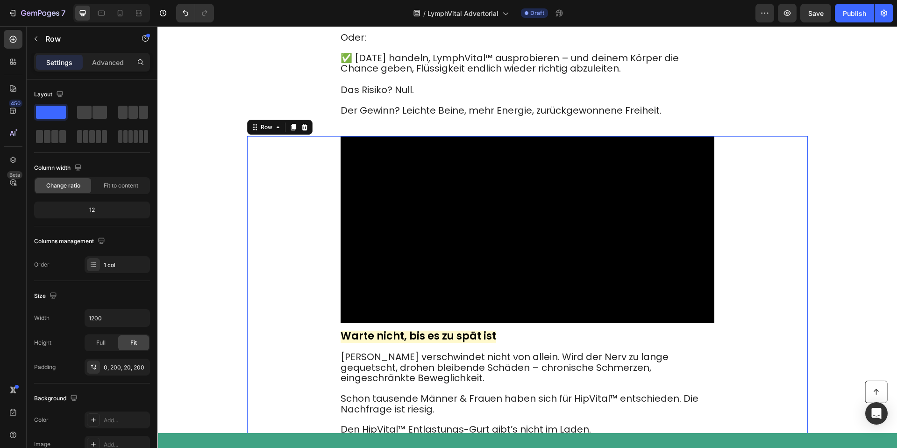
drag, startPoint x: 307, startPoint y: 259, endPoint x: 295, endPoint y: 246, distance: 17.2
click at [306, 258] on div "Video Warte nicht, bis es zu spät ist [PERSON_NAME] verschwindet nicht von alle…" at bounding box center [527, 321] width 561 height 371
click at [304, 130] on icon at bounding box center [304, 127] width 6 height 7
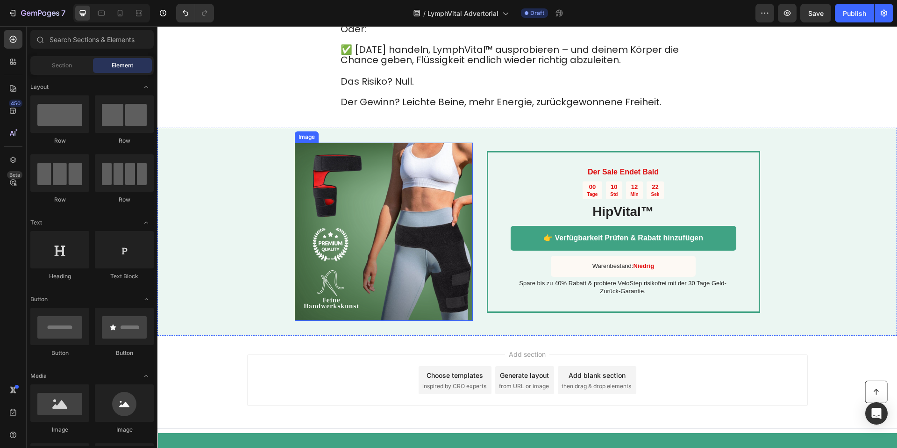
scroll to position [2823, 0]
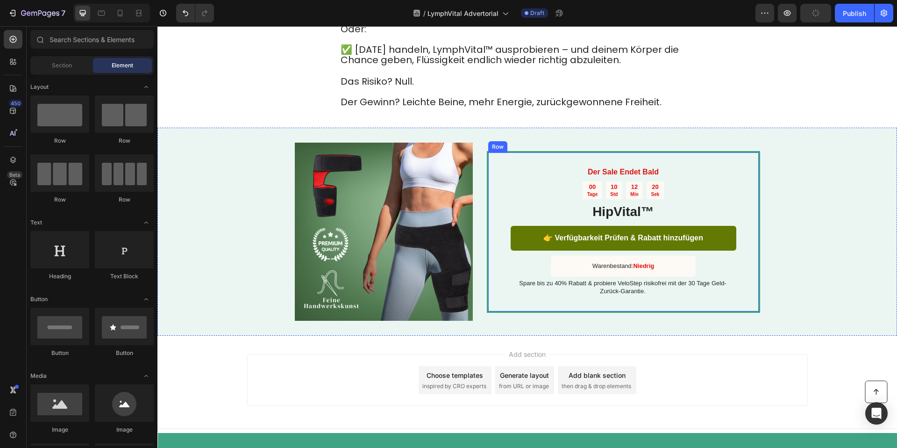
click at [732, 232] on link "👉 Verfügbarkeit Prüfen & Rabatt hinzufügen" at bounding box center [624, 238] width 226 height 25
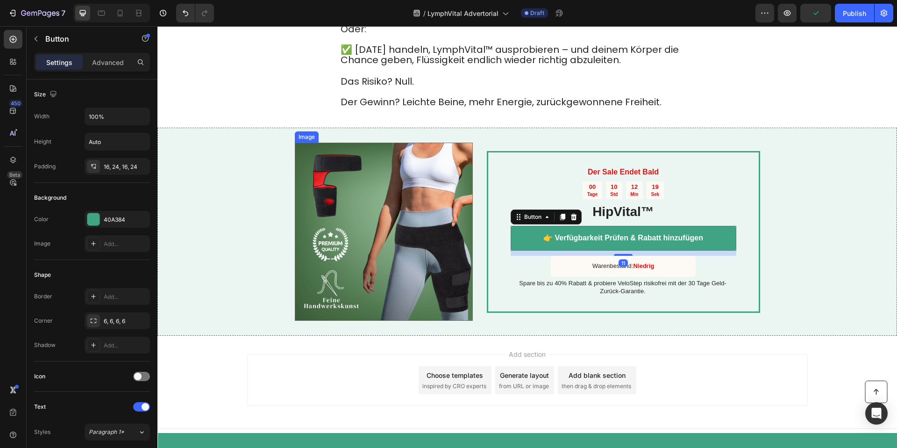
click at [373, 193] on img at bounding box center [384, 231] width 178 height 178
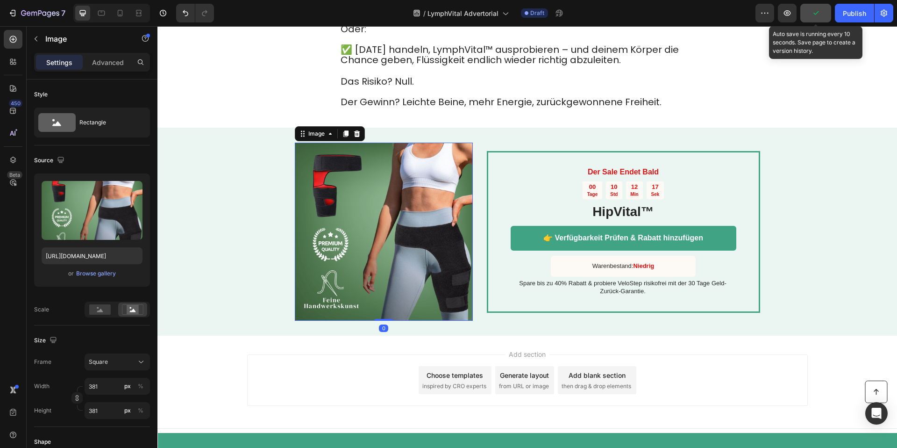
click at [818, 14] on icon "button" at bounding box center [815, 12] width 9 height 9
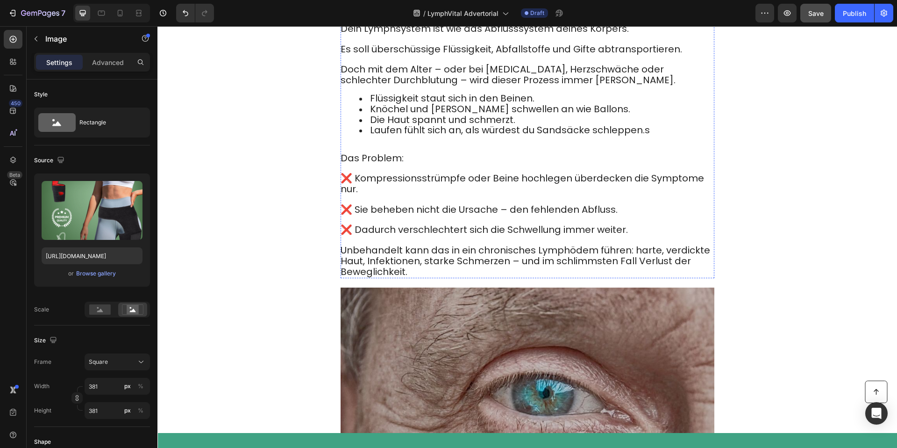
scroll to position [805, 0]
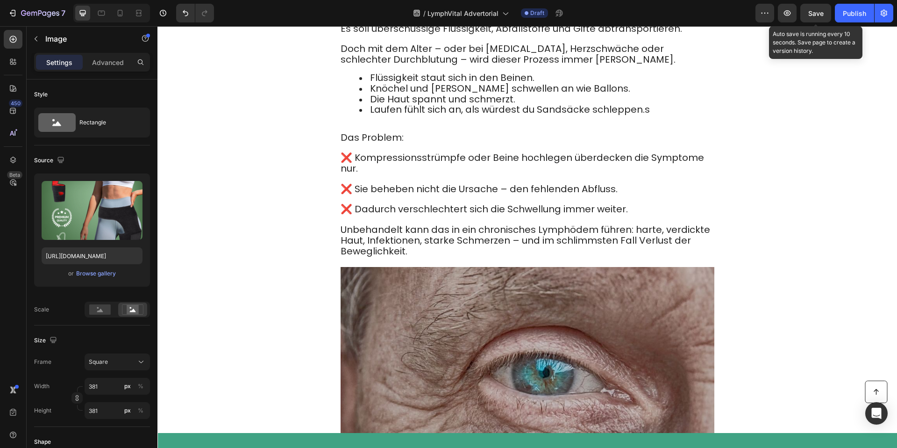
drag, startPoint x: 818, startPoint y: 11, endPoint x: 335, endPoint y: 4, distance: 482.2
click at [818, 11] on span "Save" at bounding box center [815, 13] width 15 height 8
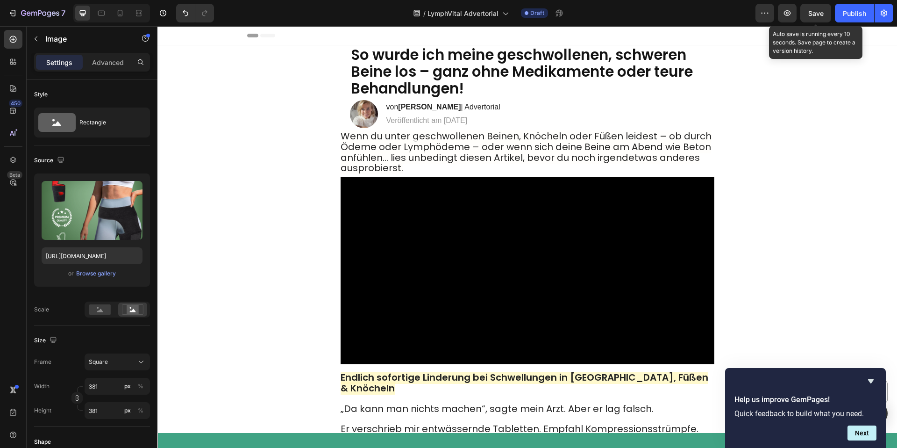
scroll to position [1, 0]
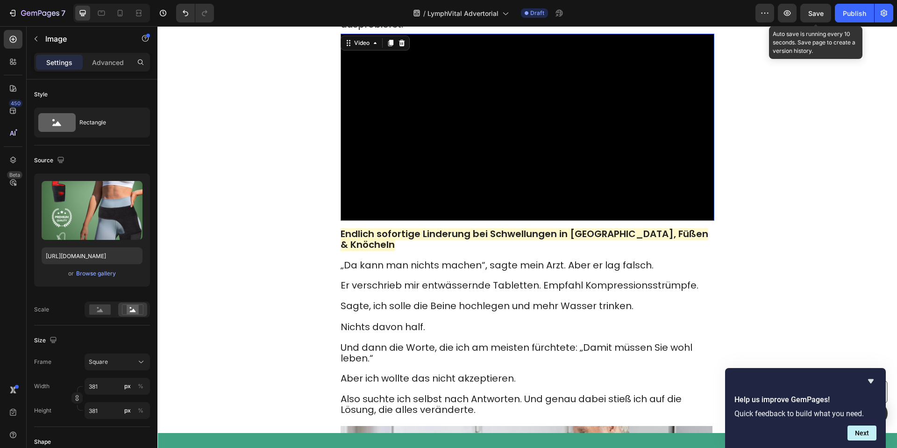
click at [481, 220] on video at bounding box center [528, 127] width 374 height 187
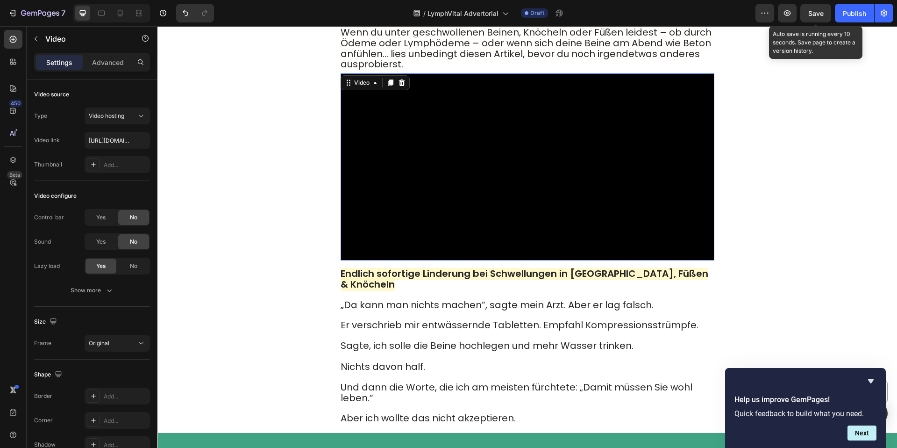
scroll to position [95, 0]
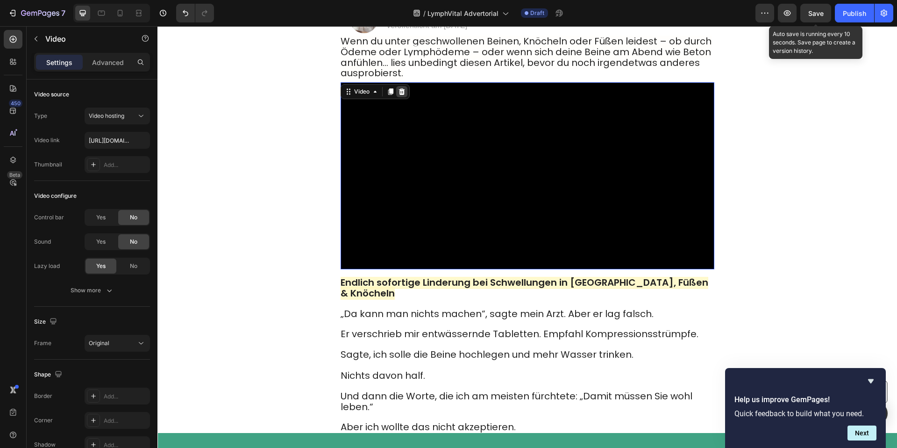
click at [403, 93] on icon at bounding box center [401, 91] width 6 height 7
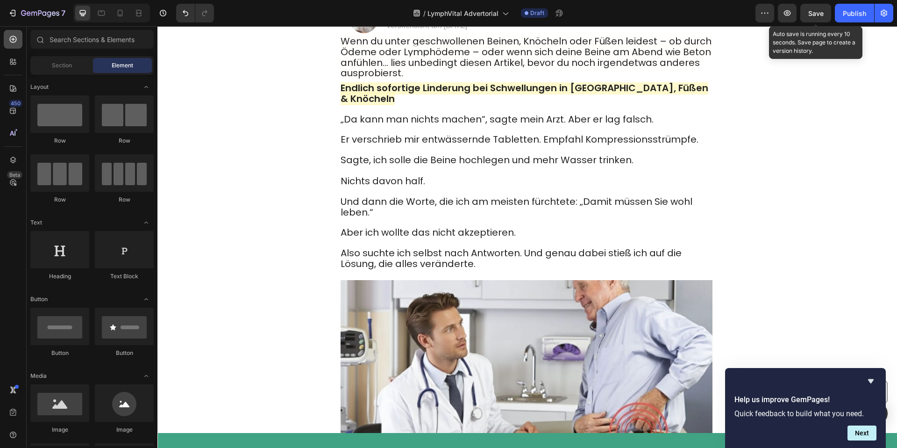
click at [14, 41] on icon at bounding box center [13, 39] width 7 height 7
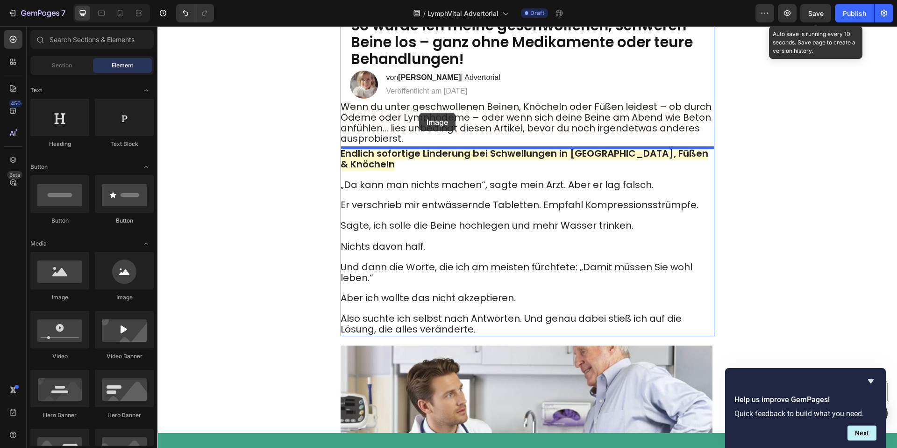
scroll to position [0, 0]
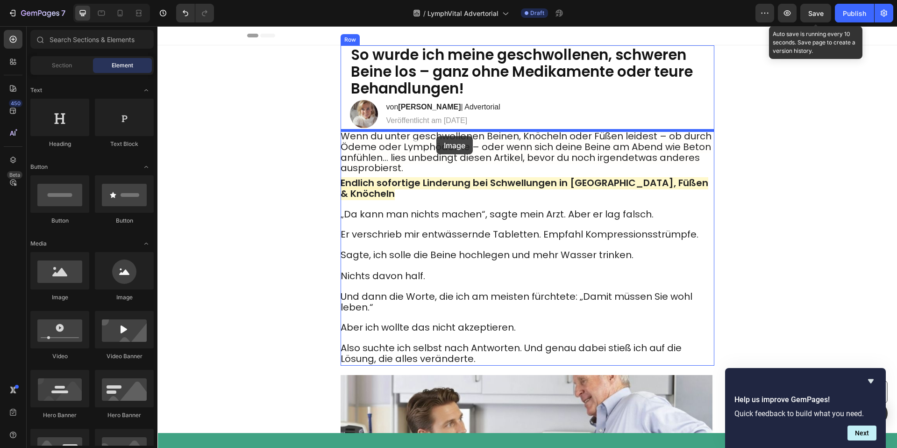
drag, startPoint x: 276, startPoint y: 301, endPoint x: 433, endPoint y: 137, distance: 226.7
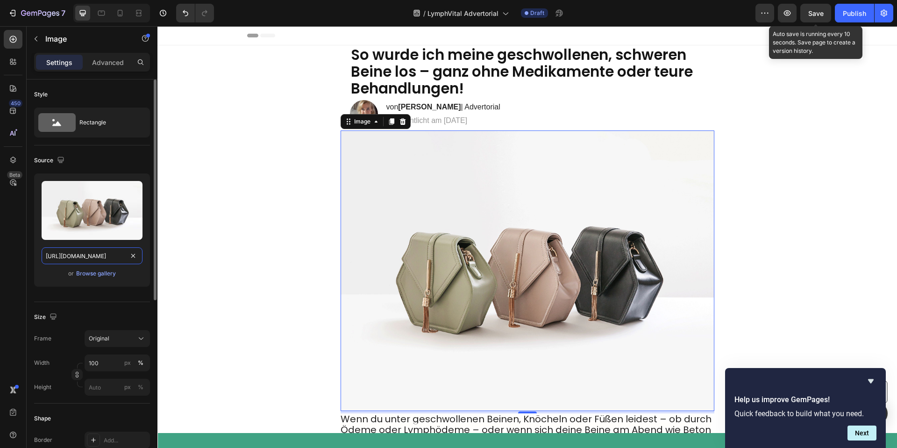
click at [102, 255] on input "[URL][DOMAIN_NAME]" at bounding box center [92, 255] width 101 height 17
paste input "0904/2411/5533/files/1_76284527-c758-458e-a755-f375a858bcbe.png?v=1758947405"
type input "[URL][DOMAIN_NAME]"
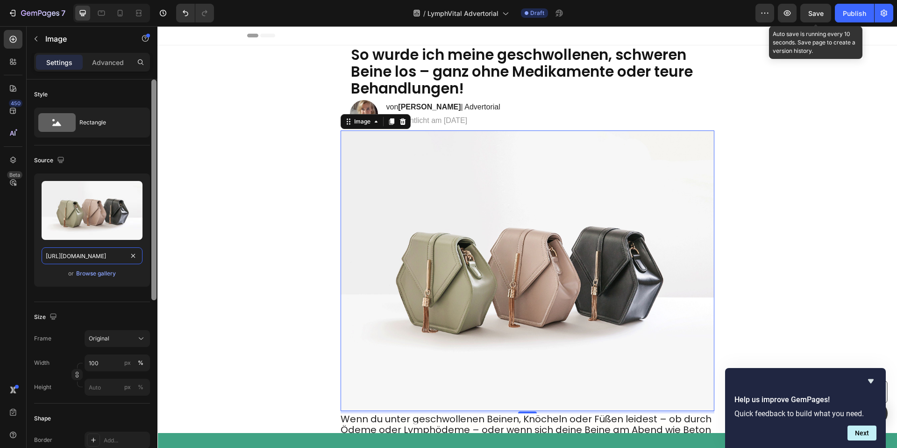
scroll to position [0, 242]
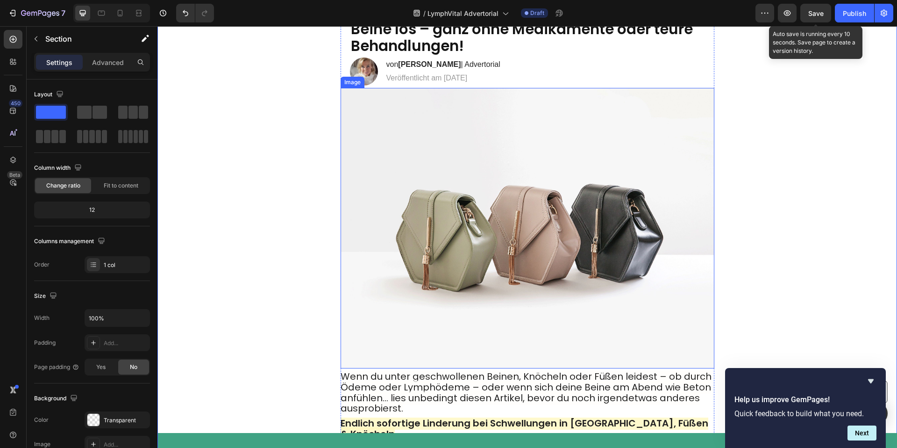
scroll to position [53, 0]
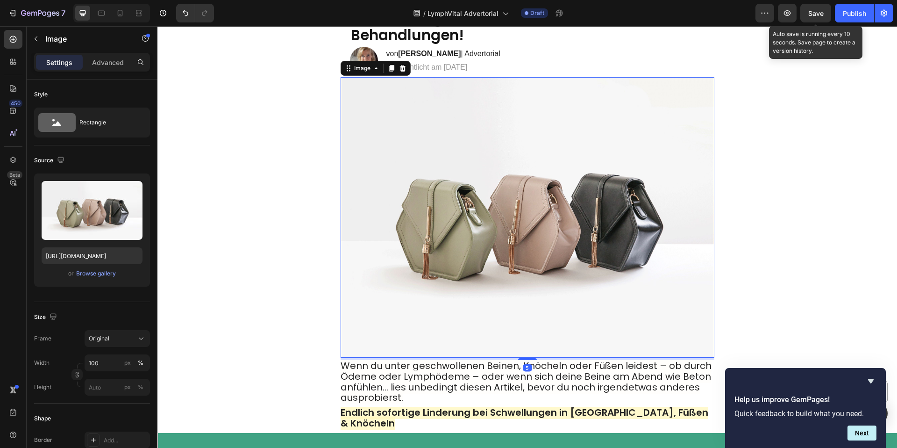
click at [491, 215] on img at bounding box center [528, 217] width 374 height 280
click at [85, 259] on input "[URL][DOMAIN_NAME]" at bounding box center [92, 255] width 101 height 17
paste input "0904/2411/5533/files/1_76284527-c758-458e-a755-f375a858bcbe.png?v=1758947405"
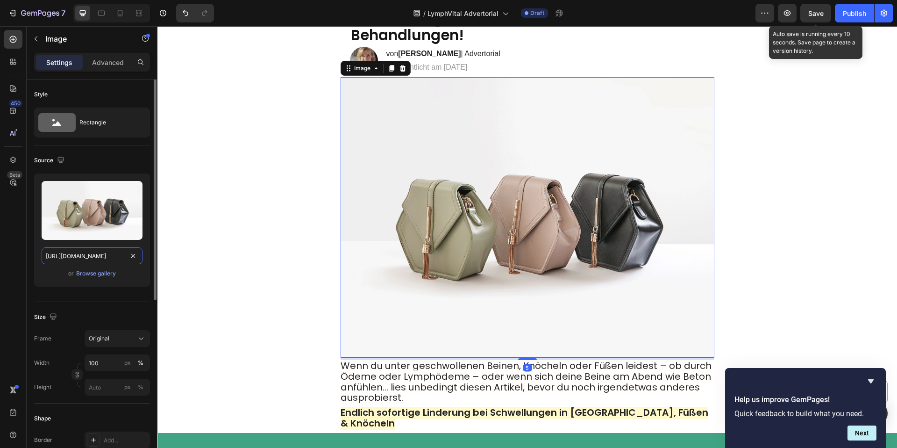
type input "[URL][DOMAIN_NAME]"
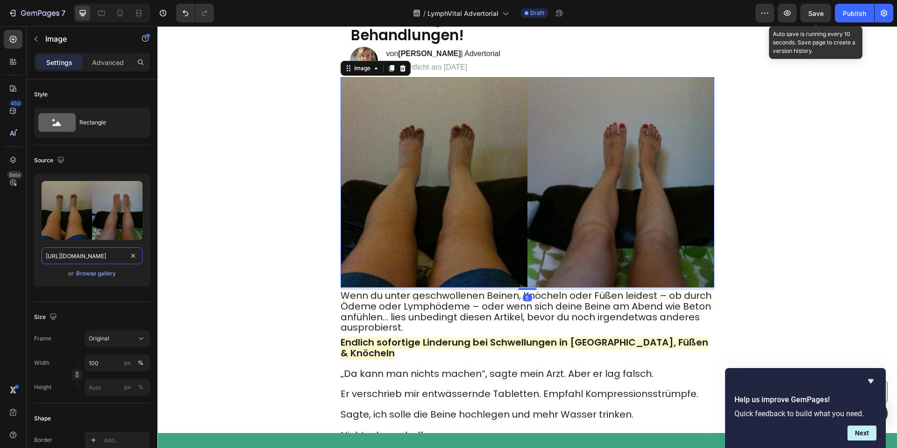
scroll to position [0, 242]
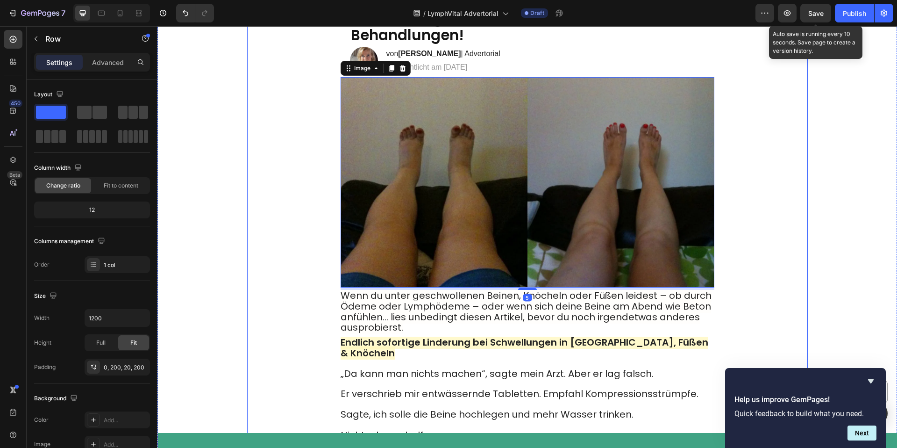
click at [278, 207] on div "⁠⁠⁠⁠⁠⁠⁠ So wurde ich meine geschwollenen, schweren Beine los – ganz ohne Medika…" at bounding box center [527, 263] width 561 height 542
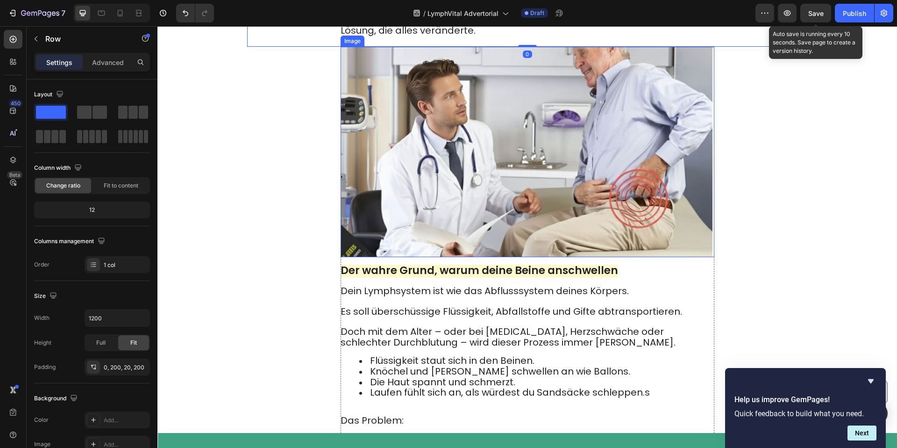
scroll to position [557, 0]
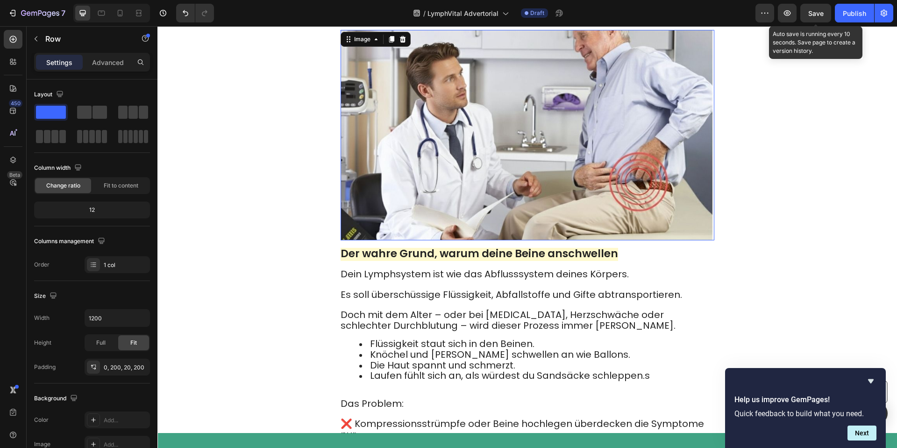
click at [458, 186] on img at bounding box center [528, 135] width 374 height 210
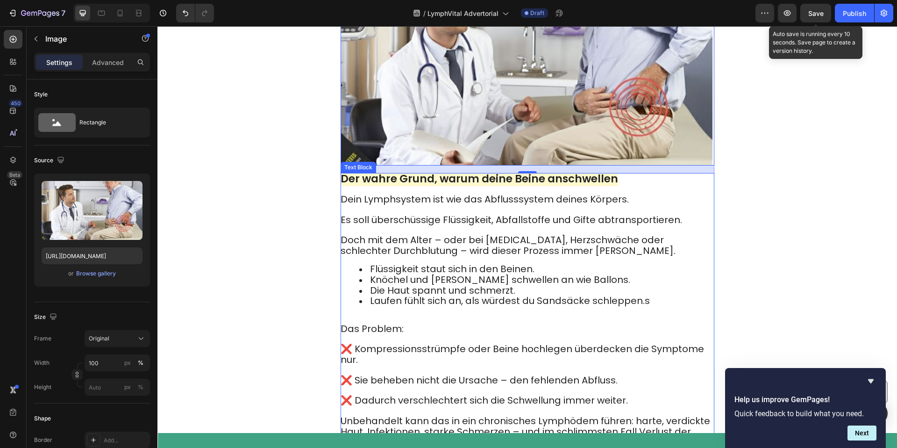
scroll to position [423, 0]
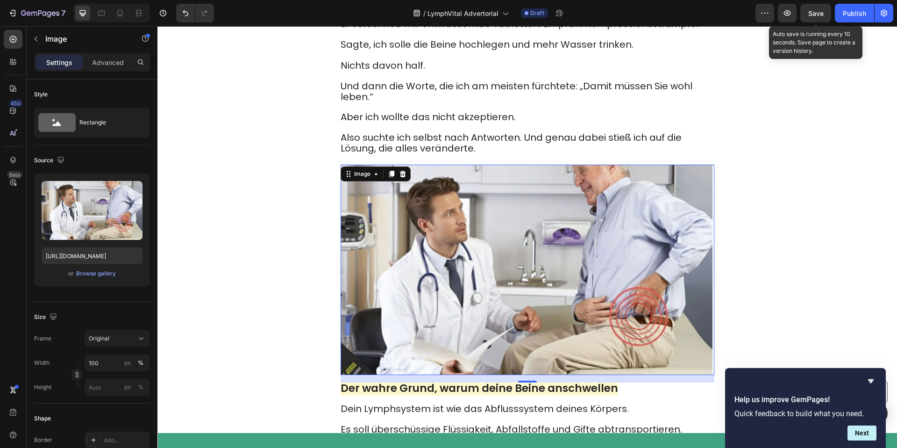
click at [413, 164] on img at bounding box center [528, 269] width 374 height 210
click at [403, 170] on icon at bounding box center [402, 173] width 6 height 7
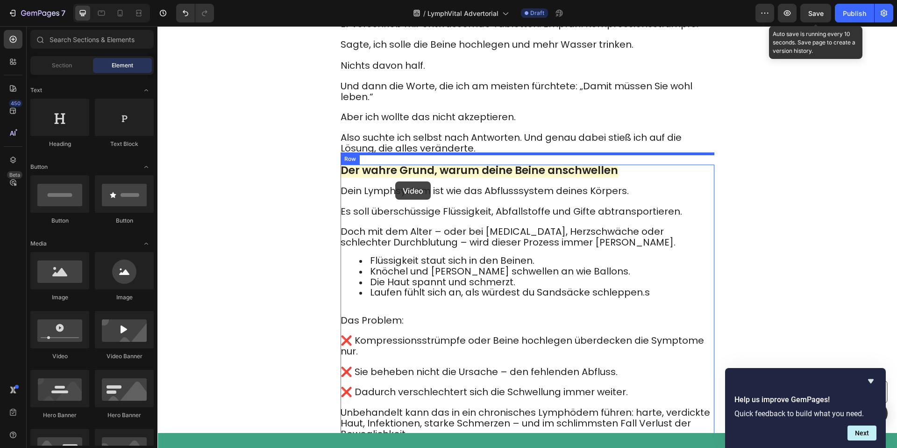
drag, startPoint x: 233, startPoint y: 359, endPoint x: 395, endPoint y: 181, distance: 241.1
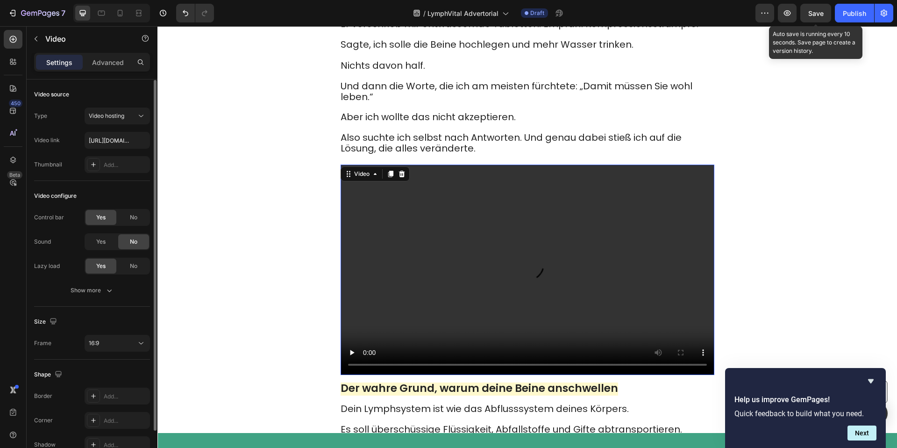
scroll to position [50, 0]
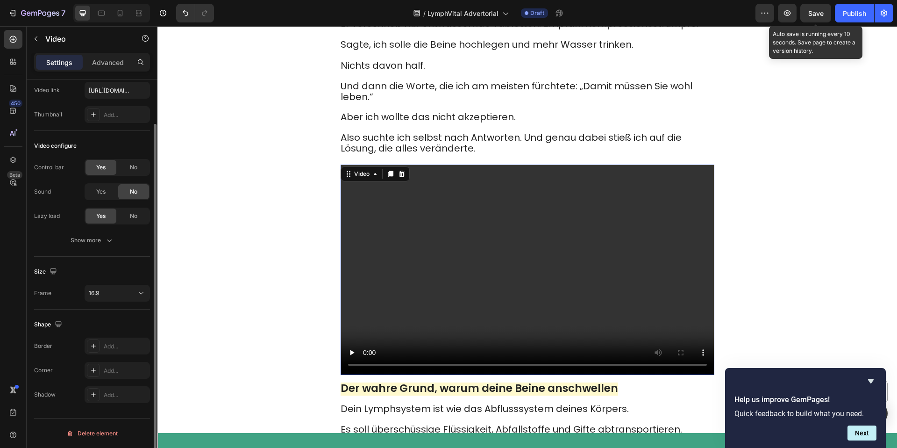
drag, startPoint x: 114, startPoint y: 233, endPoint x: 127, endPoint y: 188, distance: 46.7
click at [114, 232] on button "Show more" at bounding box center [92, 240] width 116 height 17
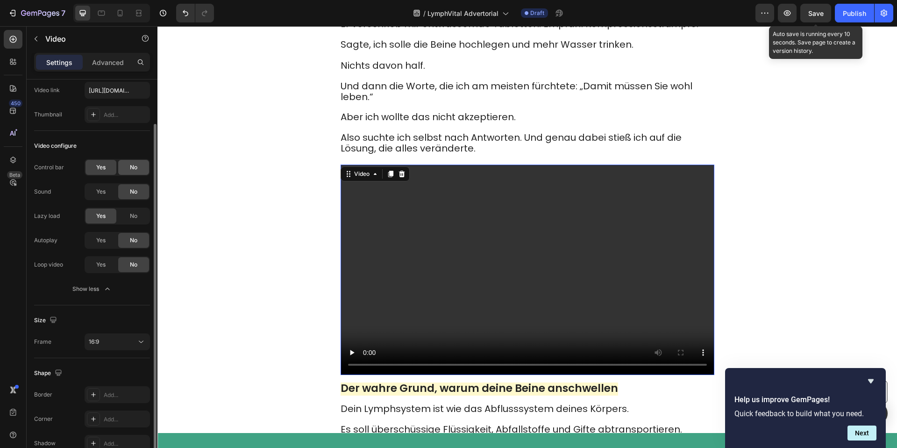
click at [128, 169] on div "No" at bounding box center [133, 167] width 31 height 15
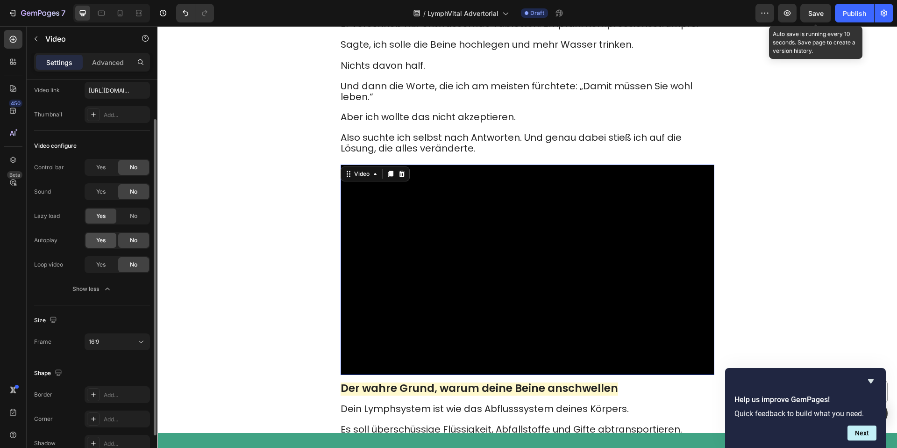
click at [104, 240] on span "Yes" at bounding box center [100, 240] width 9 height 8
click at [103, 259] on div "Yes" at bounding box center [100, 264] width 31 height 15
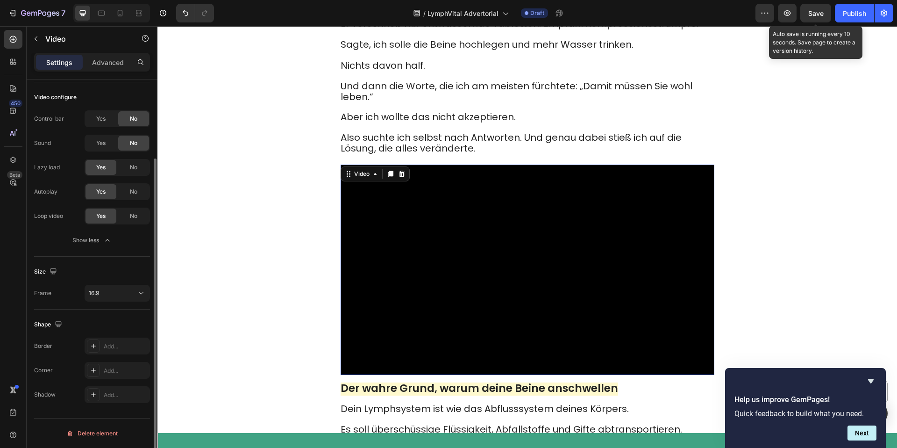
scroll to position [0, 0]
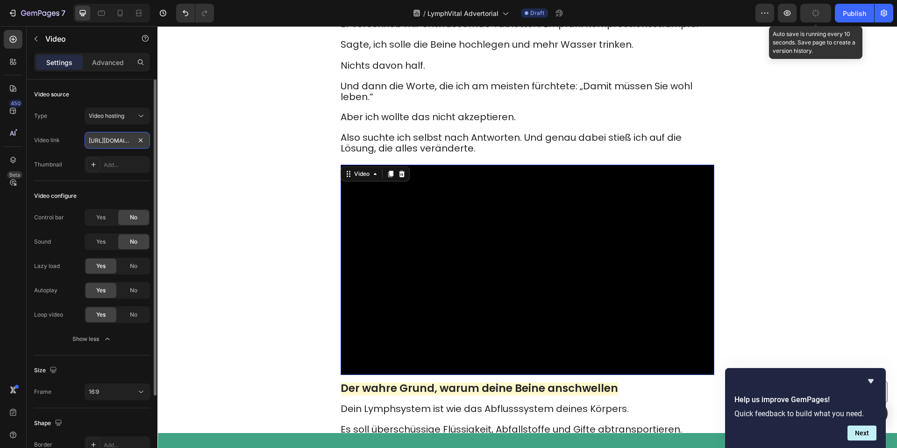
click at [108, 137] on input "[URL][DOMAIN_NAME]" at bounding box center [117, 140] width 65 height 17
paste input "94c764c52e3045b28bea707257cf7d64"
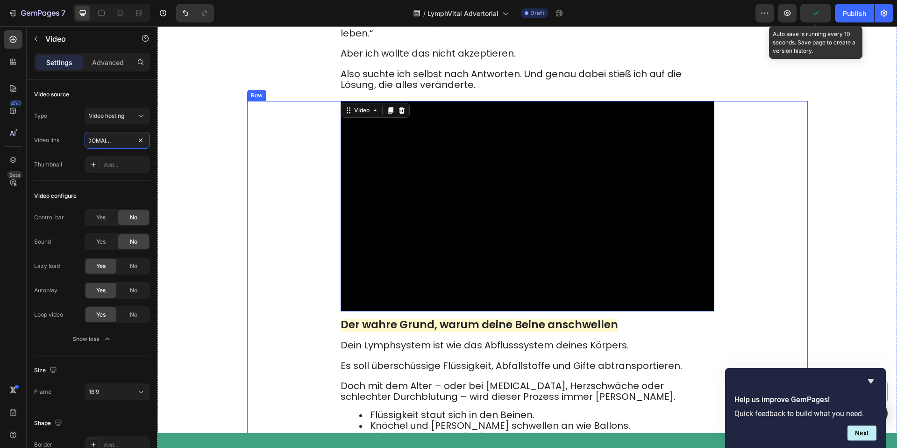
scroll to position [500, 0]
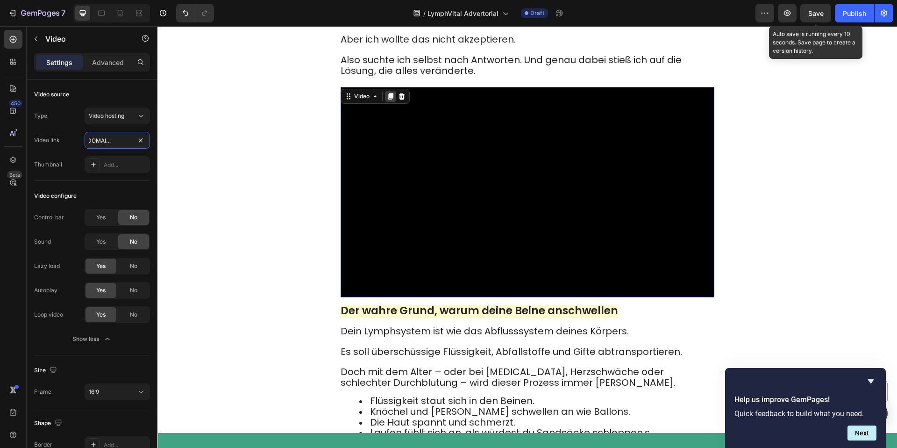
type input "[URL][DOMAIN_NAME]"
click at [390, 93] on icon at bounding box center [390, 96] width 5 height 7
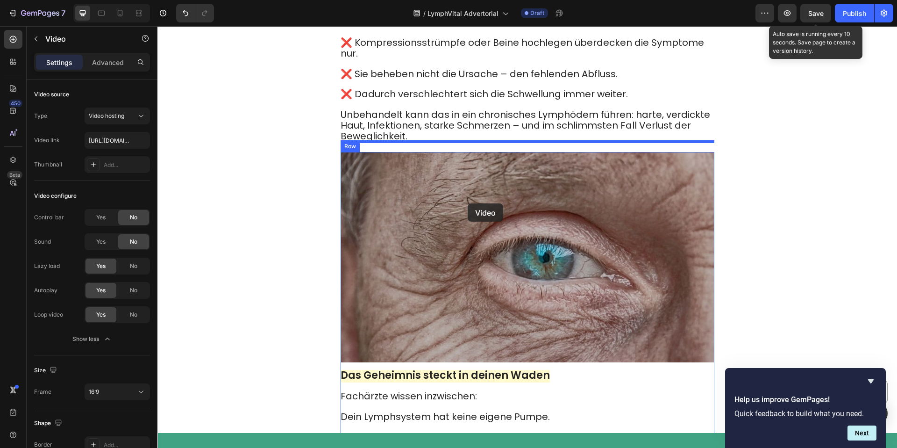
drag, startPoint x: 467, startPoint y: 299, endPoint x: 468, endPoint y: 203, distance: 95.3
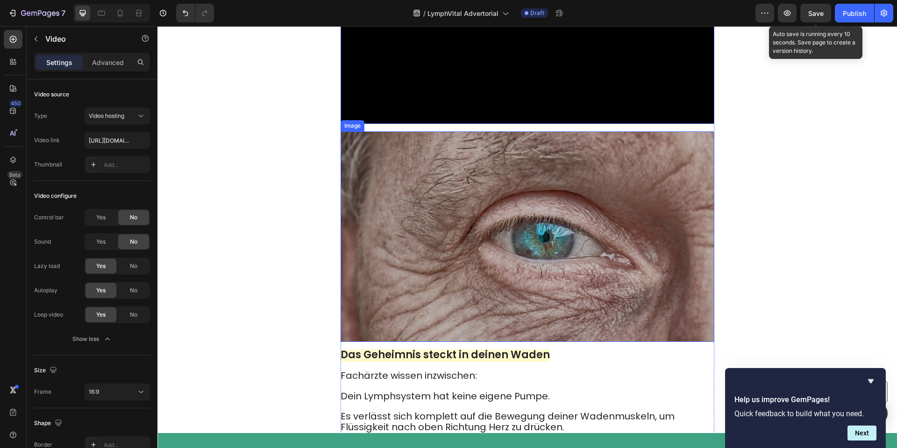
scroll to position [1186, 0]
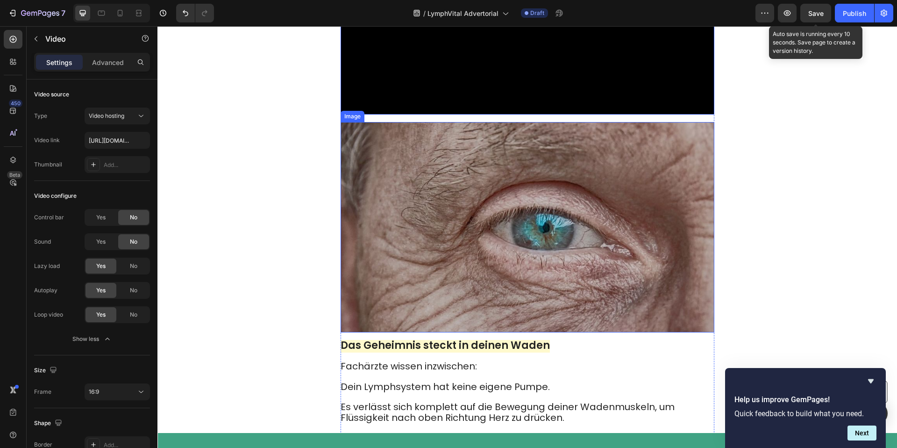
drag, startPoint x: 524, startPoint y: 160, endPoint x: 419, endPoint y: 119, distance: 112.4
click at [524, 159] on img at bounding box center [528, 227] width 374 height 210
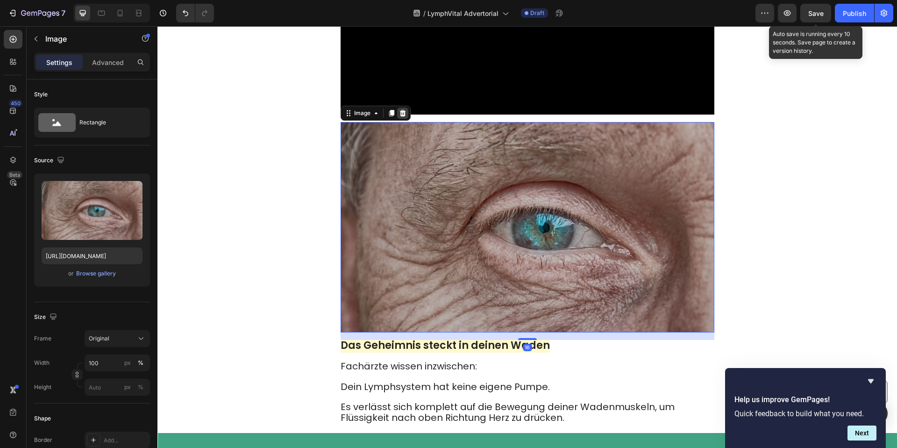
click at [400, 109] on icon at bounding box center [402, 112] width 7 height 7
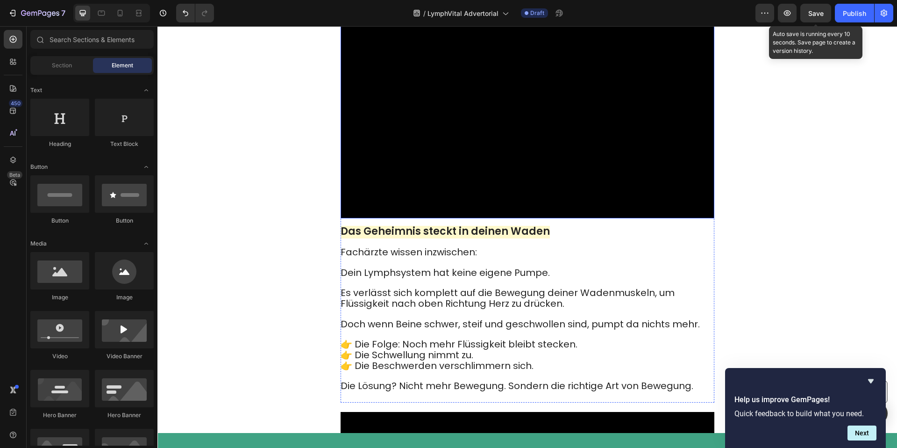
scroll to position [1013, 0]
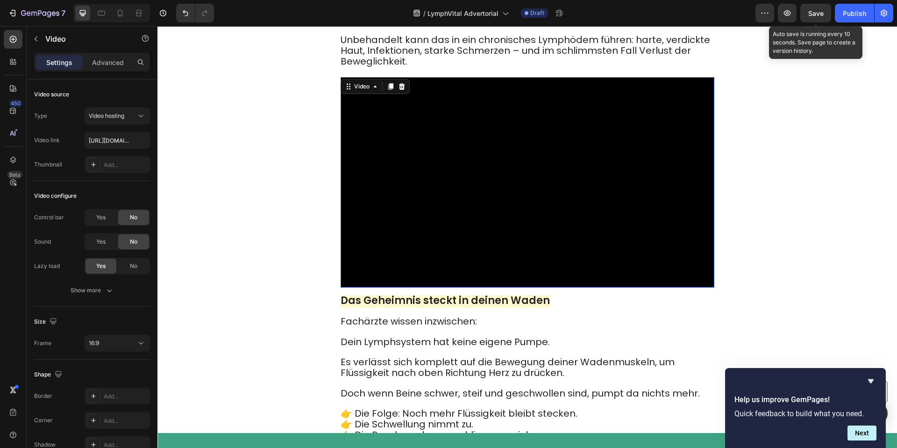
click at [572, 182] on video at bounding box center [528, 182] width 374 height 210
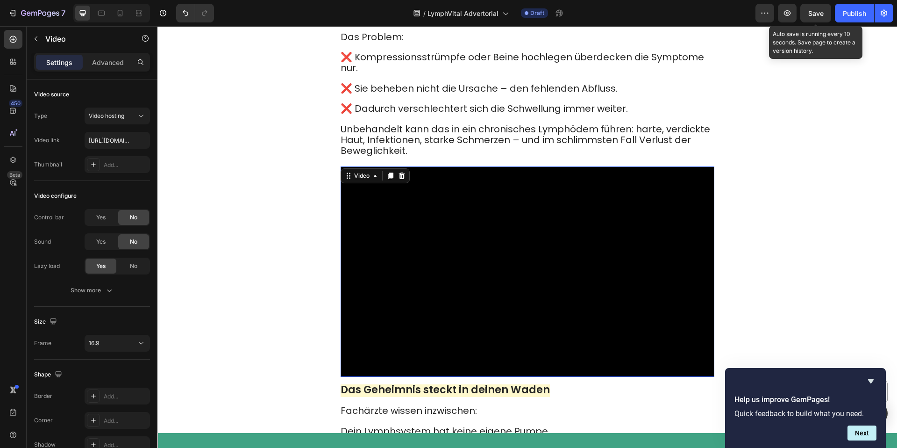
scroll to position [874, 0]
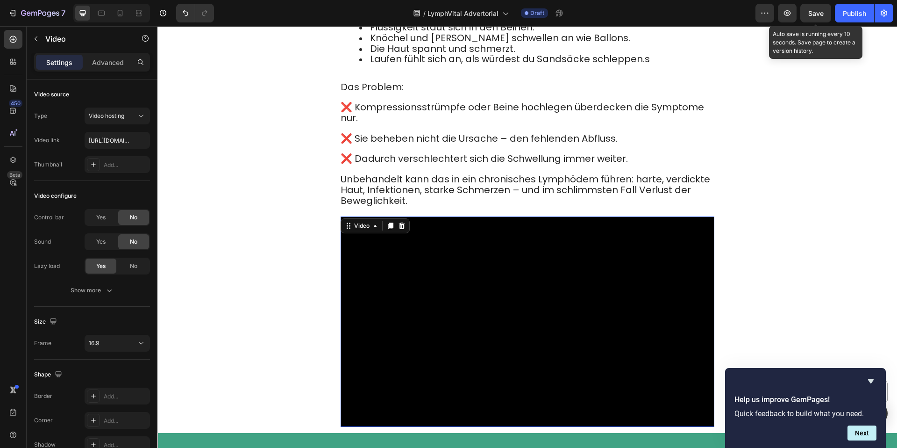
click at [403, 222] on icon at bounding box center [401, 225] width 6 height 7
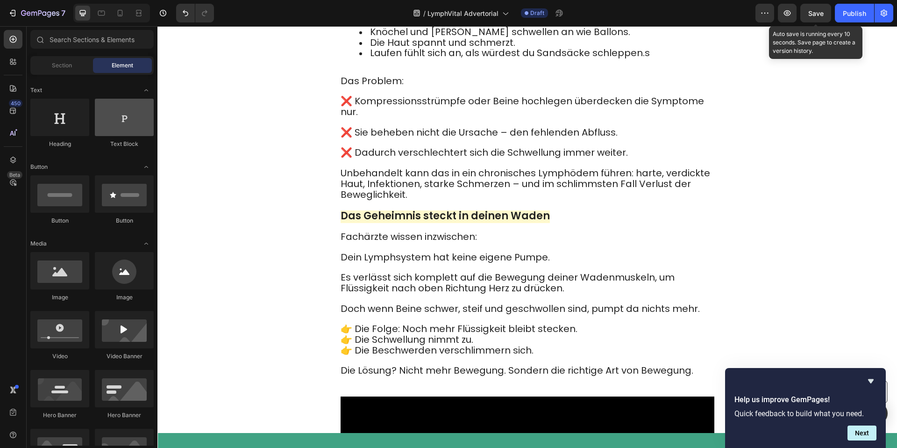
scroll to position [894, 0]
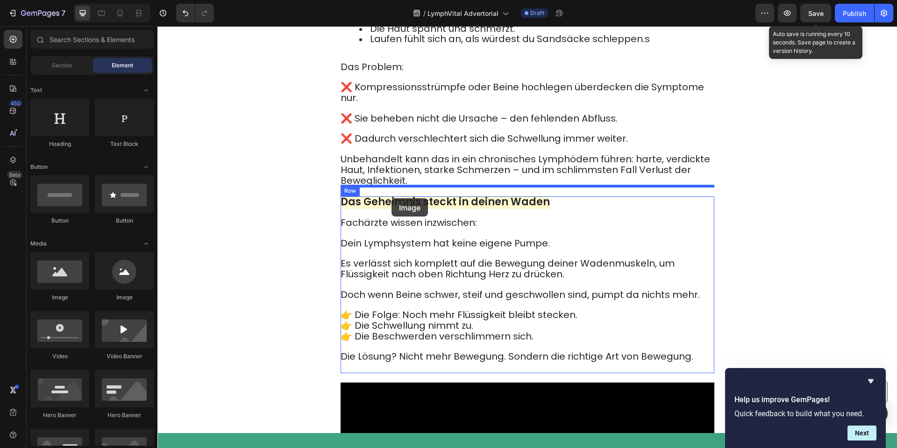
drag, startPoint x: 233, startPoint y: 295, endPoint x: 391, endPoint y: 198, distance: 186.0
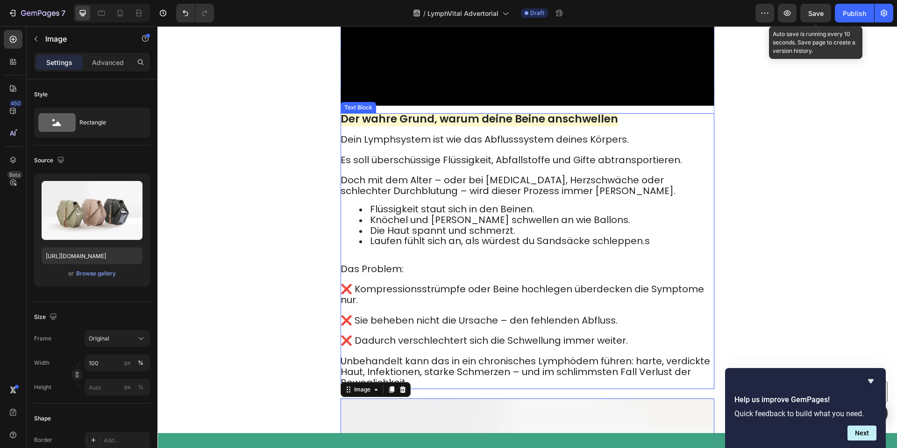
scroll to position [692, 0]
